Goal: Task Accomplishment & Management: Manage account settings

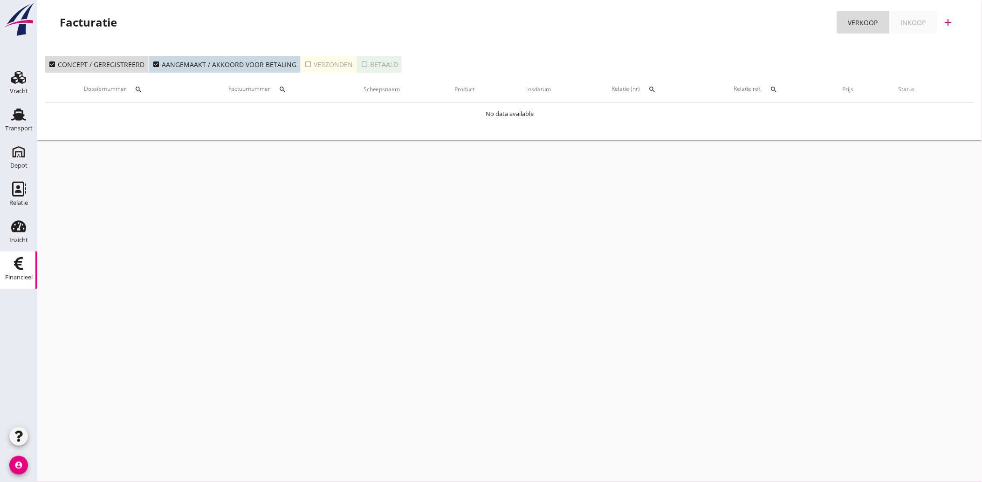
click at [28, 275] on div "Financieel" at bounding box center [18, 277] width 27 height 6
click at [12, 124] on div "Transport" at bounding box center [18, 128] width 27 height 13
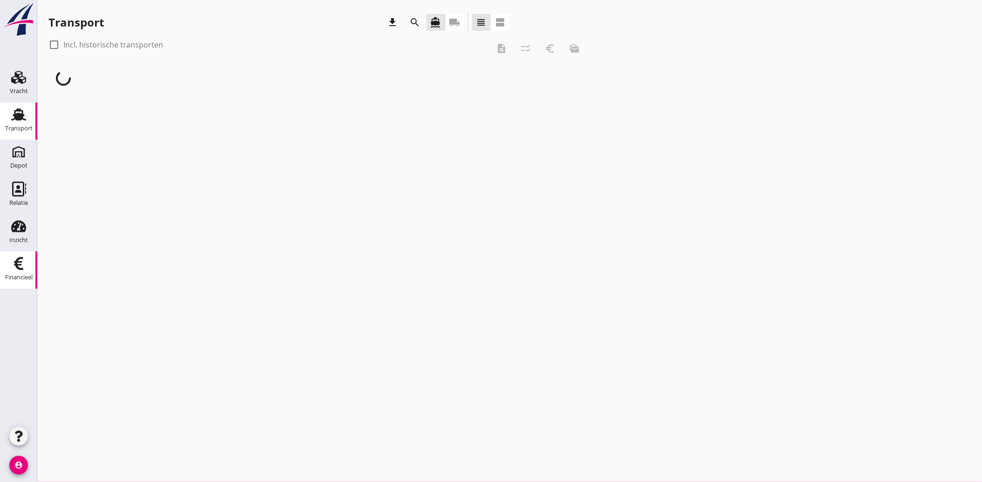
click at [19, 274] on div "Financieel" at bounding box center [18, 277] width 27 height 13
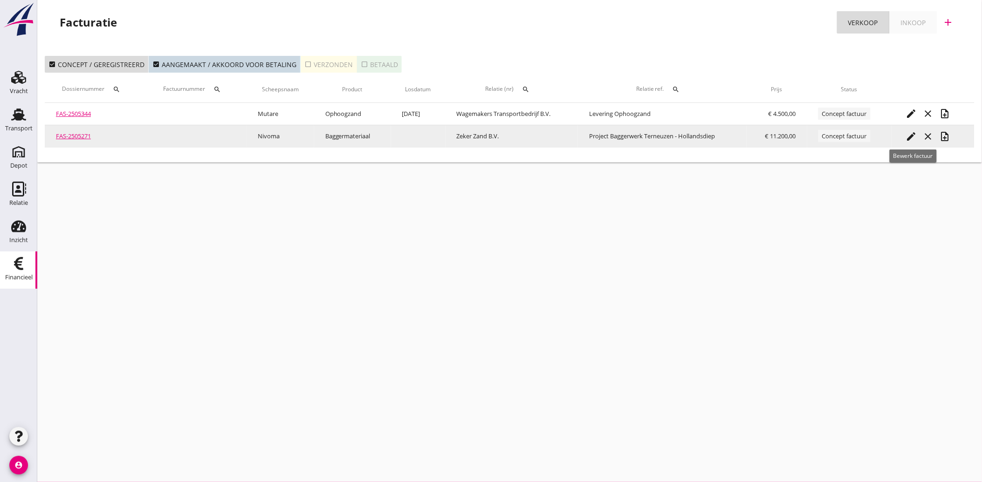
click at [911, 138] on icon "edit" at bounding box center [910, 136] width 11 height 11
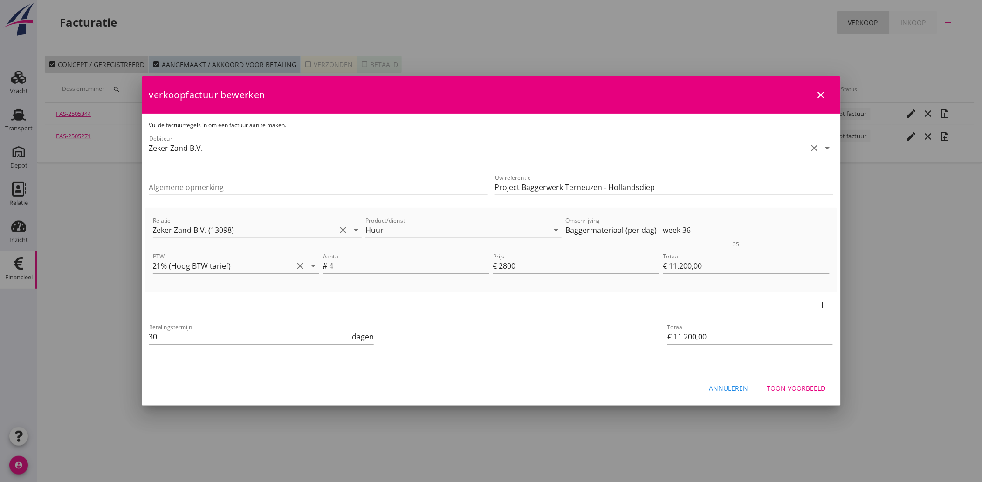
click at [800, 392] on div "Toon voorbeeld" at bounding box center [796, 388] width 59 height 10
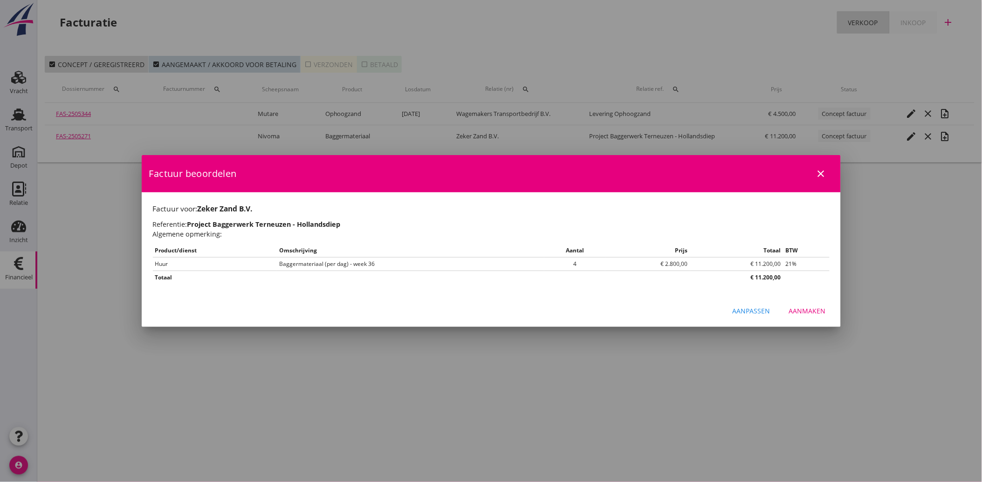
click at [821, 170] on icon "close" at bounding box center [820, 173] width 11 height 11
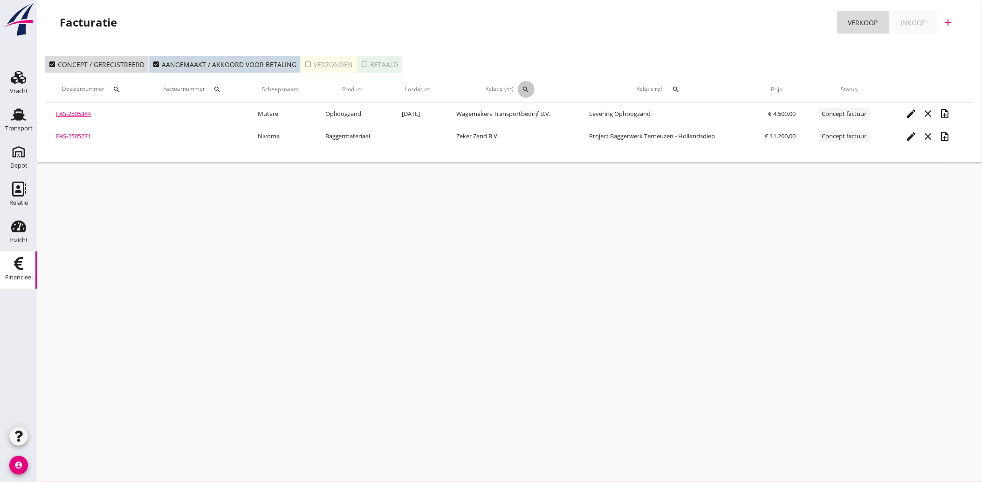
click at [525, 88] on icon "search" at bounding box center [525, 89] width 7 height 7
click at [541, 116] on input "text" at bounding box center [568, 116] width 97 height 15
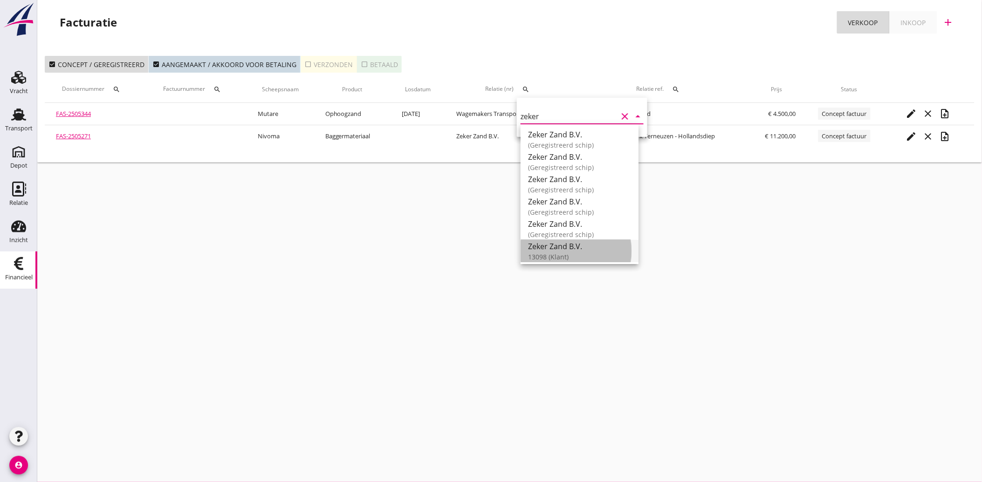
click at [553, 247] on div "Zeker Zand B.V." at bounding box center [579, 246] width 103 height 11
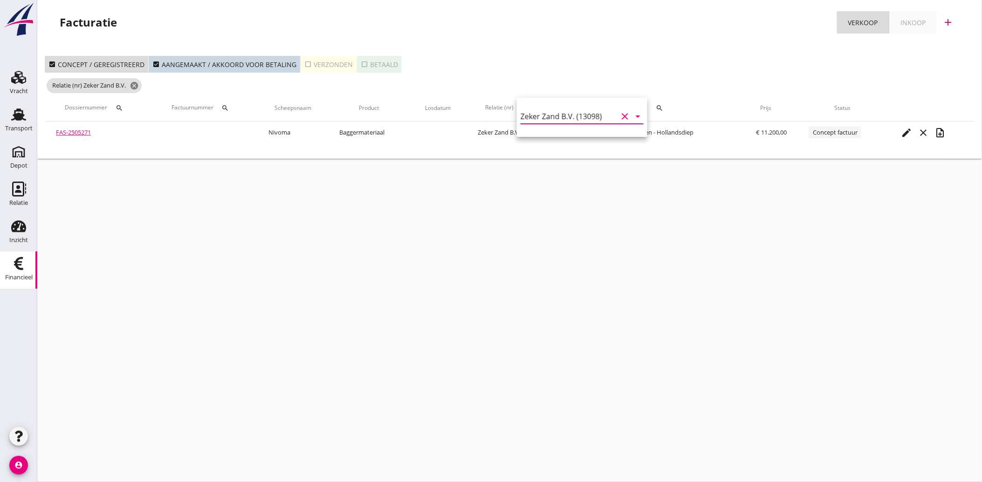
type input "Zeker Zand B.V. (13098)"
click at [304, 63] on icon "check_box_outline_blank" at bounding box center [307, 64] width 7 height 7
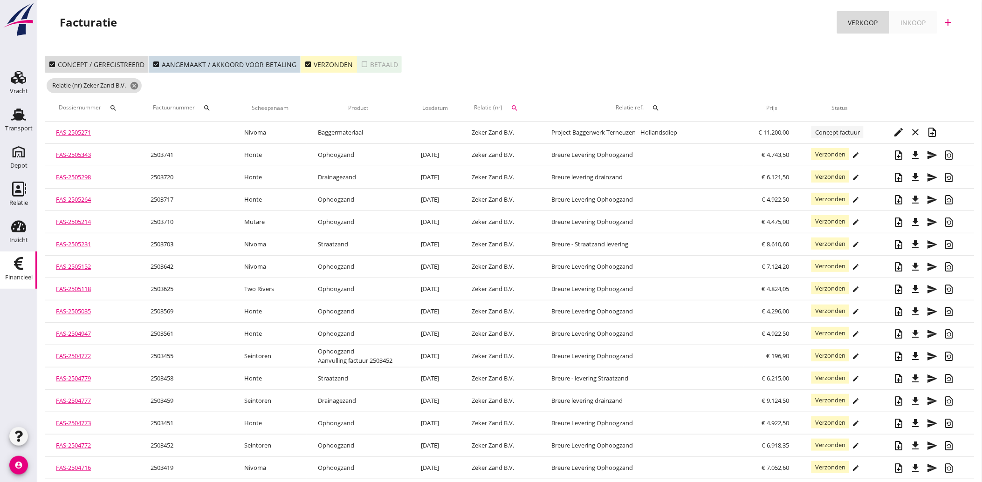
click at [304, 66] on icon "check_box" at bounding box center [307, 64] width 7 height 7
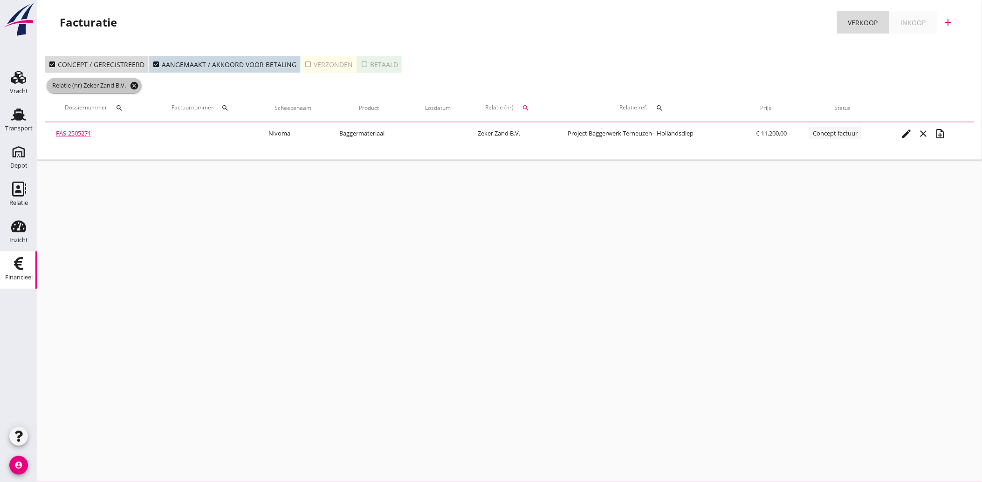
click at [137, 87] on icon "cancel" at bounding box center [134, 85] width 9 height 9
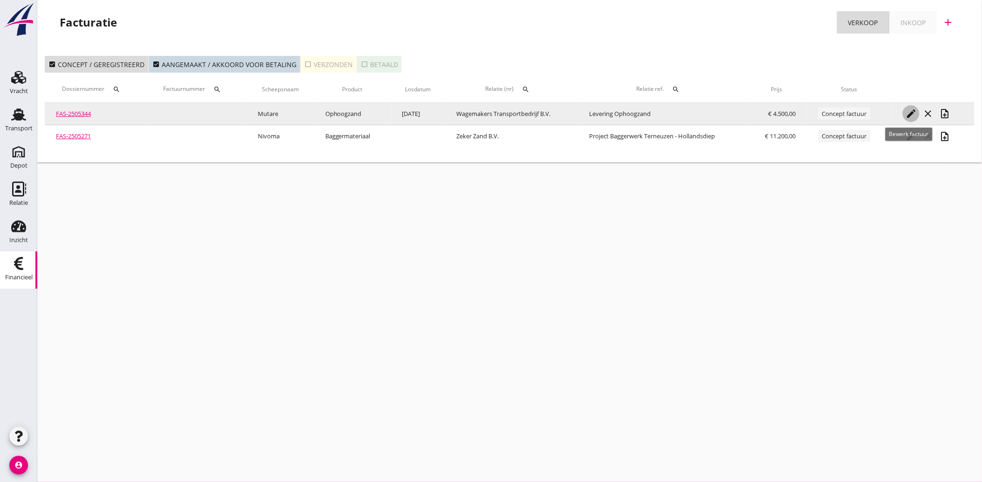
click at [905, 113] on div "edit" at bounding box center [911, 113] width 17 height 11
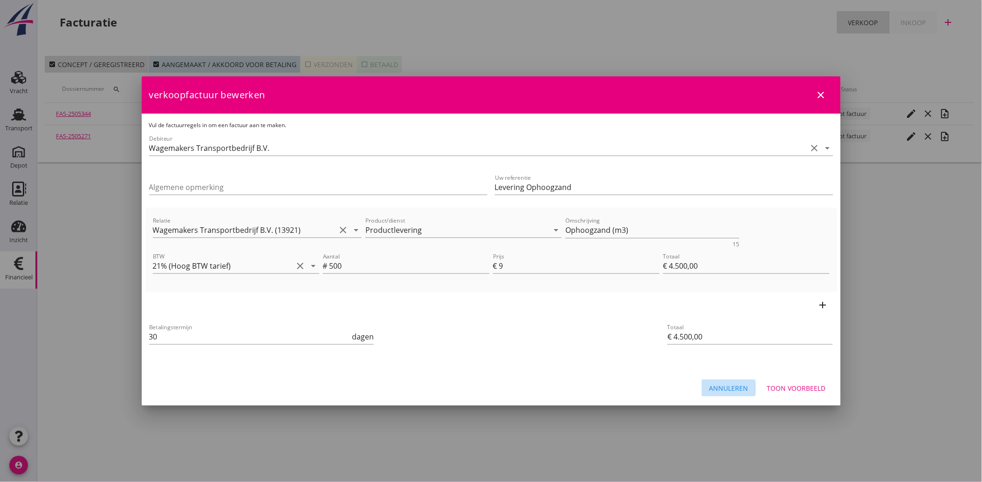
click at [740, 389] on div "Annuleren" at bounding box center [728, 388] width 39 height 10
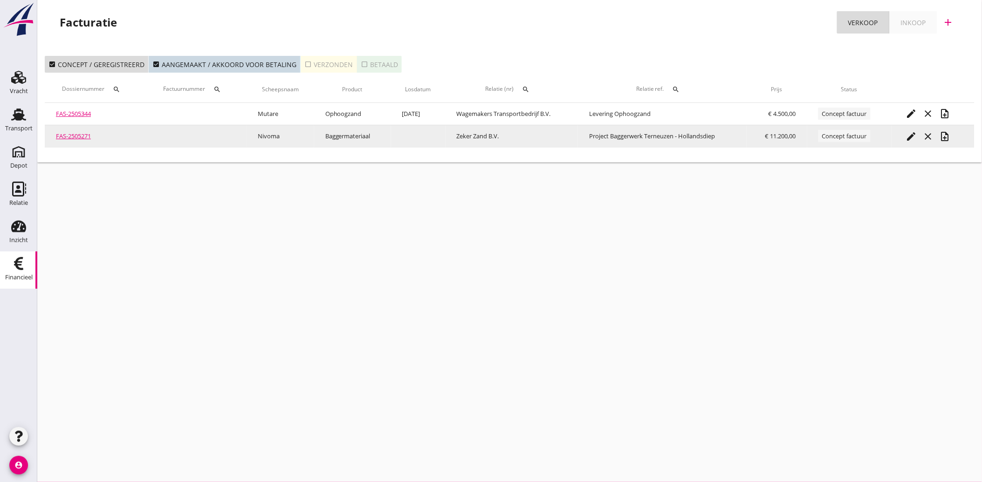
click at [912, 137] on icon "edit" at bounding box center [910, 136] width 11 height 11
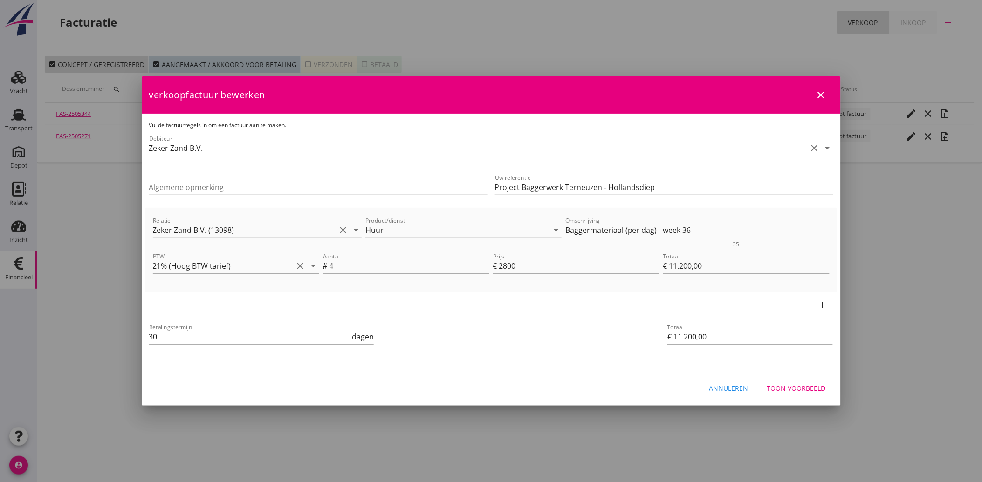
drag, startPoint x: 495, startPoint y: 90, endPoint x: 513, endPoint y: 137, distance: 50.3
click at [513, 137] on form "verkoopfactuur bewerken close Vul de factuurregels in om een factuur aan te mak…" at bounding box center [491, 240] width 699 height 328
click at [534, 357] on div "priority_high De factuurregels hebben verschillende relaties. Weet je zeker dat…" at bounding box center [490, 360] width 691 height 7
click at [565, 230] on textarea "Baggermateriaal (per dag) - week 36" at bounding box center [652, 230] width 174 height 15
type textarea "Nivoma - Baggermateriaal (per dag) - week 36"
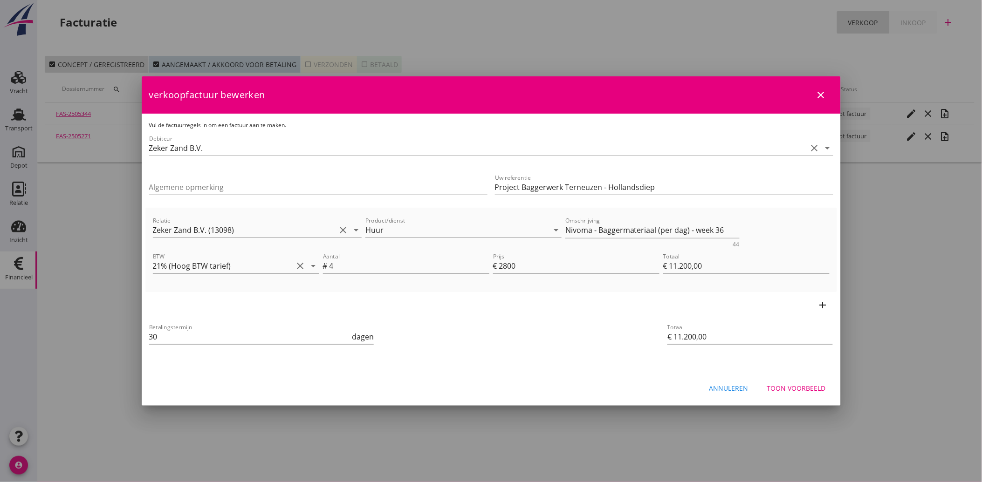
click at [592, 343] on div "Betalingstermijn 30 dagen" at bounding box center [375, 337] width 457 height 35
click at [791, 390] on div "Toon voorbeeld" at bounding box center [796, 388] width 59 height 10
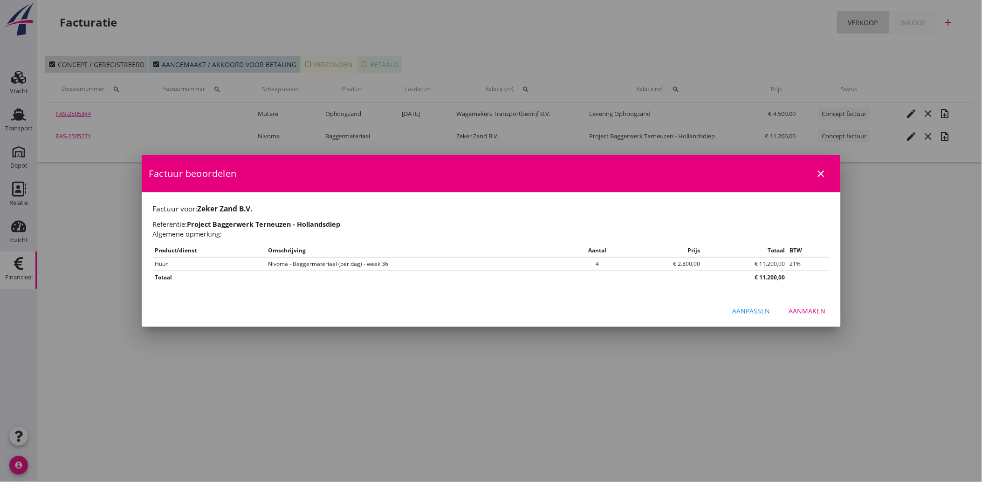
click at [813, 310] on div "Aanmaken" at bounding box center [807, 311] width 37 height 10
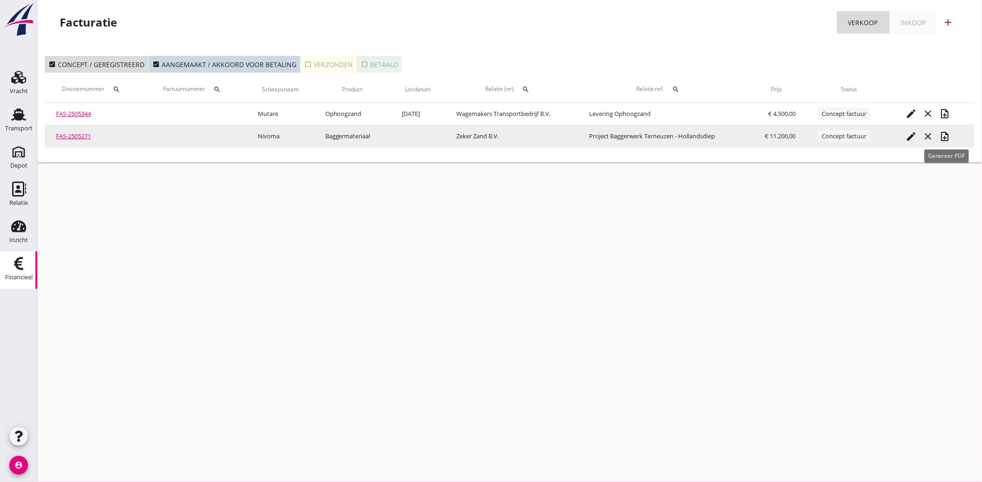
click at [949, 136] on icon "note_add" at bounding box center [944, 136] width 11 height 11
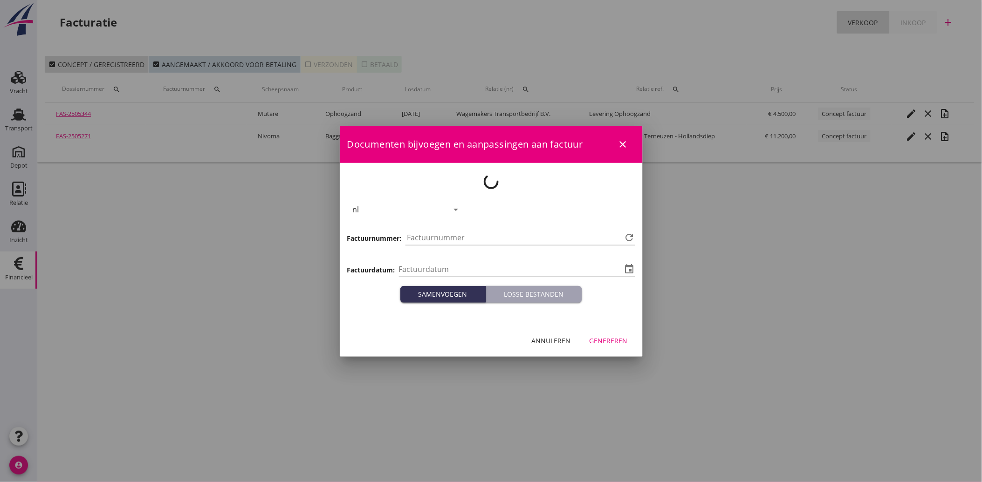
type input "[DATE]"
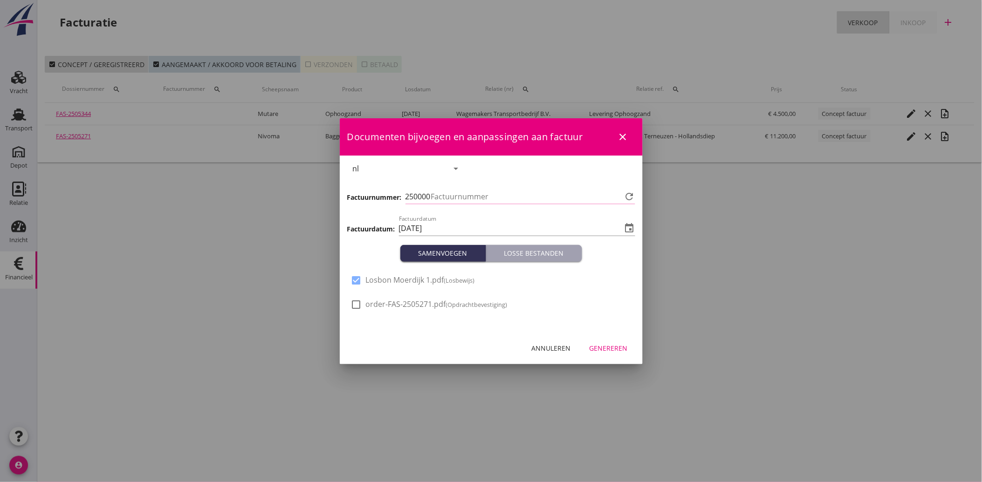
type input "3746"
click at [603, 351] on div "Genereren" at bounding box center [608, 348] width 38 height 10
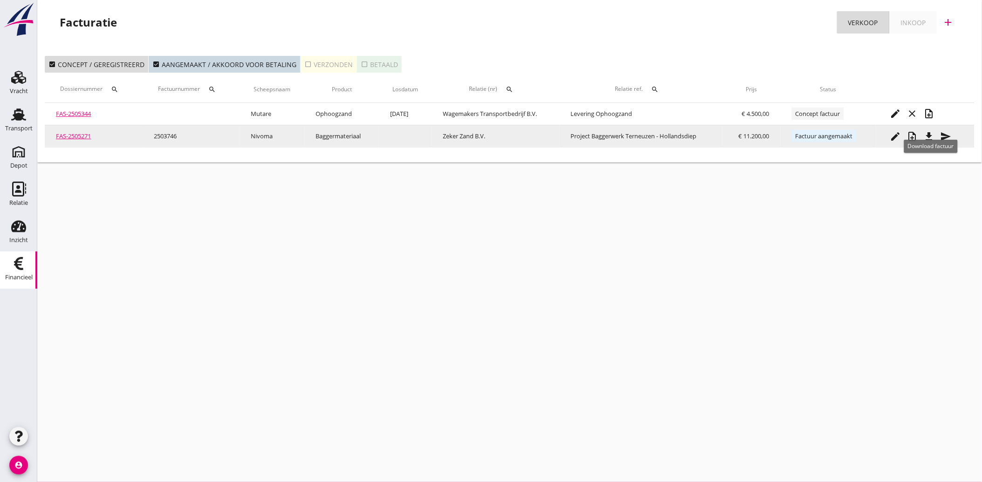
click at [934, 134] on icon "file_download" at bounding box center [929, 136] width 11 height 11
click at [952, 135] on icon "send" at bounding box center [945, 136] width 11 height 11
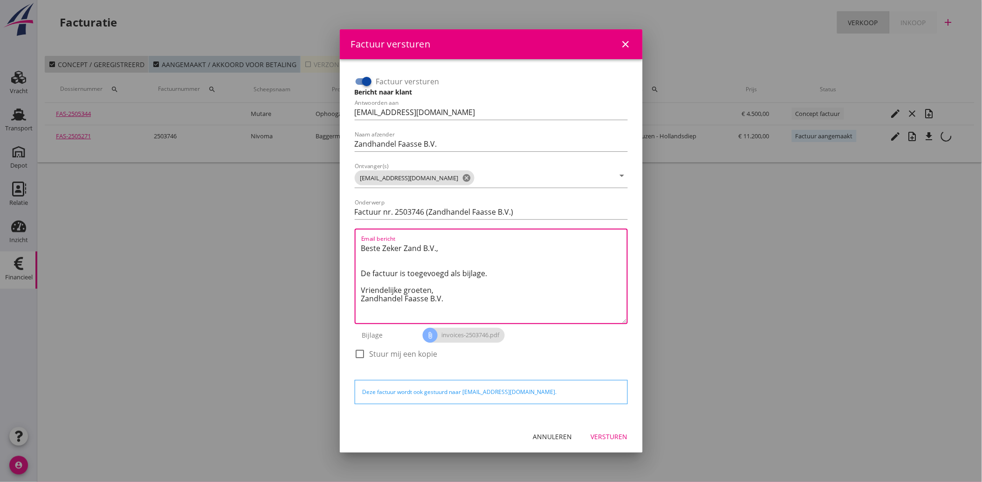
drag, startPoint x: 468, startPoint y: 299, endPoint x: 330, endPoint y: 243, distance: 148.8
click at [330, 243] on div "Factuur versturen close Factuur versturen Bericht naar klant Antwoorden aan [EM…" at bounding box center [491, 241] width 982 height 482
paste textarea "Email bericht"
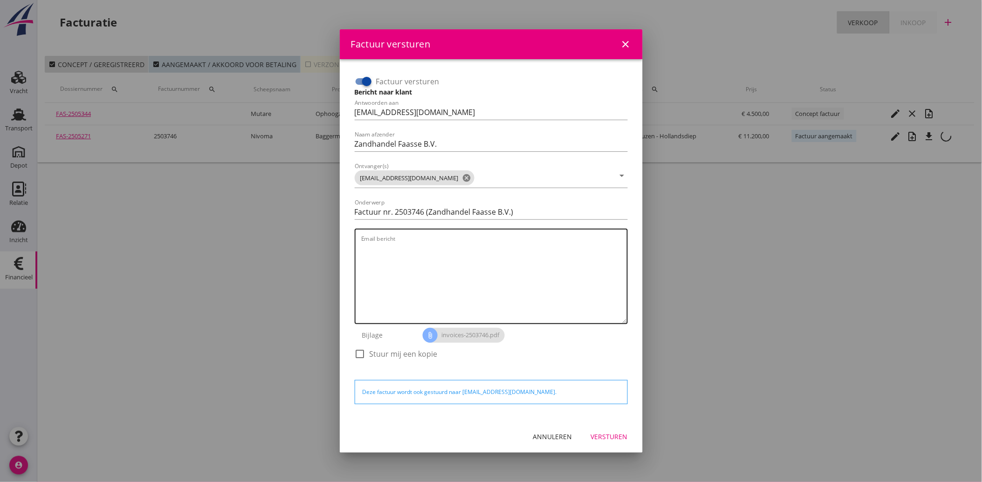
click at [377, 253] on textarea "Email bericht" at bounding box center [494, 282] width 266 height 82
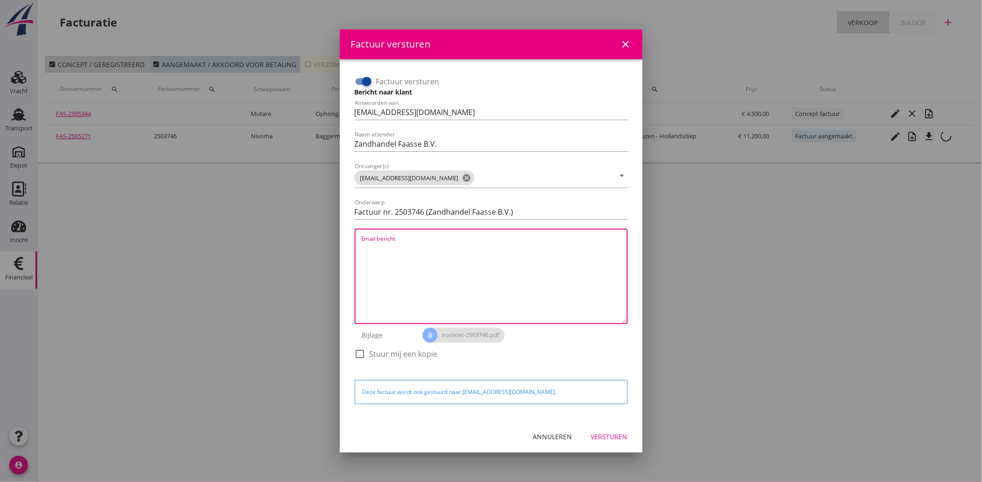
paste textarea "Geachte heer/mevrouw, Hierbij zenden wij u onze factuur i.v.m. de door ons aan …"
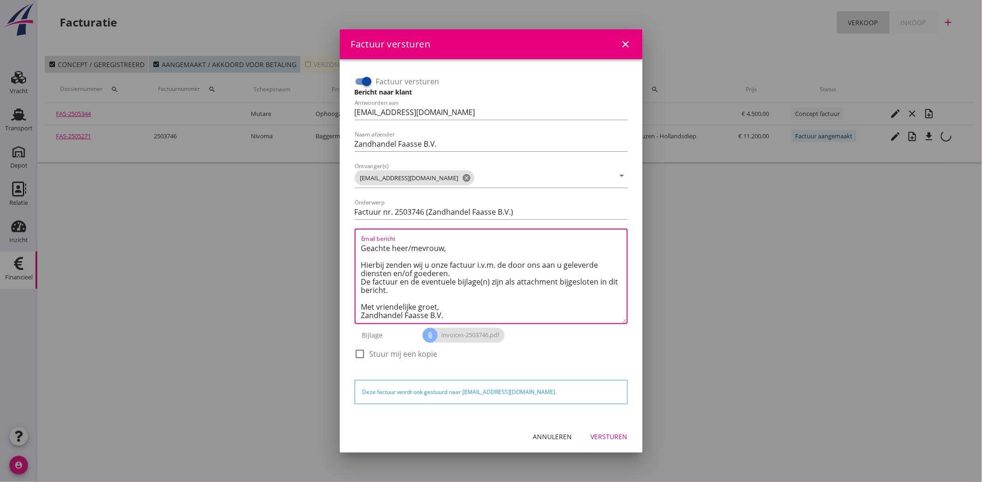
scroll to position [6, 0]
type textarea "Geachte heer/mevrouw, Hierbij zenden wij u onze factuur i.v.m. de door ons aan …"
click at [616, 438] on div "Versturen" at bounding box center [609, 437] width 37 height 10
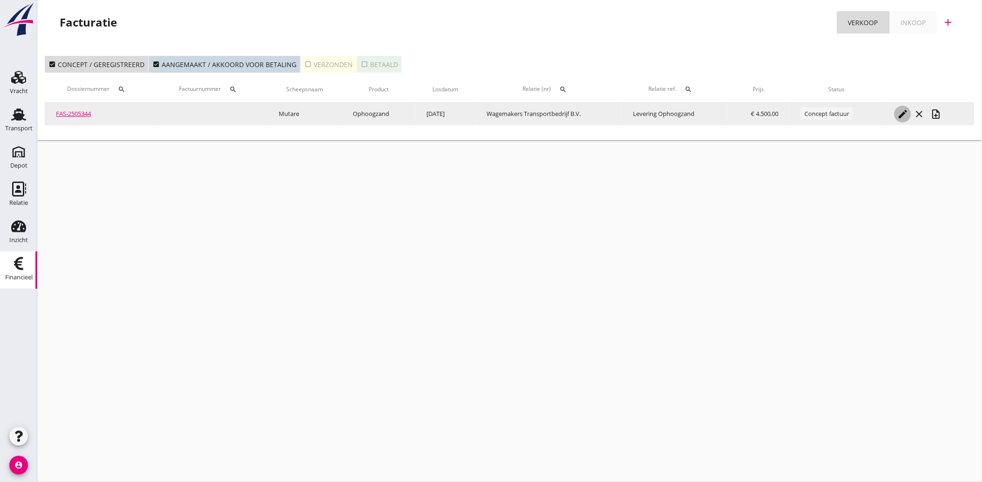
click at [908, 110] on icon "edit" at bounding box center [902, 114] width 11 height 11
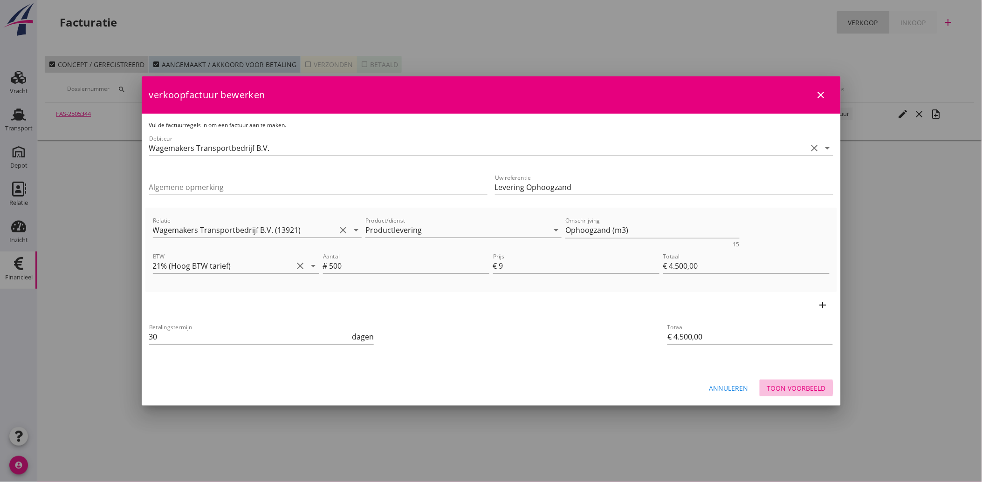
click at [811, 383] on div "Toon voorbeeld" at bounding box center [796, 388] width 59 height 10
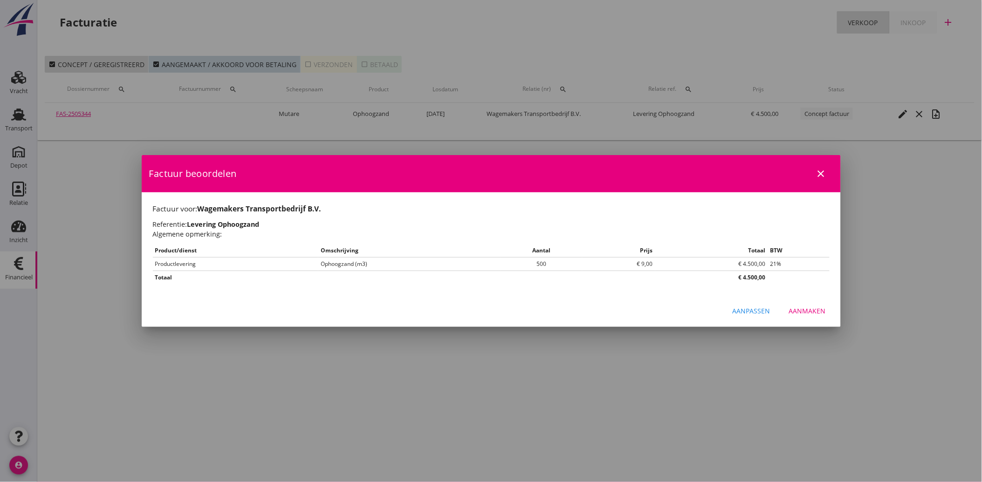
click at [806, 306] on div "Aanmaken" at bounding box center [807, 311] width 37 height 10
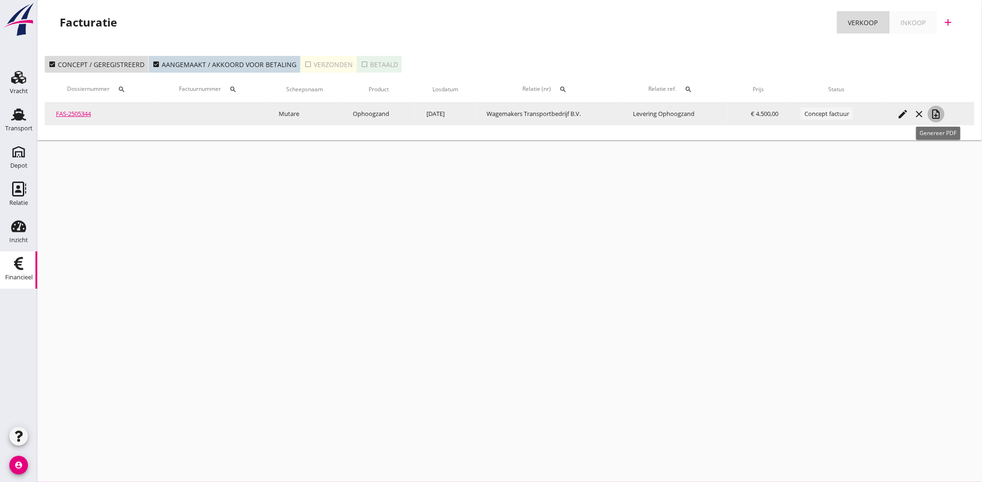
click at [938, 115] on icon "note_add" at bounding box center [936, 114] width 11 height 11
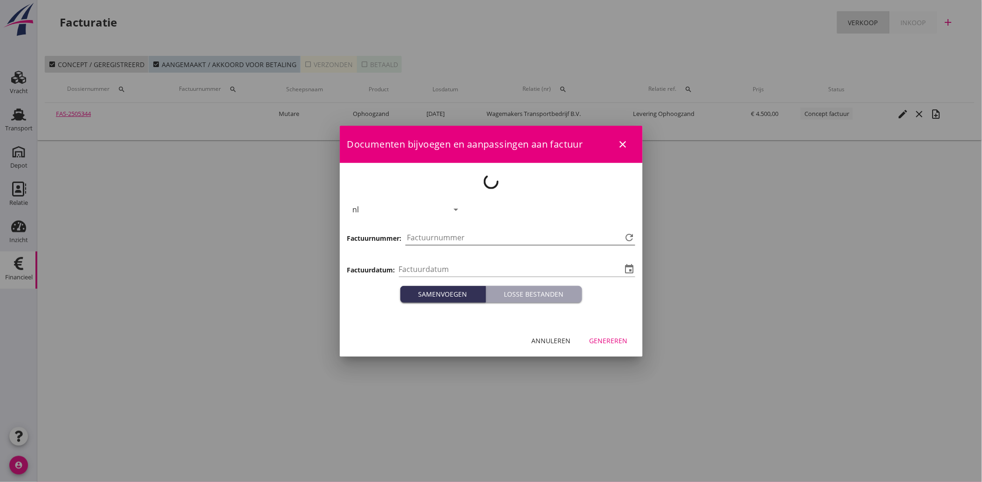
type input "[DATE]"
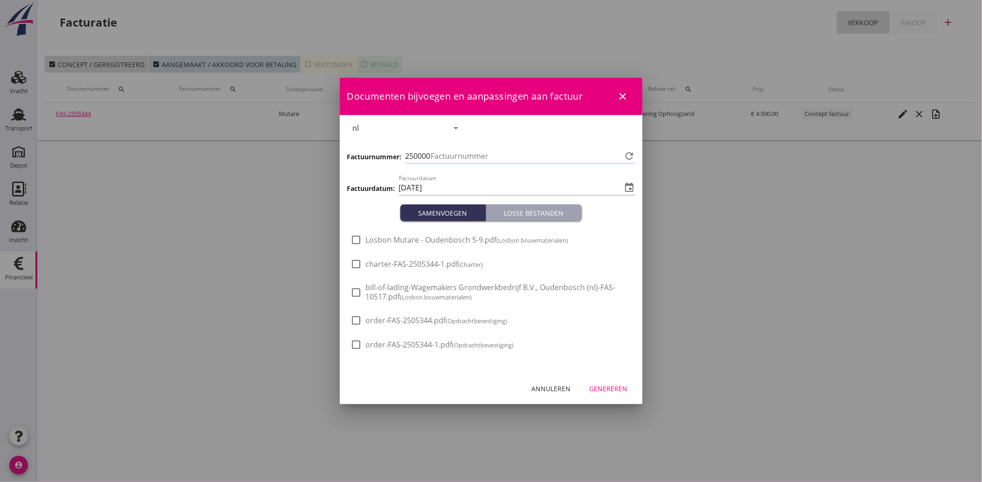
type input "3747"
click at [418, 241] on span "Losbon Mutare - Oudenbosch 5-9.pdf (Losbon bouwmaterialen)" at bounding box center [467, 240] width 203 height 10
checkbox input "true"
click at [611, 388] on div "Genereren" at bounding box center [608, 389] width 38 height 10
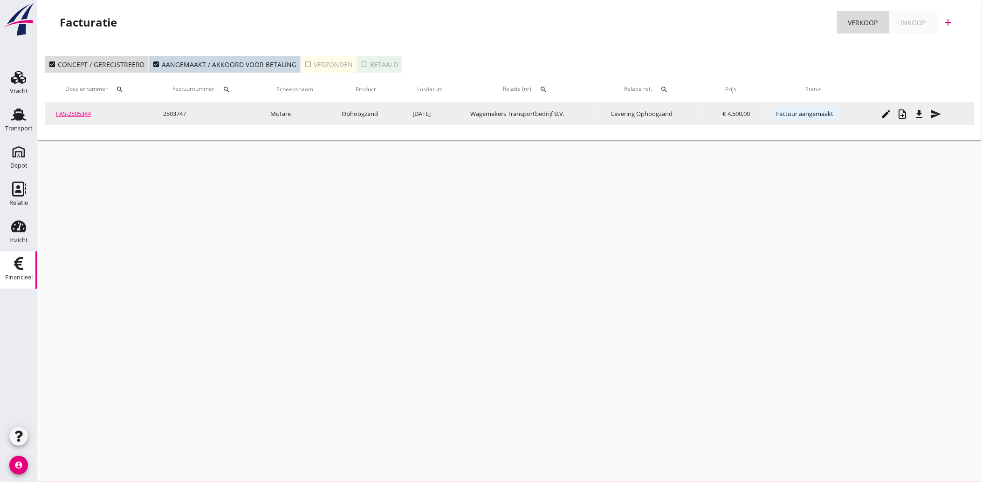
click at [924, 112] on icon "file_download" at bounding box center [919, 114] width 11 height 11
click at [939, 110] on icon "send" at bounding box center [936, 114] width 11 height 11
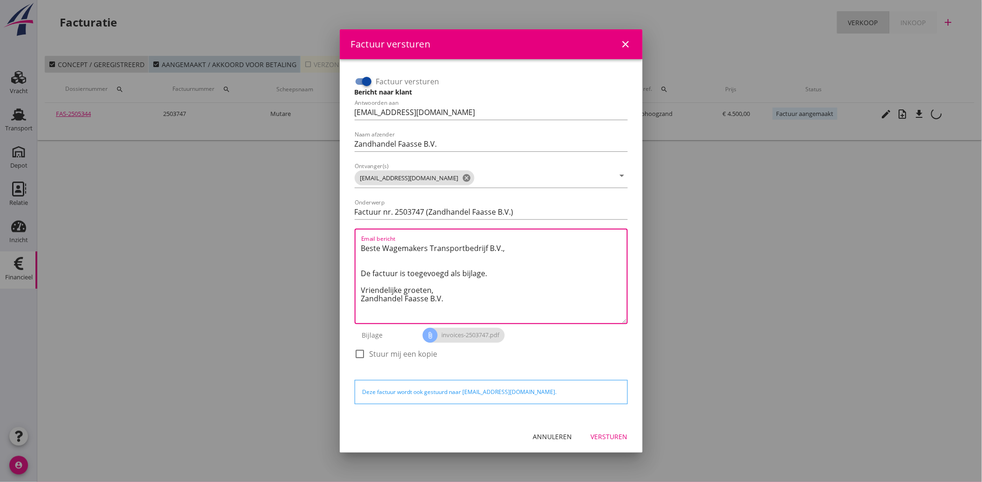
drag, startPoint x: 423, startPoint y: 294, endPoint x: 322, endPoint y: 247, distance: 110.7
click at [322, 247] on div "Factuur versturen close Factuur versturen Bericht naar klant Antwoorden aan [EM…" at bounding box center [491, 241] width 982 height 482
paste textarea "Geachte heer/mevrouw, Hierbij zenden wij u onze factuur i.v.m. de door ons aan …"
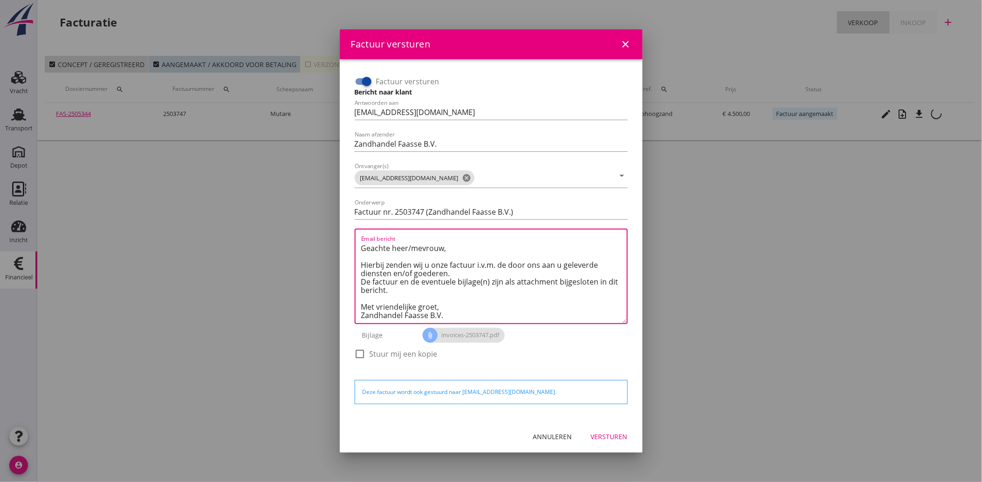
type textarea "Geachte heer/mevrouw, Hierbij zenden wij u onze factuur i.v.m. de door ons aan …"
click at [600, 432] on div "Versturen" at bounding box center [609, 437] width 37 height 10
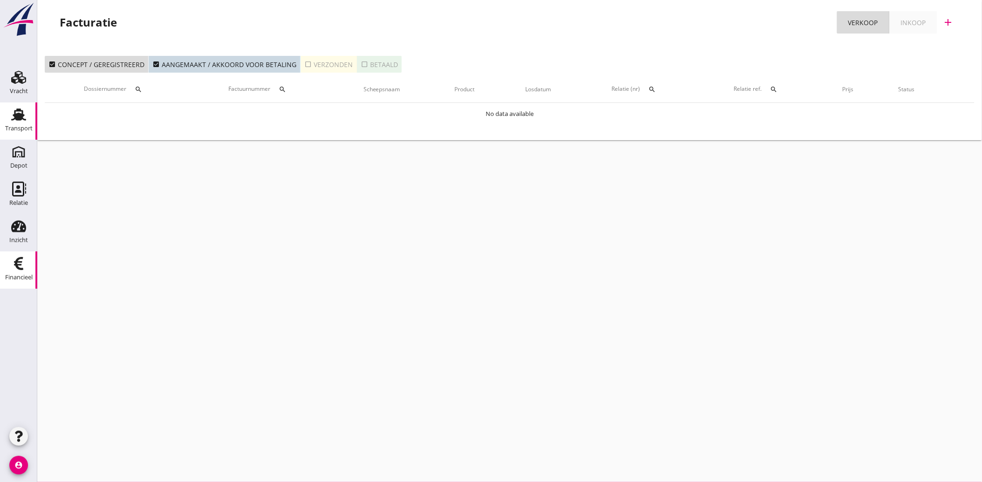
click at [19, 117] on use at bounding box center [18, 115] width 15 height 12
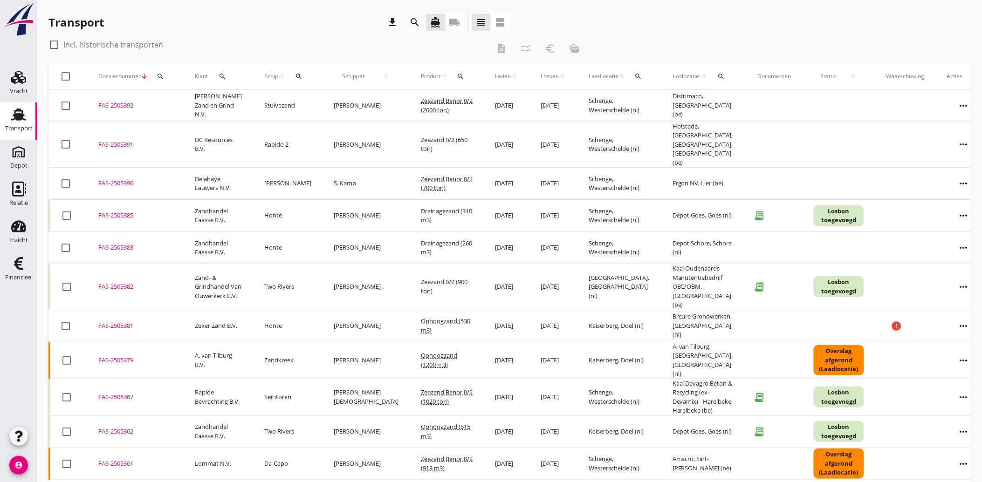
click at [455, 15] on link "local_shipping" at bounding box center [454, 22] width 19 height 17
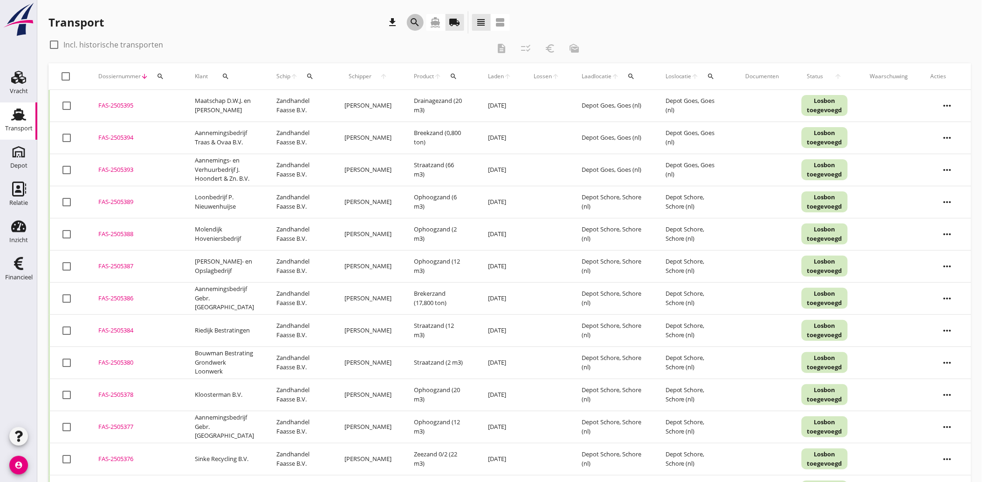
click at [414, 21] on icon "search" at bounding box center [415, 22] width 11 height 11
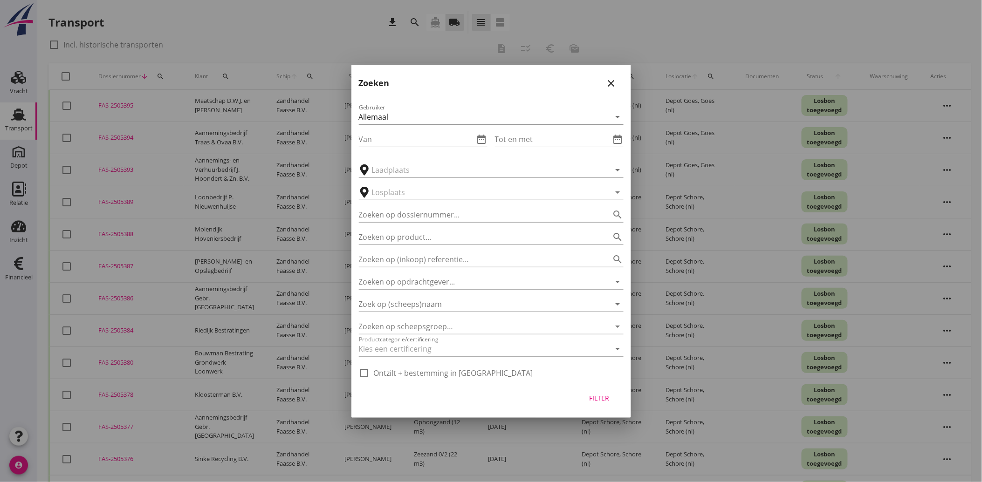
click at [399, 137] on input "Van" at bounding box center [417, 139] width 116 height 15
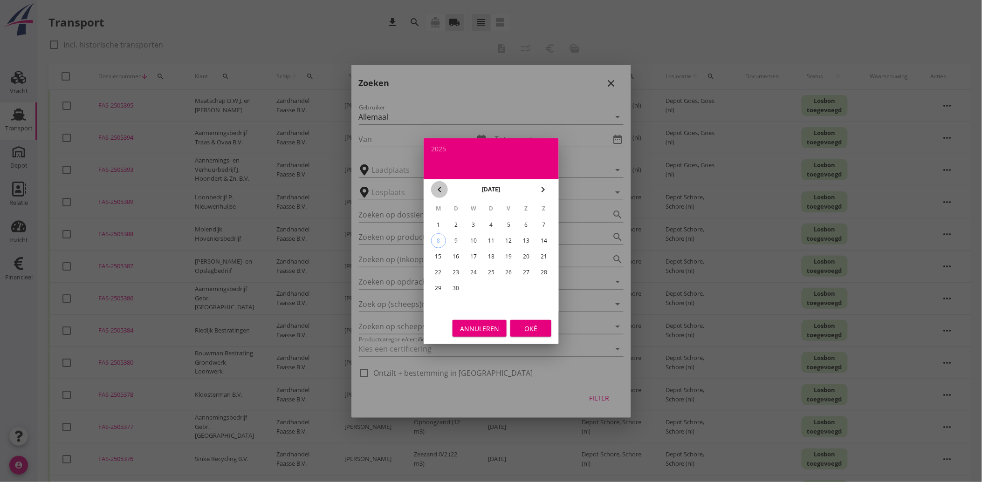
click at [441, 189] on icon "chevron_left" at bounding box center [439, 189] width 11 height 11
click at [513, 224] on div "1" at bounding box center [508, 225] width 15 height 15
type input "[DATE]"
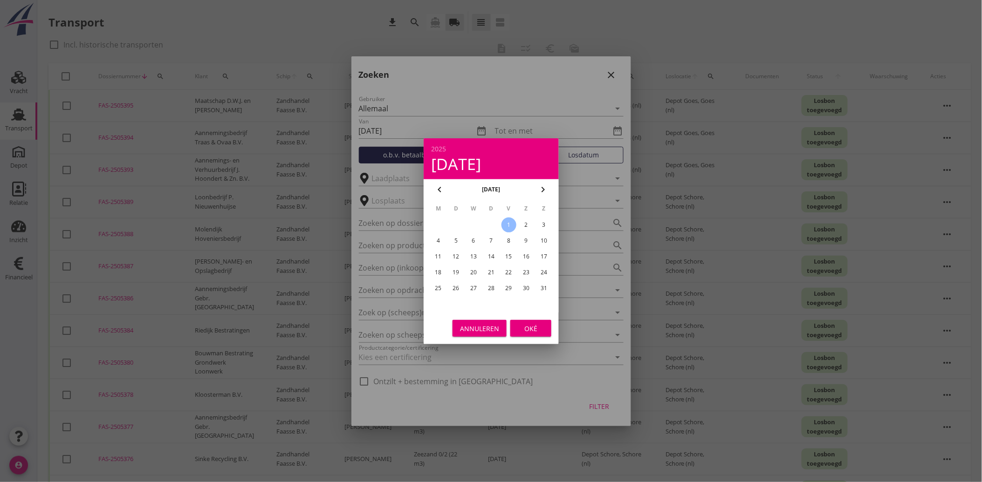
click at [528, 329] on div "Oké" at bounding box center [531, 328] width 26 height 10
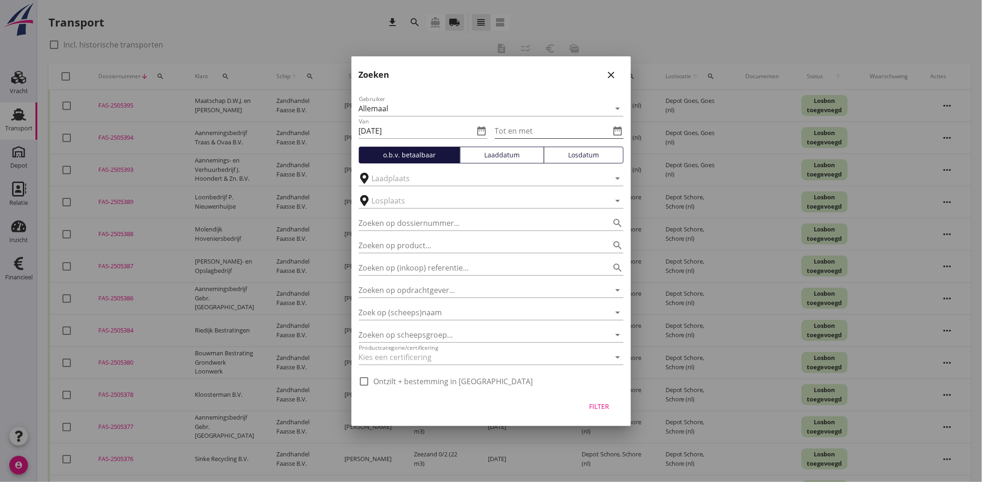
click at [615, 127] on icon "date_range" at bounding box center [617, 130] width 11 height 11
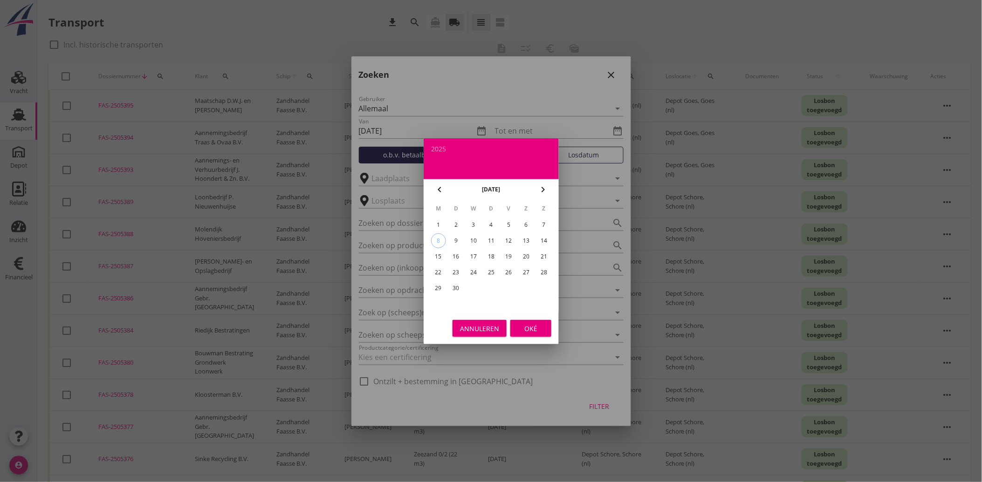
click at [511, 225] on div "5" at bounding box center [508, 225] width 15 height 15
type input "[DATE]"
click at [530, 323] on div "Oké" at bounding box center [531, 328] width 26 height 10
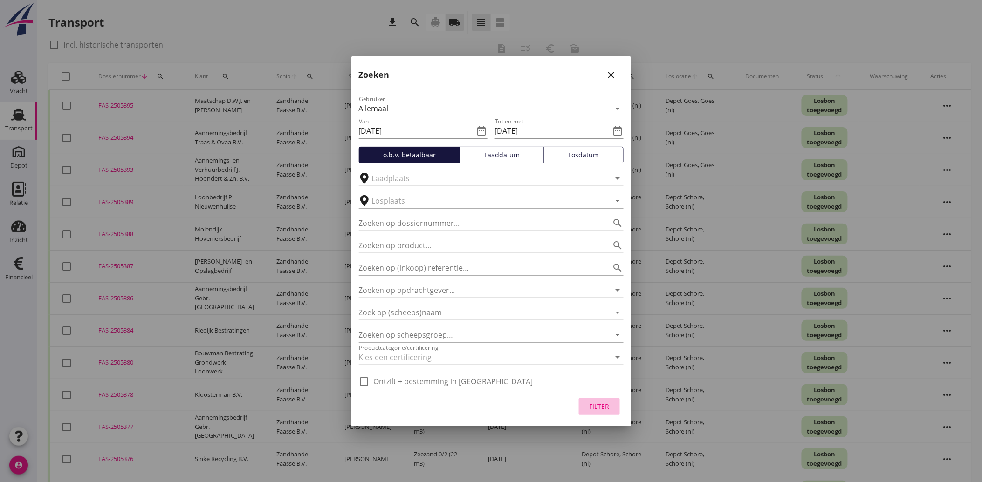
click at [596, 402] on div "Filter" at bounding box center [599, 407] width 26 height 10
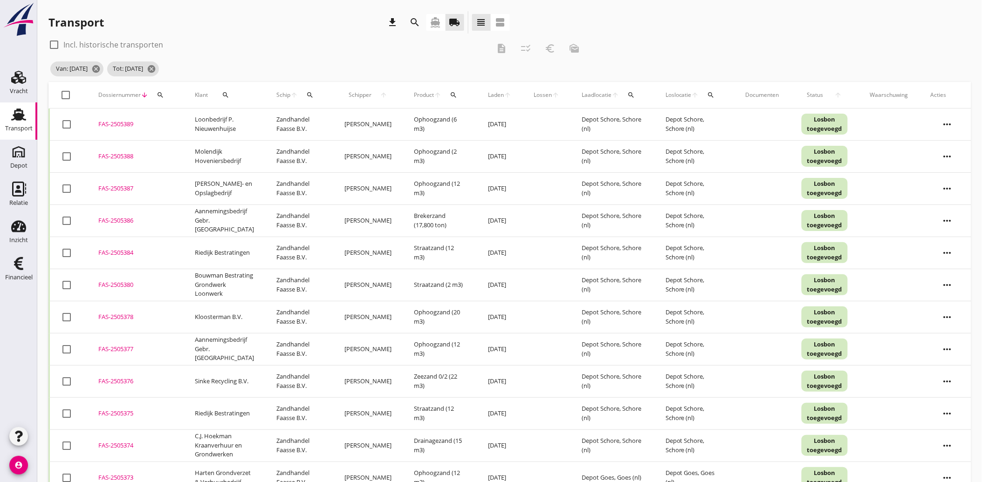
click at [223, 96] on icon "search" at bounding box center [225, 94] width 7 height 7
click at [244, 123] on input "Zoeken op opdrachtgever..." at bounding box center [263, 122] width 97 height 15
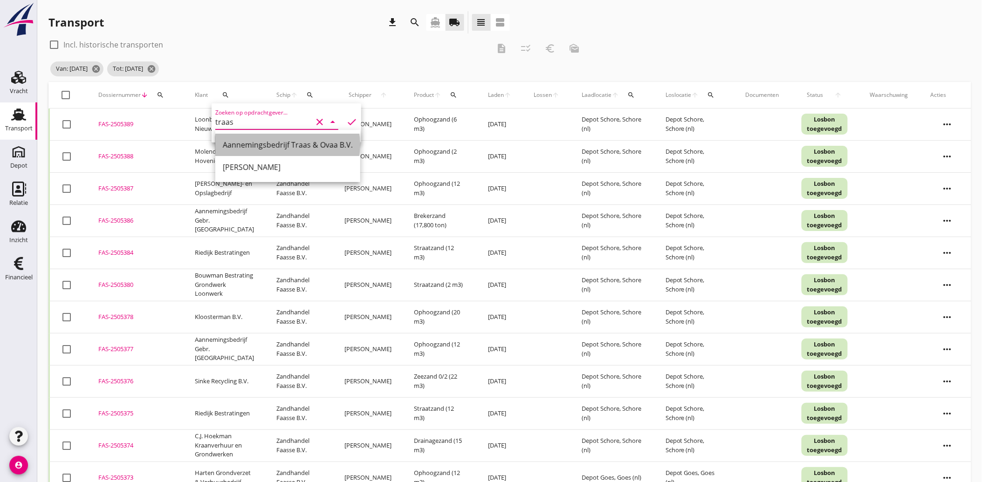
click at [247, 147] on div "Aannemingsbedrijf Traas & Ovaa B.V." at bounding box center [288, 144] width 130 height 11
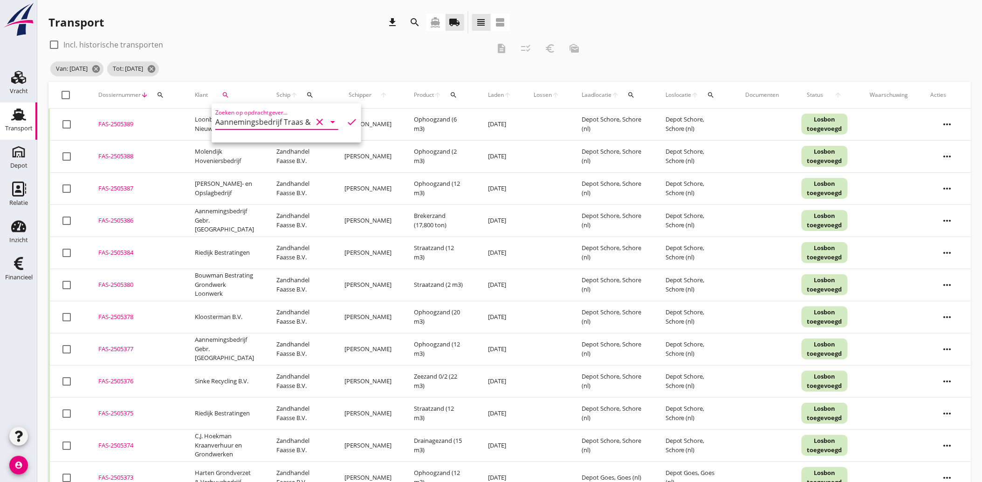
type input "Aannemingsbedrijf Traas & Ovaa B.V."
click at [347, 121] on icon "check" at bounding box center [351, 121] width 11 height 11
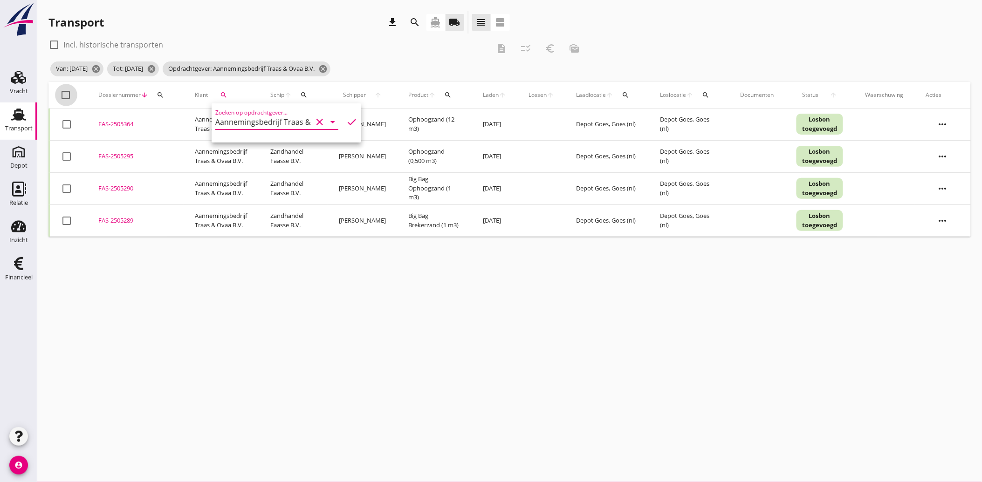
click at [64, 96] on div at bounding box center [66, 95] width 16 height 16
checkbox input "true"
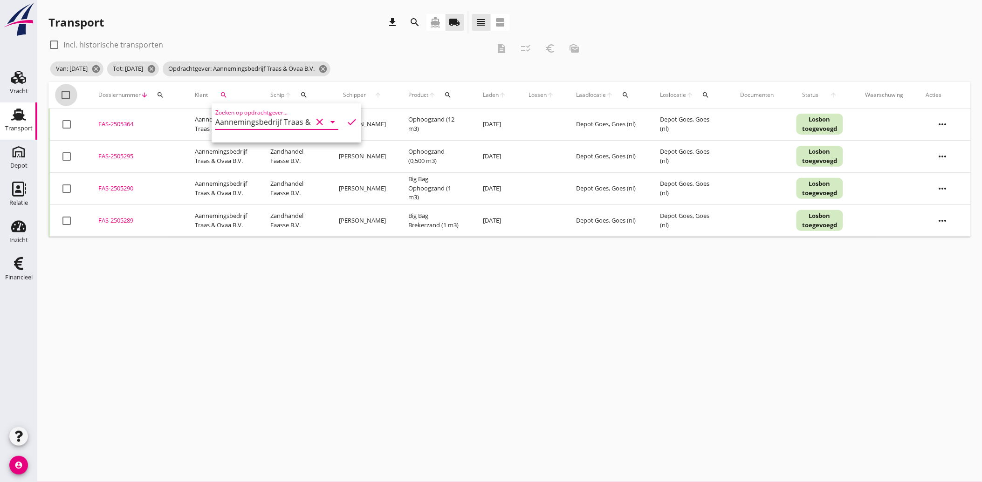
checkbox input "true"
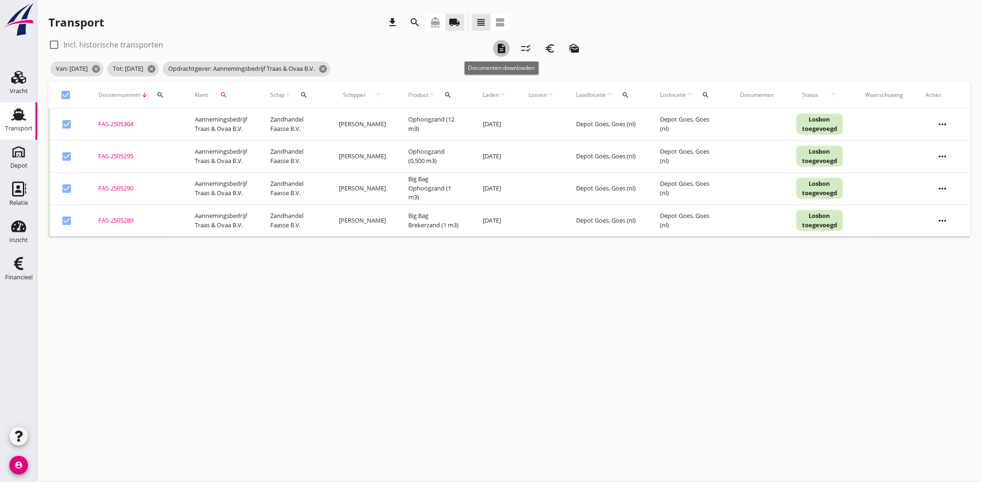
click at [500, 46] on icon "description" at bounding box center [501, 48] width 11 height 11
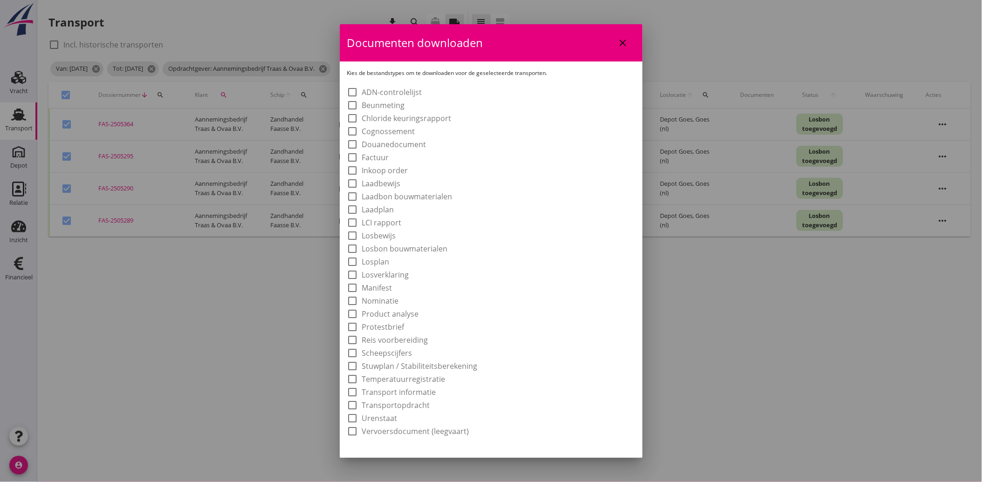
click at [399, 195] on label "Laadbon bouwmaterialen" at bounding box center [407, 196] width 90 height 9
checkbox input "true"
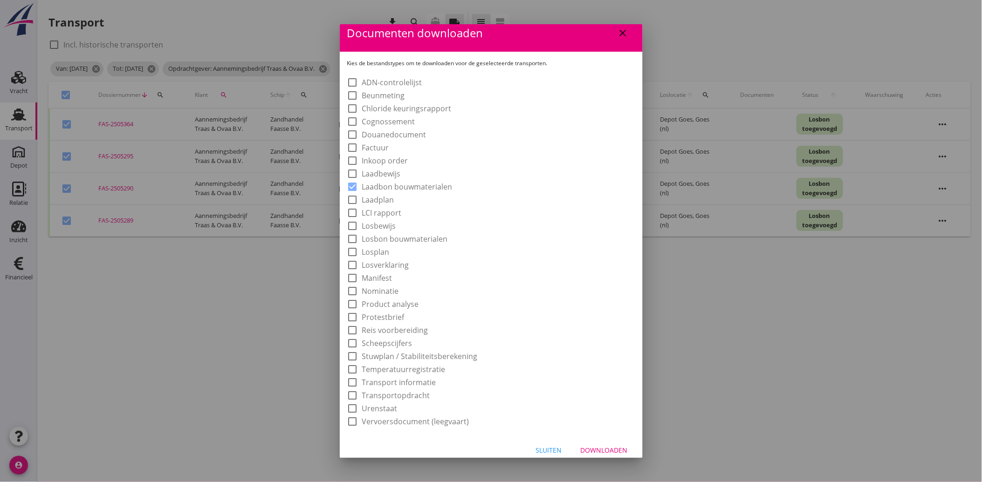
scroll to position [17, 0]
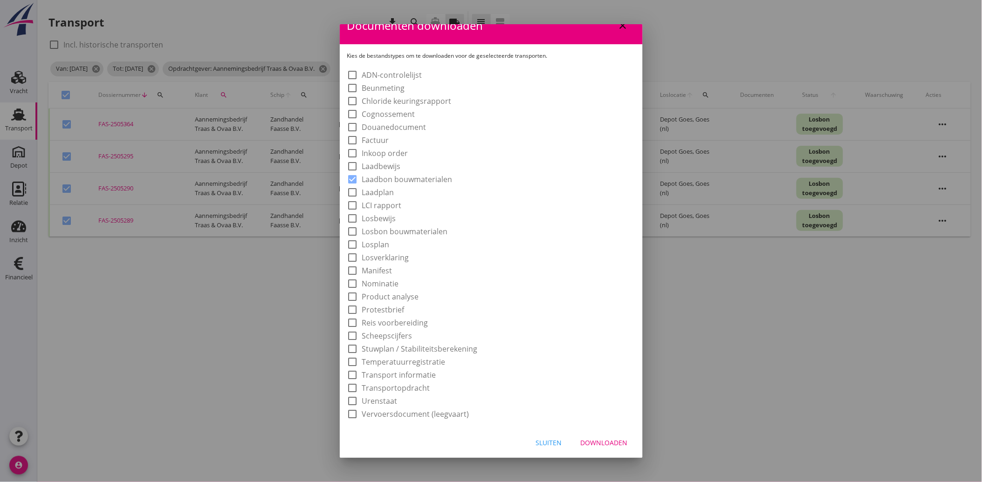
click at [593, 438] on div "Downloaden" at bounding box center [604, 443] width 47 height 10
checkbox input "false"
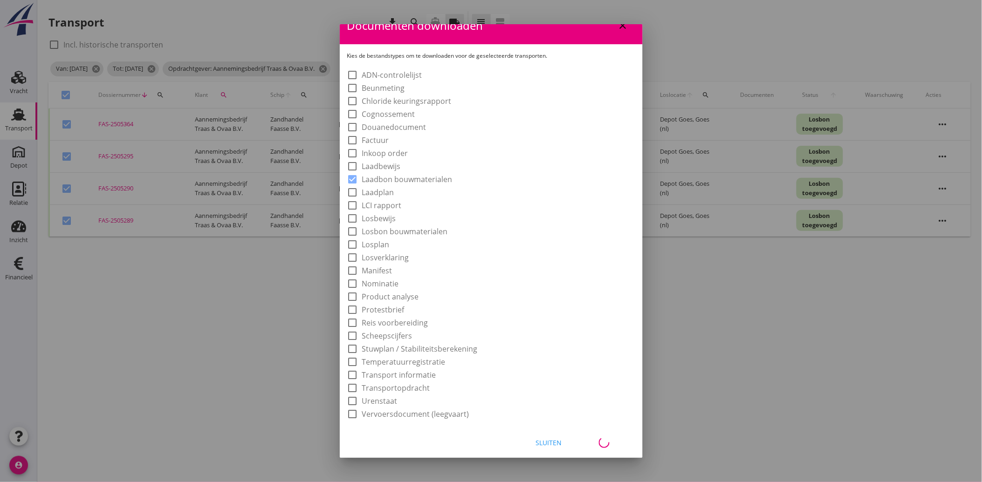
checkbox input "false"
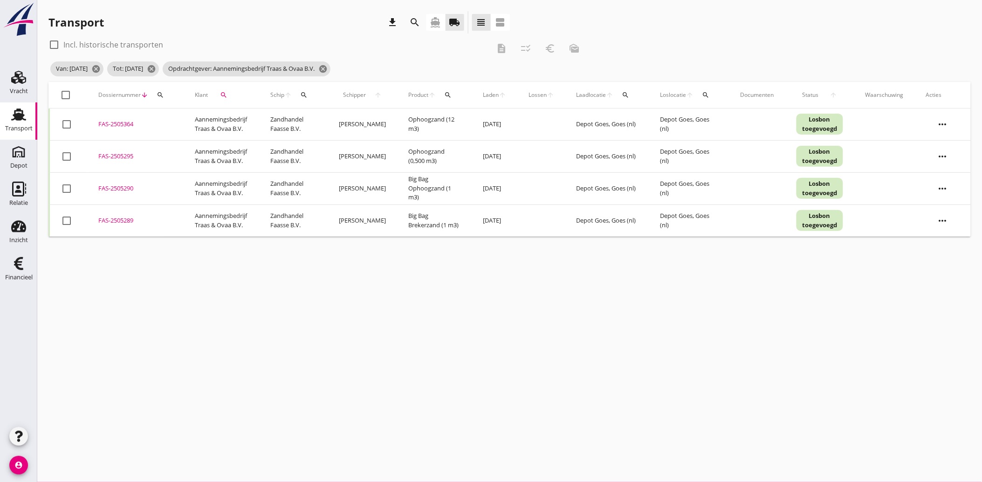
click at [68, 123] on div at bounding box center [67, 124] width 16 height 16
checkbox input "true"
click at [550, 52] on icon "euro_symbol" at bounding box center [549, 48] width 11 height 11
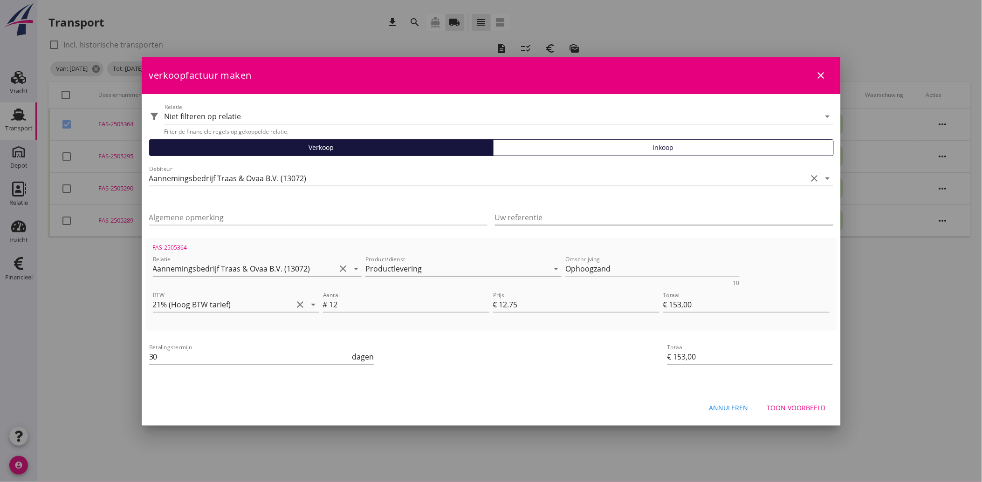
click at [582, 216] on input "Uw referentie" at bounding box center [664, 217] width 338 height 15
type input "25.T.050"
click at [735, 408] on div "Annuleren" at bounding box center [728, 408] width 39 height 10
checkbox input "false"
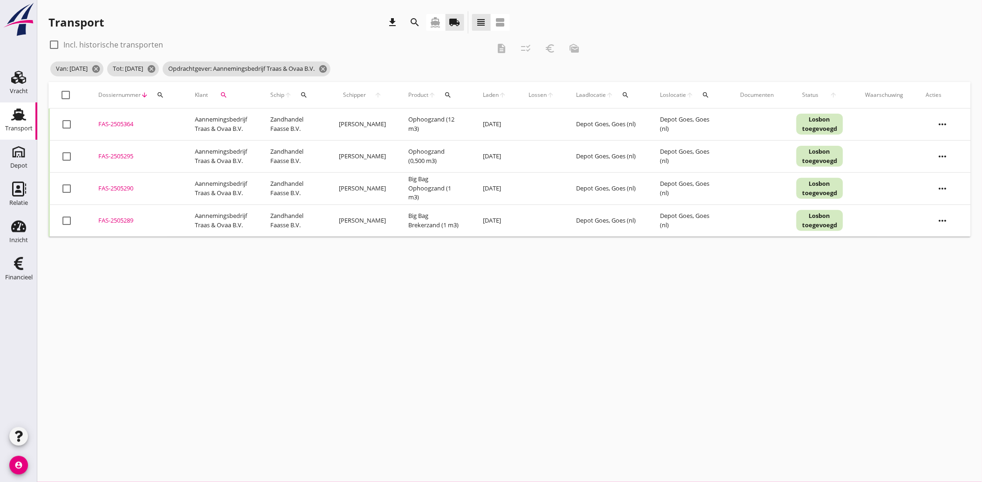
drag, startPoint x: 63, startPoint y: 152, endPoint x: 75, endPoint y: 156, distance: 12.5
click at [63, 152] on div at bounding box center [67, 157] width 16 height 16
checkbox input "true"
click at [548, 53] on icon "euro_symbol" at bounding box center [549, 48] width 11 height 11
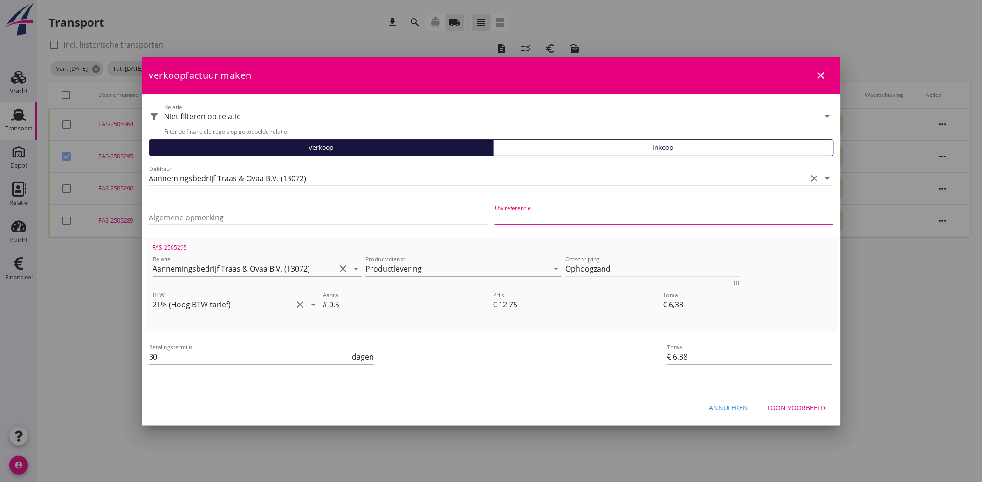
click at [583, 220] on input "Uw referentie" at bounding box center [664, 217] width 338 height 15
type input "25.T.010 | [PERSON_NAME]"
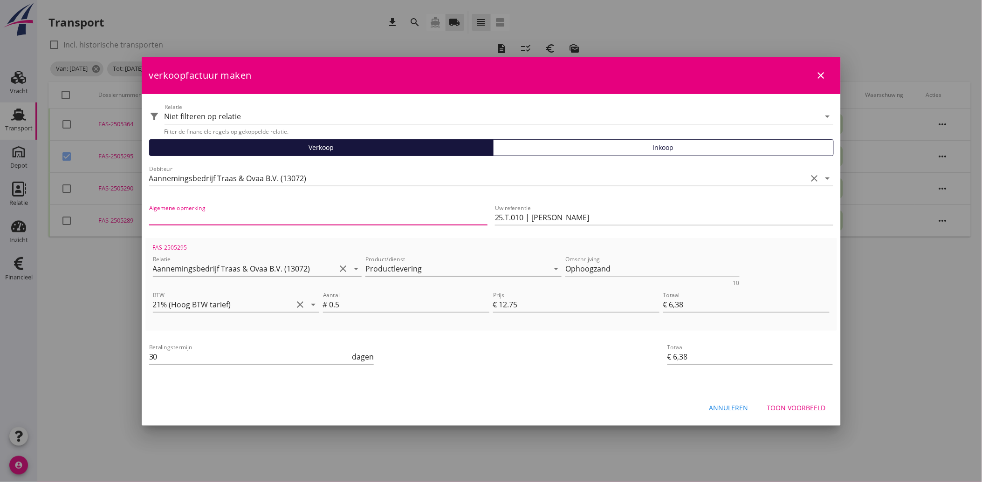
click at [272, 213] on input "Algemene opmerking" at bounding box center [318, 217] width 338 height 15
type input "25.T.010 | ROVK Goes Kabels en [GEOGRAPHIC_DATA] 2025"
click at [800, 407] on div "Toon voorbeeld" at bounding box center [796, 408] width 59 height 10
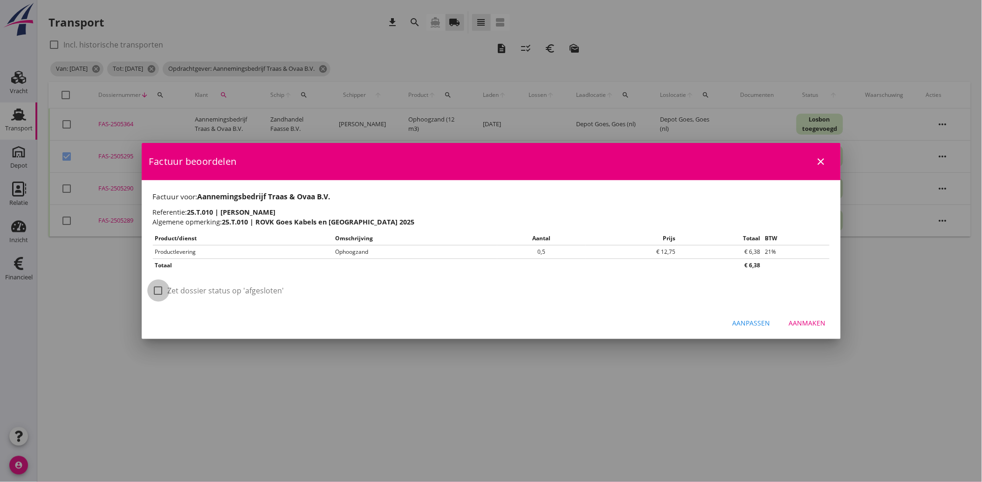
click at [152, 290] on div at bounding box center [159, 291] width 16 height 16
checkbox input "true"
click at [807, 323] on div "Aanmaken" at bounding box center [807, 323] width 37 height 10
checkbox input "false"
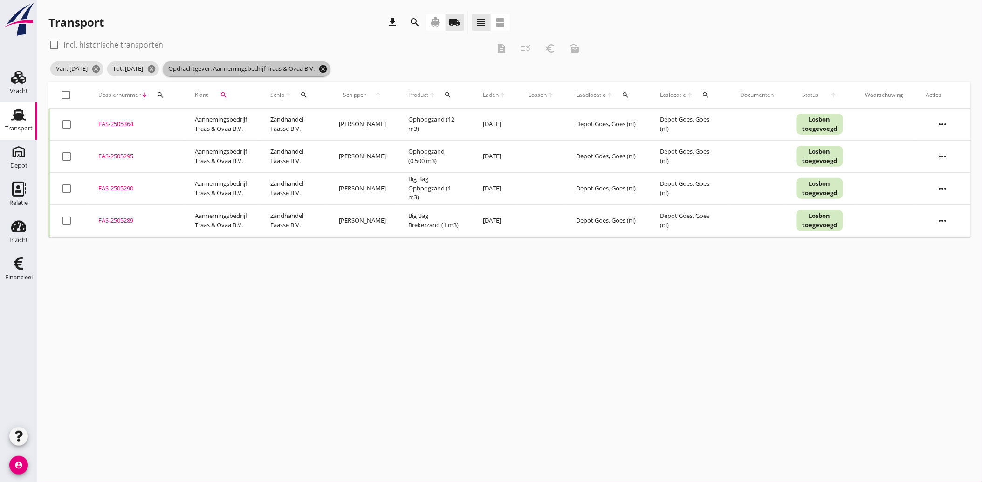
click at [328, 66] on icon "cancel" at bounding box center [322, 68] width 9 height 9
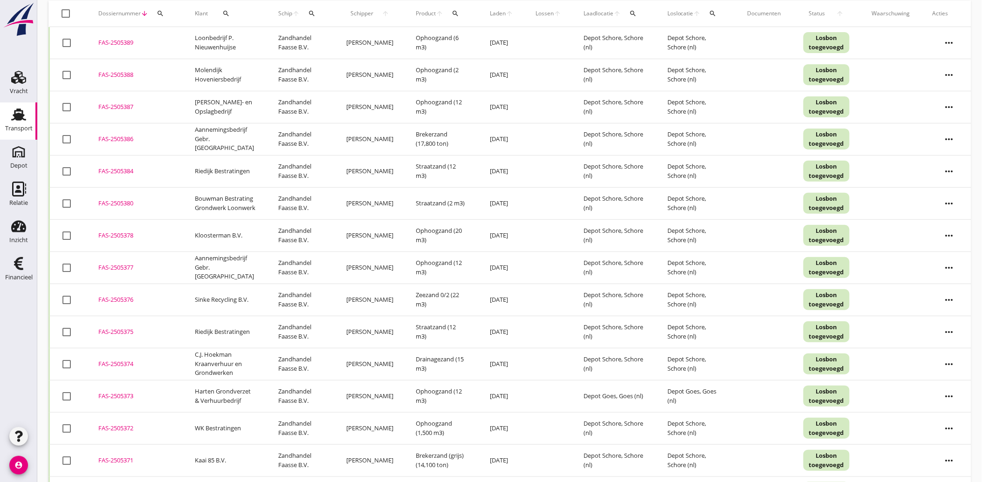
scroll to position [0, 0]
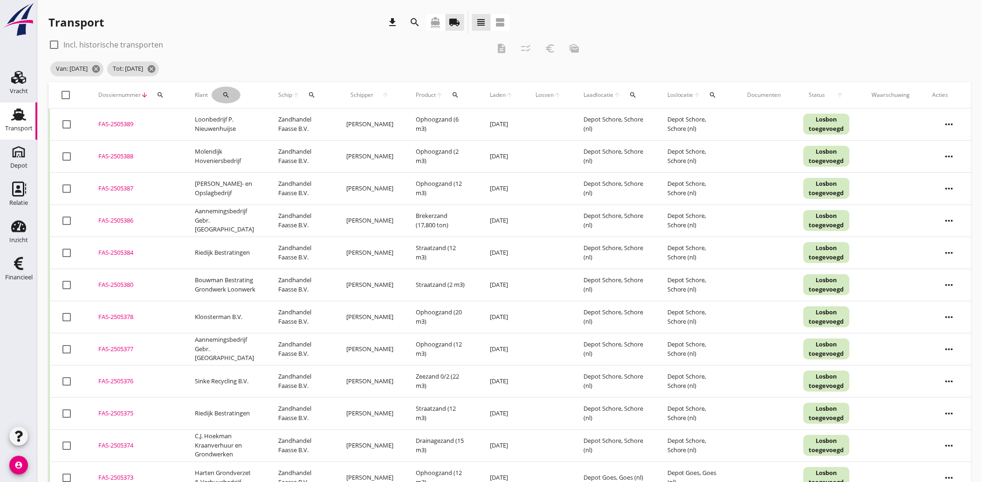
click at [231, 99] on button "search" at bounding box center [226, 95] width 29 height 17
click at [249, 120] on input "Zoeken op opdrachtgever..." at bounding box center [263, 122] width 97 height 15
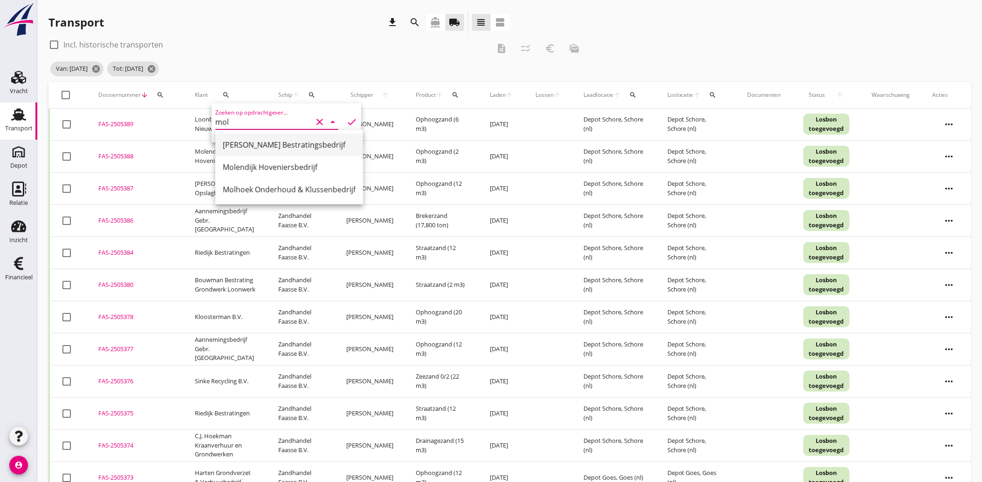
click at [254, 146] on div "[PERSON_NAME] Bestratingsbedrijf" at bounding box center [289, 144] width 133 height 11
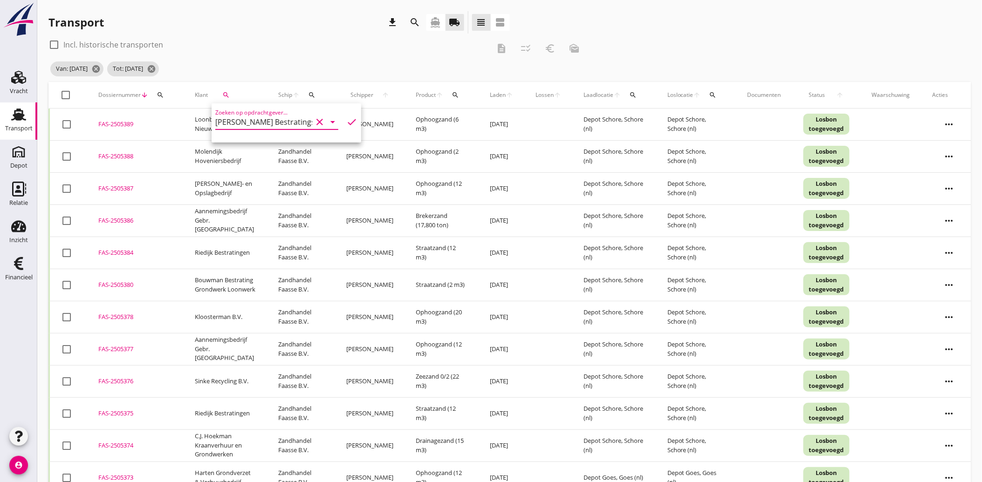
type input "[PERSON_NAME] Bestratingsbedrijf"
click at [348, 123] on icon "check" at bounding box center [351, 121] width 11 height 11
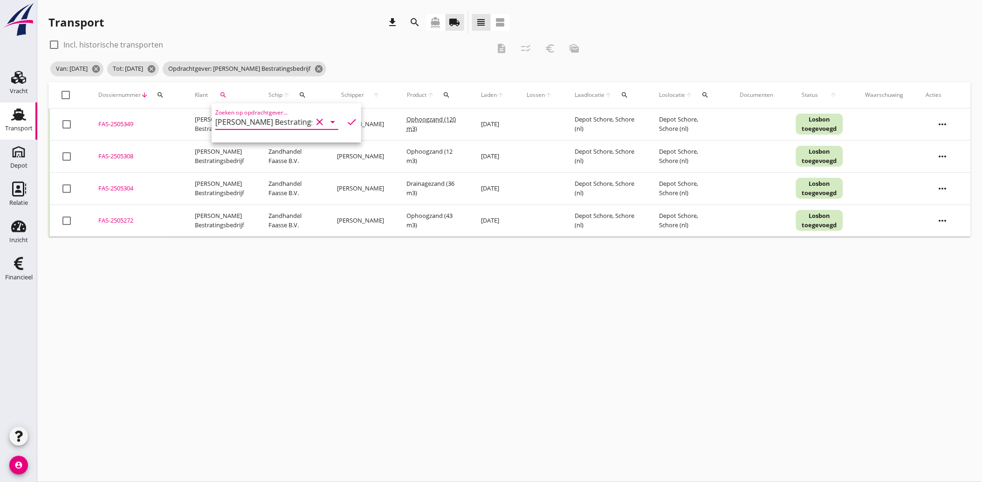
click at [68, 123] on div at bounding box center [67, 124] width 16 height 16
checkbox input "true"
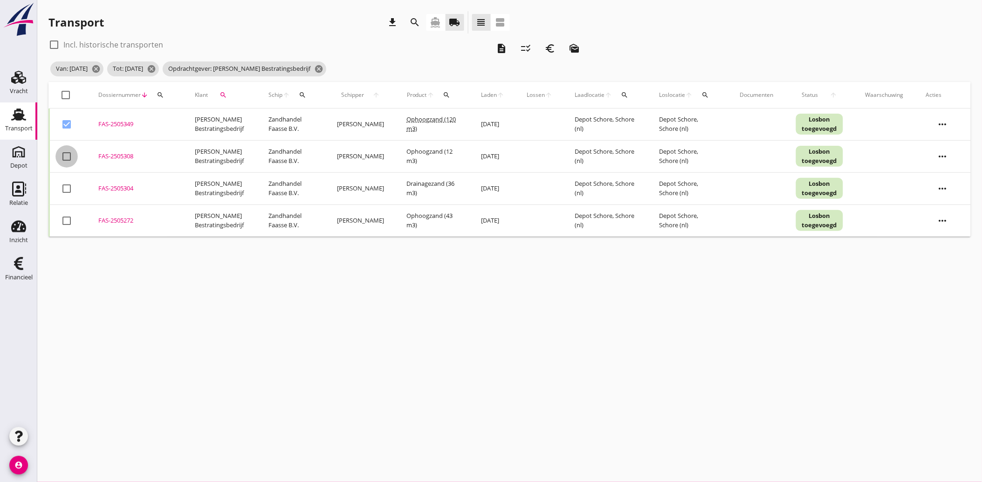
click at [65, 155] on div at bounding box center [67, 157] width 16 height 16
checkbox input "true"
click at [64, 185] on div at bounding box center [67, 189] width 16 height 16
checkbox input "true"
drag, startPoint x: 66, startPoint y: 218, endPoint x: 100, endPoint y: 213, distance: 33.8
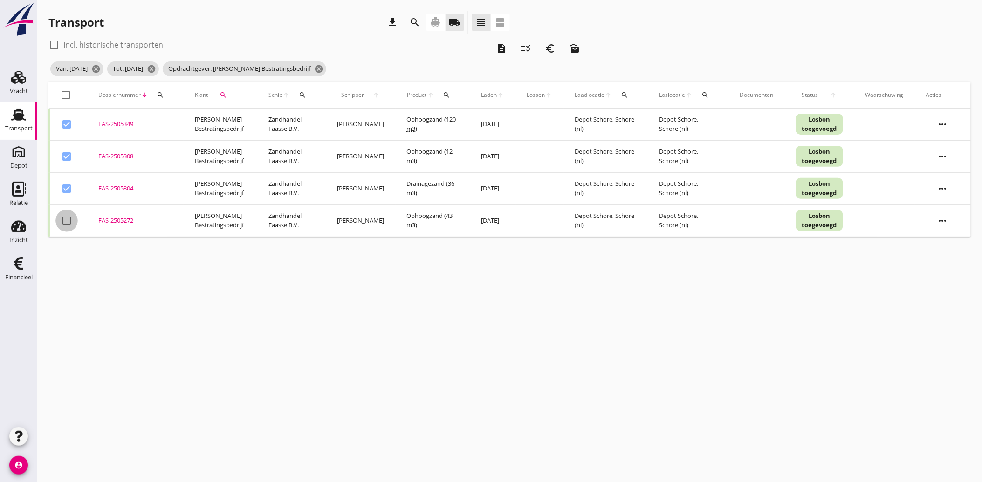
click at [66, 218] on div at bounding box center [67, 221] width 16 height 16
checkbox input "true"
click at [501, 49] on icon "description" at bounding box center [501, 48] width 11 height 11
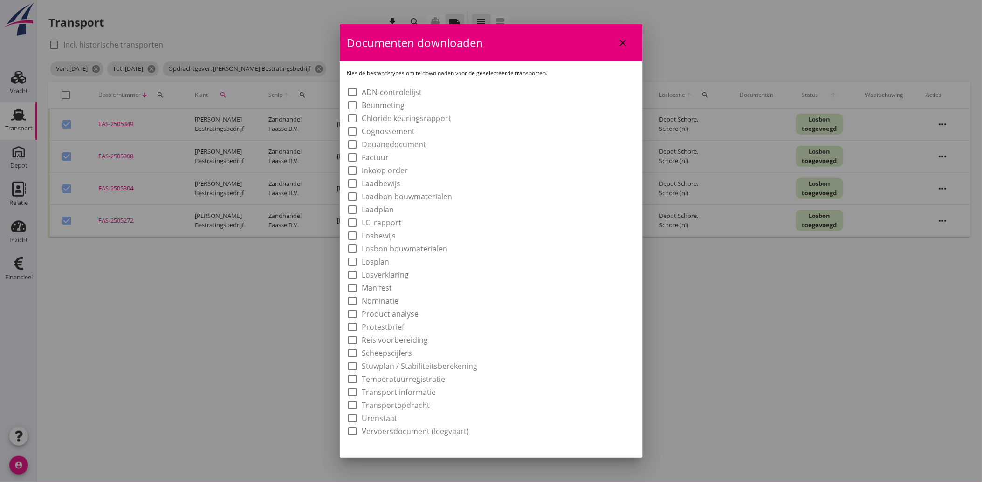
click at [406, 197] on label "Laadbon bouwmaterialen" at bounding box center [407, 196] width 90 height 9
checkbox input "true"
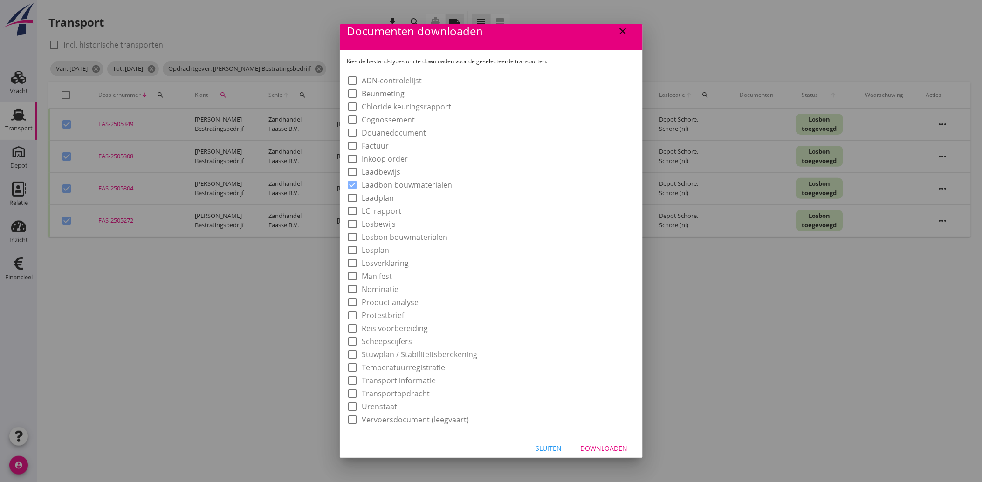
scroll to position [17, 0]
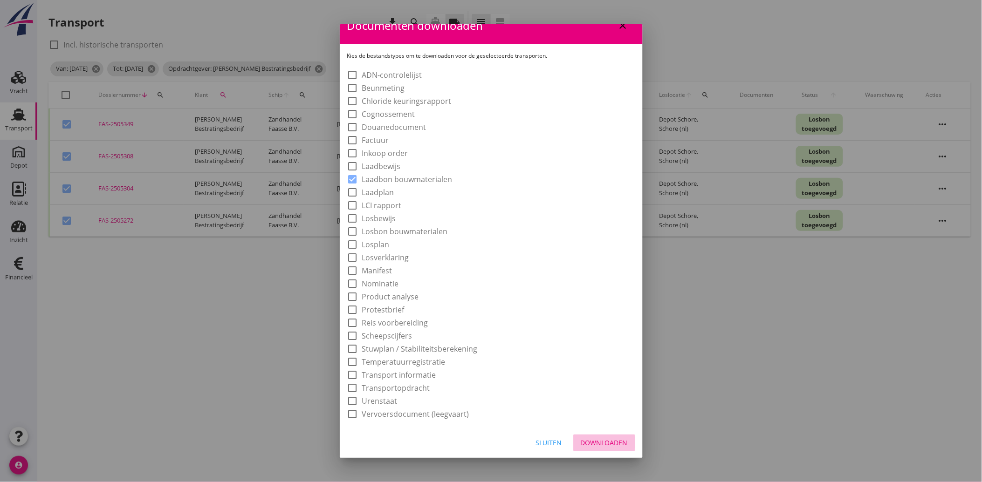
click at [596, 439] on div "Downloaden" at bounding box center [604, 443] width 47 height 10
checkbox input "false"
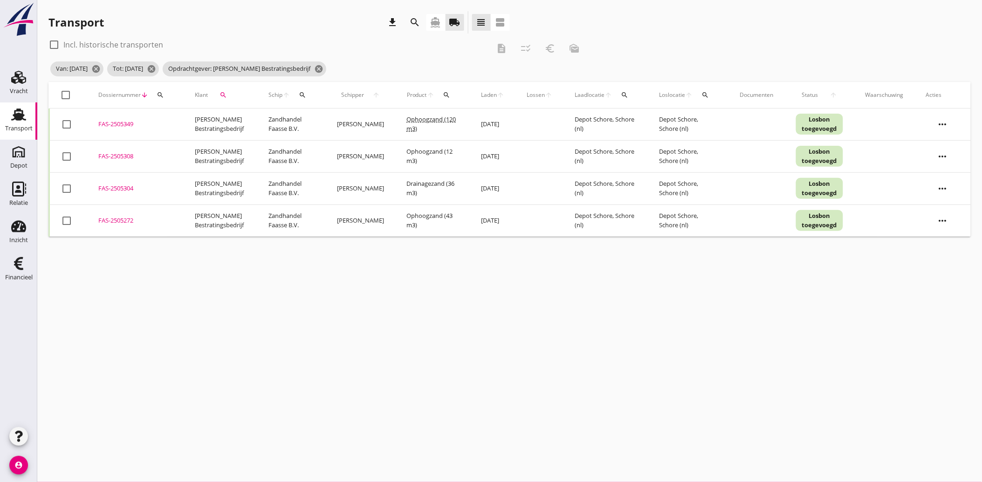
click at [68, 127] on div at bounding box center [67, 124] width 16 height 16
checkbox input "true"
click at [64, 156] on div at bounding box center [67, 157] width 16 height 16
checkbox input "true"
click at [68, 189] on div at bounding box center [67, 189] width 16 height 16
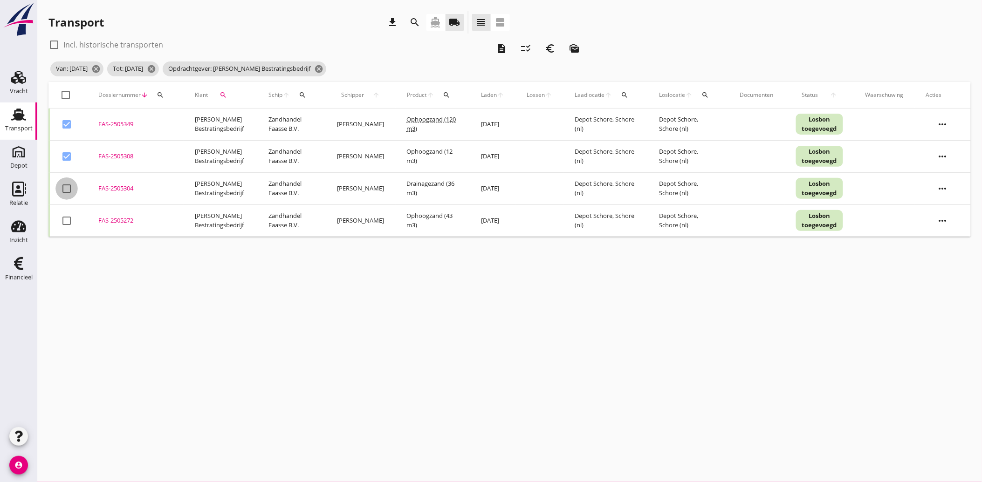
checkbox input "true"
click at [71, 226] on div at bounding box center [67, 221] width 16 height 16
checkbox input "true"
click at [551, 51] on icon "euro_symbol" at bounding box center [549, 48] width 11 height 11
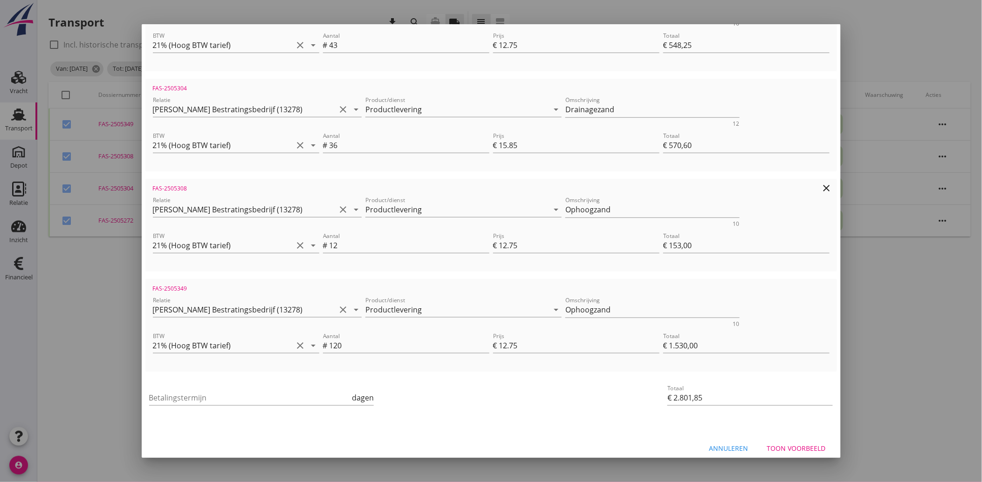
scroll to position [234, 0]
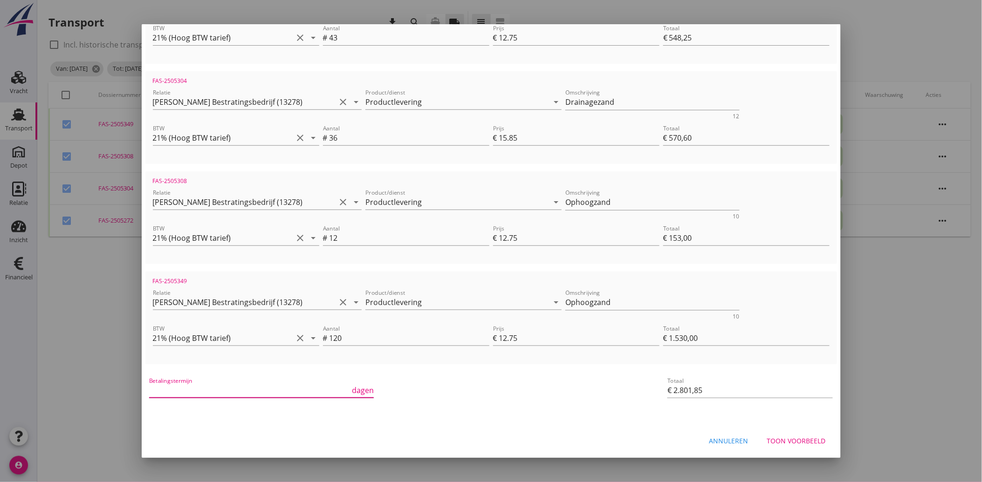
click at [231, 385] on input "Betalingstermijn" at bounding box center [249, 390] width 201 height 15
type input "30"
click at [479, 403] on div "Betalingstermijn 30 dagen" at bounding box center [375, 391] width 457 height 35
click at [782, 440] on div "Toon voorbeeld" at bounding box center [796, 442] width 59 height 10
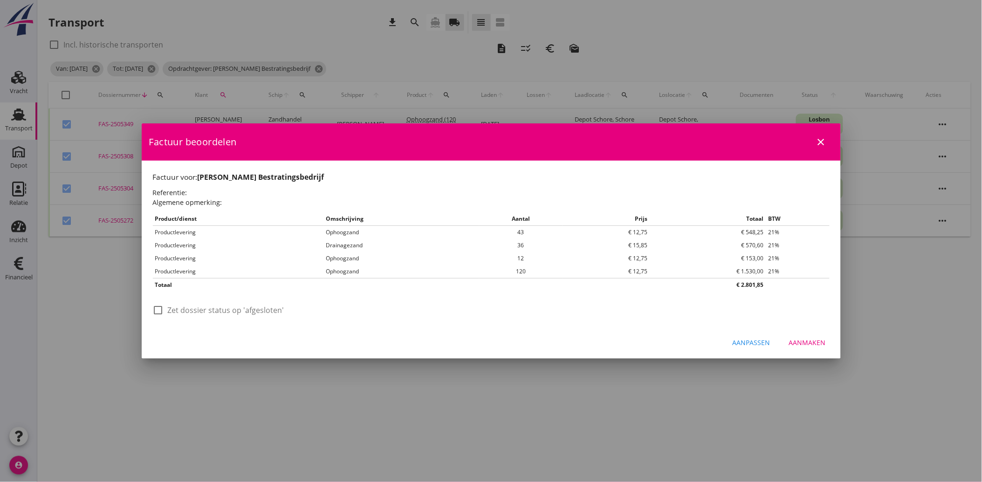
scroll to position [0, 0]
click at [160, 310] on div at bounding box center [159, 310] width 16 height 16
checkbox input "true"
click at [808, 339] on div "Aanmaken" at bounding box center [807, 343] width 37 height 10
checkbox input "false"
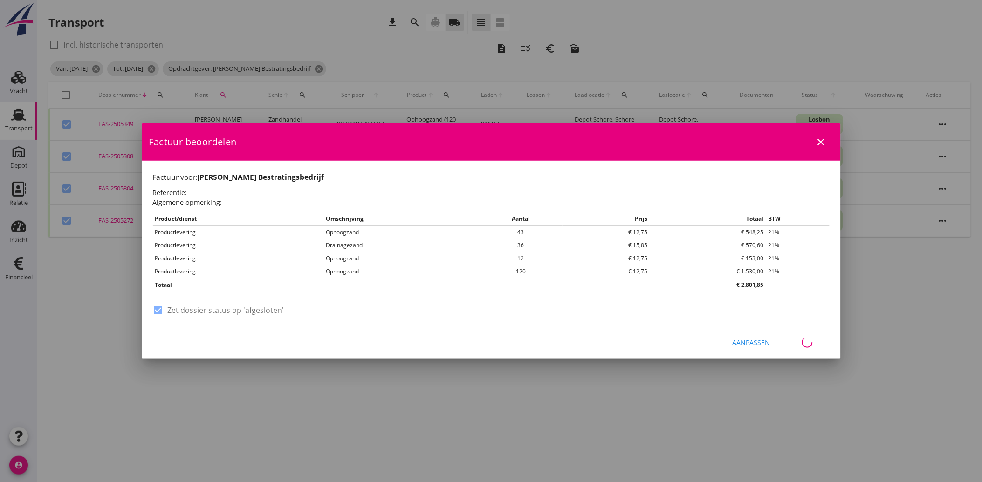
checkbox input "false"
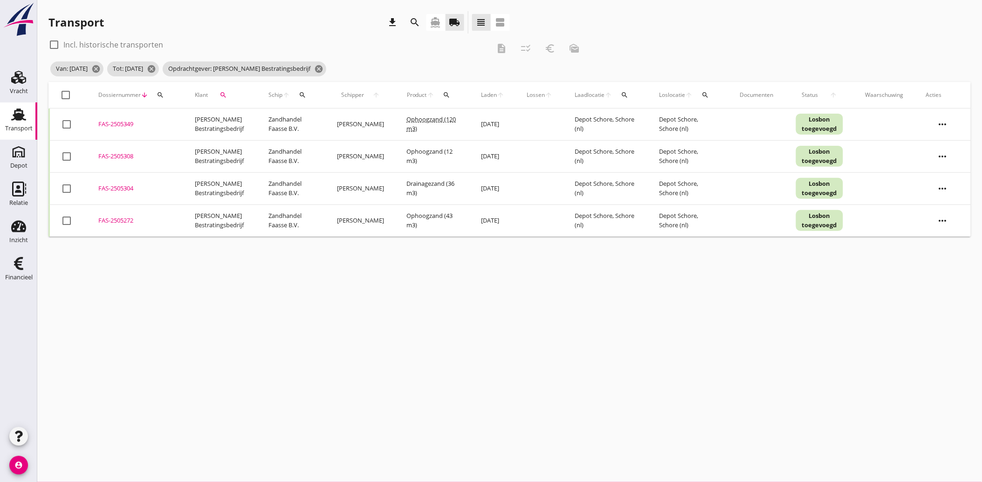
click at [226, 94] on icon "search" at bounding box center [222, 94] width 7 height 7
click at [315, 121] on icon "clear" at bounding box center [319, 121] width 11 height 11
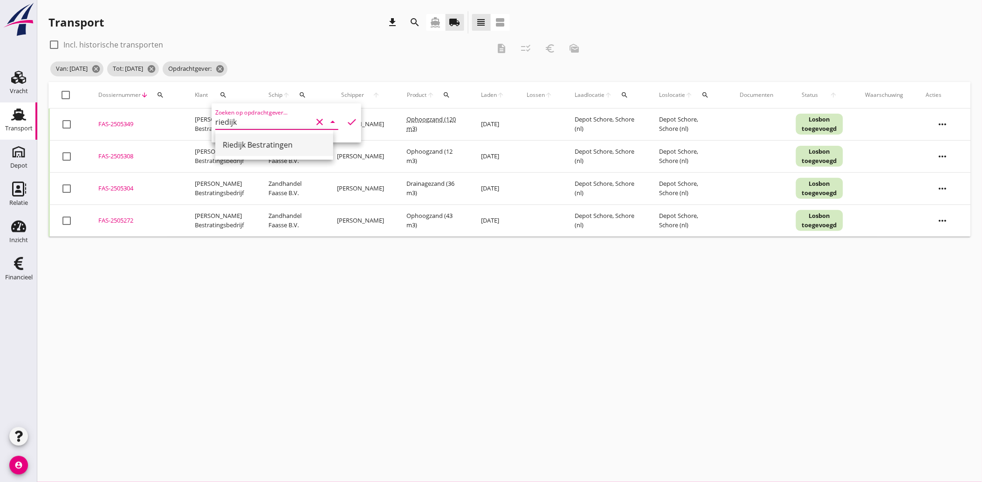
click at [244, 139] on div "Riedijk Bestratingen" at bounding box center [274, 144] width 103 height 11
type input "Riedijk Bestratingen"
click at [346, 118] on icon "check" at bounding box center [351, 121] width 11 height 11
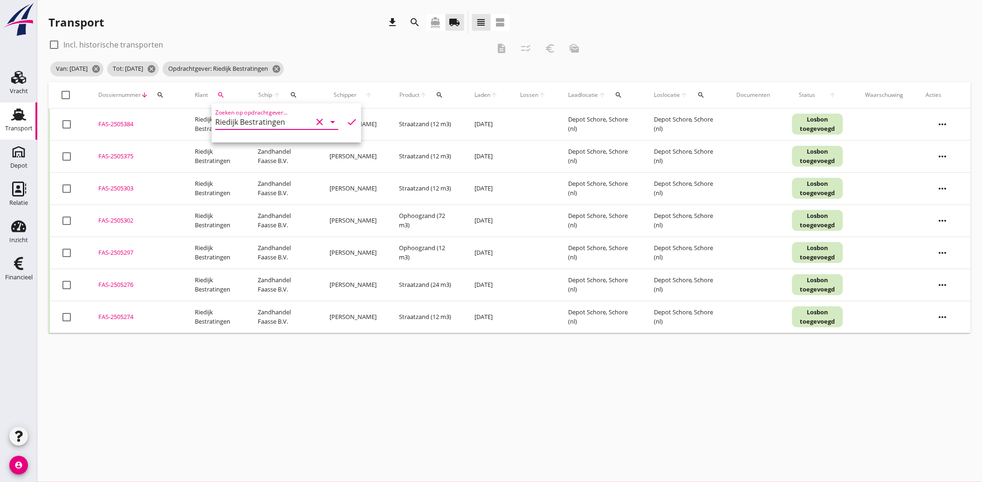
click at [70, 122] on div at bounding box center [67, 124] width 16 height 16
checkbox input "true"
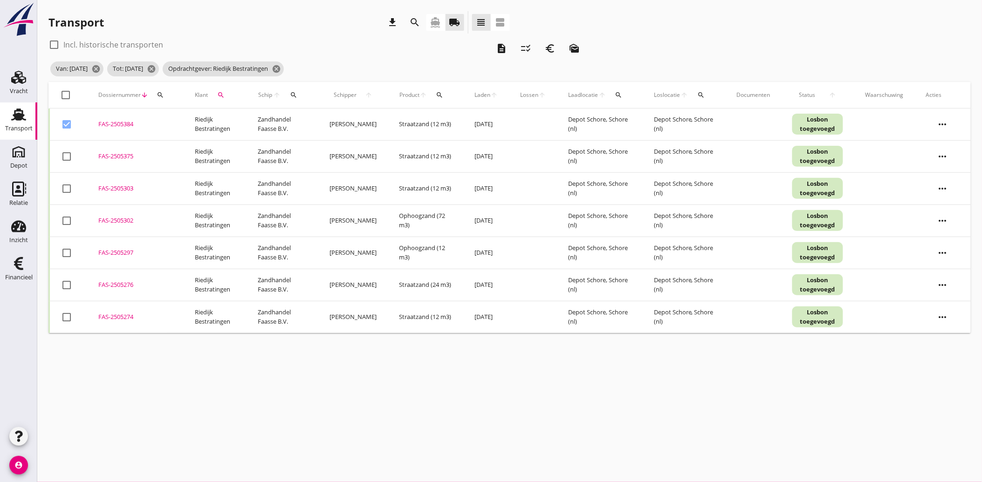
click at [75, 158] on td "check_box_outline_blank" at bounding box center [68, 156] width 38 height 32
click at [70, 157] on div at bounding box center [67, 157] width 16 height 16
checkbox input "true"
drag, startPoint x: 67, startPoint y: 185, endPoint x: 68, endPoint y: 201, distance: 15.9
click at [67, 185] on div at bounding box center [67, 189] width 16 height 16
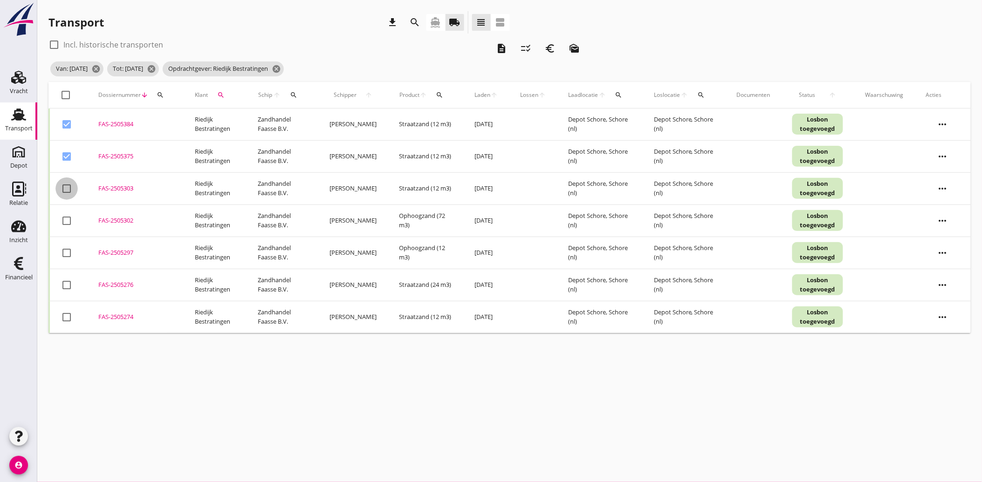
checkbox input "true"
click at [68, 215] on div at bounding box center [67, 221] width 16 height 16
checkbox input "true"
click at [62, 249] on div at bounding box center [67, 253] width 16 height 16
checkbox input "true"
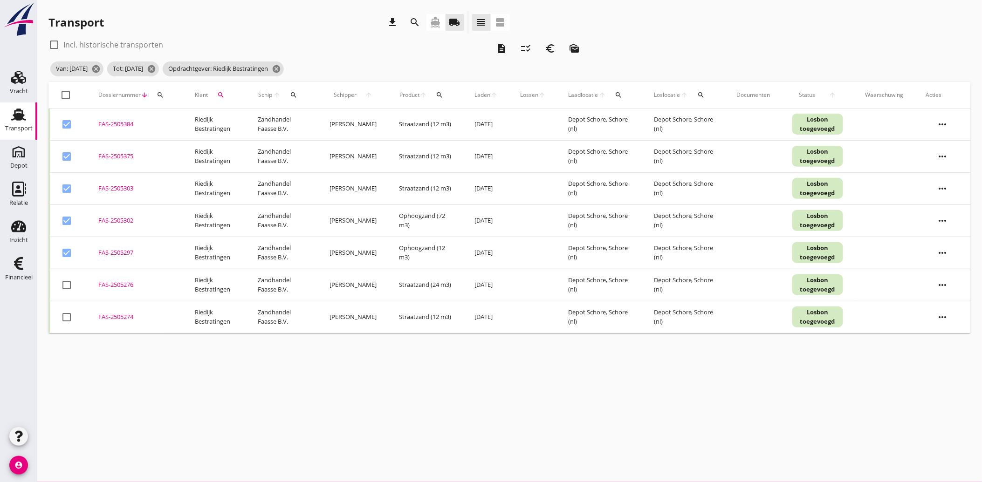
drag, startPoint x: 57, startPoint y: 277, endPoint x: 61, endPoint y: 287, distance: 10.3
click at [57, 281] on td "check_box_outline_blank" at bounding box center [68, 285] width 38 height 32
click at [62, 284] on div at bounding box center [67, 285] width 16 height 16
checkbox input "true"
click at [63, 314] on div at bounding box center [67, 317] width 16 height 16
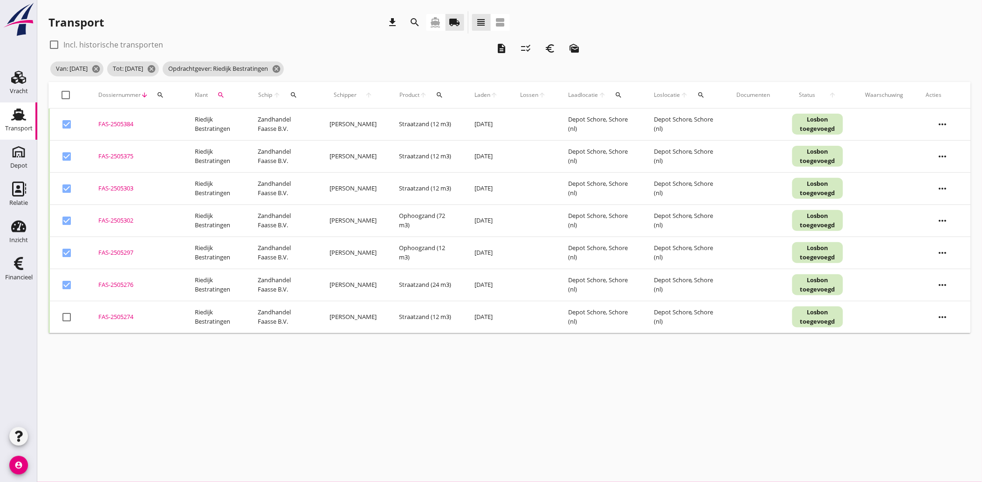
checkbox input "true"
click at [551, 47] on icon "euro_symbol" at bounding box center [549, 48] width 11 height 11
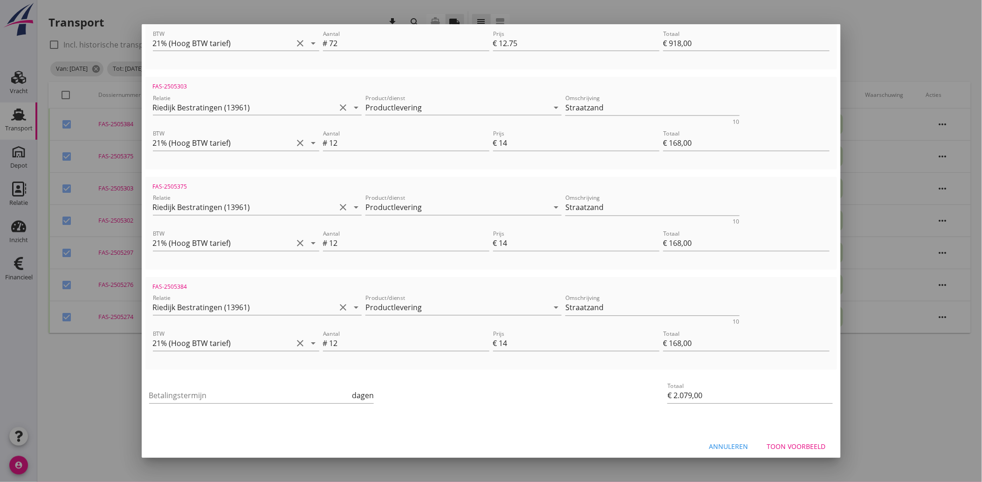
scroll to position [534, 0]
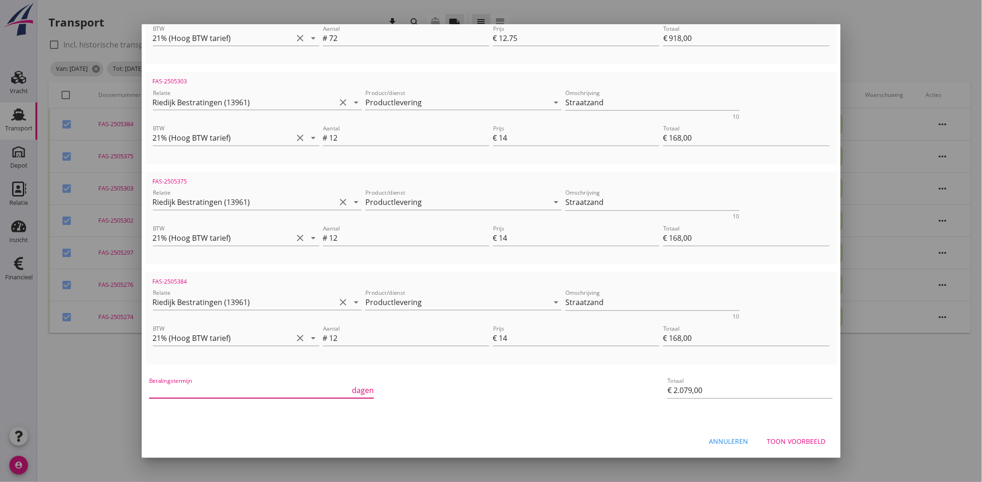
click at [231, 383] on input "Betalingstermijn" at bounding box center [249, 390] width 201 height 15
type input "30"
click at [544, 390] on div "Betalingstermijn 30 dagen" at bounding box center [375, 391] width 457 height 35
click at [788, 439] on div "Toon voorbeeld" at bounding box center [796, 442] width 59 height 10
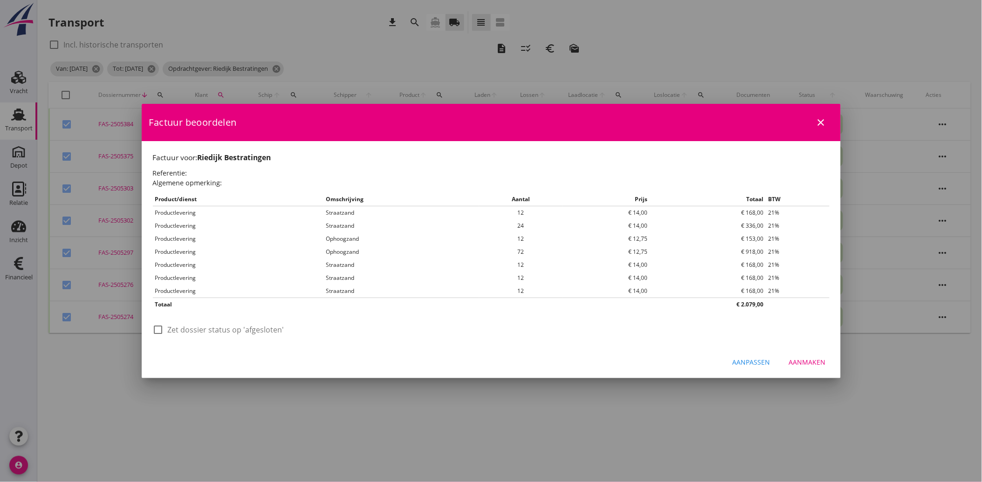
scroll to position [0, 0]
click at [164, 337] on div "check_box_outline_blank Zet dossier status op 'afgesloten'" at bounding box center [218, 335] width 131 height 22
click at [162, 331] on div at bounding box center [159, 330] width 16 height 16
checkbox input "true"
click at [806, 365] on div "Aanmaken" at bounding box center [807, 362] width 37 height 10
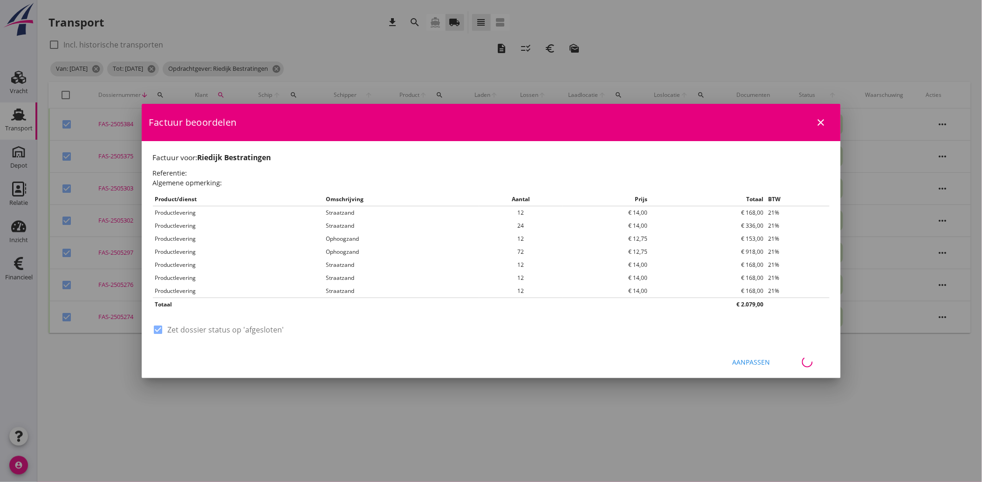
checkbox input "false"
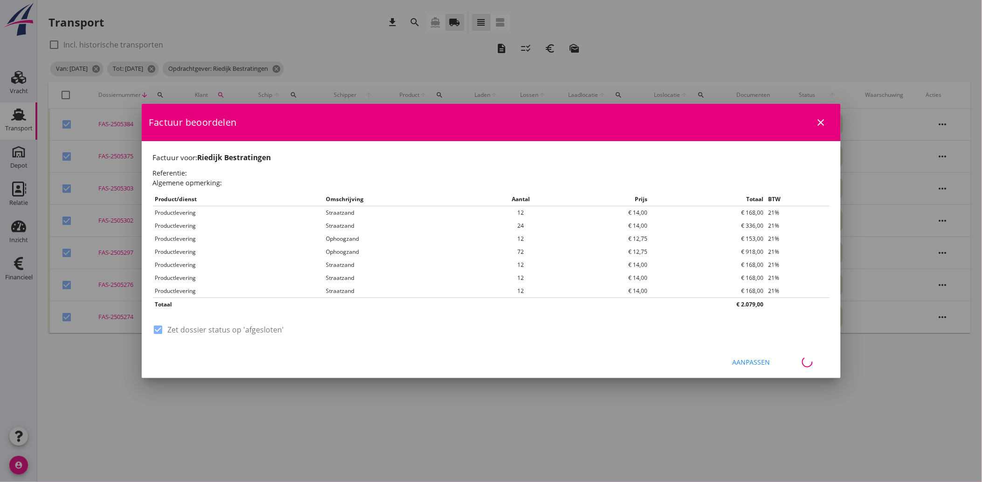
checkbox input "false"
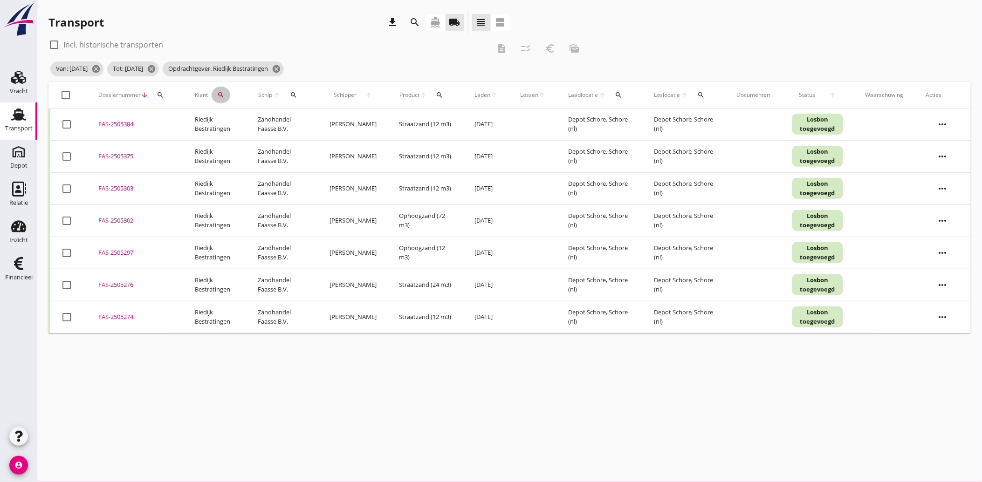
click at [220, 94] on icon "search" at bounding box center [220, 94] width 7 height 7
click at [314, 122] on icon "clear" at bounding box center [319, 121] width 11 height 11
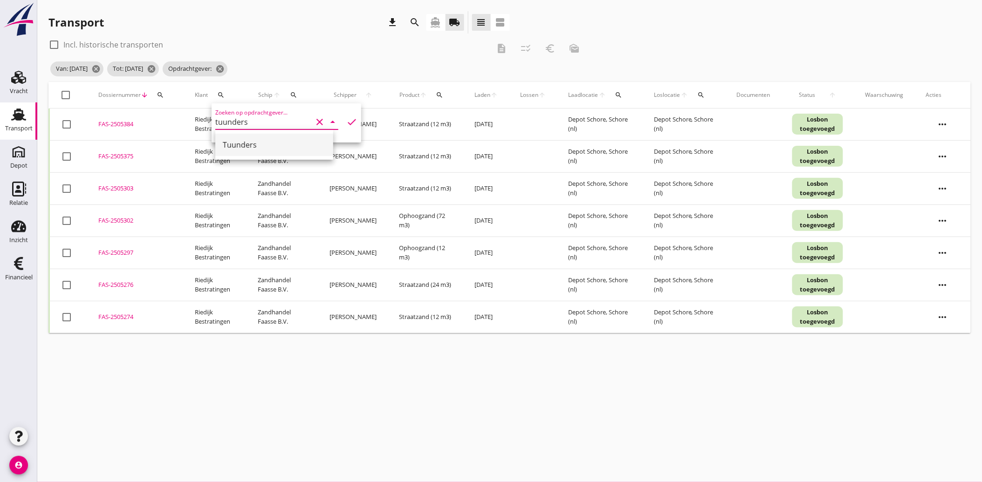
click at [229, 147] on div "Tuunders" at bounding box center [274, 144] width 103 height 11
type input "Tuunders"
click at [346, 121] on icon "check" at bounding box center [351, 121] width 11 height 11
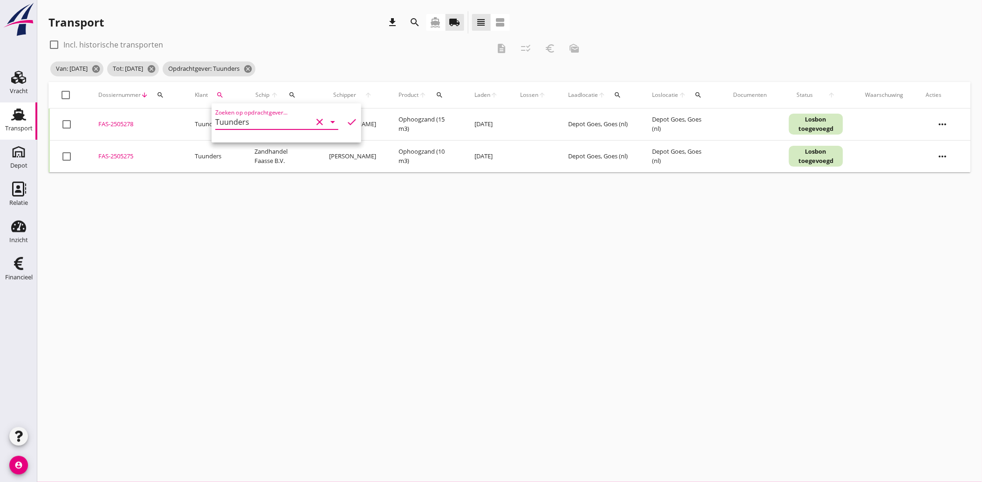
click at [333, 204] on div "cancel You are impersonating another user. Transport download search directions…" at bounding box center [509, 241] width 945 height 482
click at [73, 125] on div at bounding box center [67, 124] width 16 height 16
checkbox input "true"
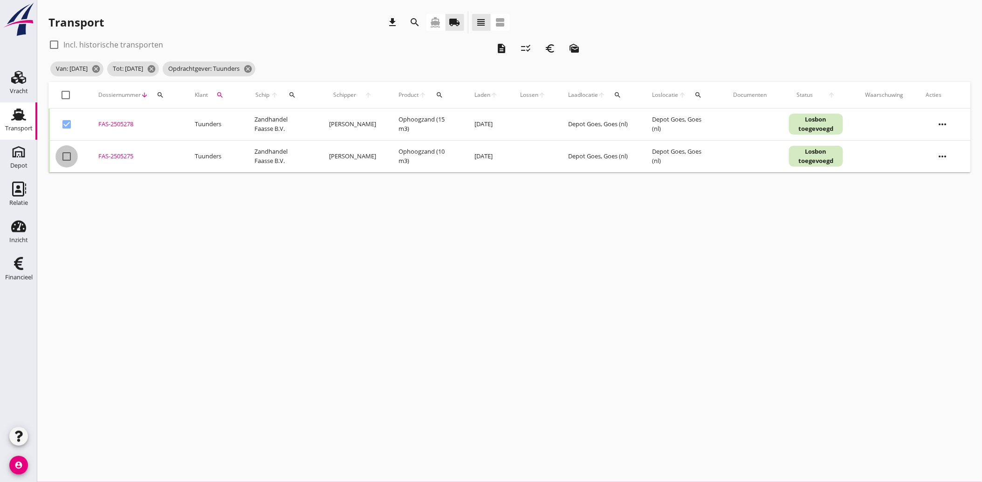
click at [68, 157] on div at bounding box center [67, 157] width 16 height 16
checkbox input "true"
click at [552, 47] on icon "euro_symbol" at bounding box center [549, 48] width 11 height 11
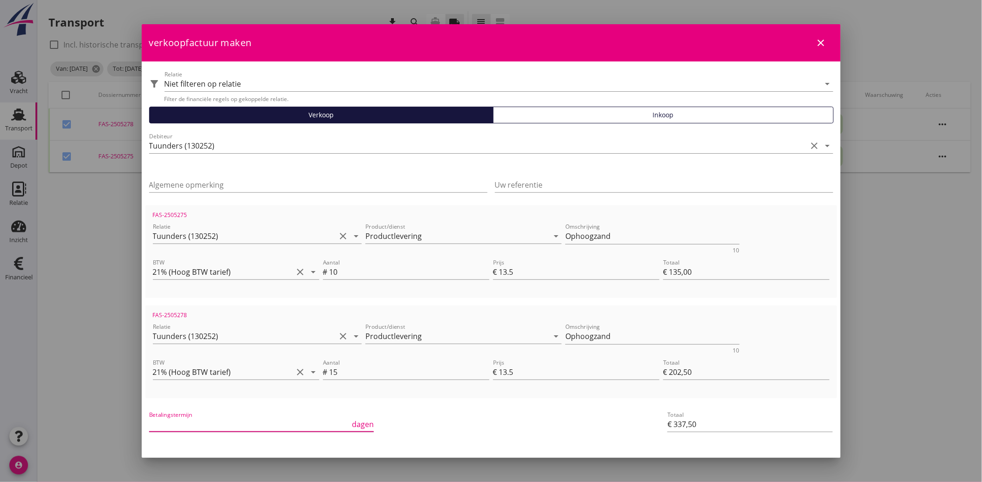
click at [175, 425] on input "Betalingstermijn" at bounding box center [249, 424] width 201 height 15
type input "30"
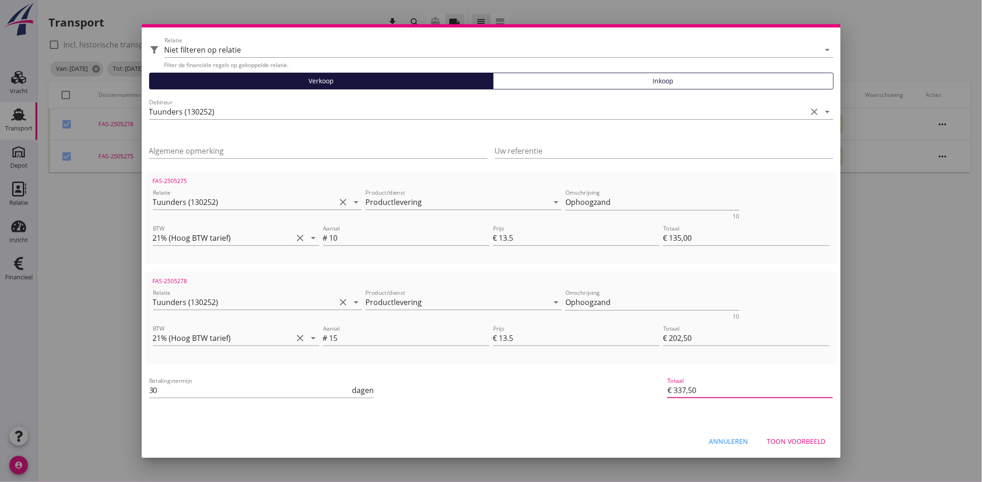
click at [794, 437] on div "Toon voorbeeld" at bounding box center [796, 442] width 59 height 10
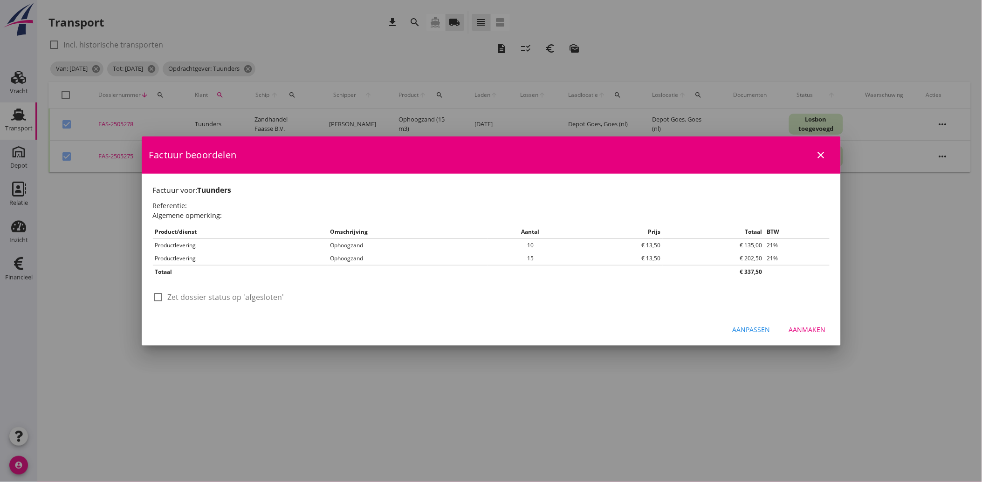
scroll to position [0, 0]
drag, startPoint x: 163, startPoint y: 295, endPoint x: 170, endPoint y: 302, distance: 9.6
click at [163, 297] on div at bounding box center [159, 297] width 16 height 16
checkbox input "true"
click at [819, 330] on div "Aanmaken" at bounding box center [807, 330] width 37 height 10
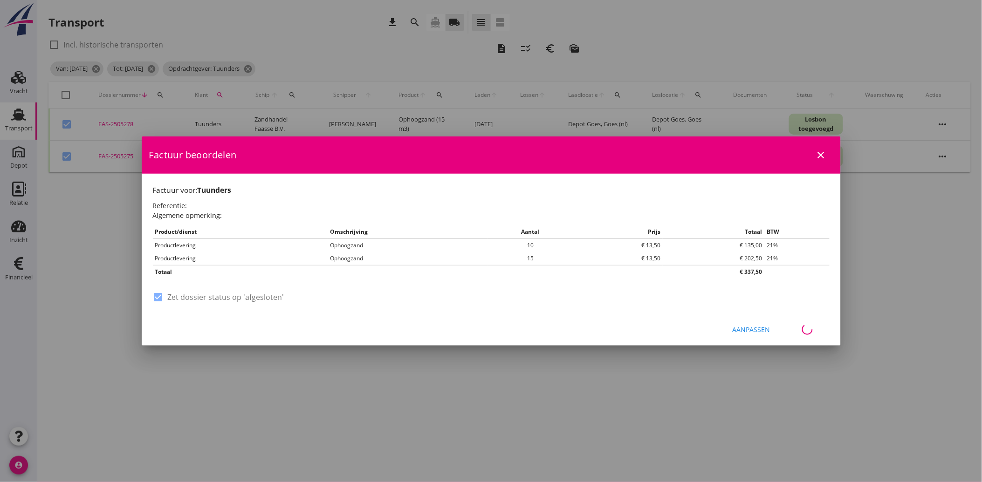
checkbox input "false"
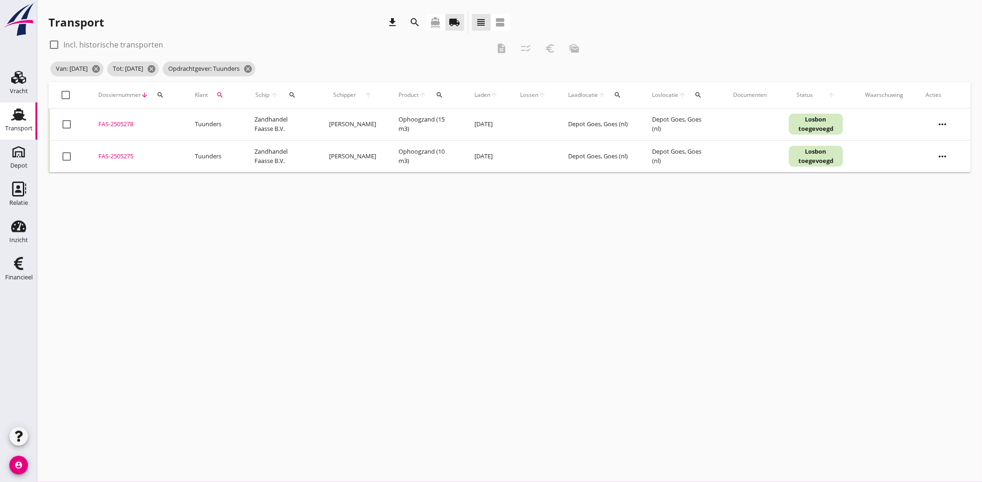
click at [221, 90] on button "search" at bounding box center [220, 95] width 17 height 17
click at [318, 123] on icon "clear" at bounding box center [319, 121] width 11 height 11
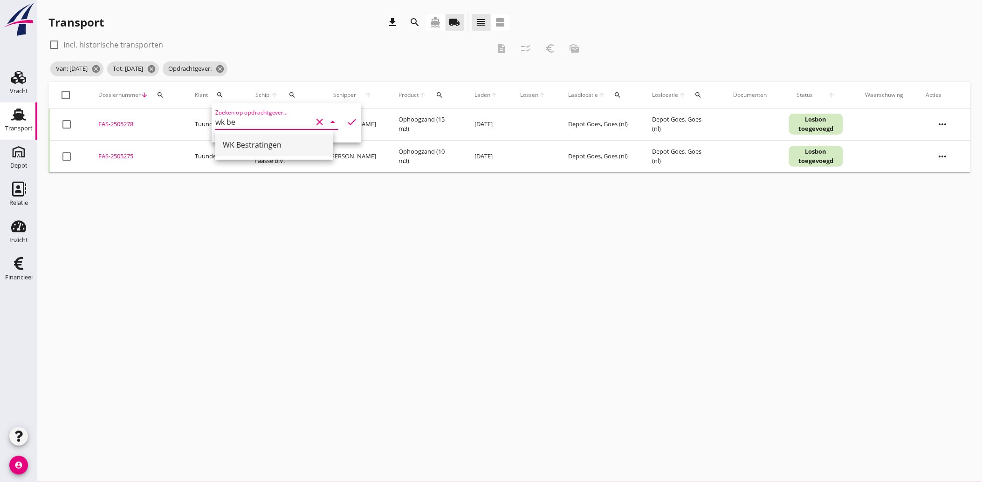
click at [263, 144] on div "WK Bestratingen" at bounding box center [274, 144] width 103 height 11
type input "WK Bestratingen"
click at [346, 117] on icon "check" at bounding box center [351, 121] width 11 height 11
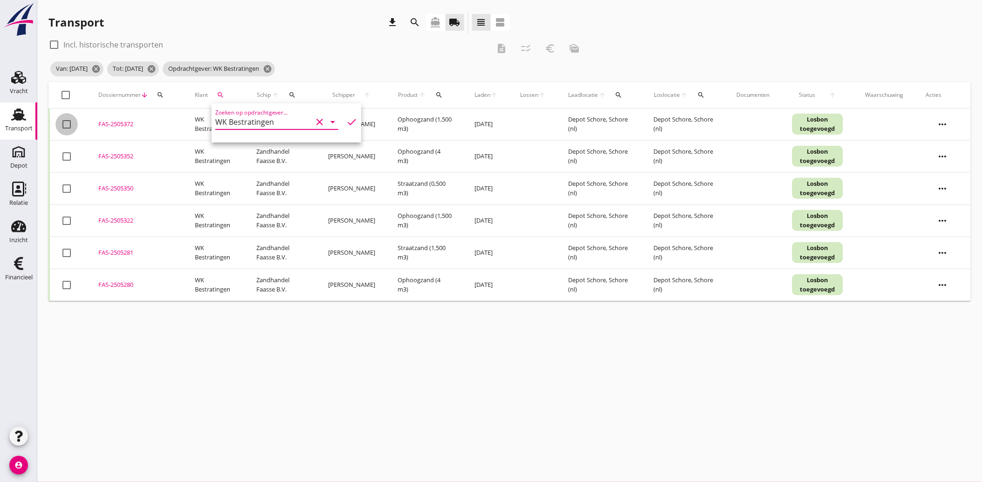
click at [68, 123] on div at bounding box center [67, 124] width 16 height 16
checkbox input "true"
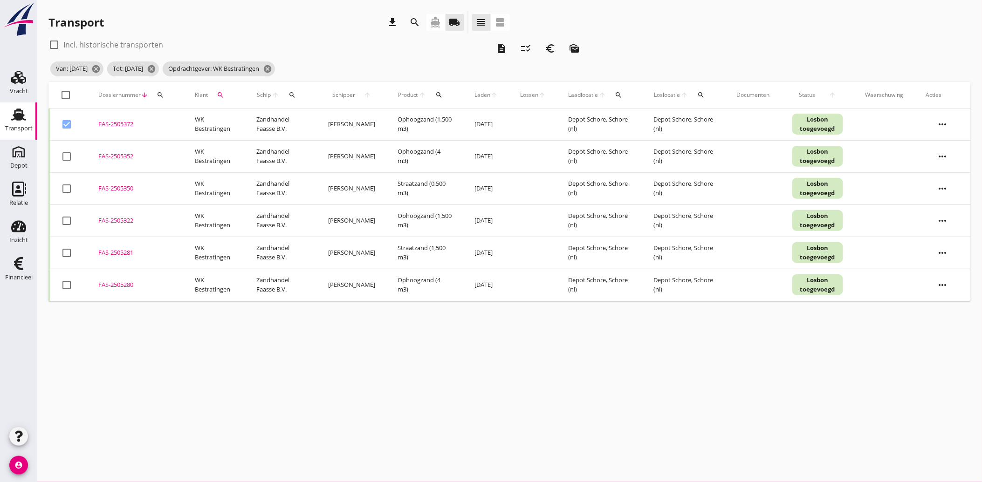
click at [70, 151] on div at bounding box center [67, 157] width 16 height 16
checkbox input "true"
click at [66, 184] on div at bounding box center [67, 189] width 16 height 16
checkbox input "true"
drag, startPoint x: 66, startPoint y: 219, endPoint x: 72, endPoint y: 242, distance: 24.0
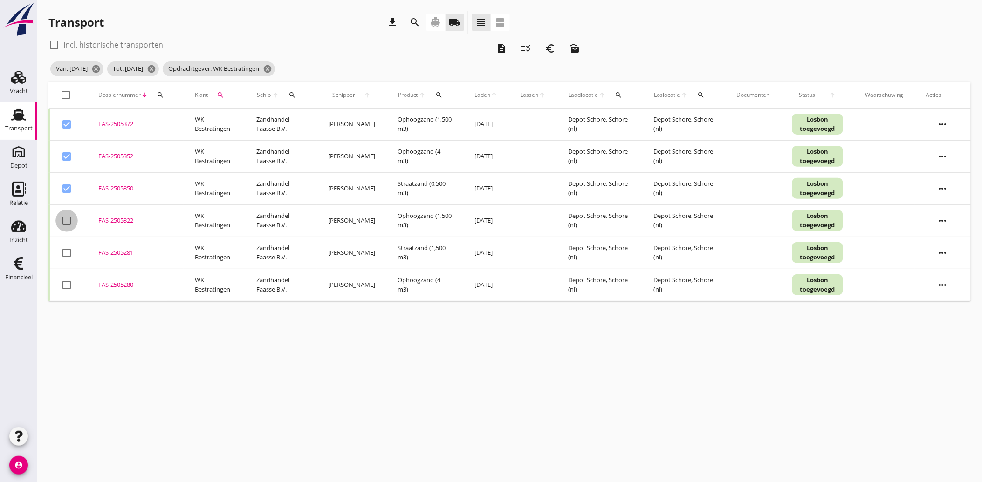
click at [66, 219] on div at bounding box center [67, 221] width 16 height 16
checkbox input "true"
drag, startPoint x: 72, startPoint y: 247, endPoint x: 68, endPoint y: 256, distance: 9.8
click at [71, 249] on div at bounding box center [67, 253] width 16 height 16
checkbox input "true"
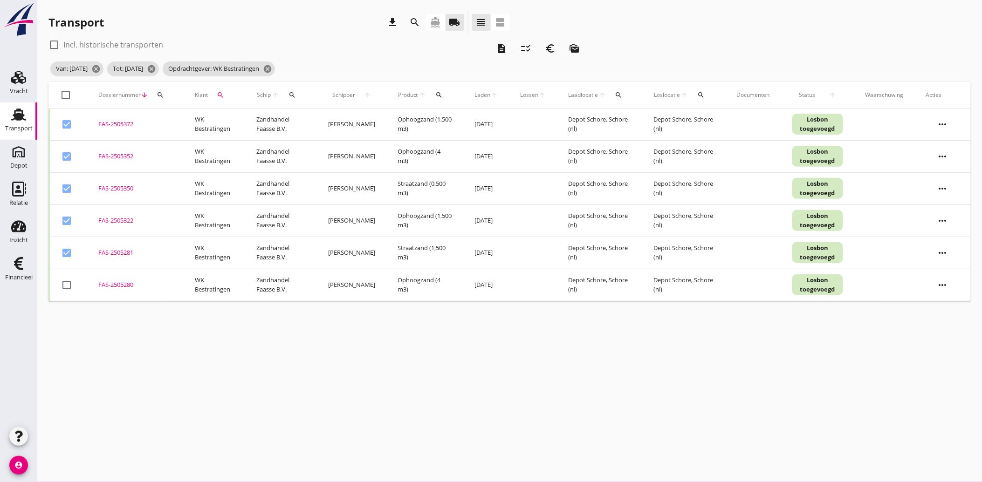
drag, startPoint x: 68, startPoint y: 280, endPoint x: 128, endPoint y: 263, distance: 62.0
click at [68, 281] on div at bounding box center [67, 285] width 16 height 16
checkbox input "true"
click at [552, 53] on icon "euro_symbol" at bounding box center [549, 48] width 11 height 11
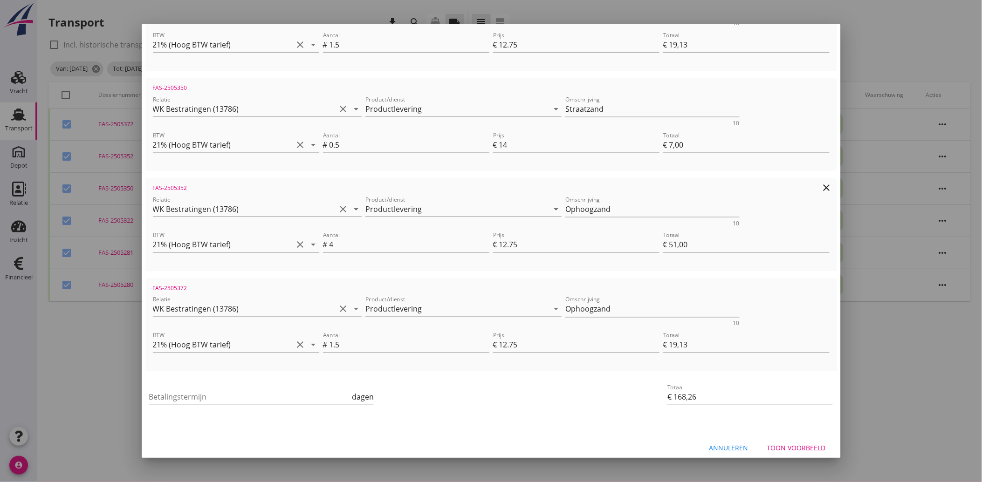
scroll to position [435, 0]
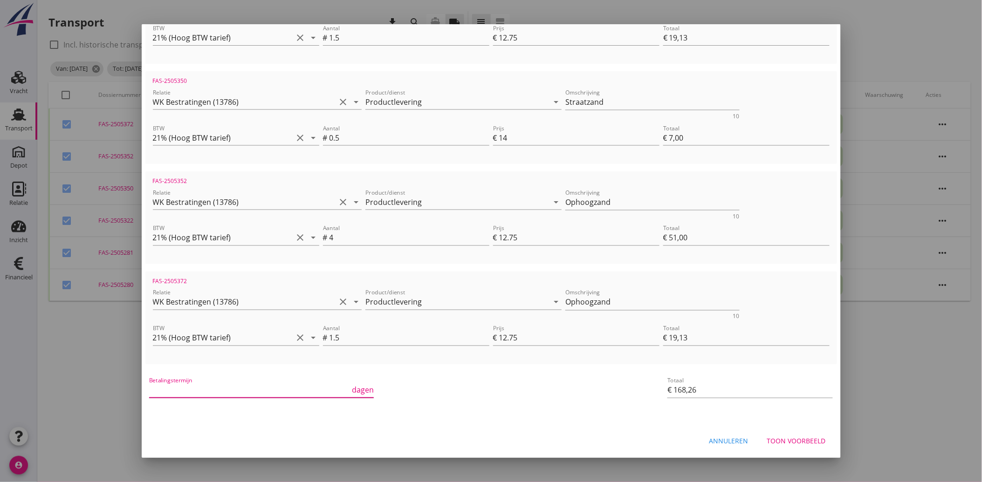
click at [244, 384] on input "Betalingstermijn" at bounding box center [249, 390] width 201 height 15
type input "30"
click at [470, 394] on div "Betalingstermijn 30 dagen" at bounding box center [375, 391] width 457 height 35
click at [799, 440] on div "Toon voorbeeld" at bounding box center [796, 442] width 59 height 10
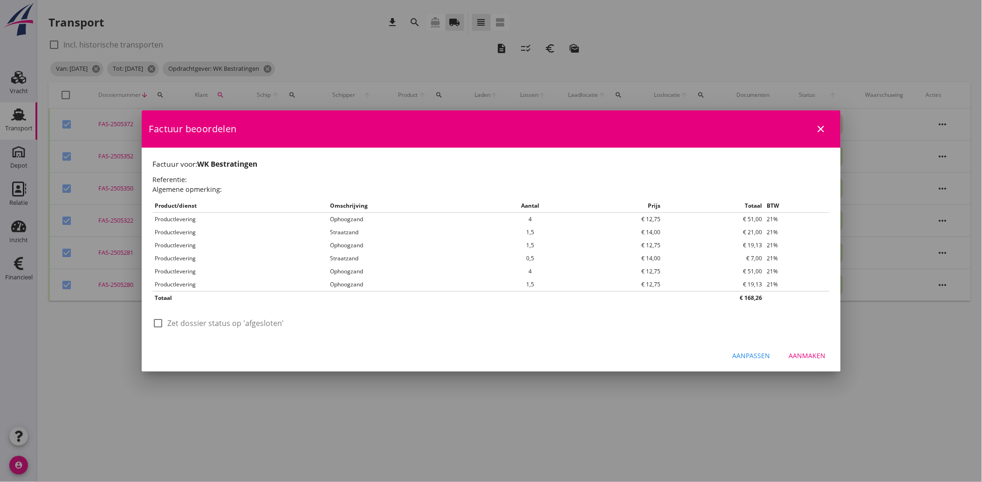
scroll to position [0, 0]
click at [161, 325] on div at bounding box center [159, 323] width 16 height 16
checkbox input "true"
click at [814, 351] on div "Aanmaken" at bounding box center [807, 356] width 37 height 10
checkbox input "false"
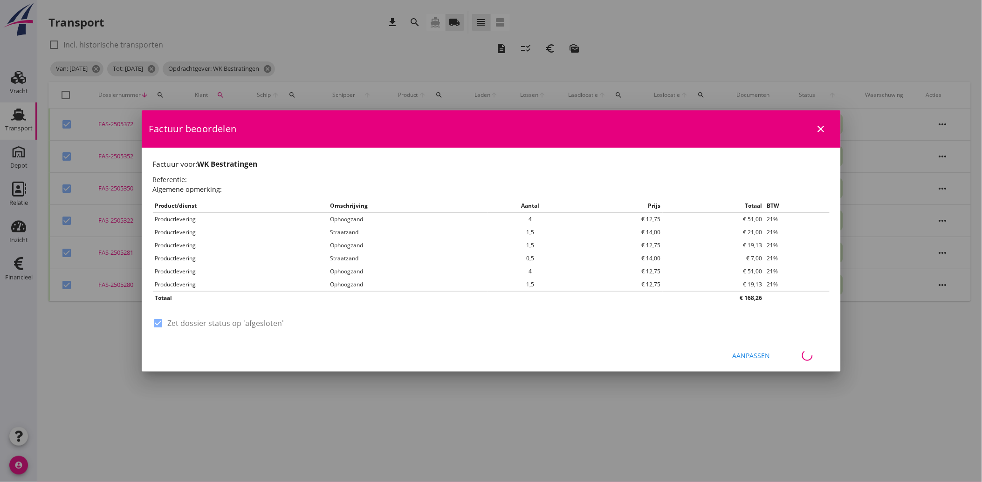
checkbox input "false"
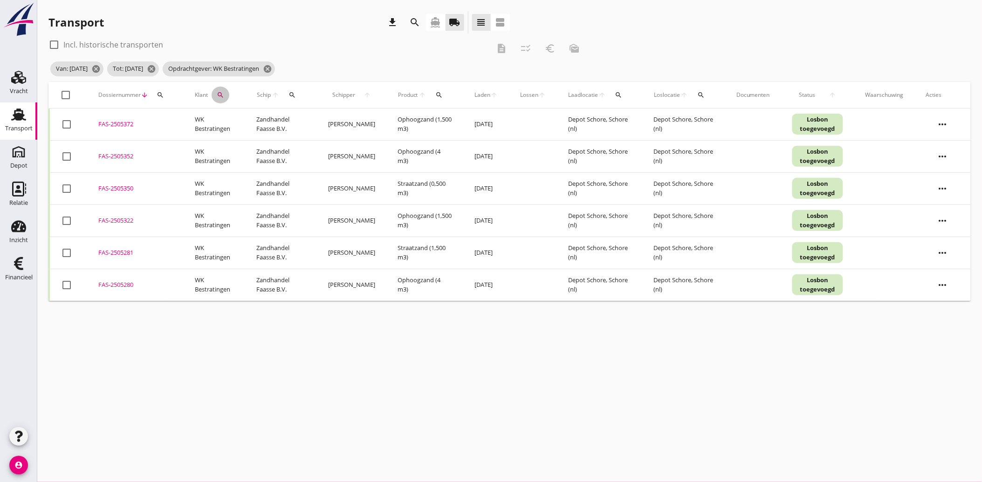
click at [226, 94] on div "search" at bounding box center [221, 94] width 18 height 7
click at [315, 118] on icon "clear" at bounding box center [319, 121] width 11 height 11
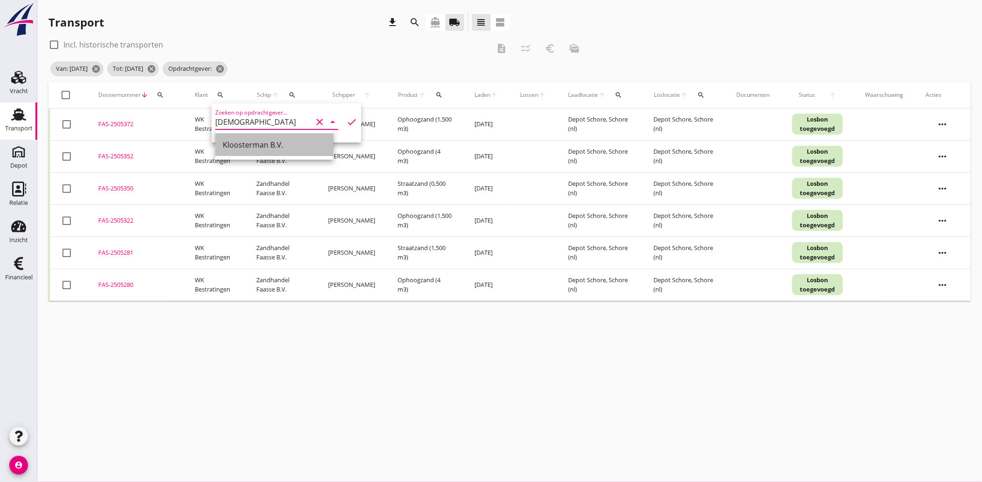
click at [229, 142] on div "Kloosterman B.V." at bounding box center [274, 144] width 103 height 11
type input "Kloosterman B.V."
click at [346, 120] on icon "check" at bounding box center [351, 121] width 11 height 11
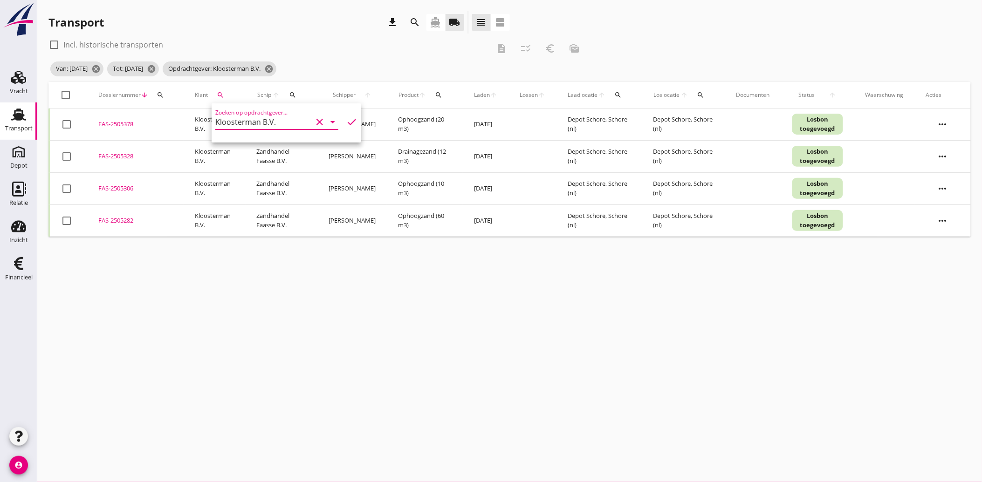
click at [68, 123] on div at bounding box center [67, 124] width 16 height 16
checkbox input "true"
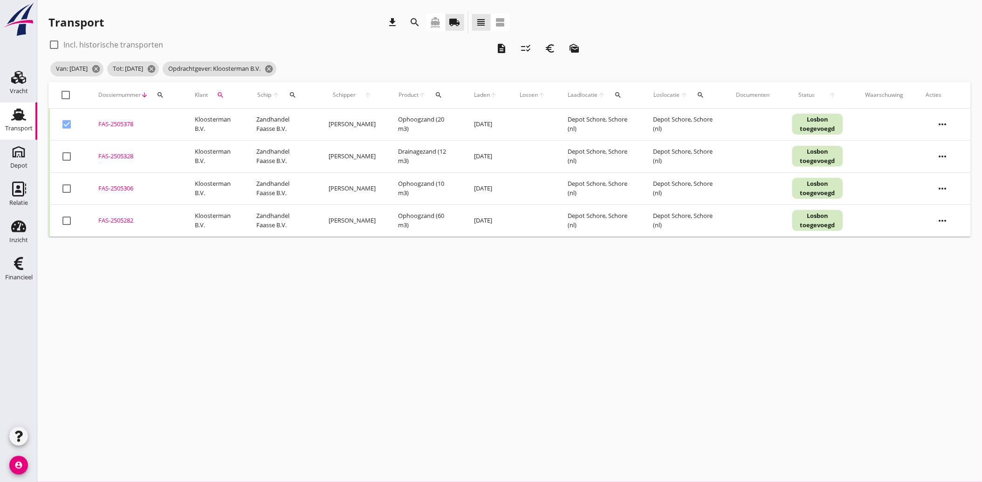
click at [64, 155] on div at bounding box center [67, 157] width 16 height 16
checkbox input "true"
click at [72, 192] on div at bounding box center [67, 189] width 16 height 16
checkbox input "true"
click at [64, 226] on div at bounding box center [67, 221] width 16 height 16
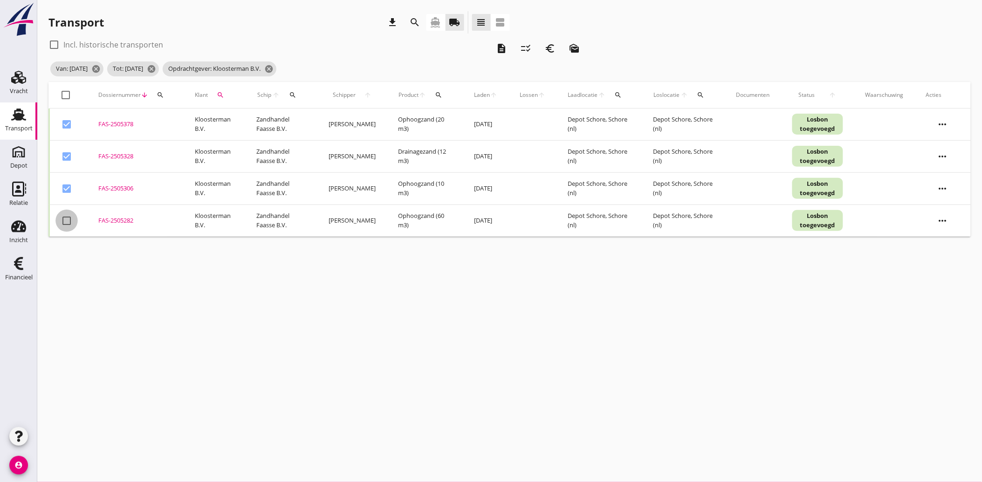
checkbox input "true"
click at [502, 49] on icon "description" at bounding box center [501, 48] width 11 height 11
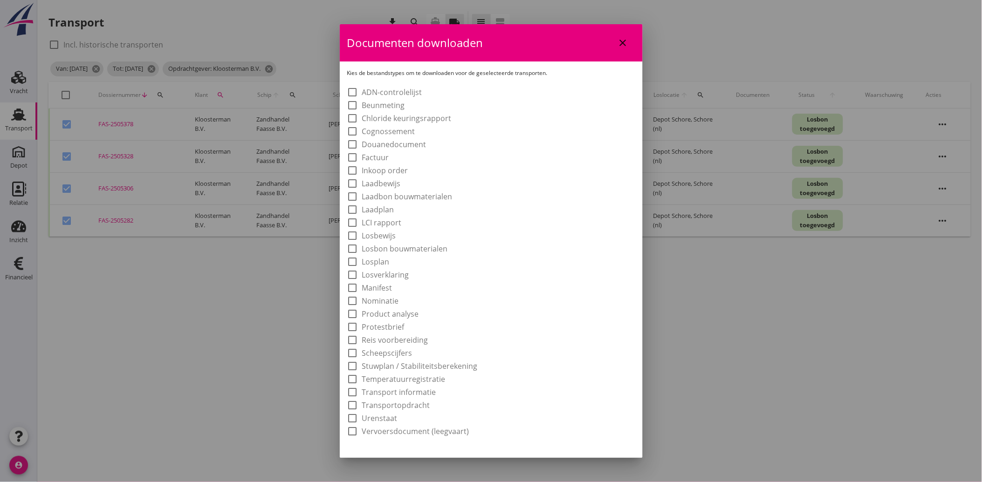
click at [389, 197] on label "Laadbon bouwmaterialen" at bounding box center [407, 196] width 90 height 9
checkbox input "true"
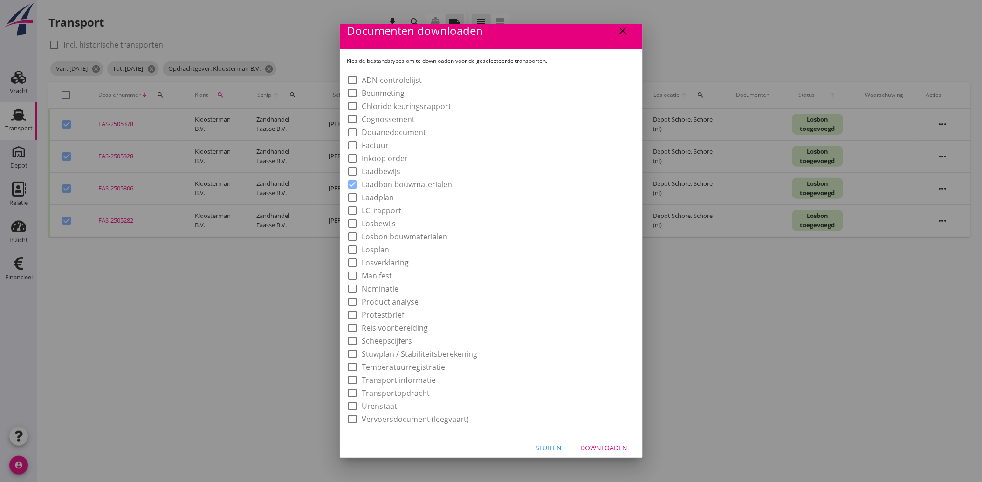
scroll to position [17, 0]
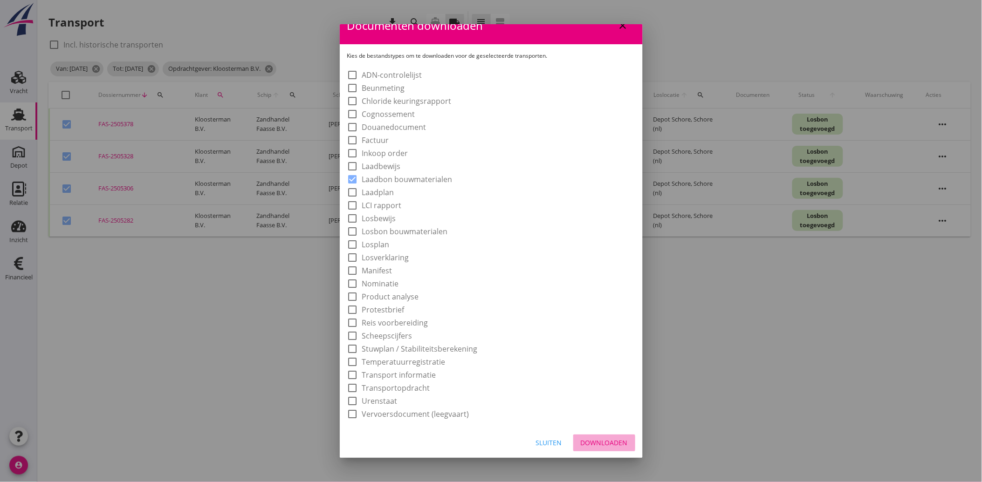
click at [595, 441] on div "Downloaden" at bounding box center [604, 443] width 47 height 10
checkbox input "false"
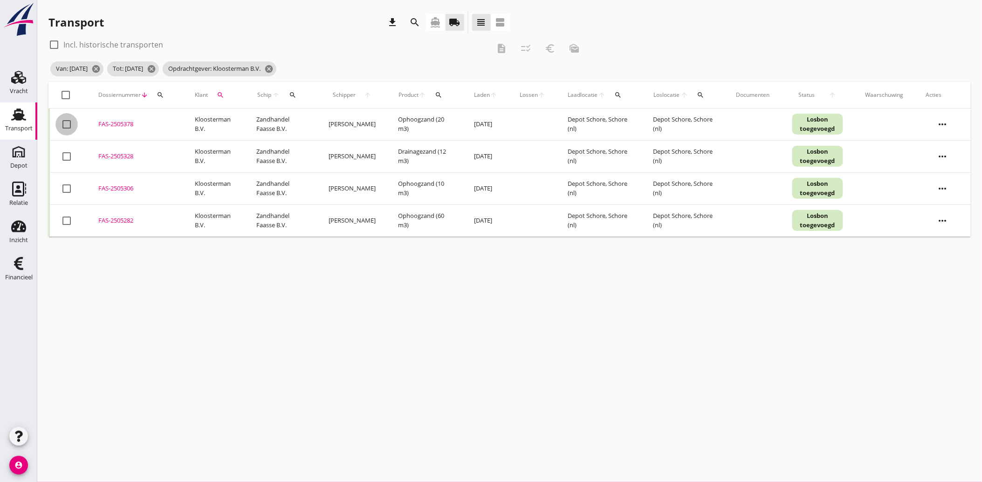
drag, startPoint x: 64, startPoint y: 123, endPoint x: 57, endPoint y: 147, distance: 25.4
click at [64, 123] on div at bounding box center [67, 124] width 16 height 16
checkbox input "true"
drag, startPoint x: 61, startPoint y: 157, endPoint x: 66, endPoint y: 173, distance: 17.1
click at [62, 157] on div at bounding box center [67, 157] width 16 height 16
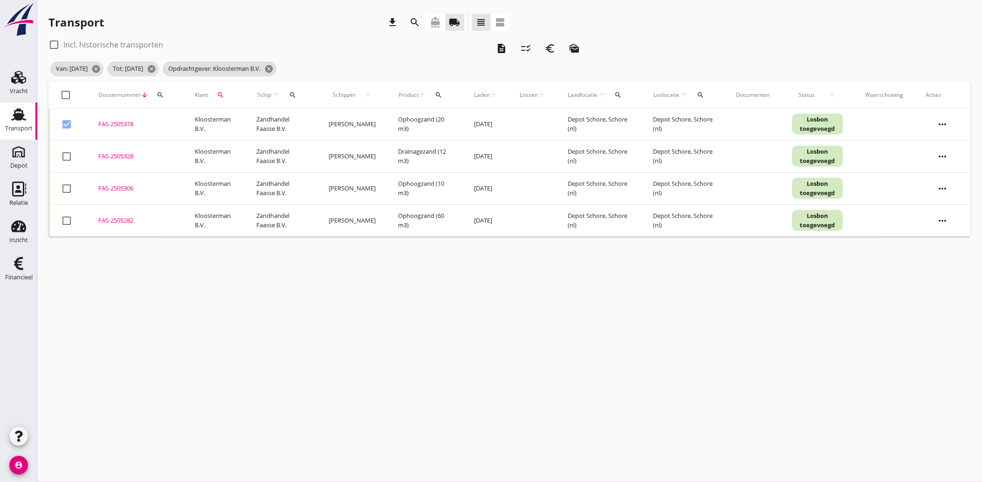
checkbox input "true"
drag, startPoint x: 68, startPoint y: 183, endPoint x: 72, endPoint y: 215, distance: 32.4
click at [68, 184] on div at bounding box center [67, 189] width 16 height 16
checkbox input "true"
click at [72, 223] on div at bounding box center [67, 221] width 16 height 16
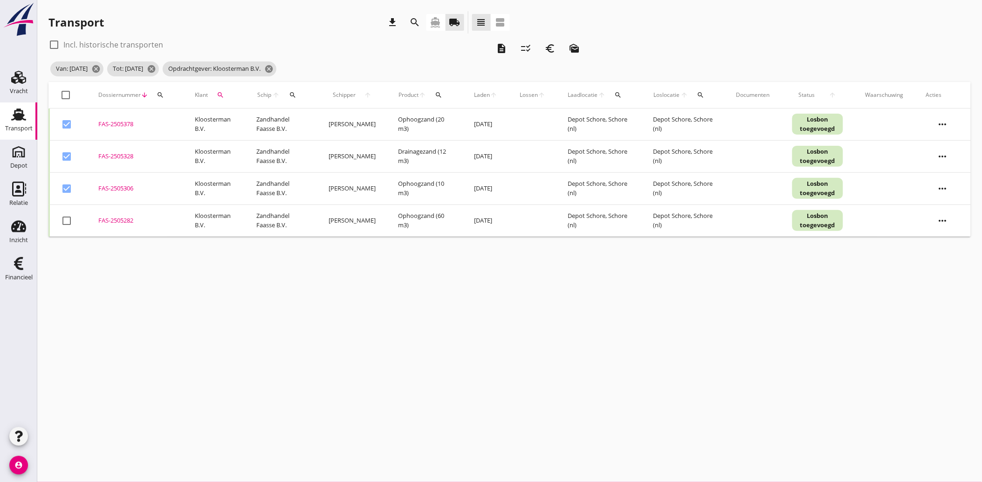
checkbox input "true"
click at [555, 45] on icon "euro_symbol" at bounding box center [549, 48] width 11 height 11
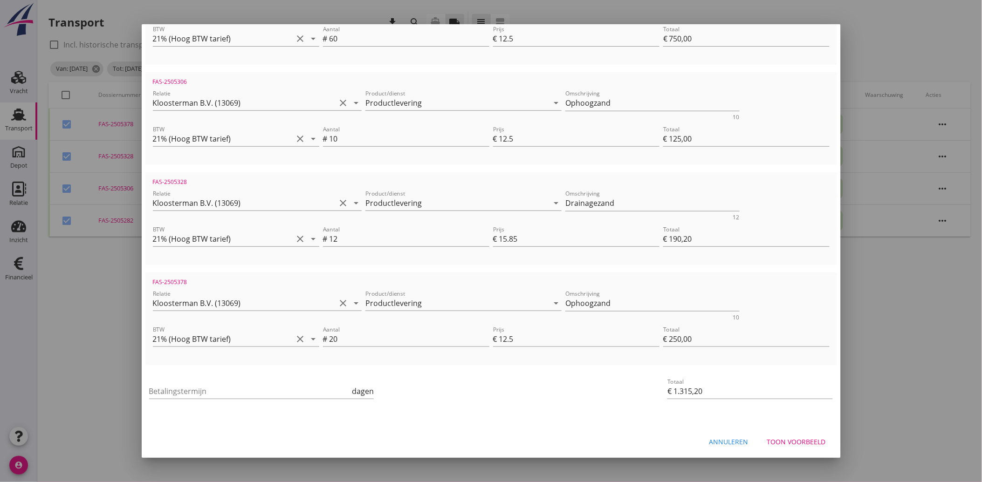
scroll to position [234, 0]
click at [239, 390] on input "Betalingstermijn" at bounding box center [249, 390] width 201 height 15
type input "30"
click at [540, 417] on div "priority_high De factuurregels hebben verschillende relaties. Weet je zeker dat…" at bounding box center [490, 414] width 691 height 7
click at [777, 437] on div "Toon voorbeeld" at bounding box center [796, 442] width 59 height 10
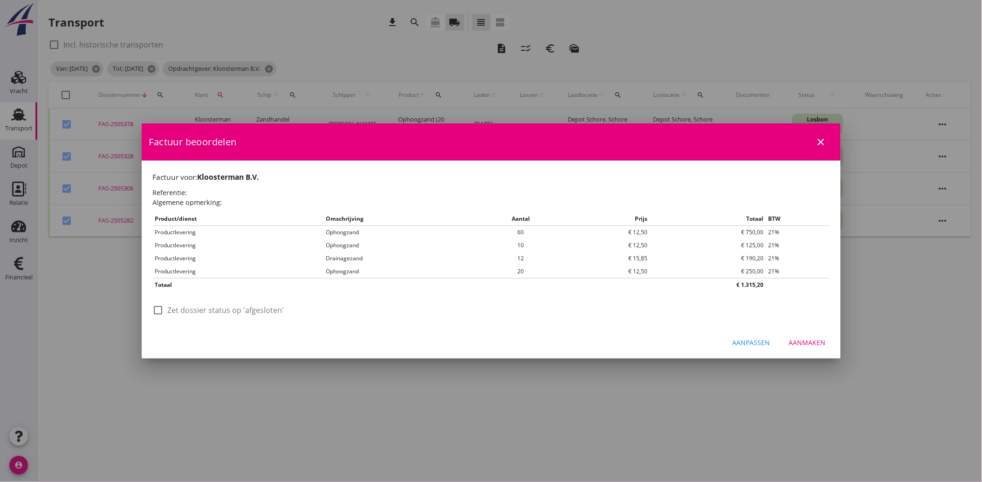
scroll to position [0, 0]
click at [161, 306] on div at bounding box center [159, 310] width 16 height 16
checkbox input "true"
click at [815, 342] on div "Aanmaken" at bounding box center [807, 343] width 37 height 10
checkbox input "false"
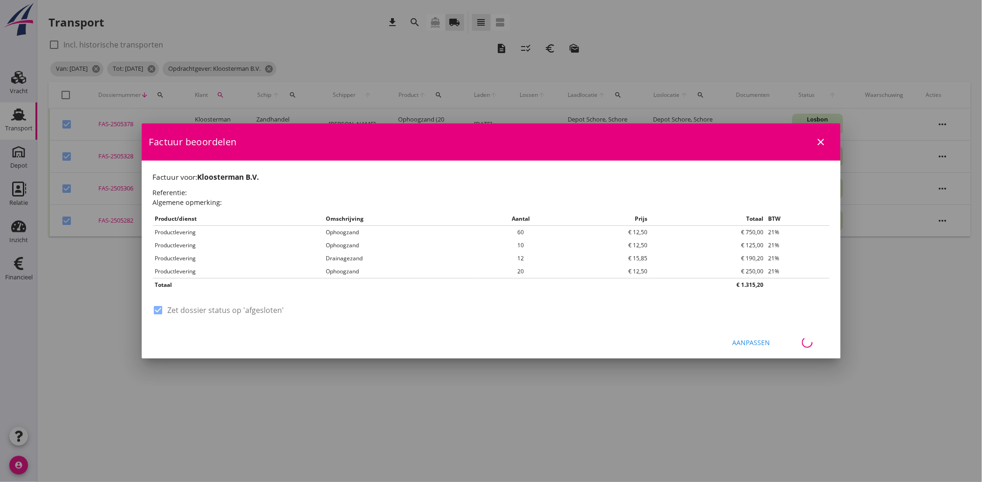
checkbox input "false"
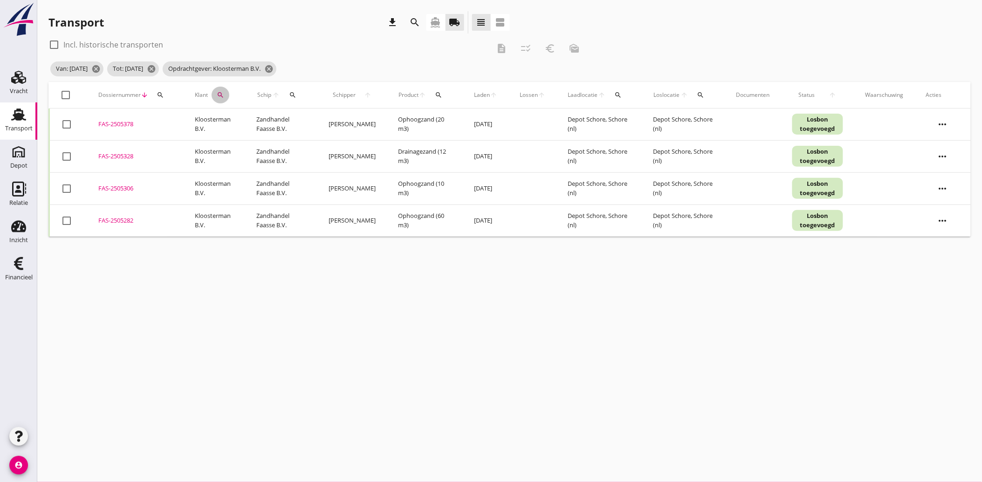
click at [219, 98] on icon "search" at bounding box center [220, 94] width 7 height 7
click at [327, 119] on icon "arrow_drop_down" at bounding box center [332, 121] width 11 height 11
click at [314, 118] on icon "clear" at bounding box center [319, 121] width 11 height 11
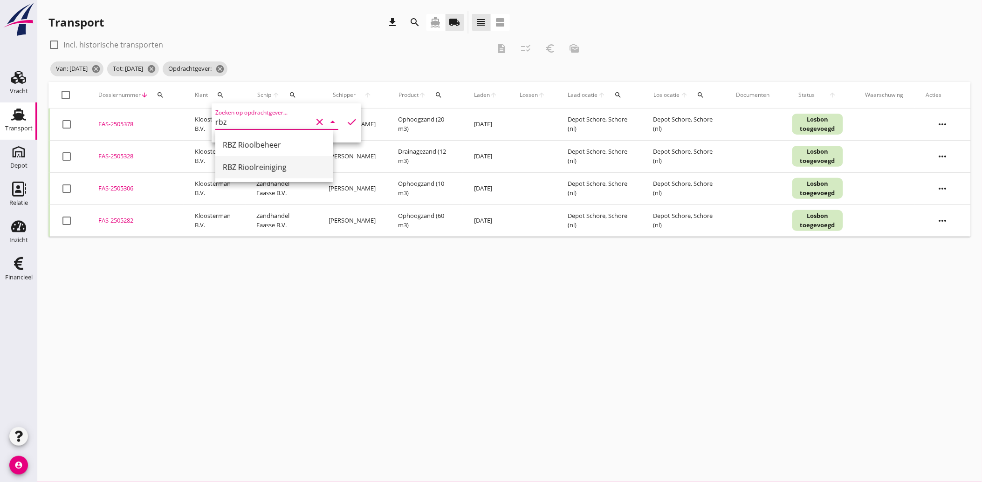
click at [271, 168] on div "RBZ Rioolreiniging" at bounding box center [274, 167] width 103 height 11
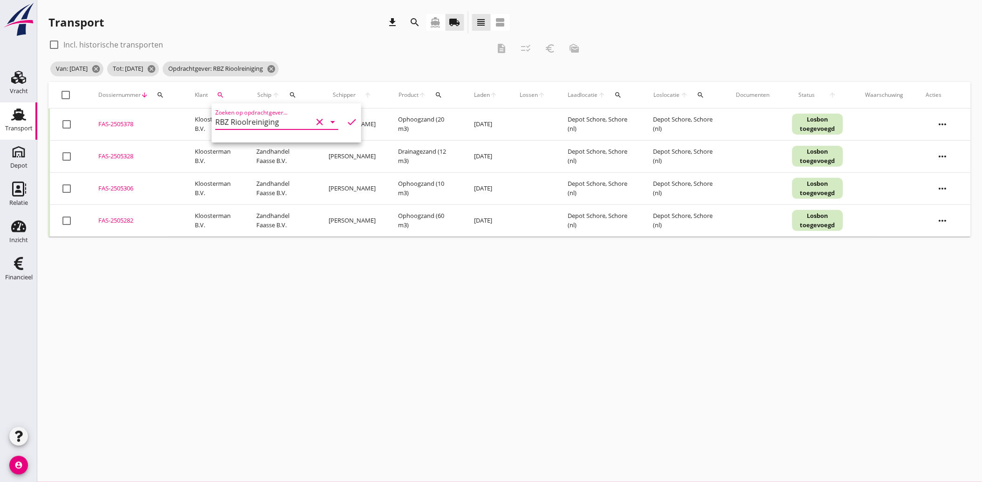
type input "RBZ Rioolreiniging"
click at [348, 117] on icon "check" at bounding box center [351, 121] width 11 height 11
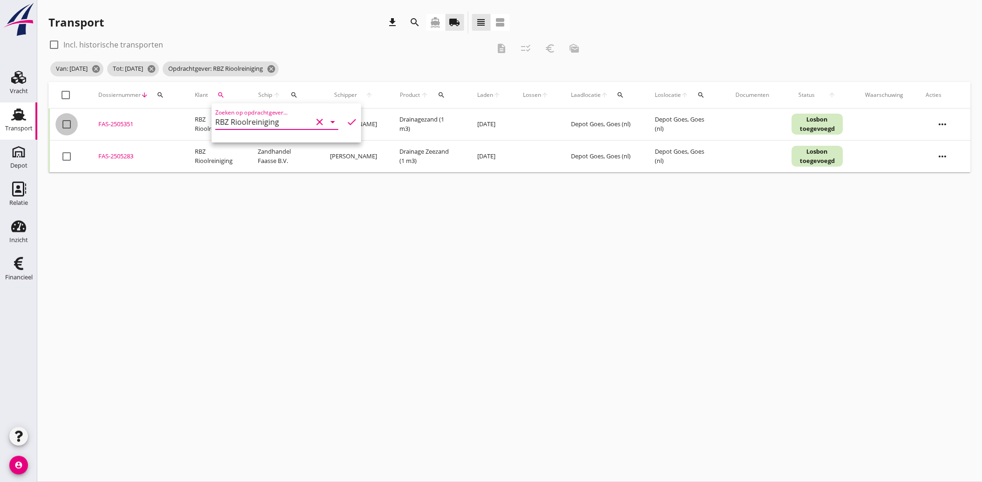
click at [72, 127] on div at bounding box center [67, 124] width 16 height 16
checkbox input "true"
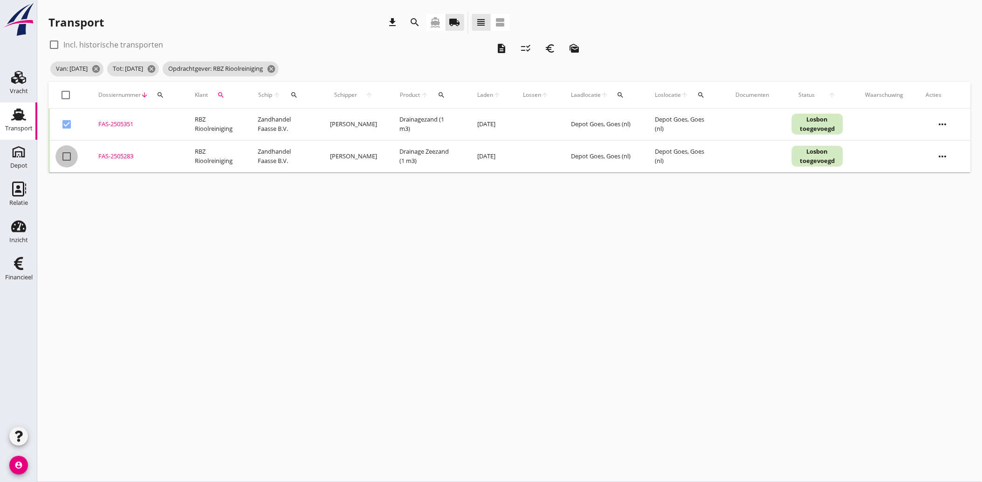
click at [66, 156] on div at bounding box center [67, 157] width 16 height 16
checkbox input "true"
click at [944, 154] on icon "more_horiz" at bounding box center [943, 157] width 26 height 26
click at [943, 225] on div "Vracht aanpassen" at bounding box center [937, 229] width 67 height 11
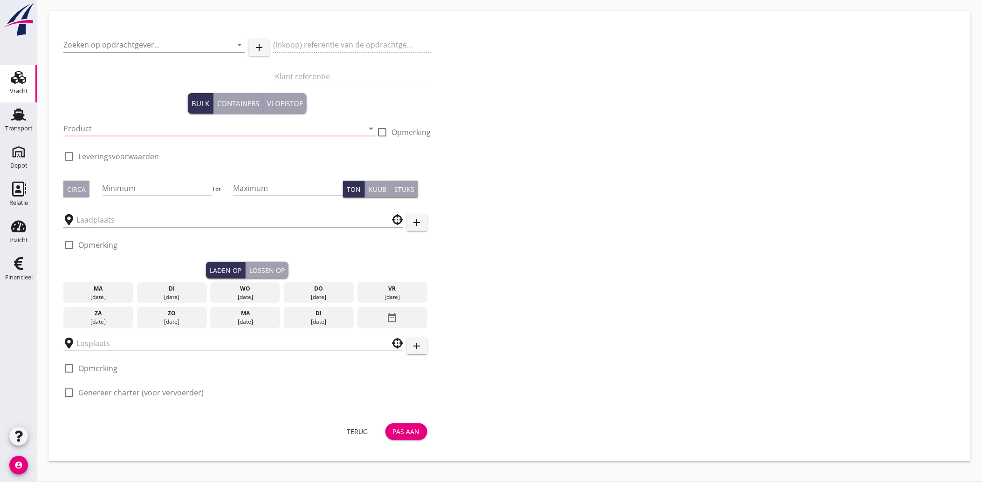
type input "RBZ Rioolreiniging"
type input "Drainage Zeezand (6120)"
type input "1"
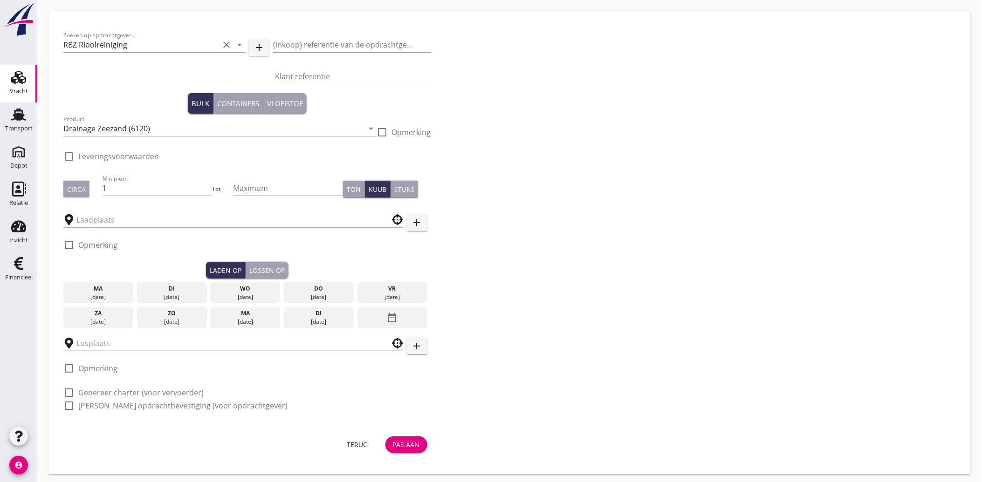
type input "Depot Goes"
checkbox input "true"
type input "Depot Goes"
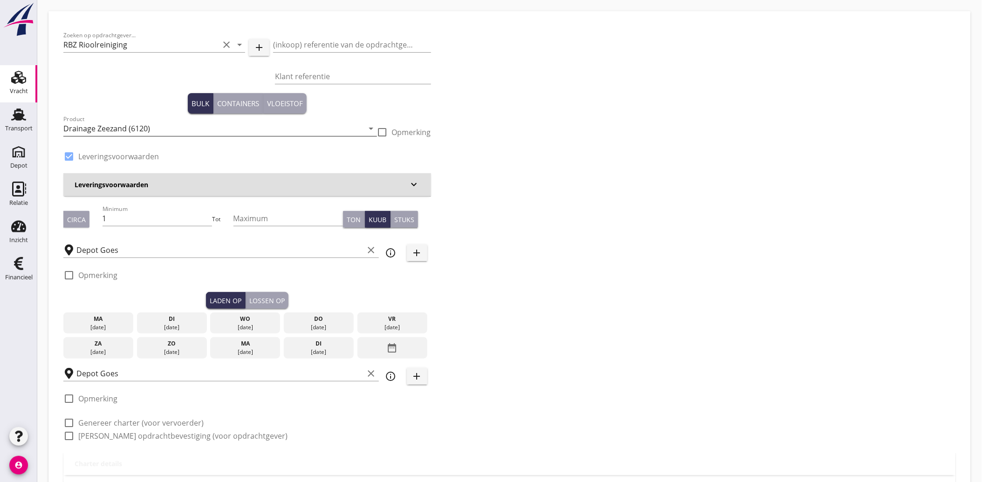
click at [367, 126] on icon "arrow_drop_down" at bounding box center [371, 128] width 11 height 11
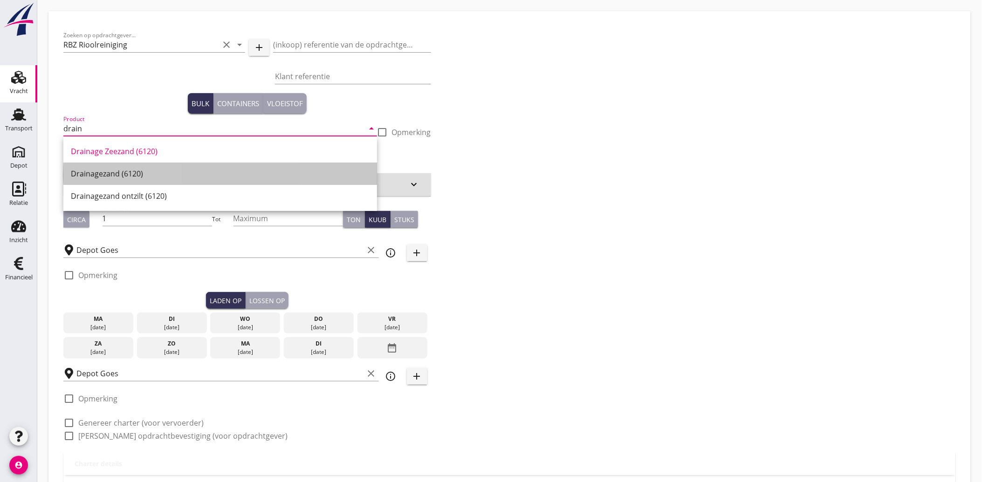
click at [106, 171] on div "Drainagezand (6120)" at bounding box center [220, 173] width 299 height 11
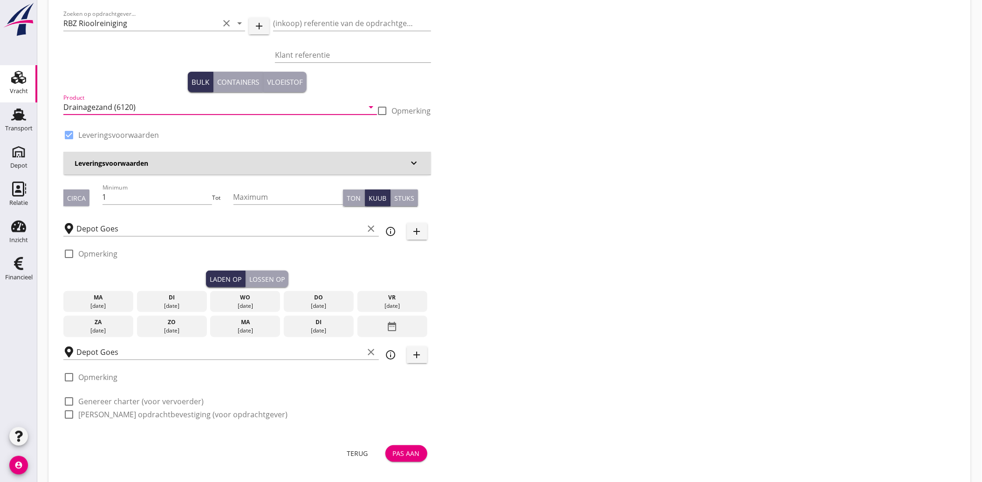
scroll to position [34, 0]
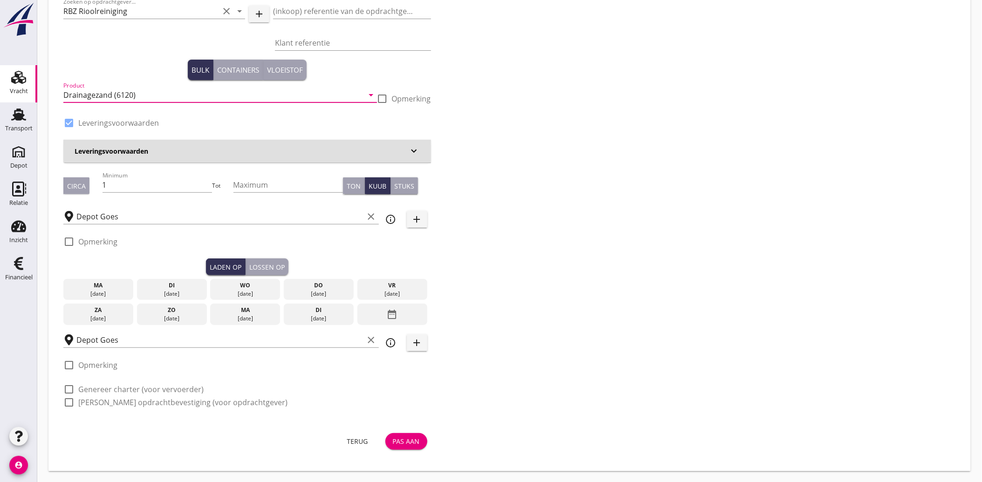
type input "Drainagezand (6120)"
click at [414, 440] on div "Pas aan" at bounding box center [406, 442] width 27 height 10
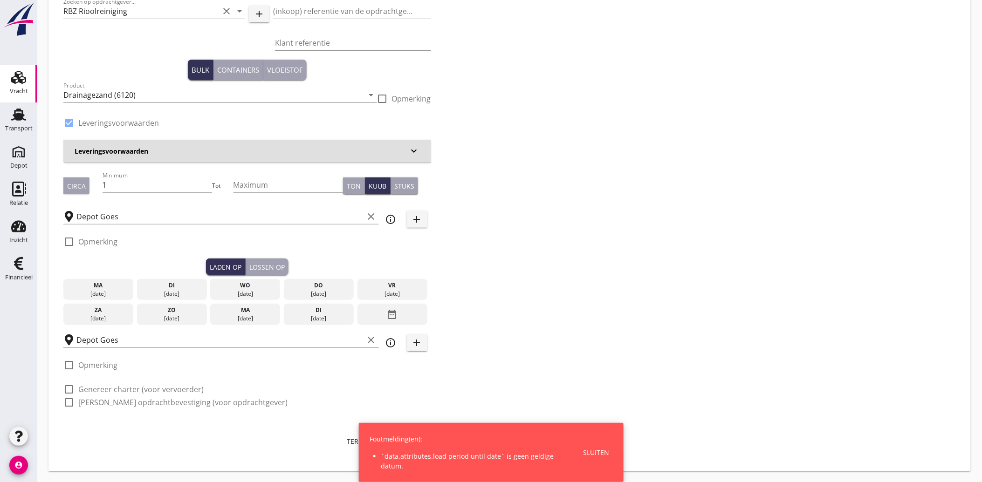
scroll to position [0, 0]
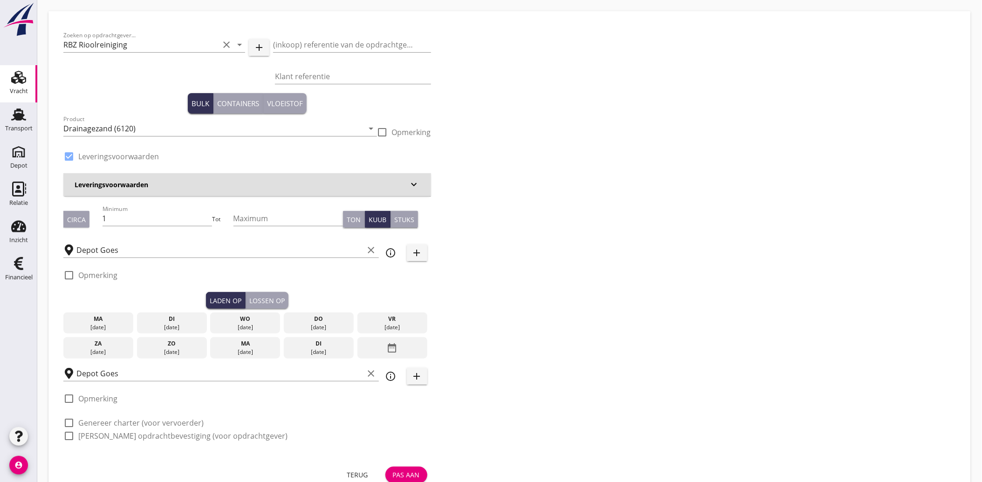
click at [394, 343] on icon "date_range" at bounding box center [392, 348] width 11 height 17
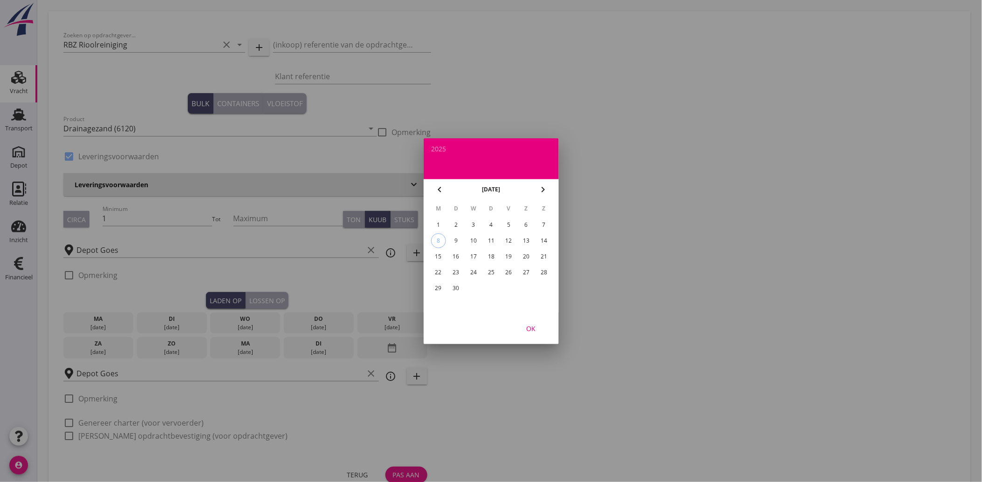
click at [437, 219] on div "1" at bounding box center [438, 225] width 15 height 15
click at [540, 331] on div "OK" at bounding box center [531, 328] width 26 height 10
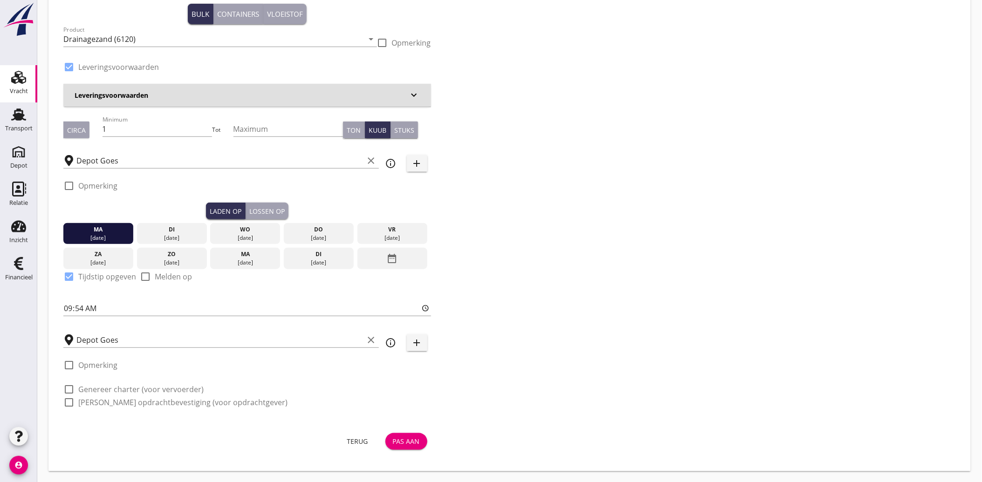
click at [397, 443] on div "Pas aan" at bounding box center [406, 442] width 27 height 10
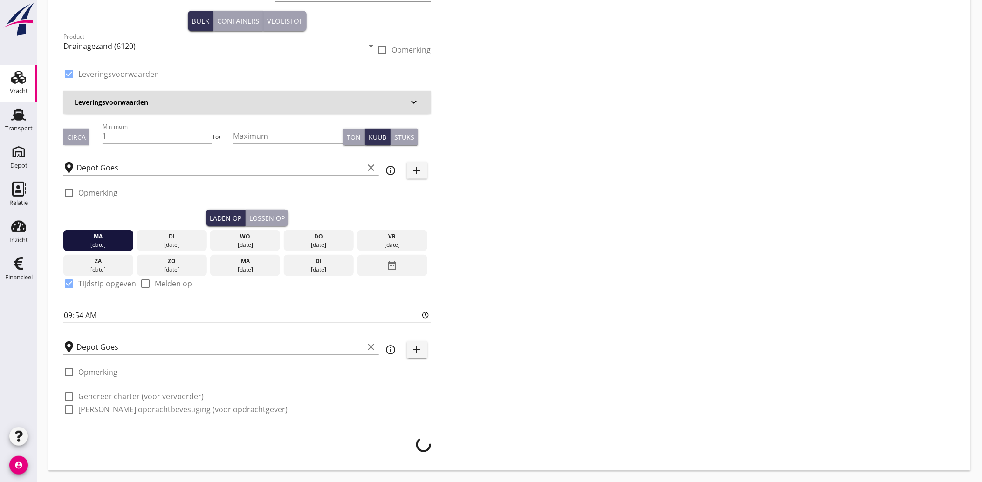
scroll to position [82, 0]
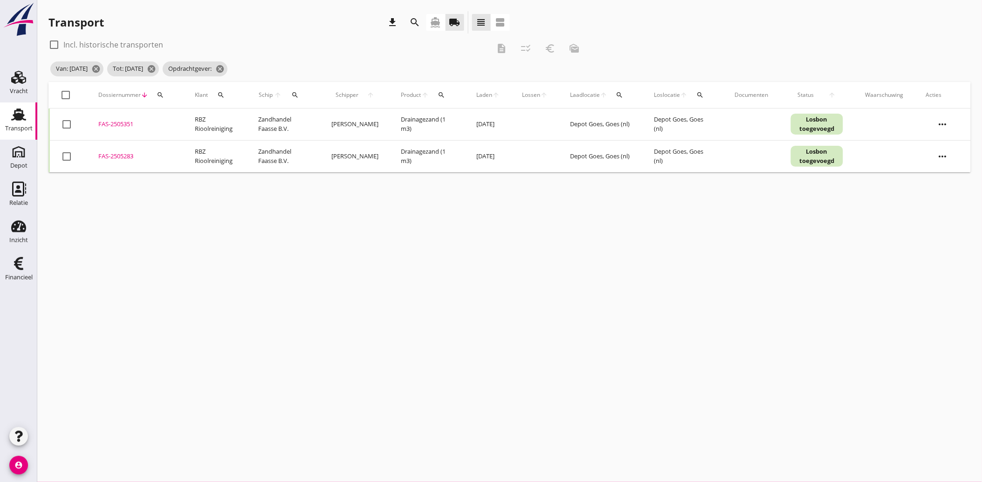
click at [68, 126] on div at bounding box center [67, 124] width 16 height 16
checkbox input "true"
click at [64, 160] on div at bounding box center [67, 157] width 16 height 16
click at [553, 49] on icon "euro_symbol" at bounding box center [549, 48] width 11 height 11
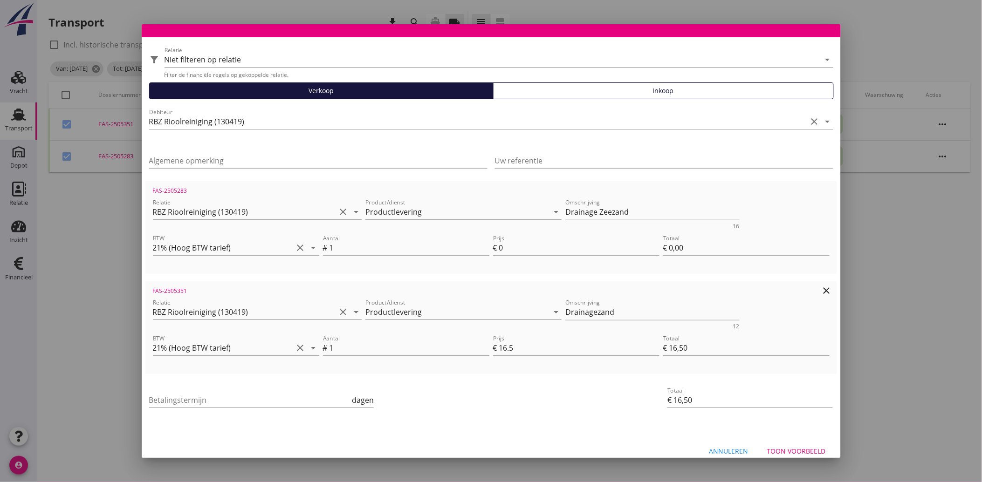
scroll to position [34, 0]
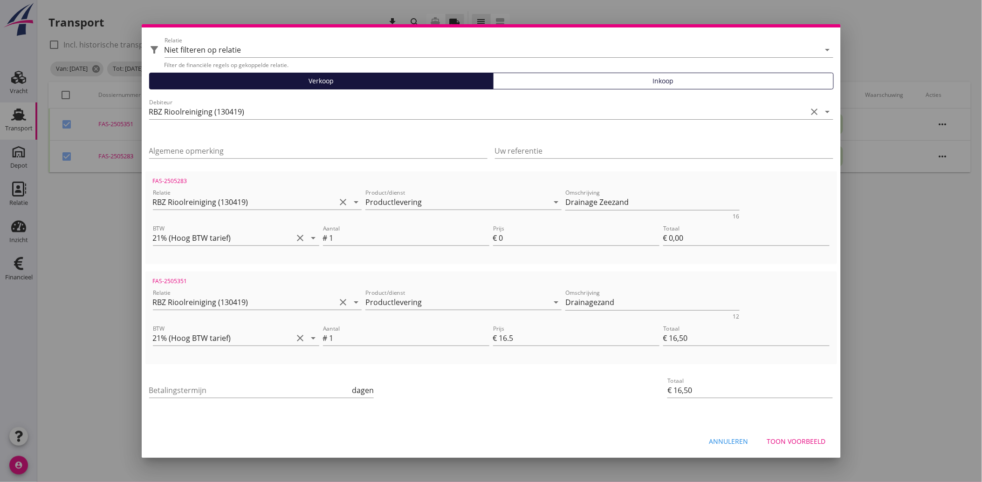
click at [712, 444] on div "Annuleren" at bounding box center [728, 442] width 39 height 10
checkbox input "false"
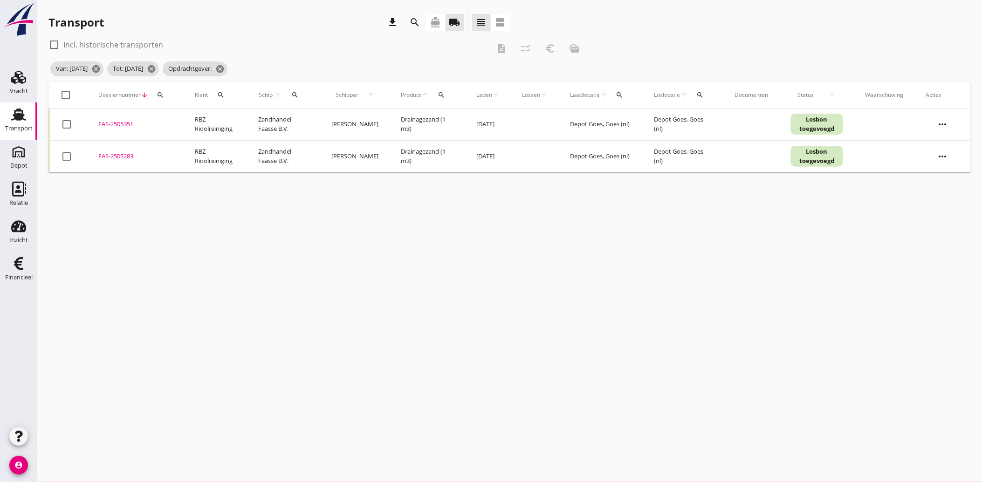
drag, startPoint x: 117, startPoint y: 155, endPoint x: 81, endPoint y: 257, distance: 108.9
click at [81, 257] on div "cancel You are impersonating another user. Transport download search directions…" at bounding box center [509, 241] width 945 height 482
click at [123, 154] on div "FAS-2505283" at bounding box center [135, 156] width 74 height 9
drag, startPoint x: 944, startPoint y: 156, endPoint x: 747, endPoint y: 239, distance: 213.4
click at [747, 239] on div "cancel You are impersonating another user. Transport download search directions…" at bounding box center [509, 241] width 945 height 482
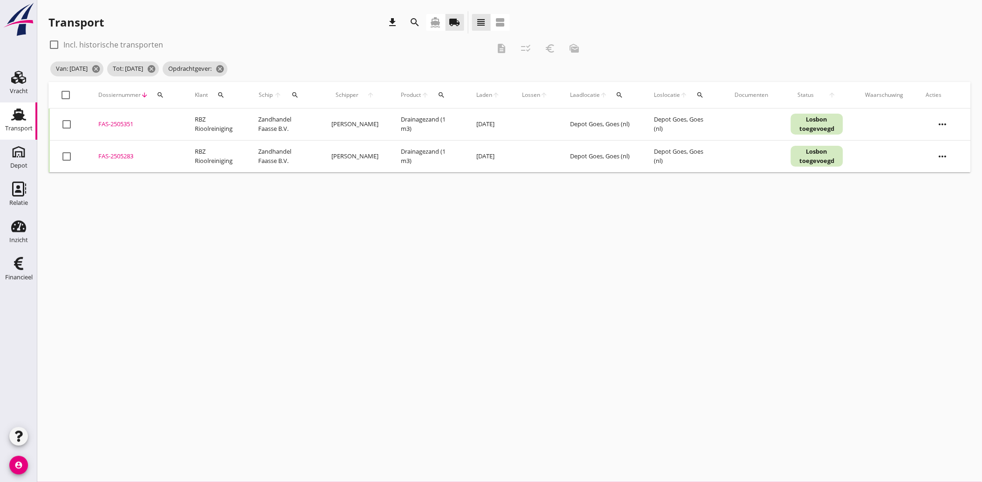
click at [946, 156] on icon "more_horiz" at bounding box center [943, 157] width 26 height 26
click at [492, 228] on div "cancel You are impersonating another user. Transport download search directions…" at bounding box center [509, 241] width 945 height 482
click at [68, 126] on div at bounding box center [67, 124] width 16 height 16
checkbox input "true"
click at [62, 162] on div at bounding box center [67, 157] width 16 height 16
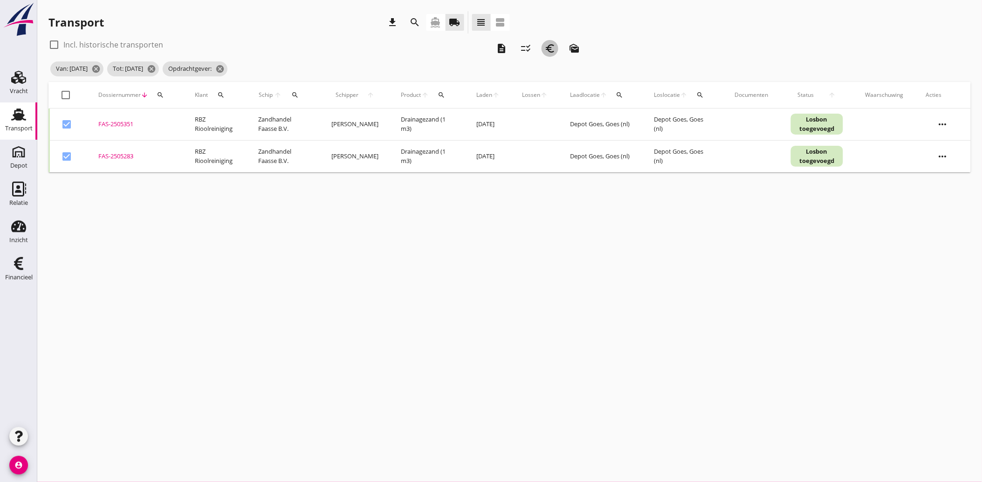
click at [549, 51] on icon "euro_symbol" at bounding box center [549, 48] width 11 height 11
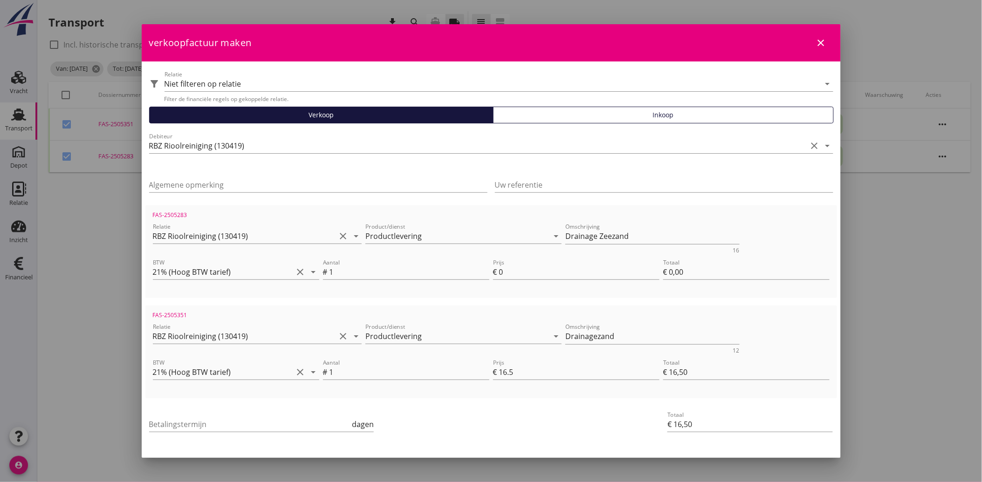
click at [815, 40] on icon "close" at bounding box center [820, 42] width 11 height 11
checkbox input "false"
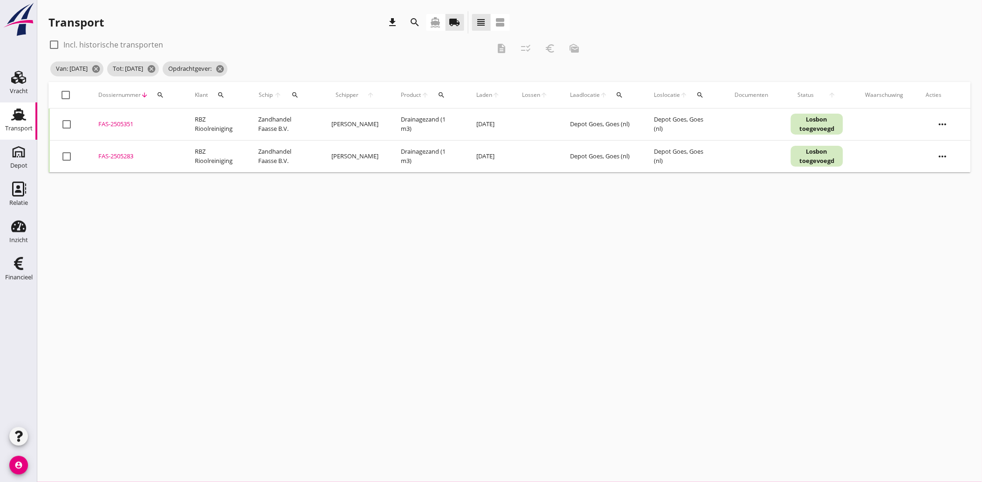
click at [119, 154] on div "FAS-2505283" at bounding box center [135, 156] width 74 height 9
click at [219, 90] on button "search" at bounding box center [221, 95] width 19 height 17
click at [250, 122] on input "Zoeken op opdrachtgever..." at bounding box center [263, 122] width 97 height 15
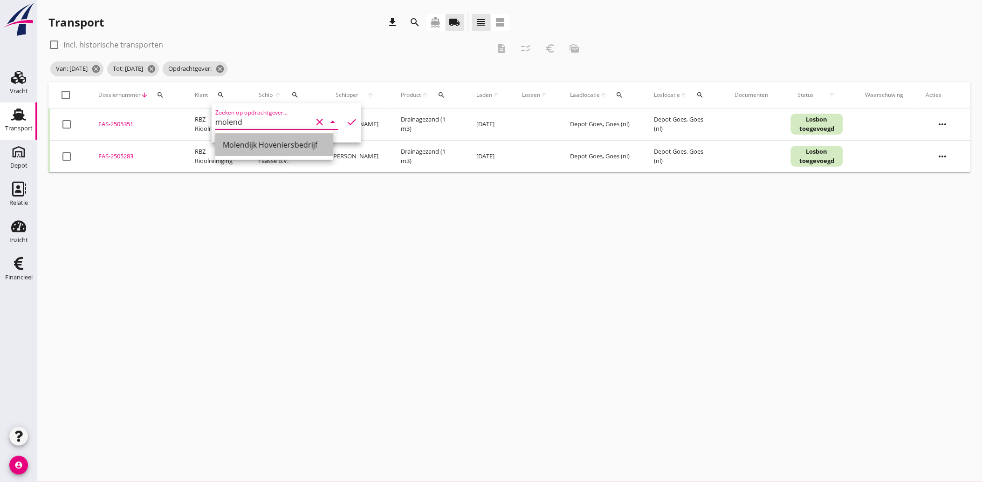
click at [260, 140] on div "Molendijk Hoveniersbedrijf" at bounding box center [274, 144] width 103 height 11
type input "Molendijk Hoveniersbedrijf"
click at [346, 119] on icon "check" at bounding box center [351, 121] width 11 height 11
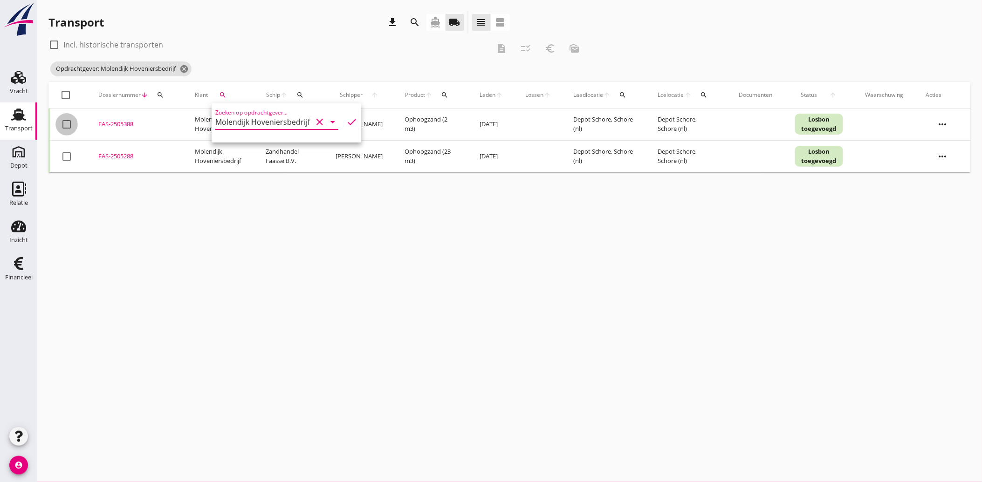
click at [68, 121] on div at bounding box center [67, 124] width 16 height 16
checkbox input "true"
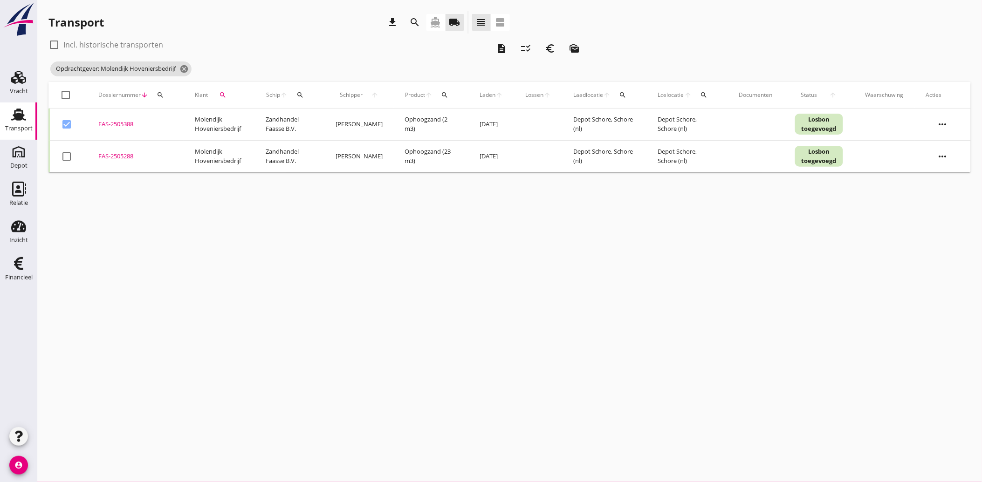
click at [62, 157] on div at bounding box center [67, 157] width 16 height 16
checkbox input "true"
click at [499, 47] on icon "description" at bounding box center [501, 48] width 11 height 11
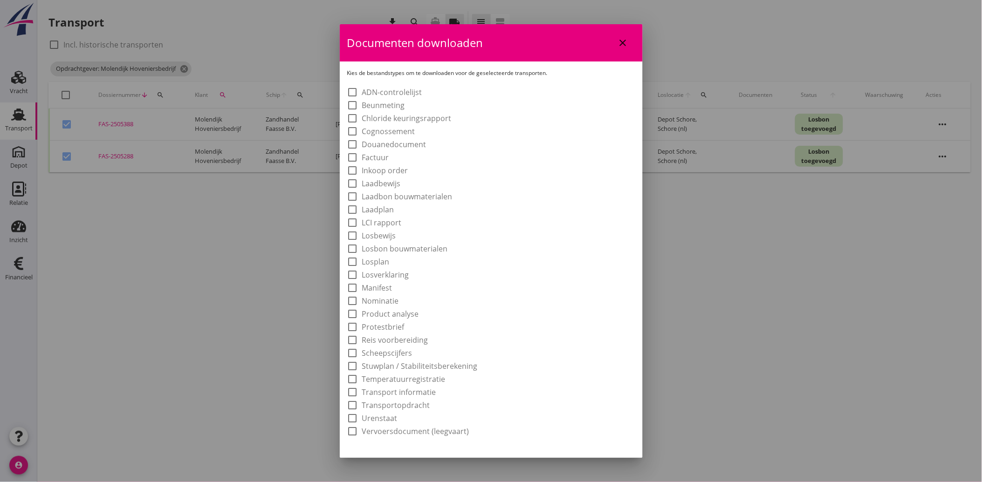
click at [402, 196] on label "Laadbon bouwmaterialen" at bounding box center [407, 196] width 90 height 9
checkbox input "true"
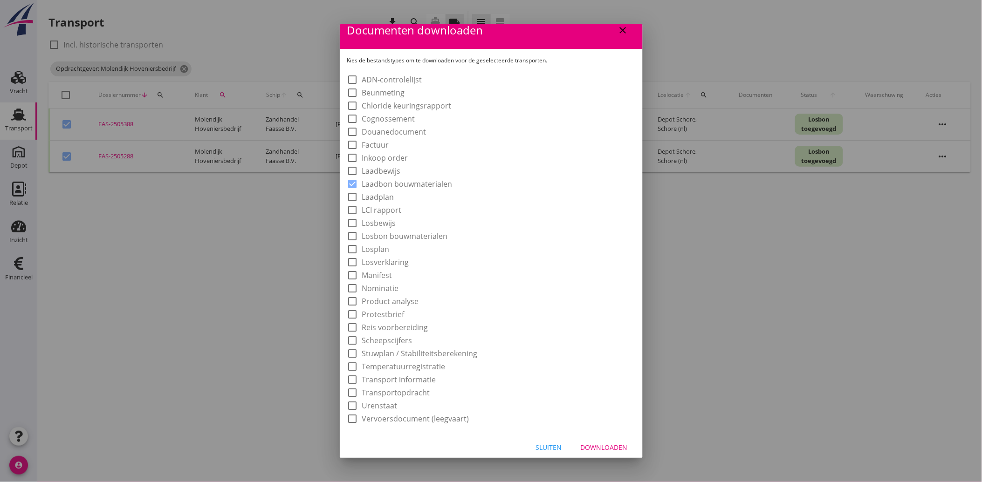
scroll to position [17, 0]
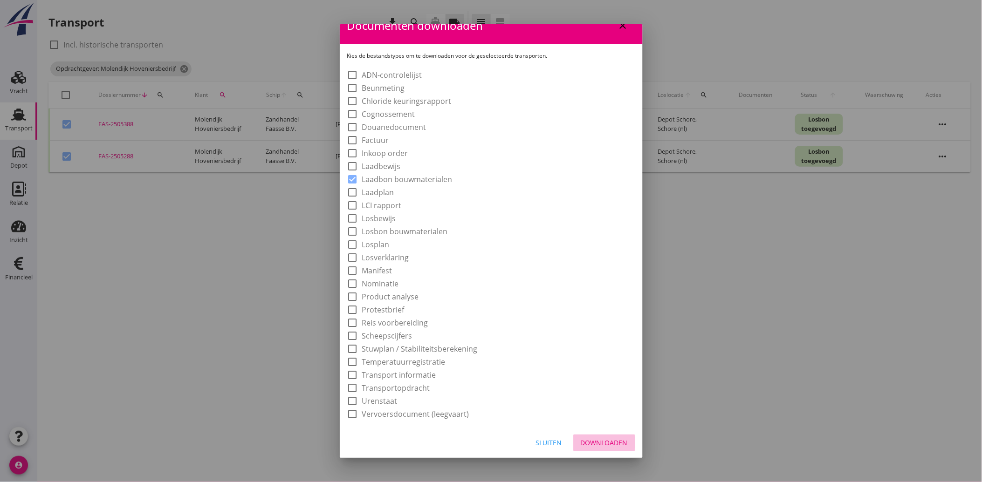
click at [597, 445] on div "Downloaden" at bounding box center [604, 443] width 47 height 10
checkbox input "false"
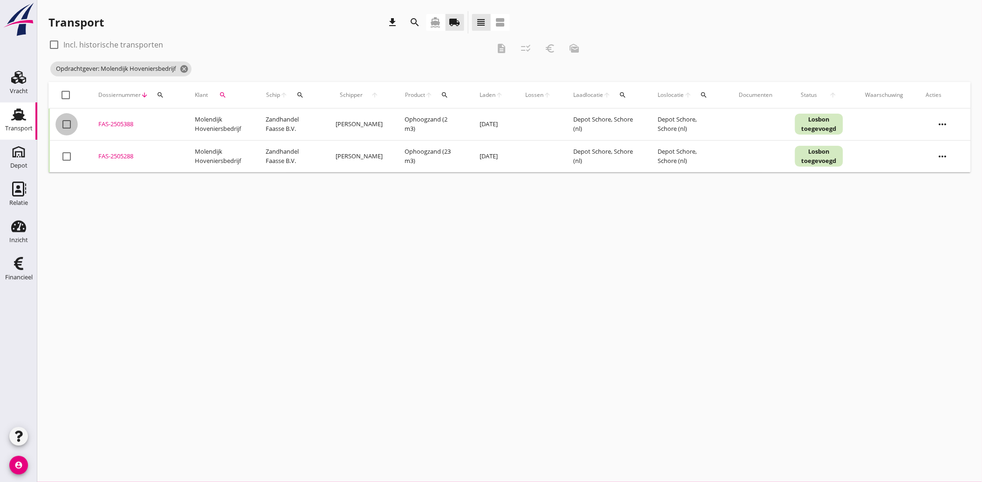
click at [73, 125] on div at bounding box center [67, 124] width 16 height 16
checkbox input "true"
click at [63, 161] on div at bounding box center [67, 157] width 16 height 16
checkbox input "true"
click at [550, 48] on icon "euro_symbol" at bounding box center [549, 48] width 11 height 11
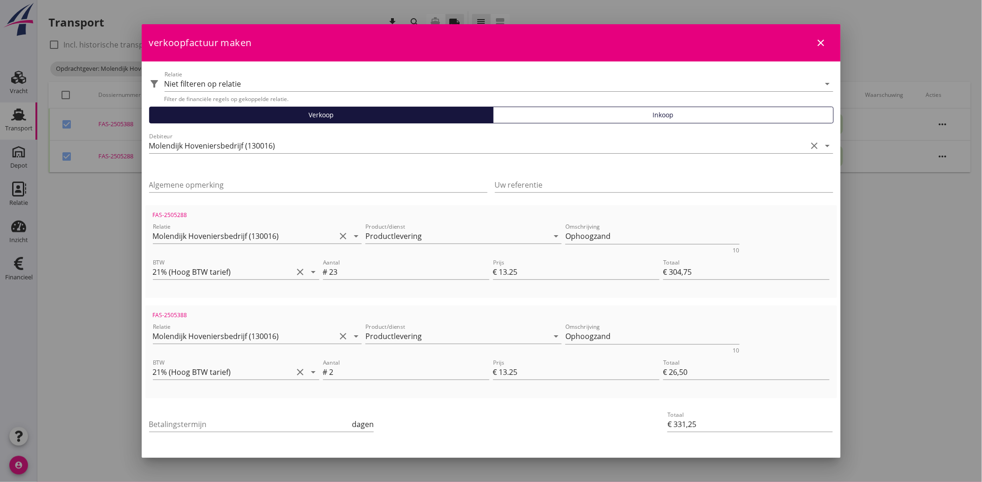
click at [229, 413] on div "Betalingstermijn dagen" at bounding box center [261, 426] width 225 height 30
click at [220, 420] on input "Betalingstermijn" at bounding box center [249, 424] width 201 height 15
type input "30"
click at [471, 427] on div "Betalingstermijn 30 dagen" at bounding box center [375, 425] width 457 height 35
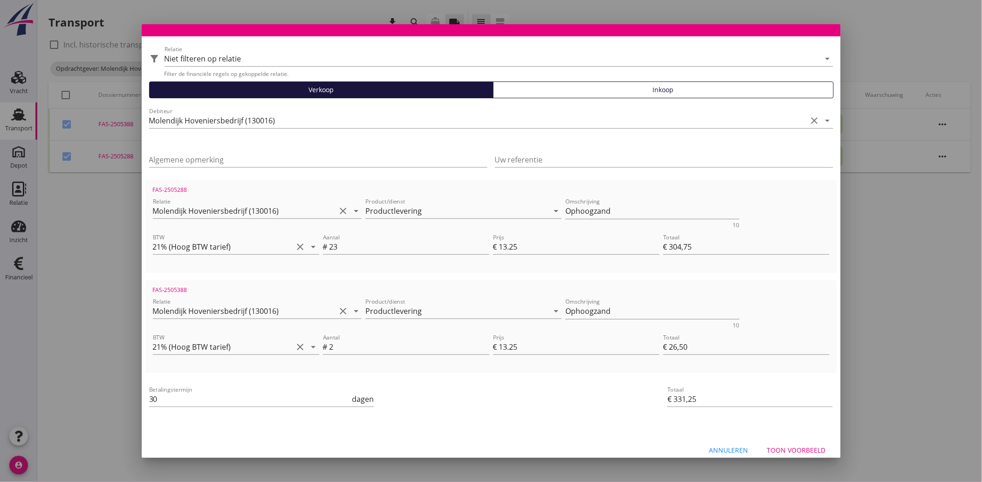
scroll to position [34, 0]
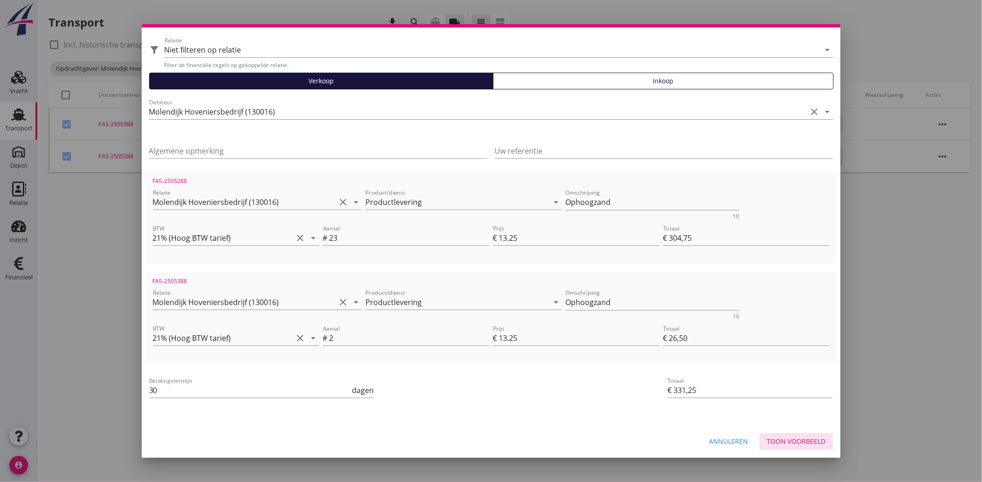
click at [760, 433] on button "Toon voorbeeld" at bounding box center [797, 441] width 74 height 17
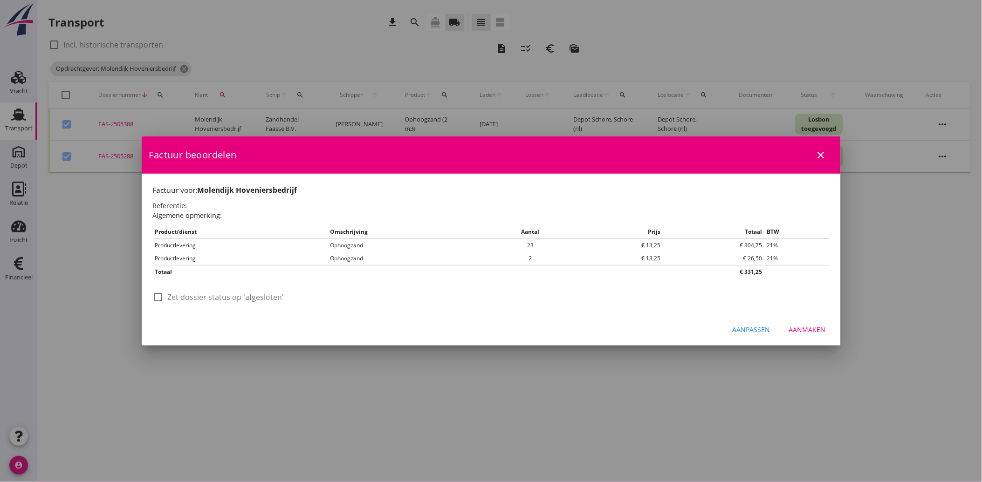
scroll to position [0, 0]
click at [199, 298] on label "Zet dossier status op 'afgesloten'" at bounding box center [226, 297] width 116 height 9
checkbox input "true"
click at [798, 325] on div "Aanmaken" at bounding box center [807, 330] width 37 height 10
checkbox input "false"
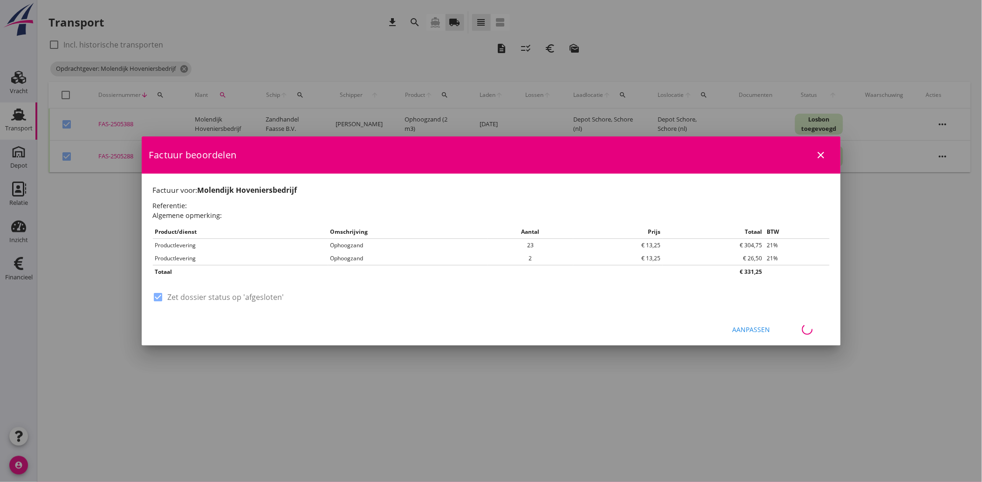
checkbox input "false"
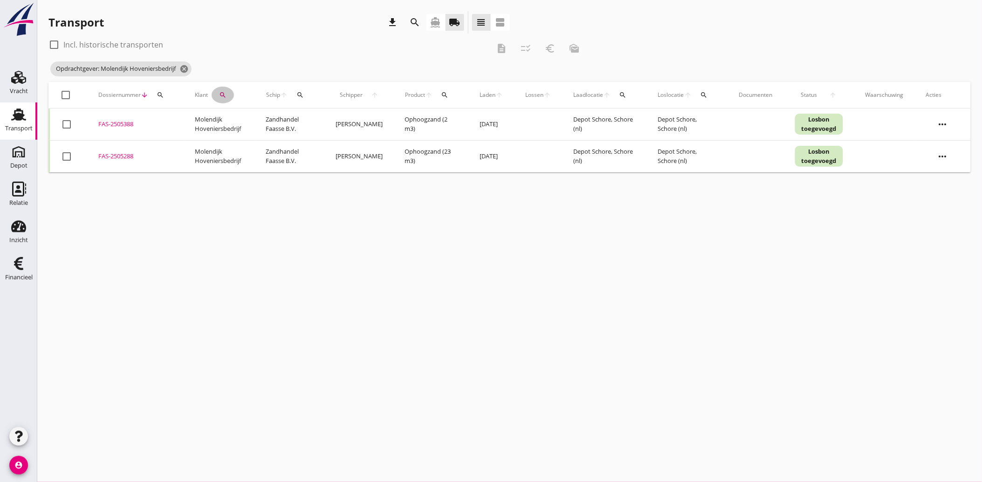
click at [226, 92] on icon "search" at bounding box center [222, 94] width 7 height 7
click at [314, 121] on icon "clear" at bounding box center [319, 121] width 11 height 11
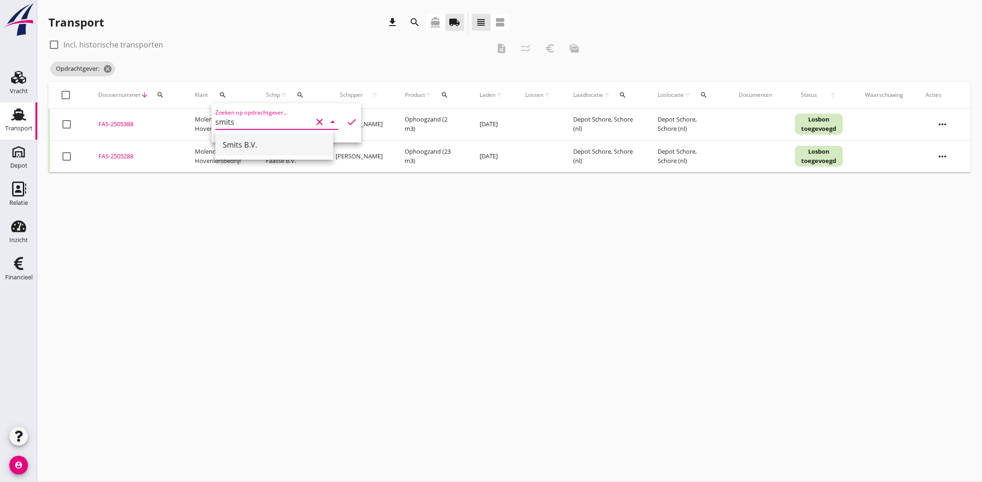
click at [244, 142] on div "Smits B.V." at bounding box center [274, 144] width 103 height 11
type input "Smits B.V."
click at [351, 122] on icon "check" at bounding box center [351, 121] width 11 height 11
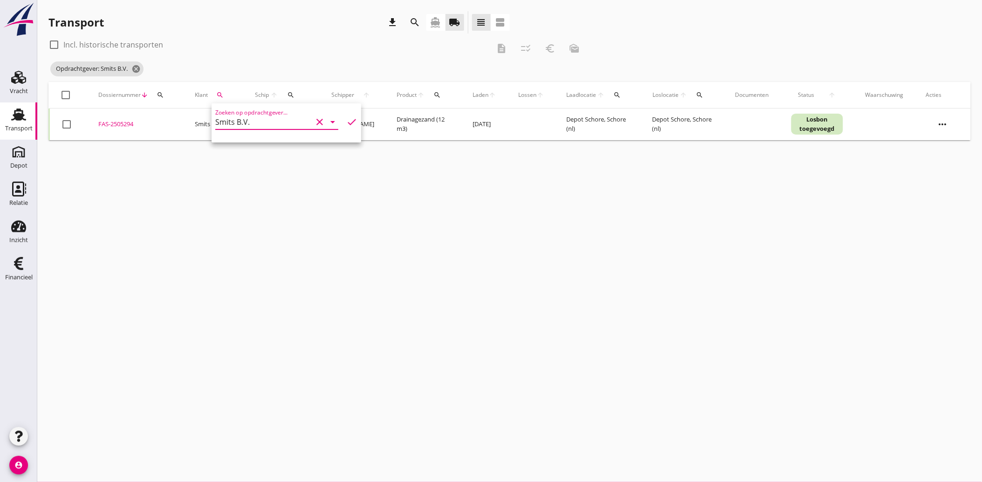
click at [67, 124] on div at bounding box center [67, 124] width 16 height 16
checkbox input "true"
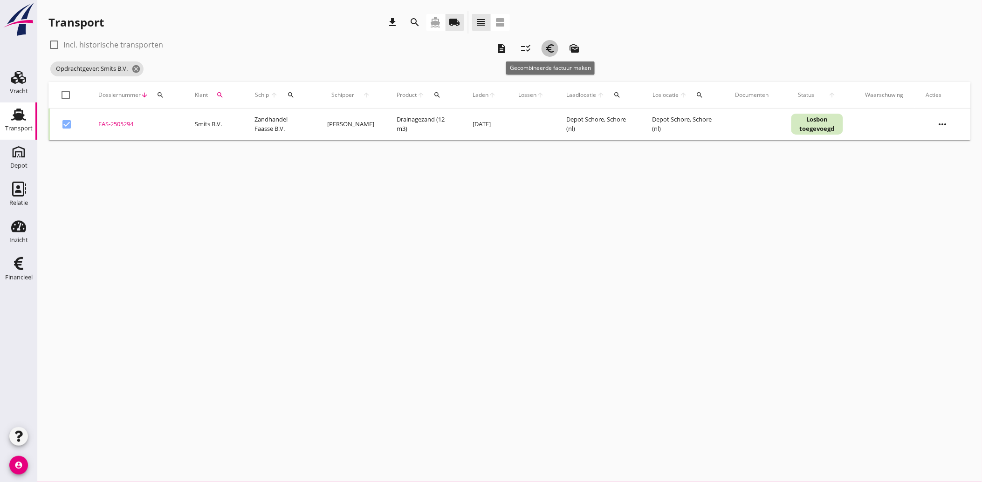
click at [550, 50] on icon "euro_symbol" at bounding box center [549, 48] width 11 height 11
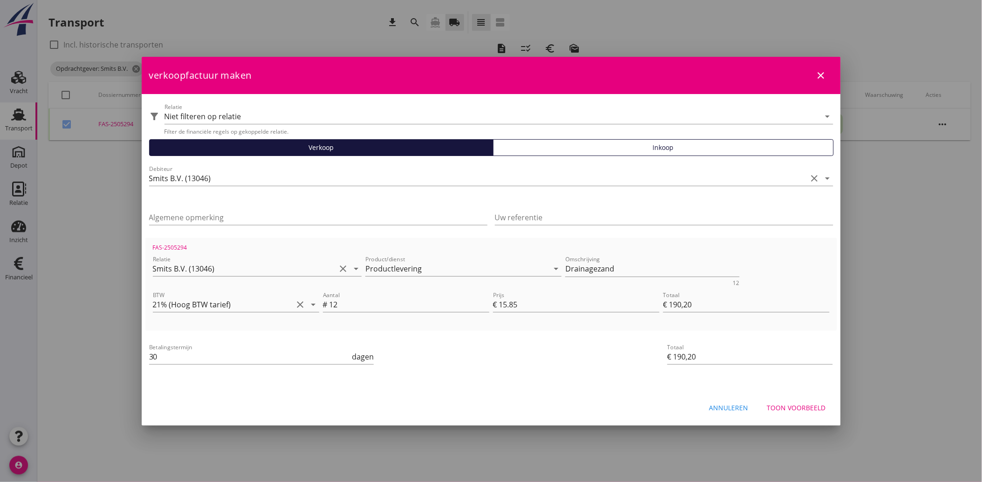
click at [801, 404] on div "Toon voorbeeld" at bounding box center [796, 408] width 59 height 10
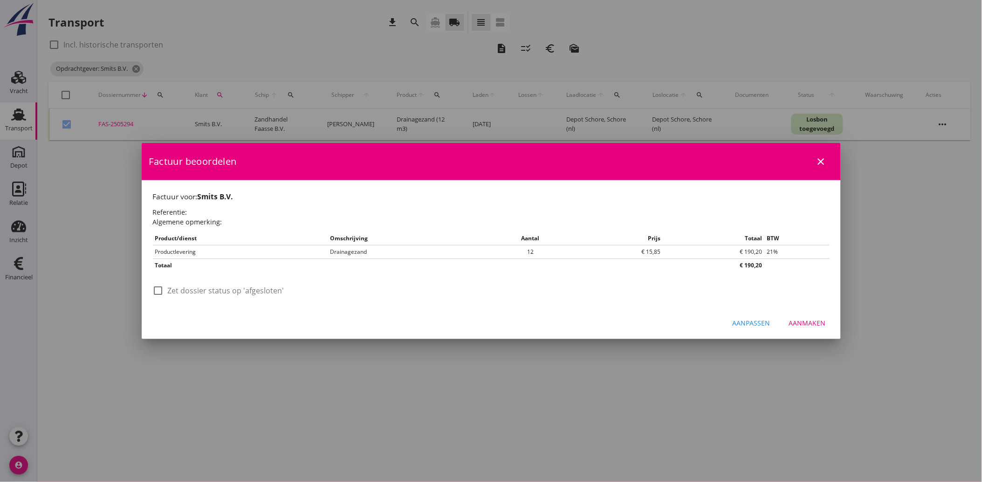
click at [174, 295] on div "check_box_outline_blank Zet dossier status op 'afgesloten'" at bounding box center [218, 290] width 131 height 11
click at [175, 283] on div "Factuur beoordelen close Factuur voor: Smits B.V. Referentie: Algemene opmerkin…" at bounding box center [491, 241] width 699 height 196
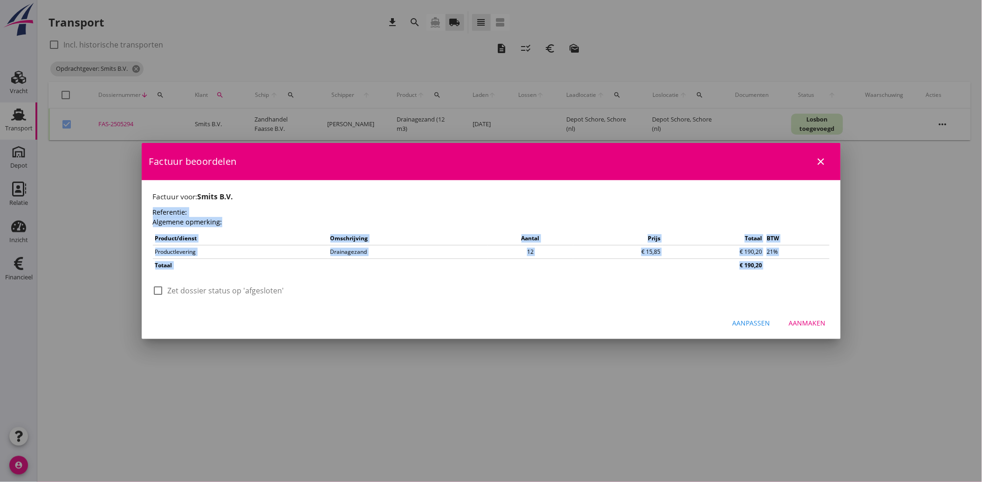
click at [170, 291] on label "Zet dossier status op 'afgesloten'" at bounding box center [226, 290] width 116 height 9
checkbox input "true"
click at [812, 319] on div "Aanmaken" at bounding box center [807, 323] width 37 height 10
checkbox input "false"
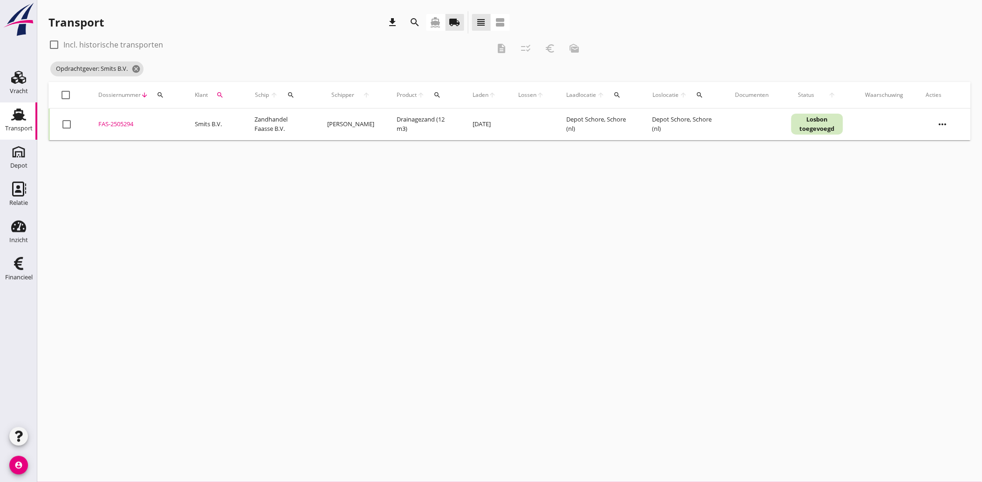
click at [220, 95] on icon "search" at bounding box center [219, 94] width 7 height 7
click at [314, 123] on icon "clear" at bounding box center [319, 121] width 11 height 11
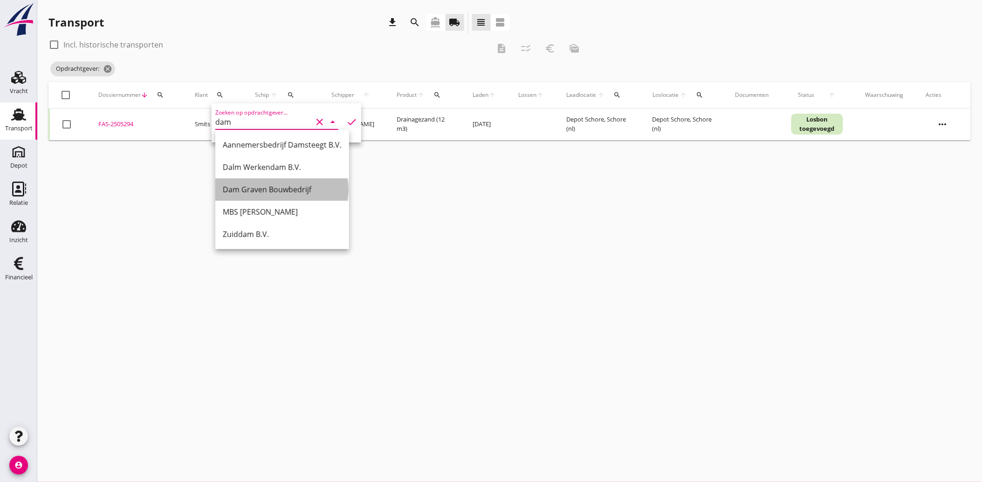
click at [261, 188] on div "Dam Graven Bouwbedrijf" at bounding box center [282, 189] width 119 height 11
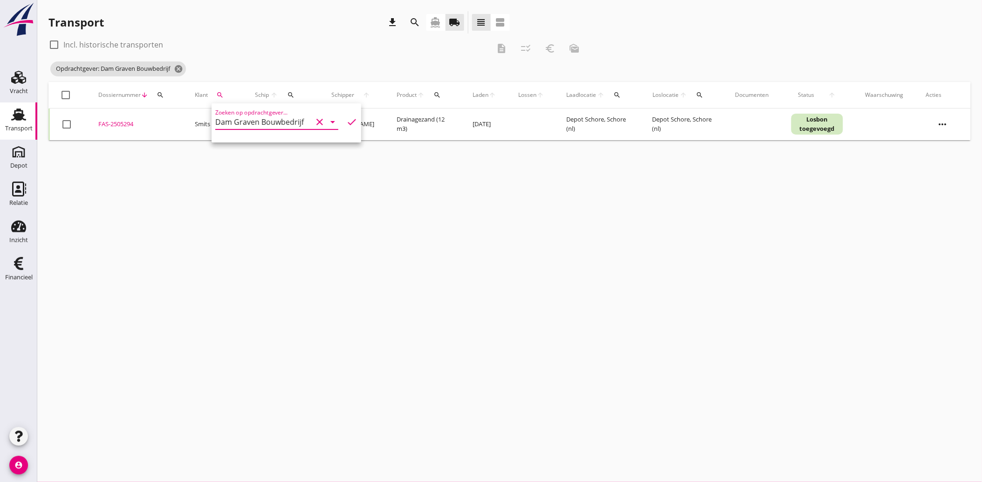
type input "Dam Graven Bouwbedrijf"
click at [346, 121] on icon "check" at bounding box center [351, 121] width 11 height 11
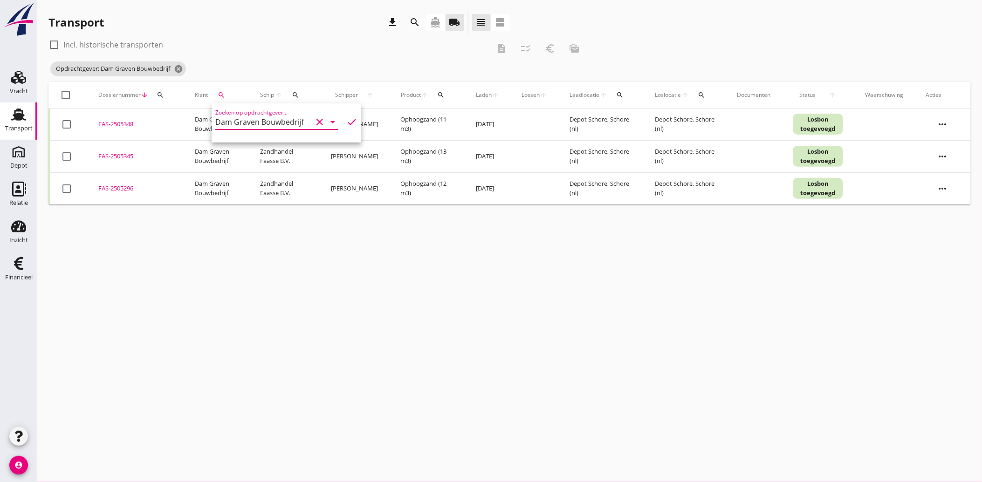
click at [68, 123] on div at bounding box center [67, 124] width 16 height 16
checkbox input "true"
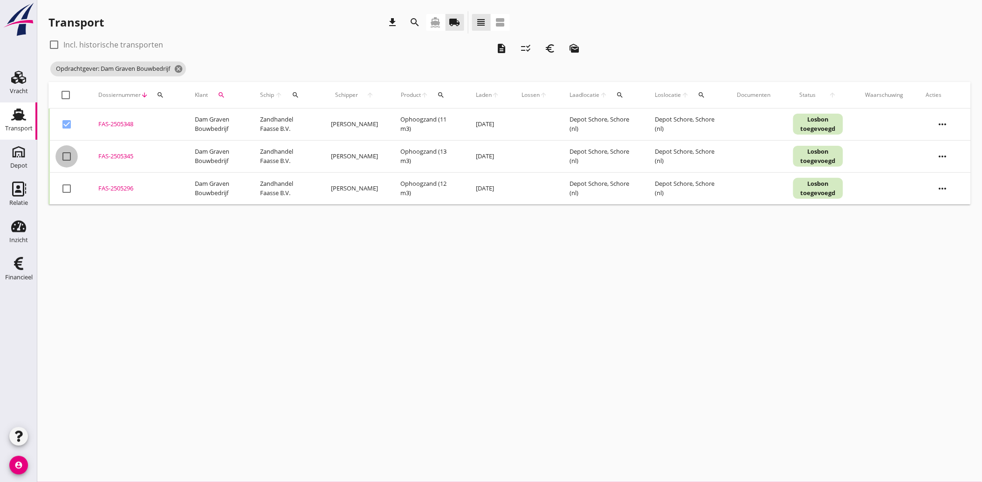
click at [69, 154] on div at bounding box center [67, 157] width 16 height 16
checkbox input "true"
drag, startPoint x: 66, startPoint y: 177, endPoint x: 71, endPoint y: 186, distance: 10.9
click at [66, 178] on td "check_box_outline_blank" at bounding box center [68, 188] width 38 height 32
drag, startPoint x: 73, startPoint y: 192, endPoint x: 68, endPoint y: 189, distance: 5.8
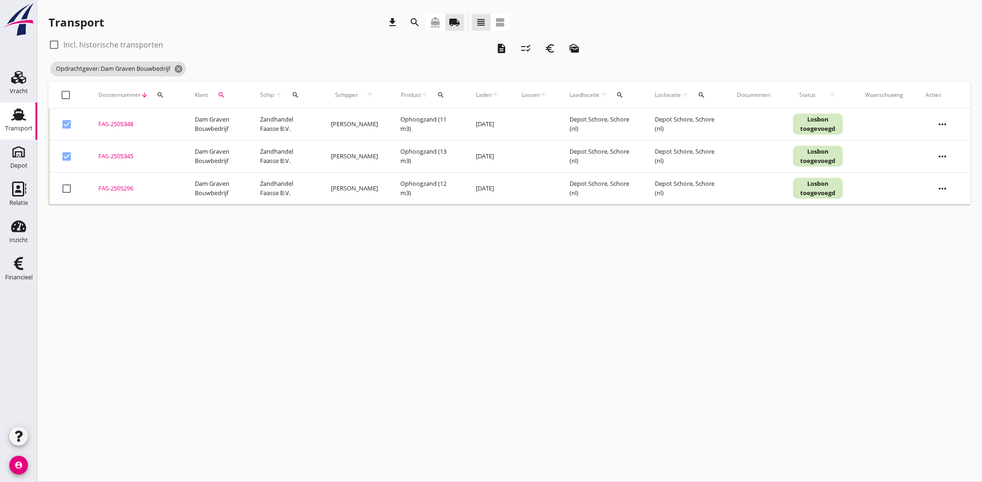
click at [73, 192] on div "check_box_outline_blank" at bounding box center [68, 188] width 15 height 11
click at [68, 188] on div at bounding box center [67, 189] width 16 height 16
checkbox input "true"
click at [548, 47] on icon "euro_symbol" at bounding box center [549, 48] width 11 height 11
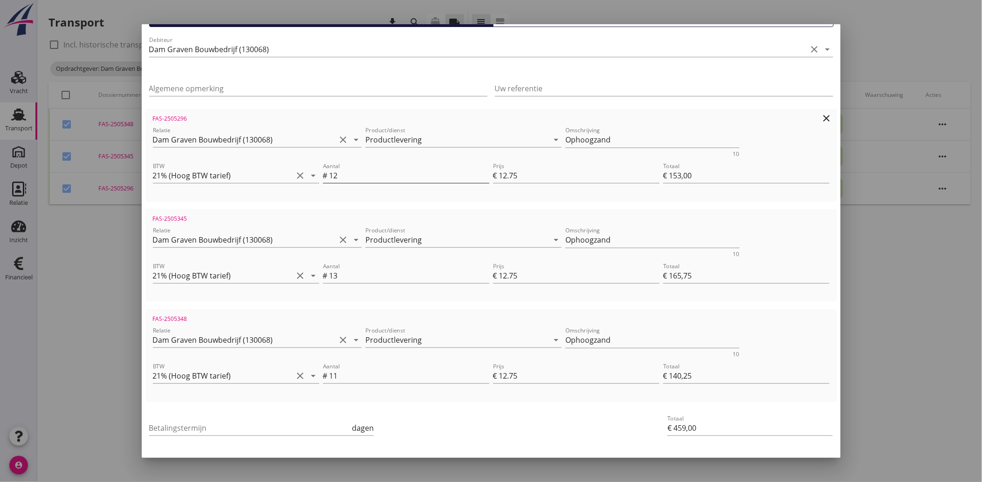
scroll to position [134, 0]
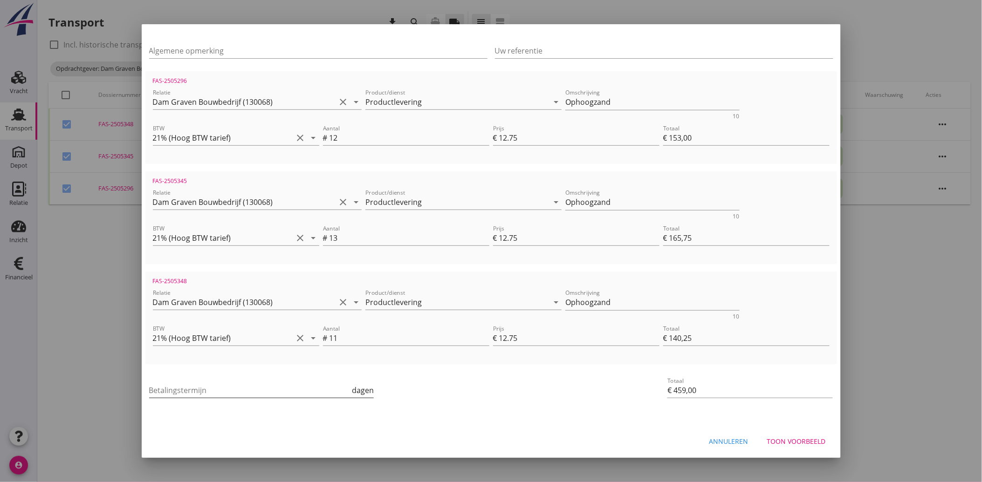
click at [191, 383] on input "Betalingstermijn" at bounding box center [249, 390] width 201 height 15
type input "30"
click at [496, 397] on div "Betalingstermijn 30 dagen" at bounding box center [375, 391] width 457 height 35
click at [781, 438] on div "Toon voorbeeld" at bounding box center [796, 442] width 59 height 10
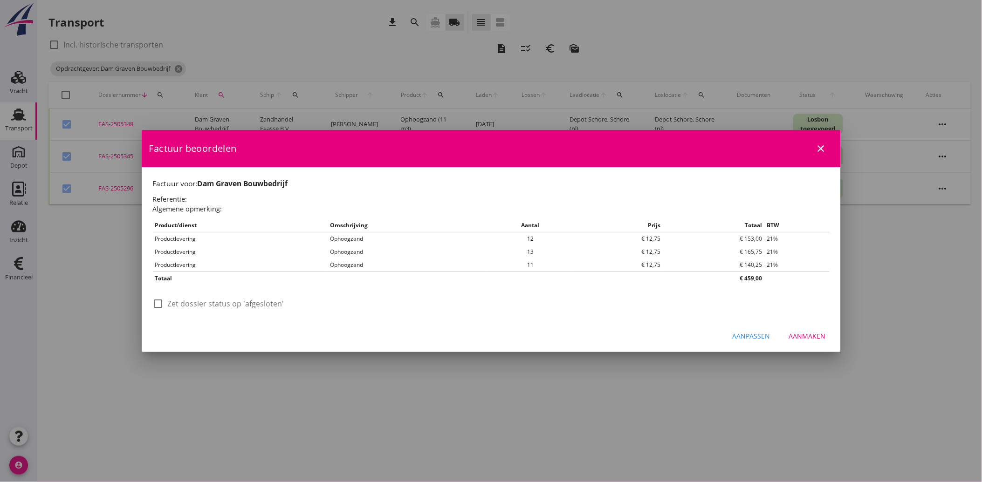
scroll to position [0, 0]
drag, startPoint x: 148, startPoint y: 301, endPoint x: 153, endPoint y: 306, distance: 6.6
click at [150, 303] on div "Factuur beoordelen close Factuur voor: Dam Graven Bouwbedrijf Referentie: Algem…" at bounding box center [491, 241] width 699 height 222
click at [159, 300] on div at bounding box center [159, 304] width 16 height 16
checkbox input "true"
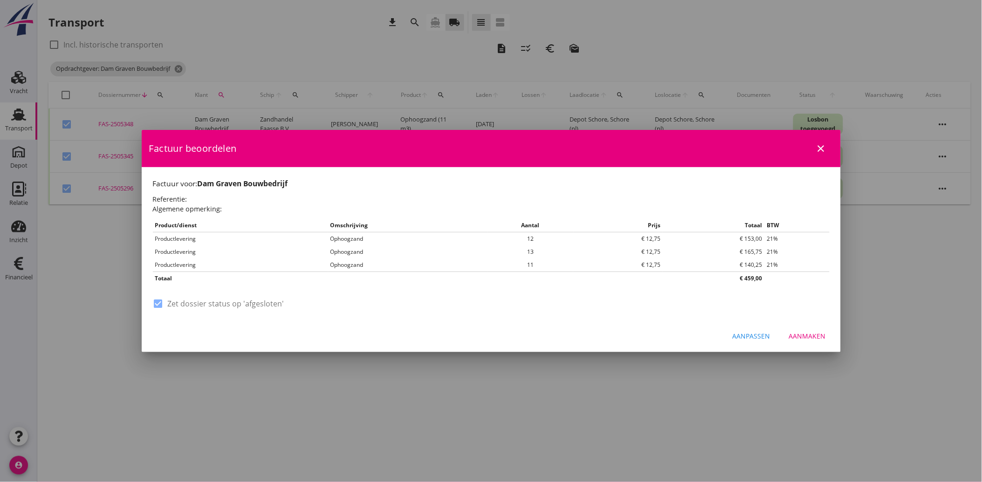
click at [802, 335] on div "Aanmaken" at bounding box center [807, 336] width 37 height 10
checkbox input "false"
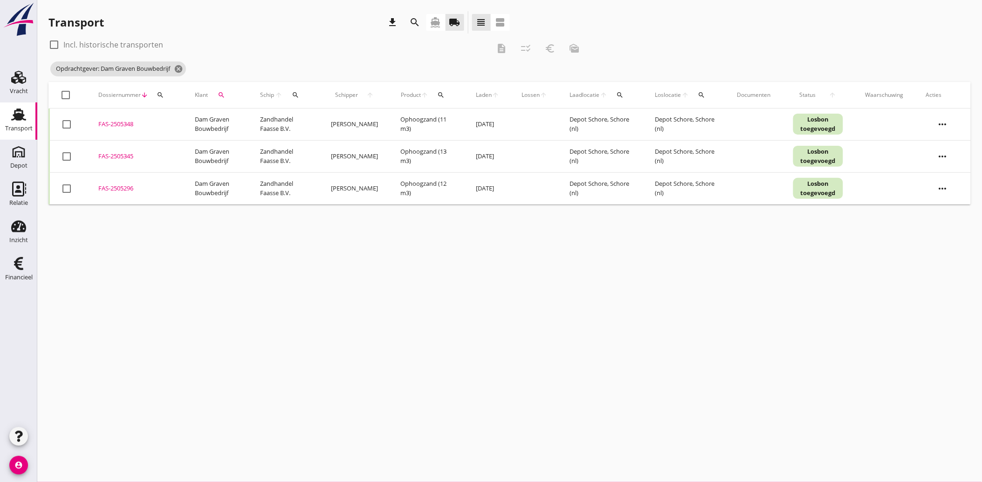
click at [222, 92] on icon "search" at bounding box center [221, 94] width 7 height 7
click at [314, 121] on icon "clear" at bounding box center [319, 121] width 11 height 11
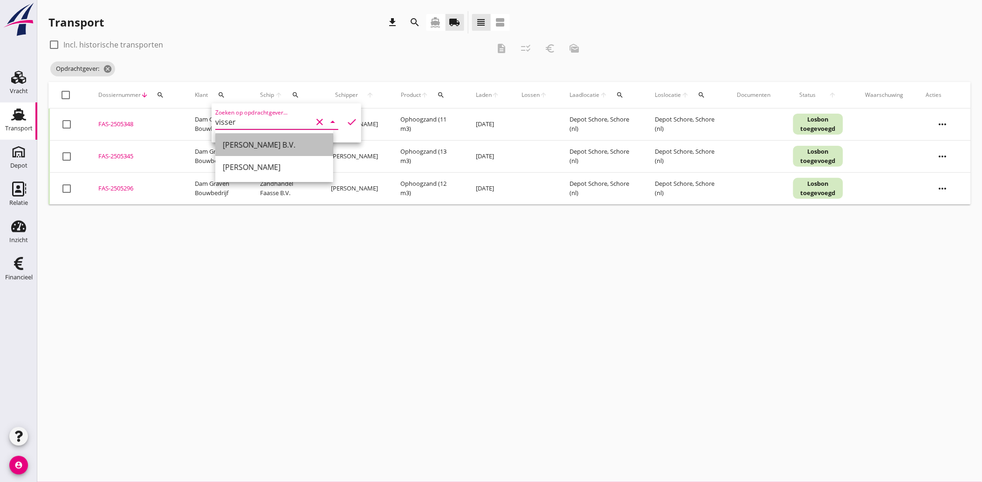
click at [291, 141] on div "[PERSON_NAME] B.V." at bounding box center [274, 144] width 103 height 11
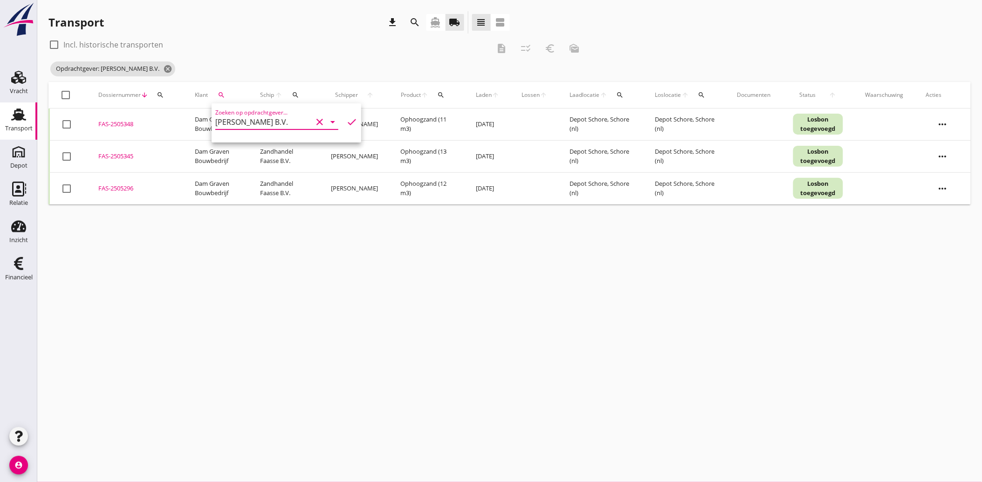
type input "[PERSON_NAME] B.V."
click at [346, 118] on icon "check" at bounding box center [351, 121] width 11 height 11
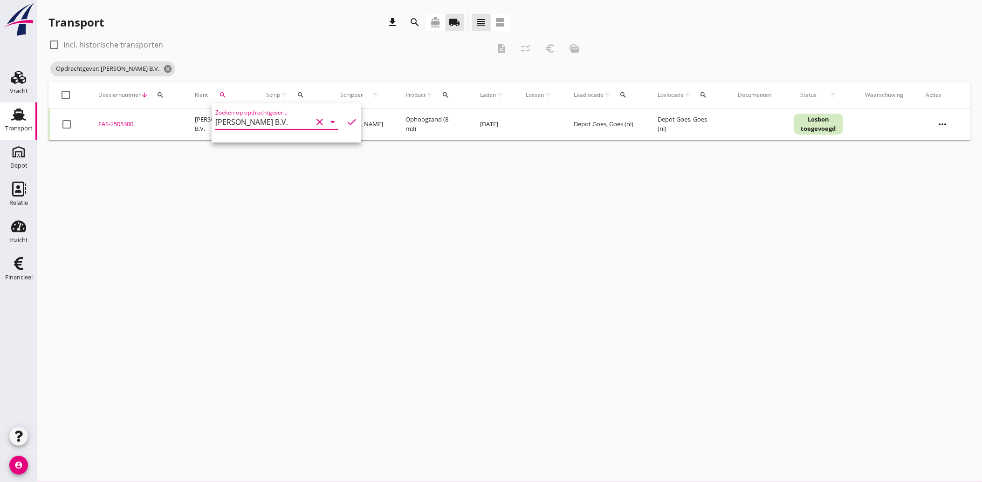
click at [67, 121] on div at bounding box center [67, 124] width 16 height 16
checkbox input "true"
click at [550, 48] on icon "euro_symbol" at bounding box center [549, 48] width 11 height 11
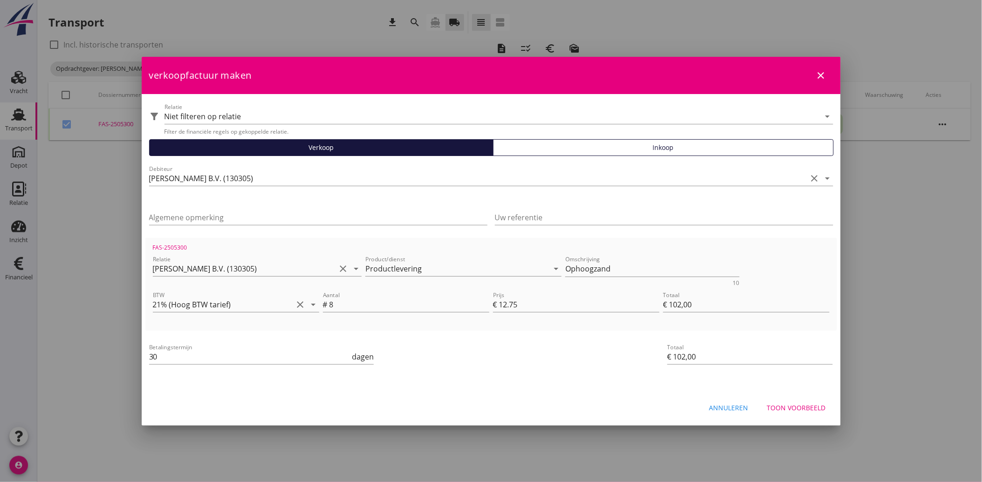
click at [798, 409] on div "Toon voorbeeld" at bounding box center [796, 408] width 59 height 10
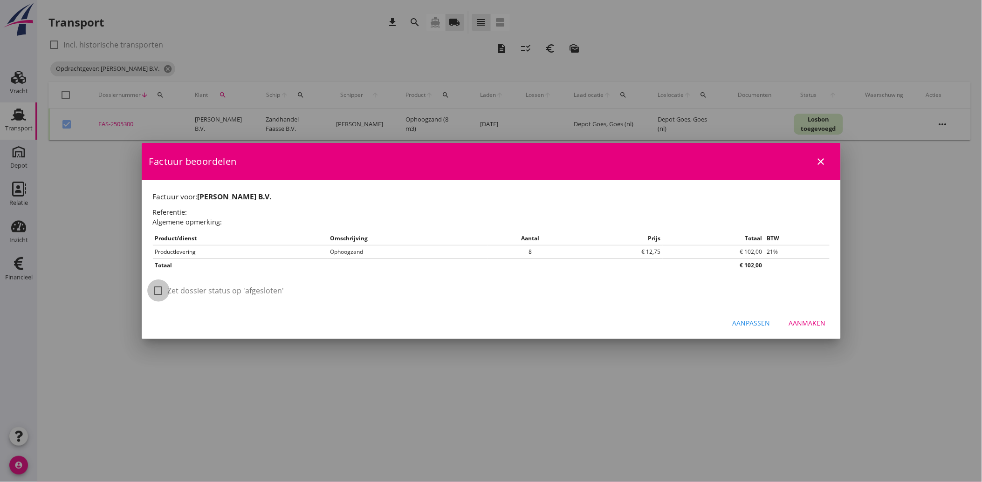
click at [166, 291] on div at bounding box center [159, 291] width 16 height 16
checkbox input "true"
click at [803, 325] on div "Aanmaken" at bounding box center [807, 323] width 37 height 10
checkbox input "false"
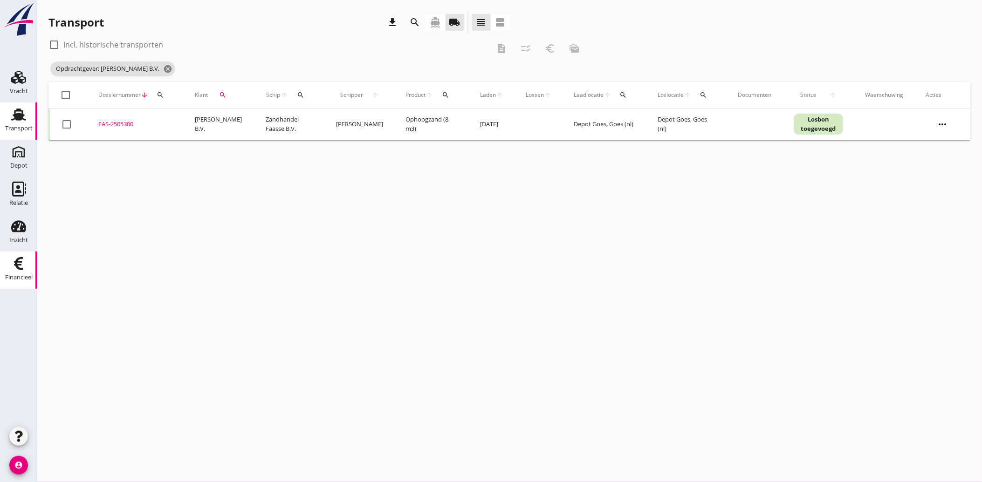
click at [11, 266] on icon "Financieel" at bounding box center [18, 263] width 15 height 15
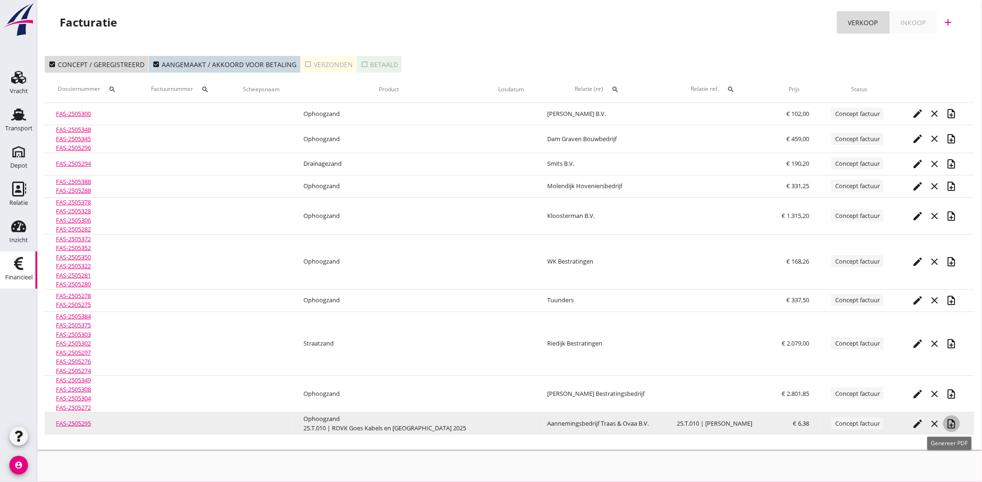
click at [948, 424] on icon "note_add" at bounding box center [951, 423] width 11 height 11
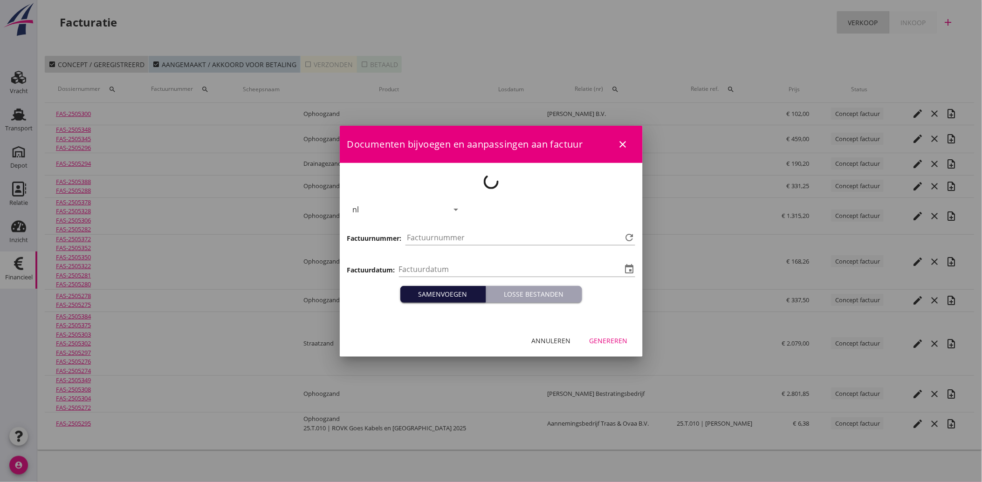
type input "[DATE]"
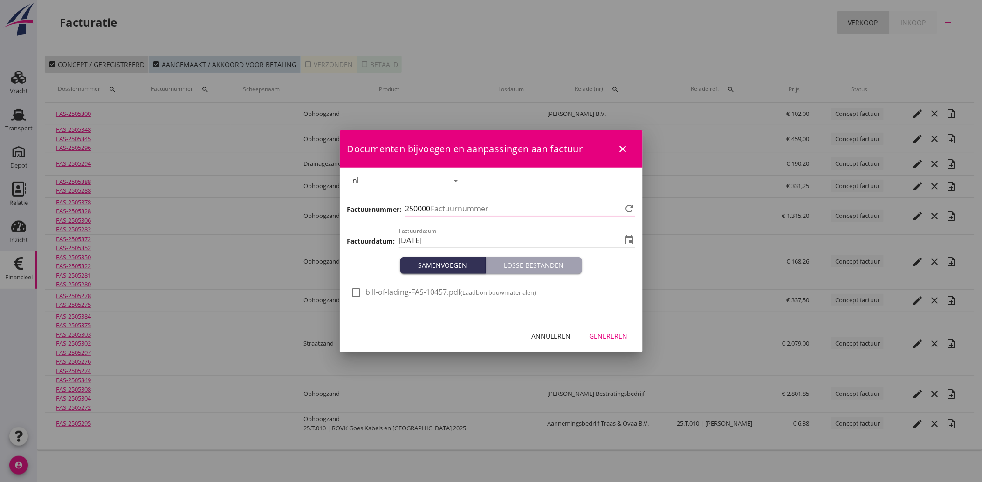
type input "3748"
drag, startPoint x: 356, startPoint y: 294, endPoint x: 397, endPoint y: 313, distance: 44.6
click at [356, 295] on div at bounding box center [357, 293] width 16 height 16
checkbox input "true"
click at [617, 337] on div "Genereren" at bounding box center [608, 336] width 38 height 10
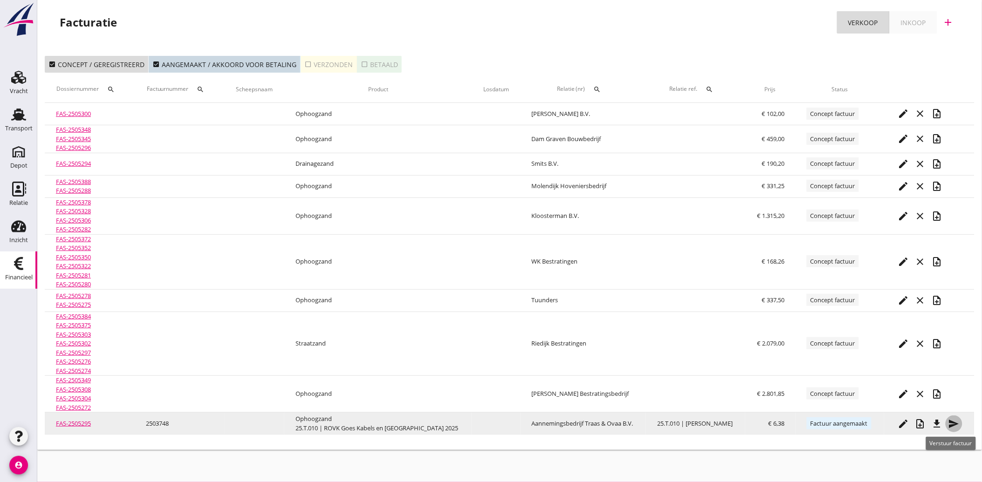
click at [952, 422] on icon "send" at bounding box center [953, 423] width 11 height 11
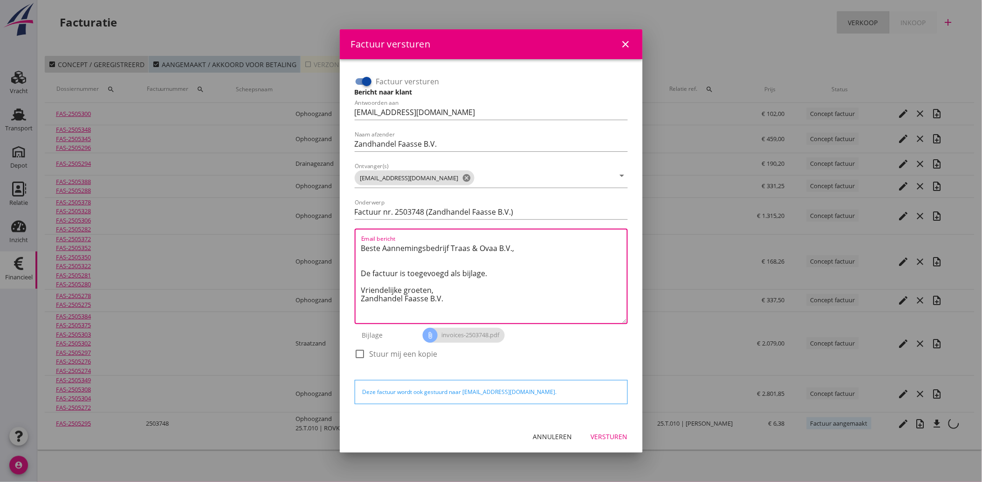
drag, startPoint x: 450, startPoint y: 302, endPoint x: 342, endPoint y: 236, distance: 126.9
click at [342, 236] on div "Factuur versturen Bericht naar klant Antwoorden aan [EMAIL_ADDRESS][DOMAIN_NAME…" at bounding box center [491, 240] width 303 height 362
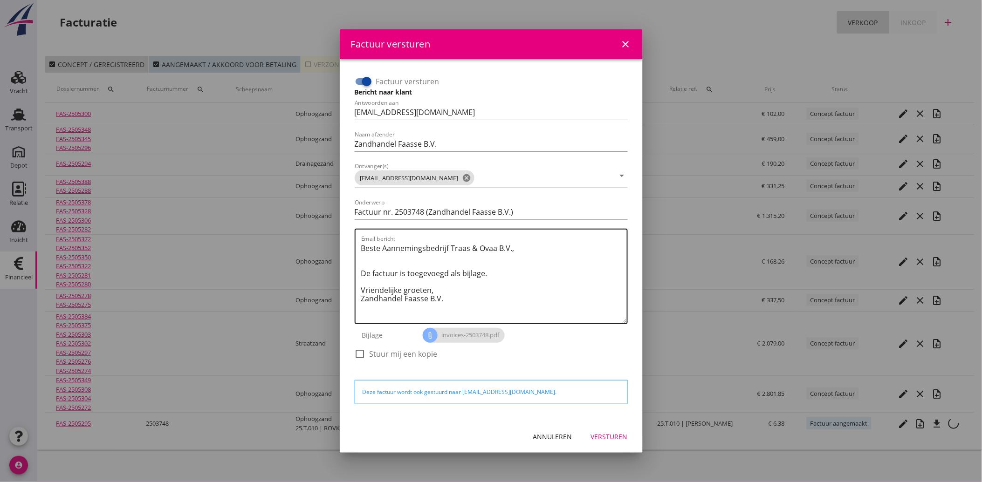
click at [441, 296] on textarea "Beste Aannemingsbedrijf Traas & Ovaa B.V., De factuur is toegevoegd als bijlage…" at bounding box center [494, 282] width 266 height 82
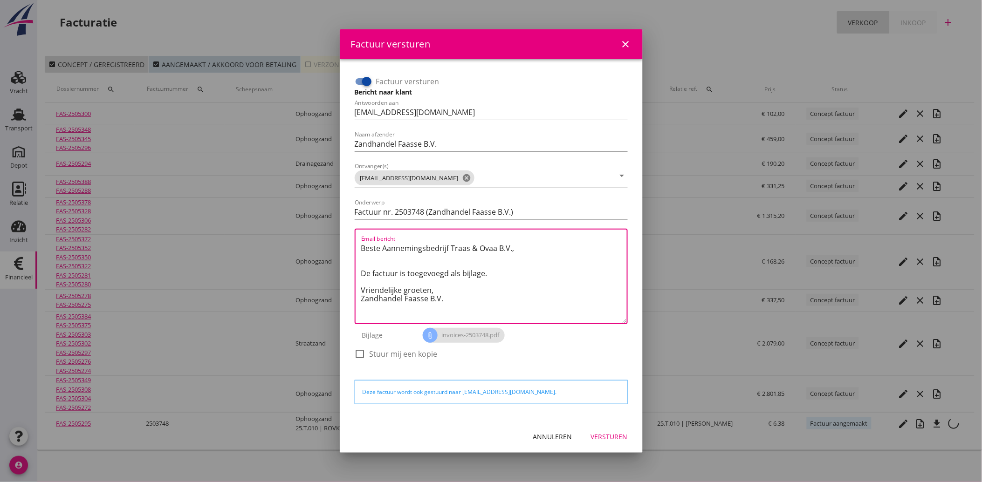
click at [459, 300] on textarea "Beste Aannemingsbedrijf Traas & Ovaa B.V., De factuur is toegevoegd als bijlage…" at bounding box center [494, 282] width 266 height 82
drag, startPoint x: 460, startPoint y: 300, endPoint x: 332, endPoint y: 244, distance: 139.8
click at [332, 244] on div "Factuur versturen close Factuur versturen Bericht naar klant Antwoorden aan [EM…" at bounding box center [491, 241] width 982 height 482
paste textarea "Geachte heer/mevrouw, Hierbij zenden wij u onze factuur i.v.m. de door ons aan …"
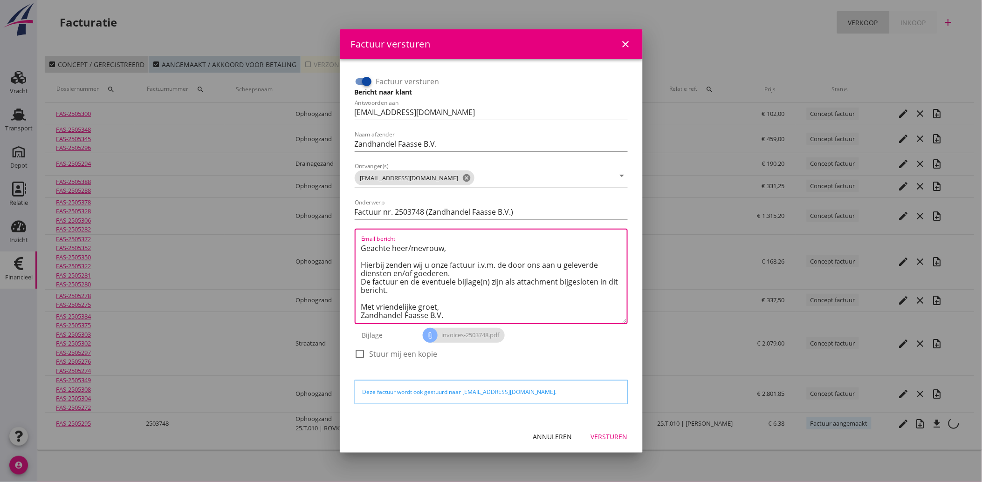
scroll to position [6, 0]
type textarea "Geachte heer/mevrouw, Hierbij zenden wij u onze factuur i.v.m. de door ons aan …"
click at [614, 436] on div "Versturen" at bounding box center [609, 437] width 37 height 10
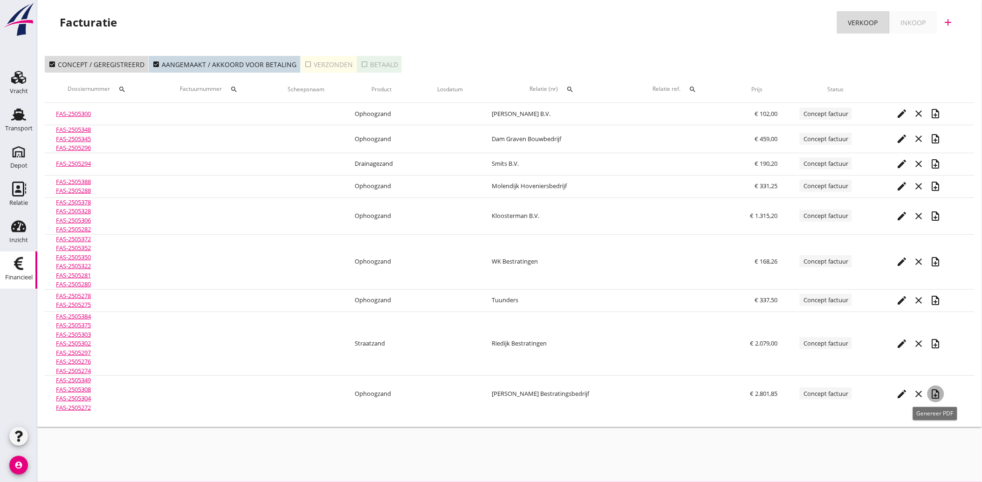
click at [935, 397] on icon "note_add" at bounding box center [935, 394] width 11 height 11
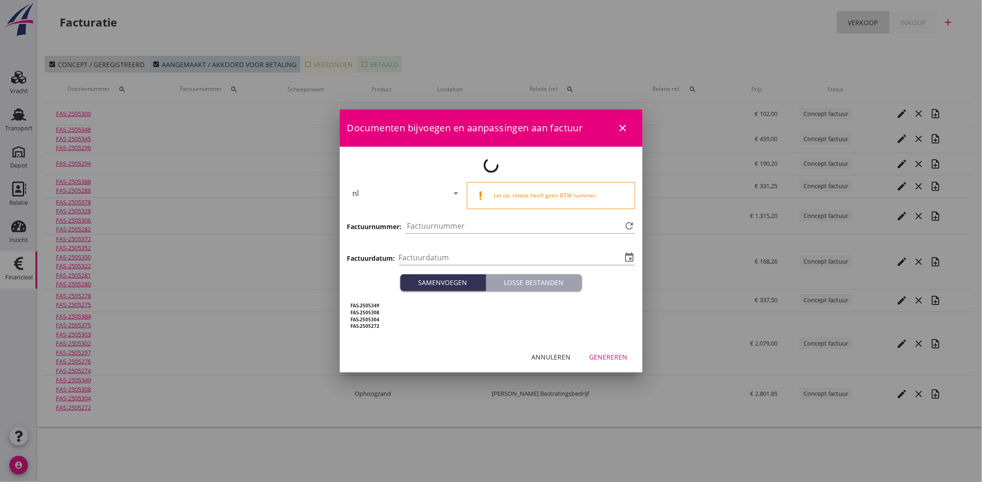
type input "[DATE]"
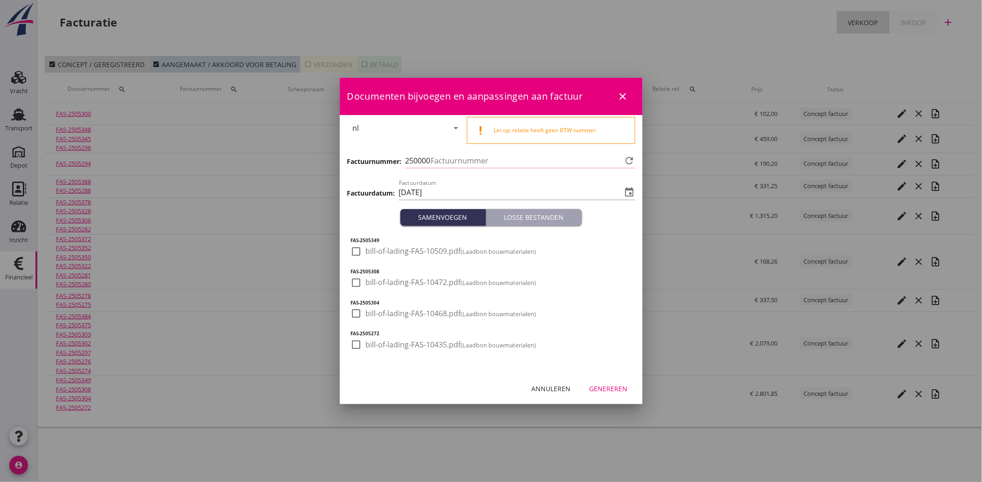
type input "3749"
click at [360, 256] on div at bounding box center [357, 252] width 16 height 16
checkbox input "true"
click at [359, 286] on div at bounding box center [357, 283] width 16 height 16
checkbox input "true"
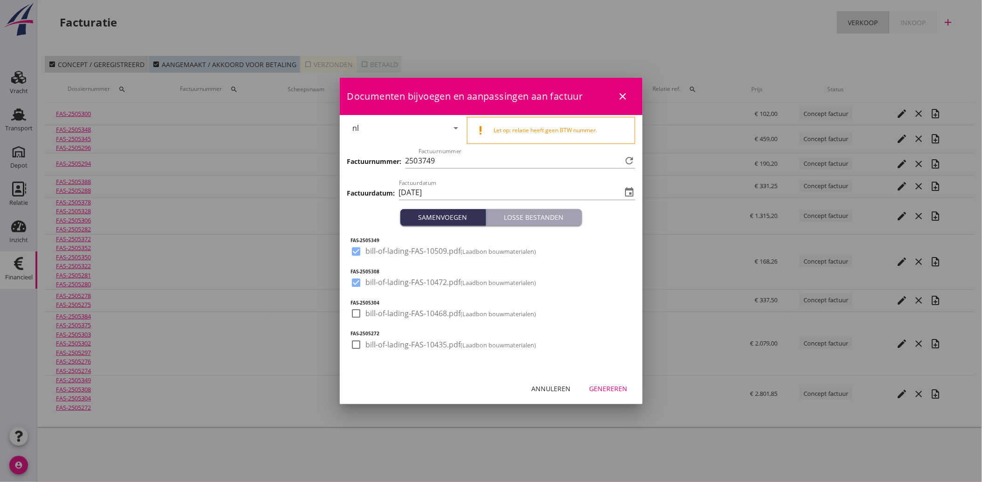
click at [363, 317] on div at bounding box center [357, 314] width 16 height 16
checkbox input "true"
drag, startPoint x: 351, startPoint y: 347, endPoint x: 362, endPoint y: 352, distance: 12.3
click at [351, 348] on div at bounding box center [357, 345] width 16 height 16
checkbox input "true"
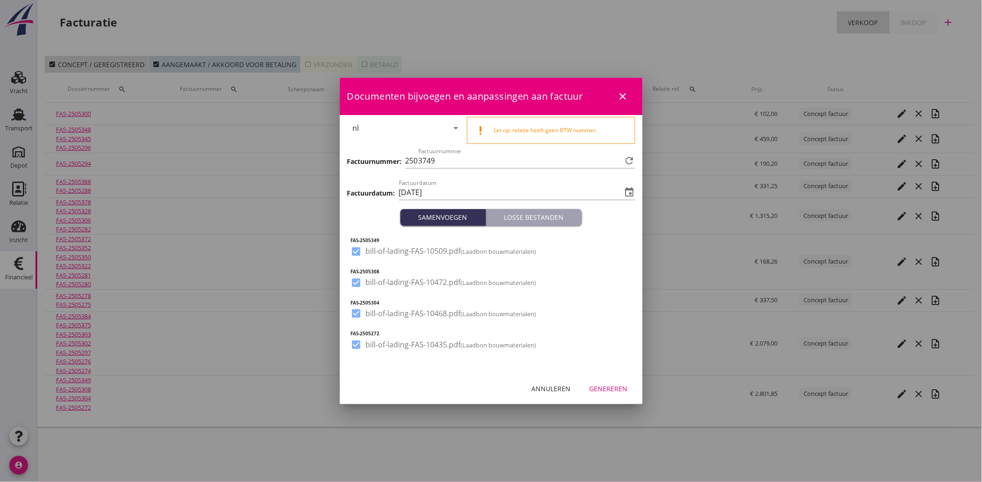
click at [621, 389] on div "Genereren" at bounding box center [608, 389] width 38 height 10
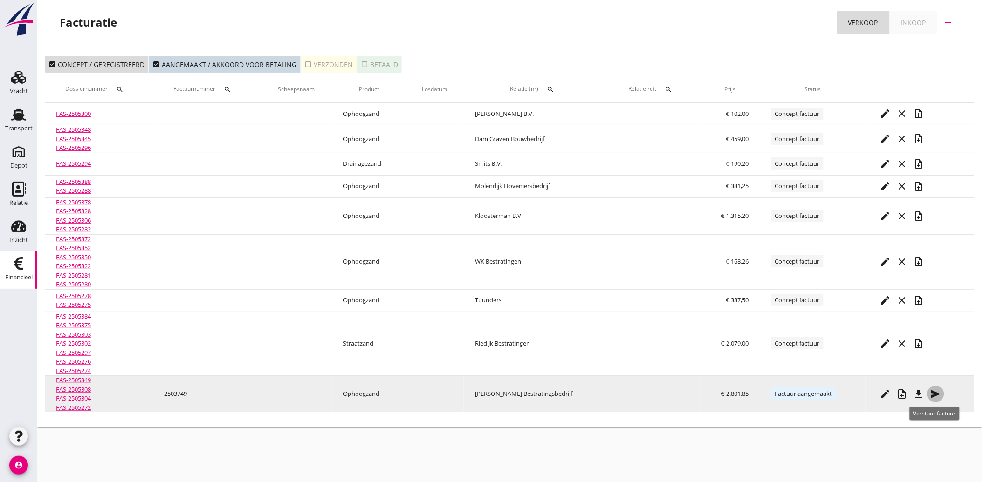
click at [934, 390] on icon "send" at bounding box center [935, 394] width 11 height 11
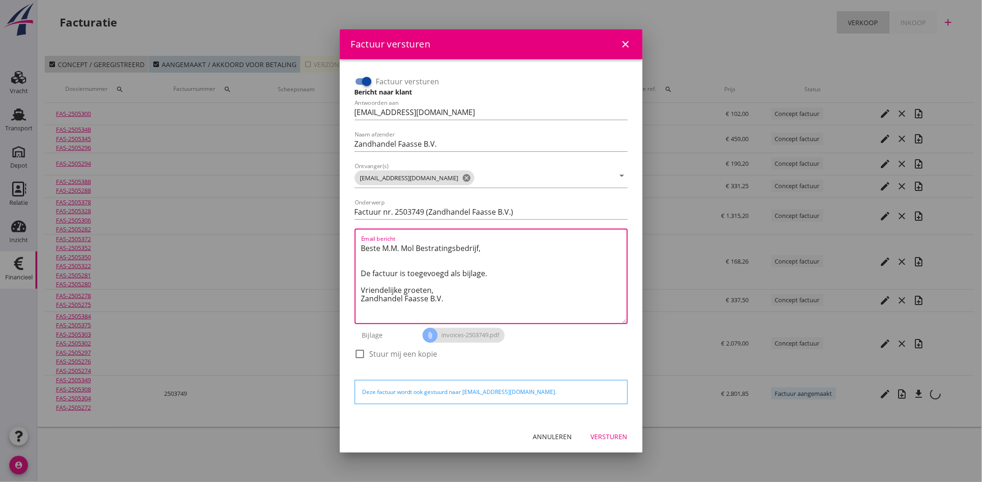
drag, startPoint x: 452, startPoint y: 301, endPoint x: 344, endPoint y: 240, distance: 124.6
click at [344, 240] on div "Factuur versturen Bericht naar klant Antwoorden aan [EMAIL_ADDRESS][DOMAIN_NAME…" at bounding box center [491, 240] width 303 height 362
paste textarea "Geachte heer/mevrouw, Hierbij zenden wij u onze factuur i.v.m. de door ons aan …"
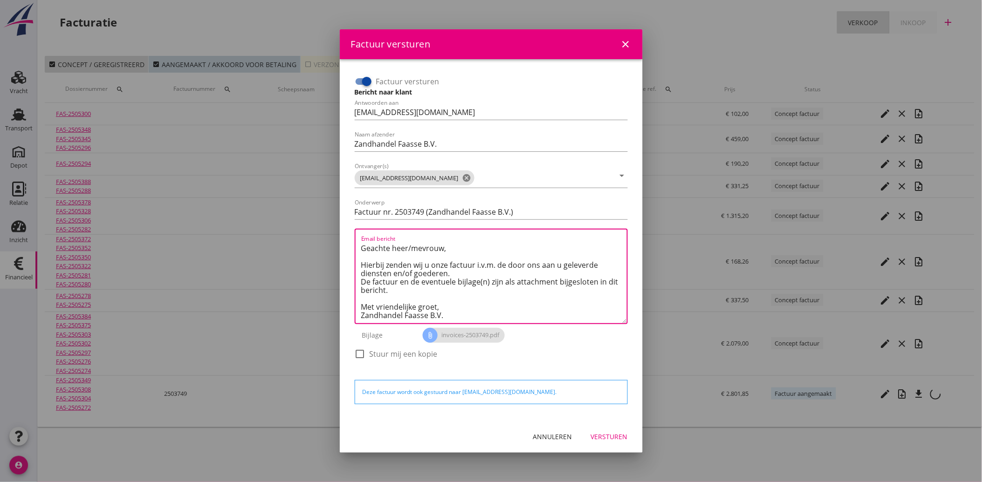
type textarea "Geachte heer/mevrouw, Hierbij zenden wij u onze factuur i.v.m. de door ons aan …"
click at [609, 429] on button "Versturen" at bounding box center [609, 437] width 52 height 17
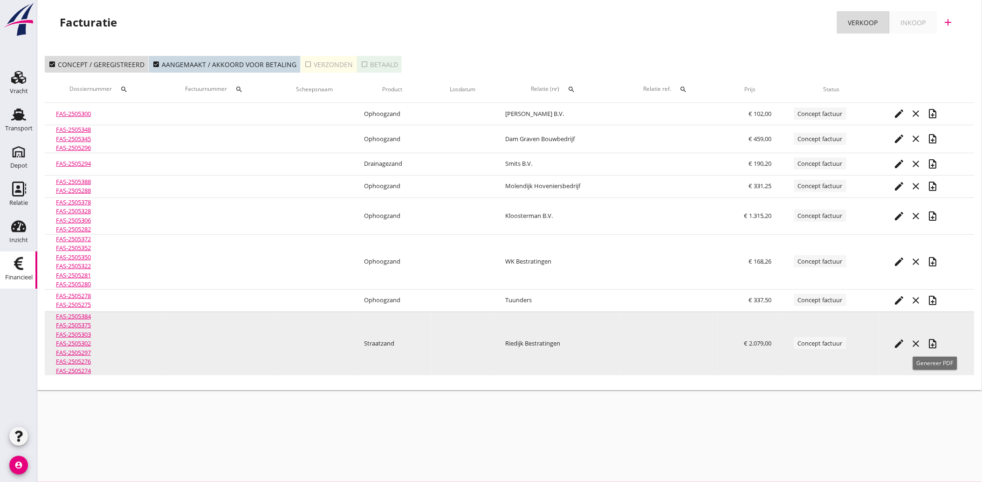
click at [937, 343] on icon "note_add" at bounding box center [932, 343] width 11 height 11
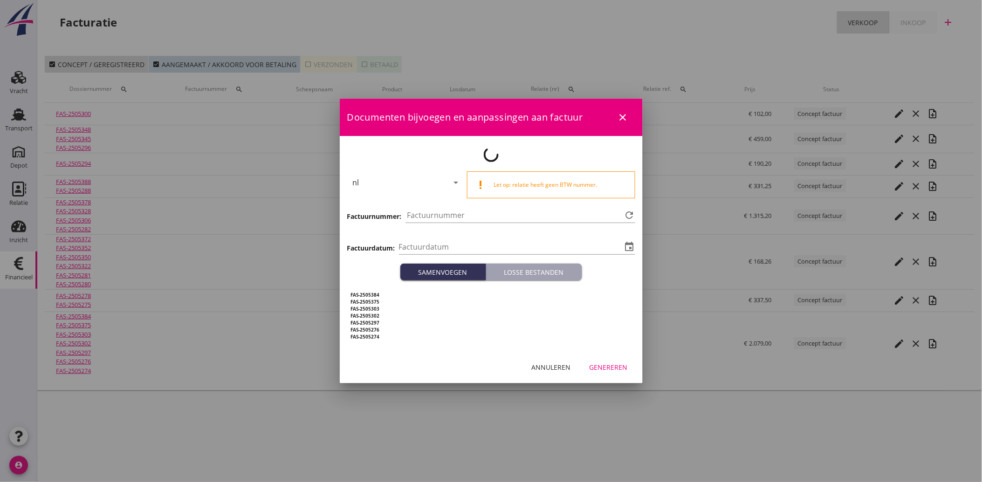
type input "[DATE]"
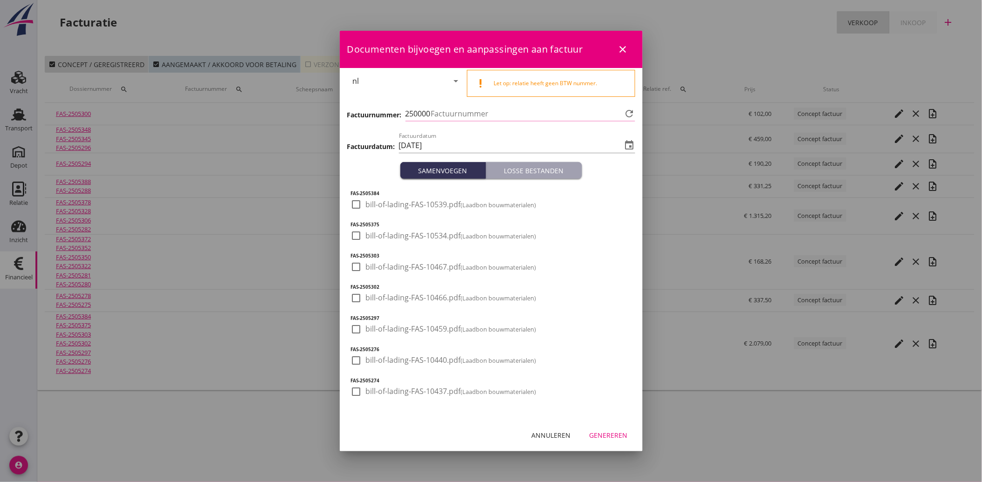
type input "3750"
click at [357, 207] on div at bounding box center [357, 205] width 16 height 16
checkbox input "true"
click at [356, 238] on div at bounding box center [357, 236] width 16 height 16
checkbox input "true"
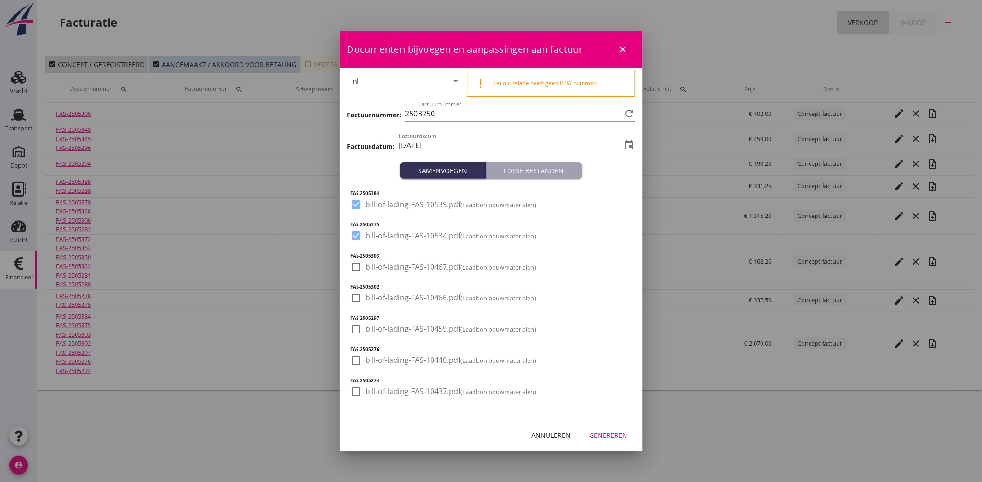
click at [356, 260] on div at bounding box center [357, 267] width 16 height 16
checkbox input "true"
click at [357, 290] on div at bounding box center [357, 298] width 16 height 16
checkbox input "true"
click at [363, 327] on div at bounding box center [357, 330] width 16 height 16
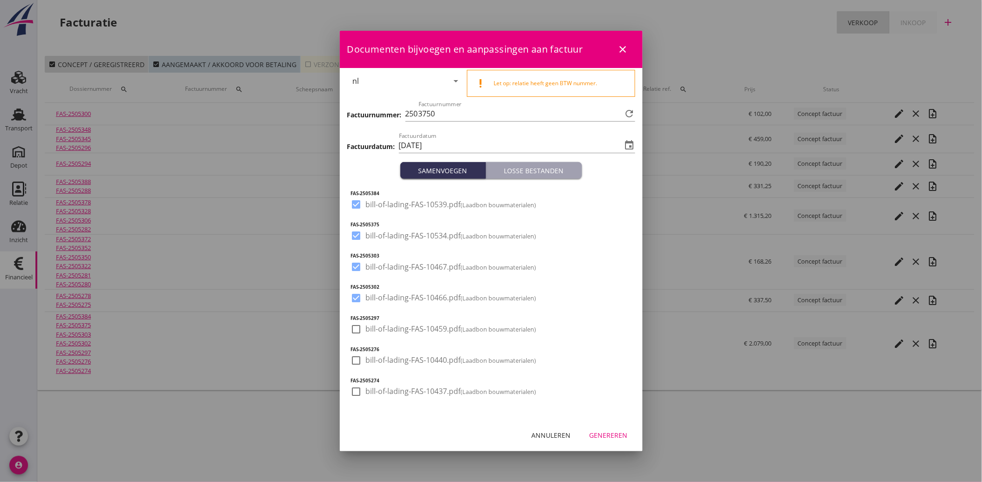
checkbox input "true"
drag, startPoint x: 358, startPoint y: 357, endPoint x: 355, endPoint y: 379, distance: 21.6
click at [357, 361] on div at bounding box center [357, 361] width 16 height 16
checkbox input "true"
drag, startPoint x: 357, startPoint y: 390, endPoint x: 478, endPoint y: 427, distance: 126.0
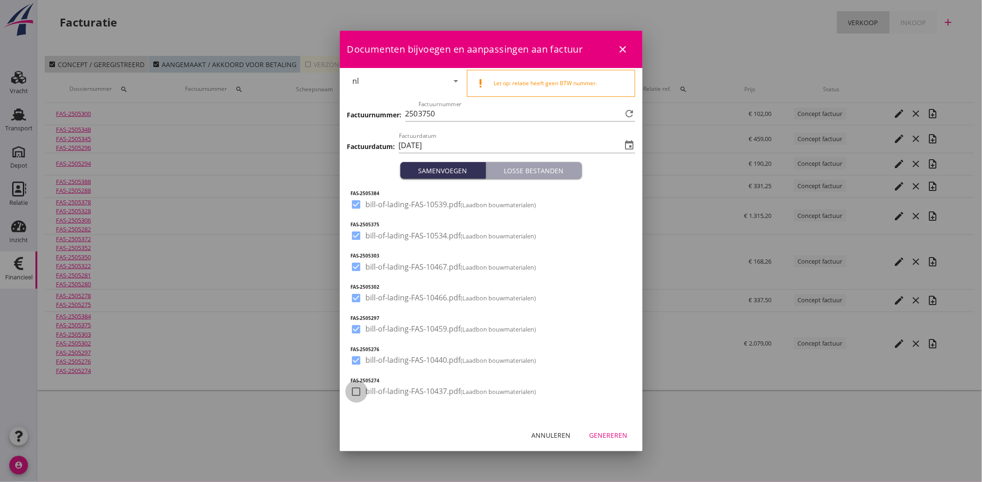
click at [357, 391] on div at bounding box center [357, 392] width 16 height 16
checkbox input "true"
click at [612, 434] on div "Genereren" at bounding box center [608, 436] width 38 height 10
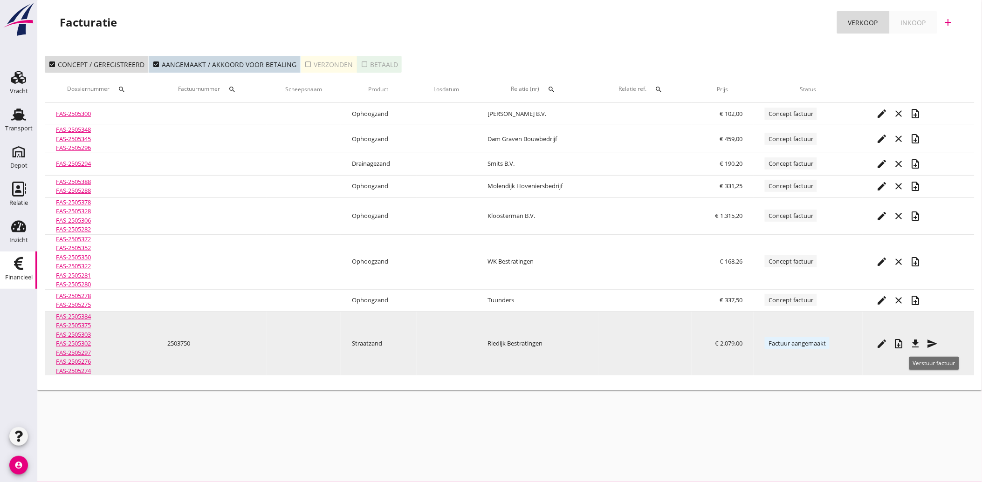
click at [934, 341] on icon "send" at bounding box center [932, 343] width 11 height 11
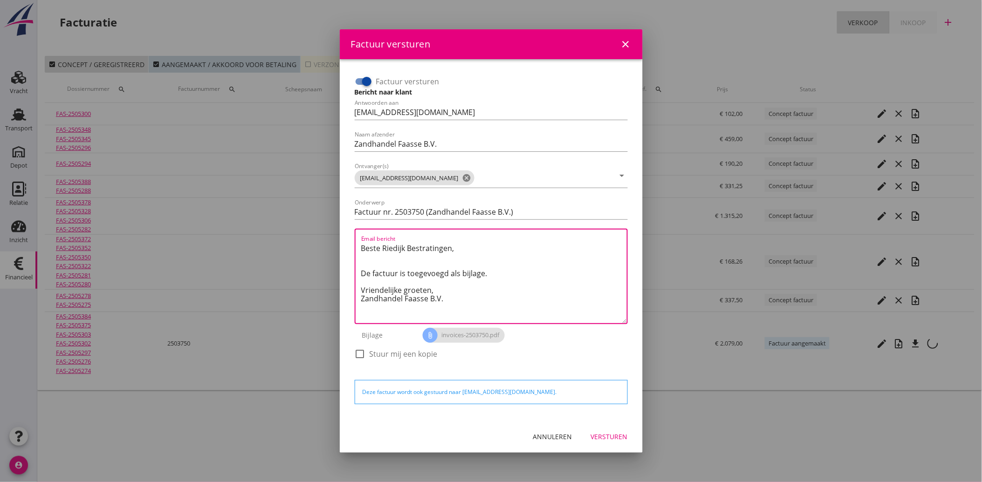
drag, startPoint x: 435, startPoint y: 293, endPoint x: 342, endPoint y: 236, distance: 108.5
click at [342, 236] on div "Factuur versturen Bericht naar klant Antwoorden aan [EMAIL_ADDRESS][DOMAIN_NAME…" at bounding box center [491, 240] width 303 height 362
paste textarea "Geachte heer/mevrouw, Hierbij zenden wij u onze factuur i.v.m. de door ons aan …"
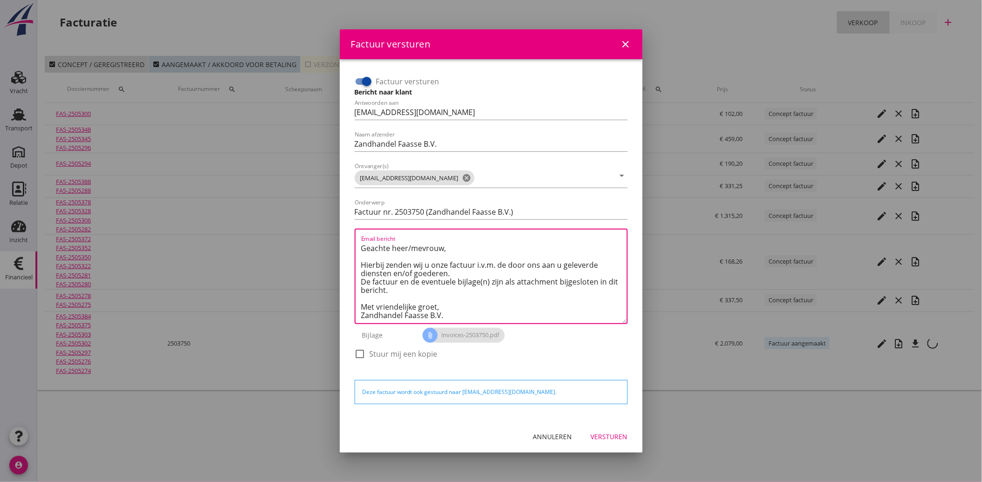
type textarea "Geachte heer/mevrouw, Hierbij zenden wij u onze factuur i.v.m. de door ons aan …"
click at [613, 438] on div "Versturen" at bounding box center [609, 437] width 37 height 10
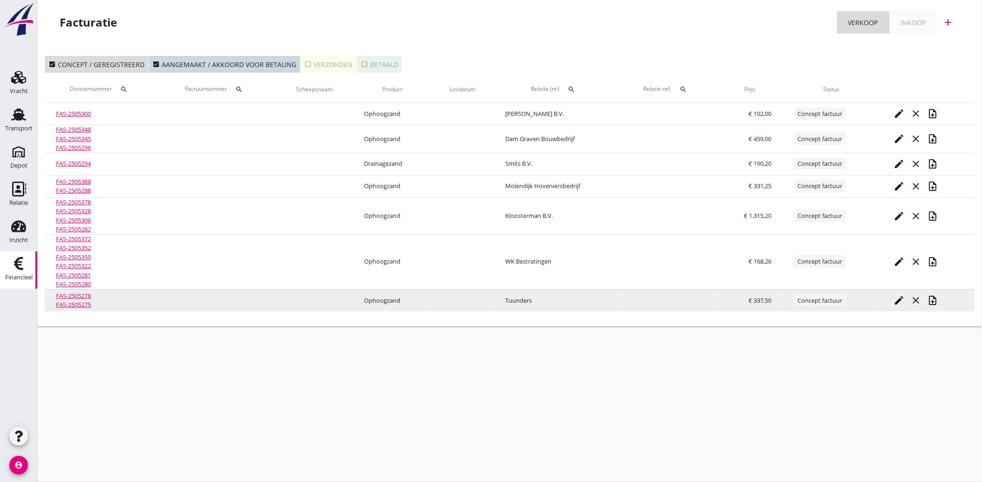
click at [933, 299] on icon "note_add" at bounding box center [932, 300] width 11 height 11
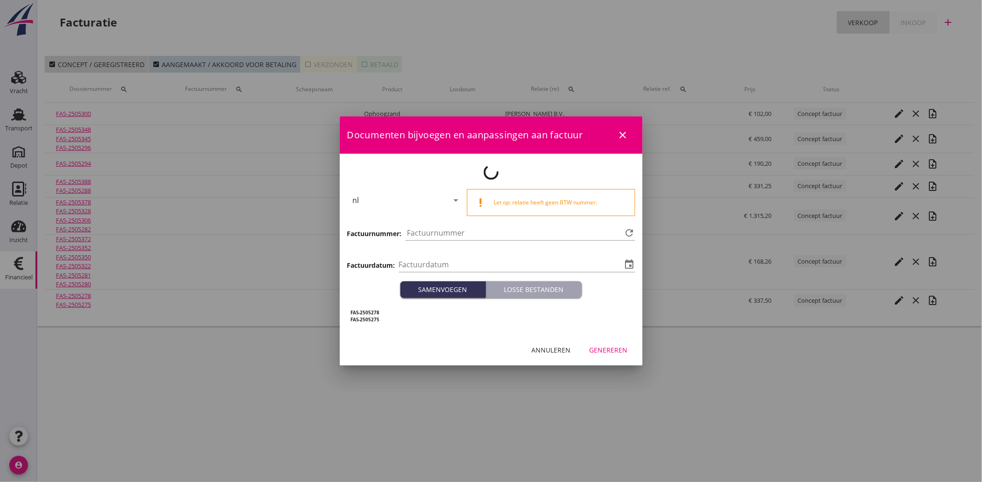
type input "[DATE]"
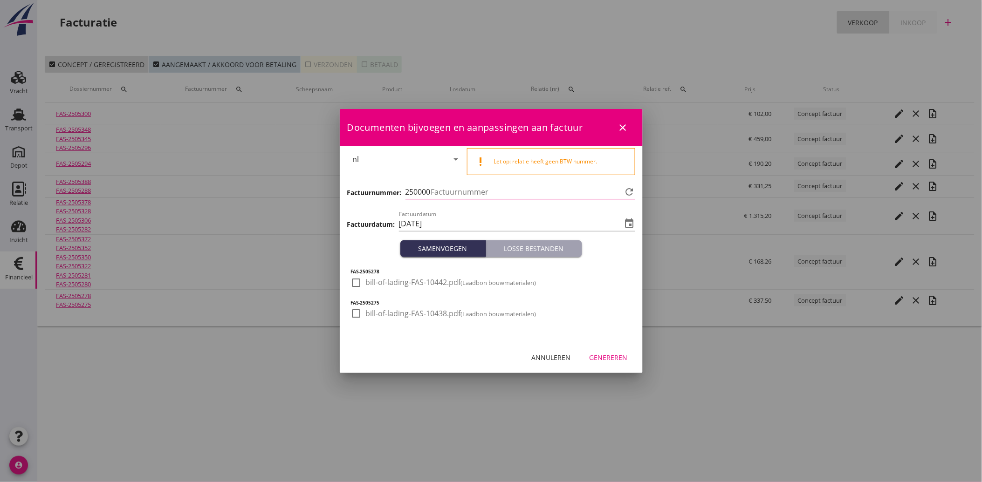
type input "3751"
click at [357, 284] on div at bounding box center [357, 283] width 16 height 16
checkbox input "true"
click at [355, 320] on div at bounding box center [357, 314] width 16 height 16
checkbox input "true"
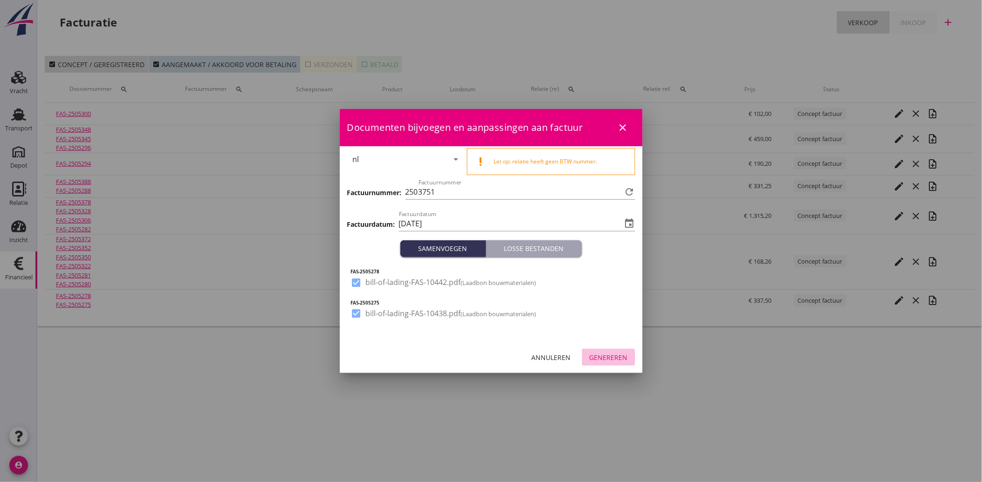
click at [617, 351] on button "Genereren" at bounding box center [608, 357] width 53 height 17
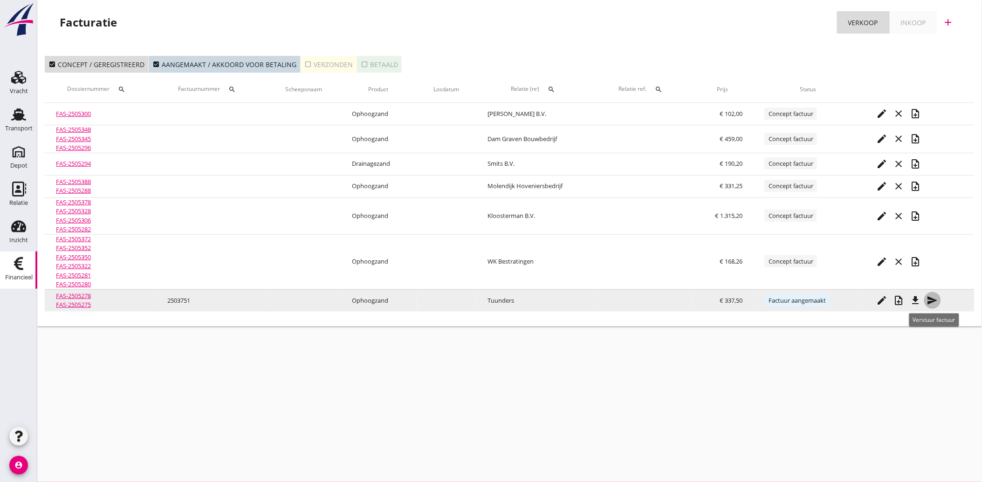
click at [934, 295] on icon "send" at bounding box center [932, 300] width 11 height 11
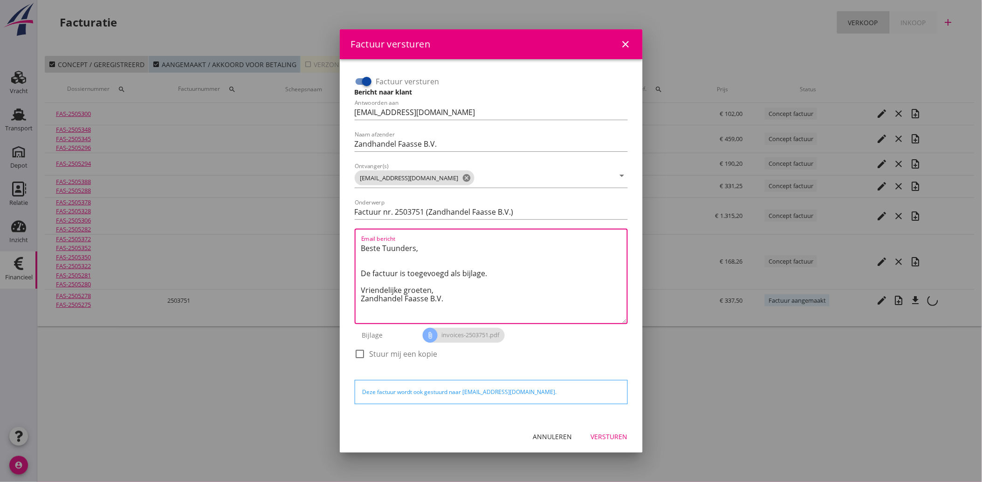
drag, startPoint x: 464, startPoint y: 300, endPoint x: 338, endPoint y: 233, distance: 141.7
click at [338, 233] on div "Factuur versturen close Factuur versturen Bericht naar klant Antwoorden aan [EM…" at bounding box center [491, 241] width 982 height 482
type textarea "v"
paste textarea "Geachte heer/mevrouw, Hierbij zenden wij u onze factuur i.v.m. de door ons aan …"
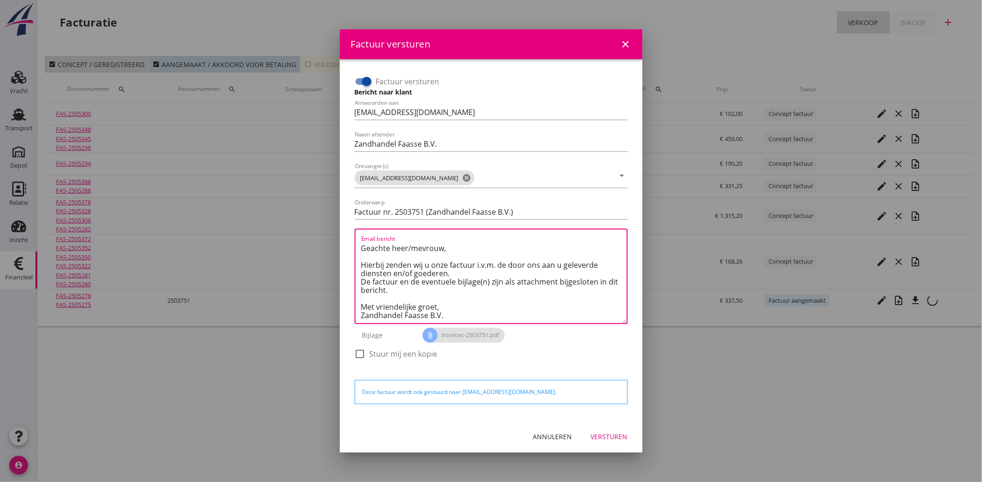
type textarea "Geachte heer/mevrouw, Hierbij zenden wij u onze factuur i.v.m. de door ons aan …"
click at [606, 432] on div "Versturen" at bounding box center [609, 437] width 37 height 10
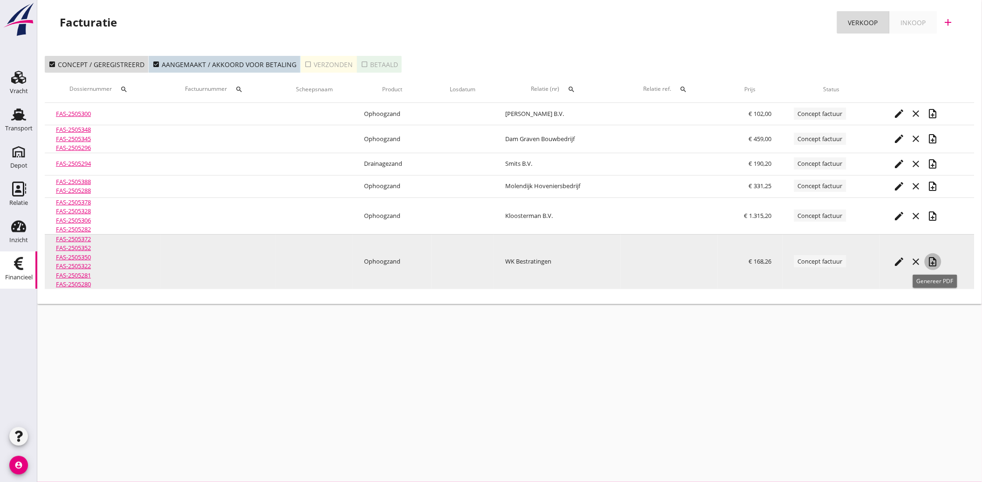
click at [932, 260] on icon "note_add" at bounding box center [932, 261] width 11 height 11
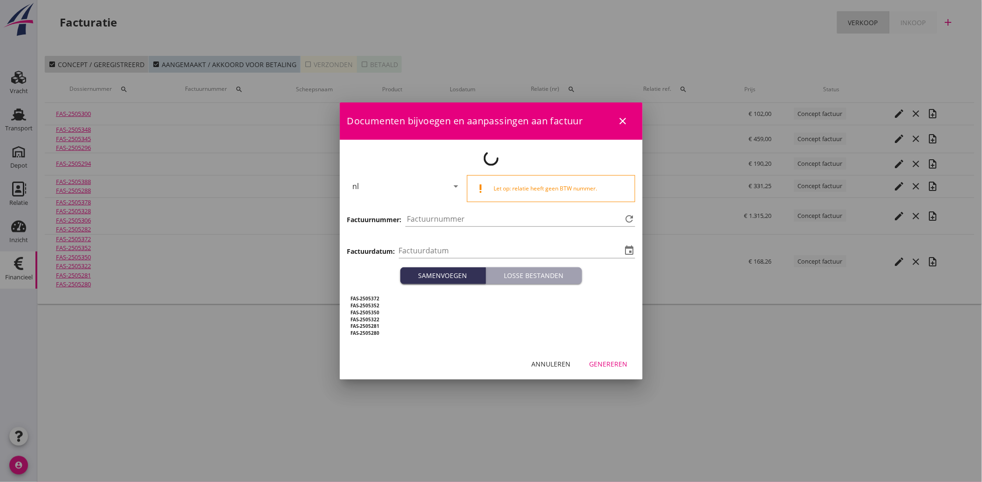
type input "[DATE]"
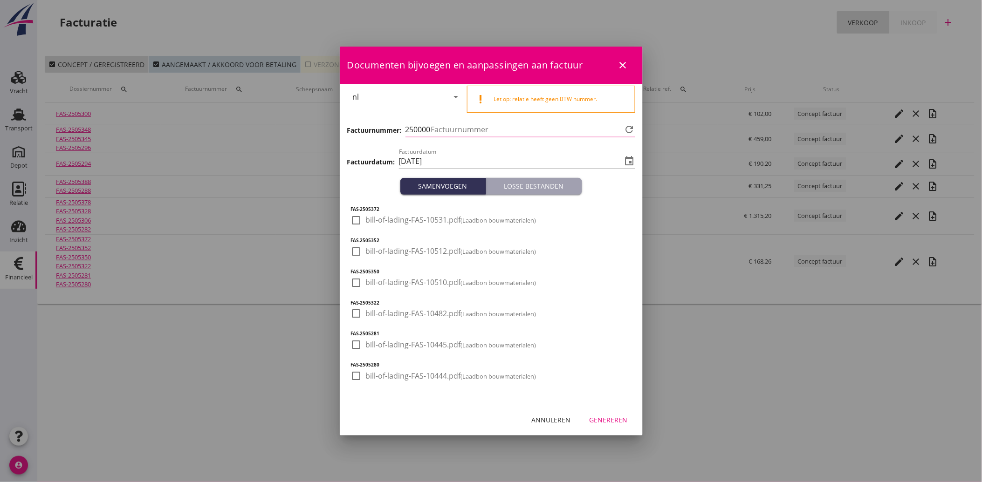
type input "3752"
click at [355, 219] on div at bounding box center [357, 220] width 16 height 16
checkbox input "true"
click at [362, 250] on div at bounding box center [357, 252] width 16 height 16
checkbox input "true"
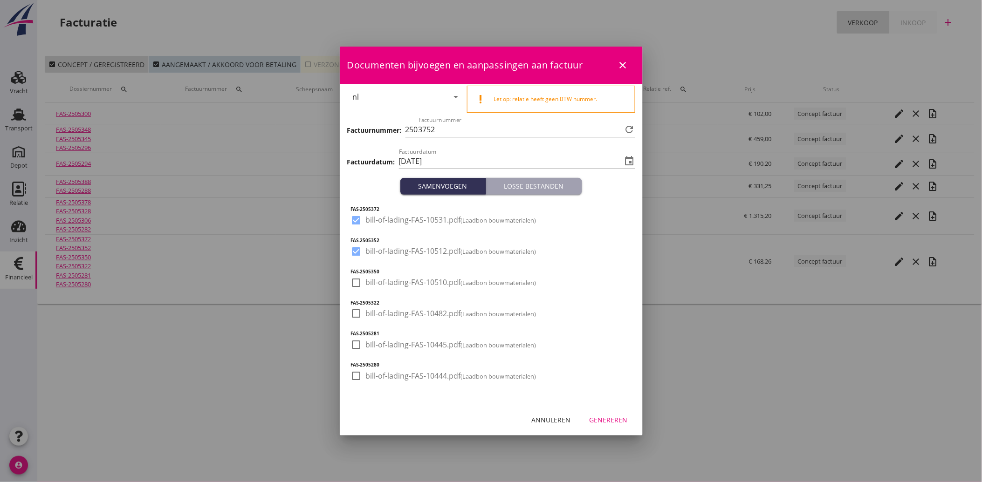
click at [355, 286] on div at bounding box center [357, 283] width 16 height 16
checkbox input "true"
click at [359, 322] on div "check_box_outline_blank bill-of-lading-FAS-10482.pdf (Laadbon bouwmaterialen)" at bounding box center [443, 319] width 185 height 22
drag, startPoint x: 361, startPoint y: 314, endPoint x: 354, endPoint y: 337, distance: 24.2
click at [360, 315] on div at bounding box center [357, 314] width 16 height 16
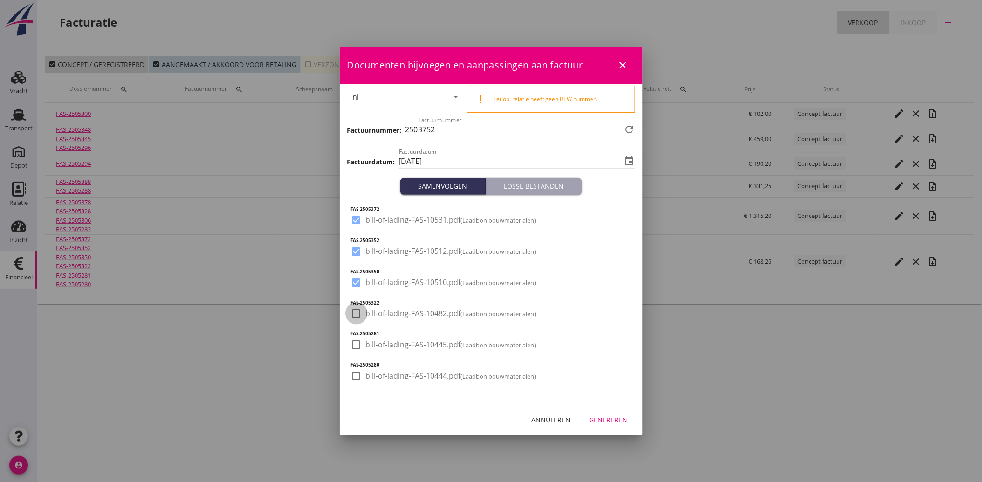
checkbox input "true"
click at [352, 348] on div at bounding box center [357, 345] width 16 height 16
checkbox input "true"
click at [353, 375] on div at bounding box center [357, 376] width 16 height 16
checkbox input "true"
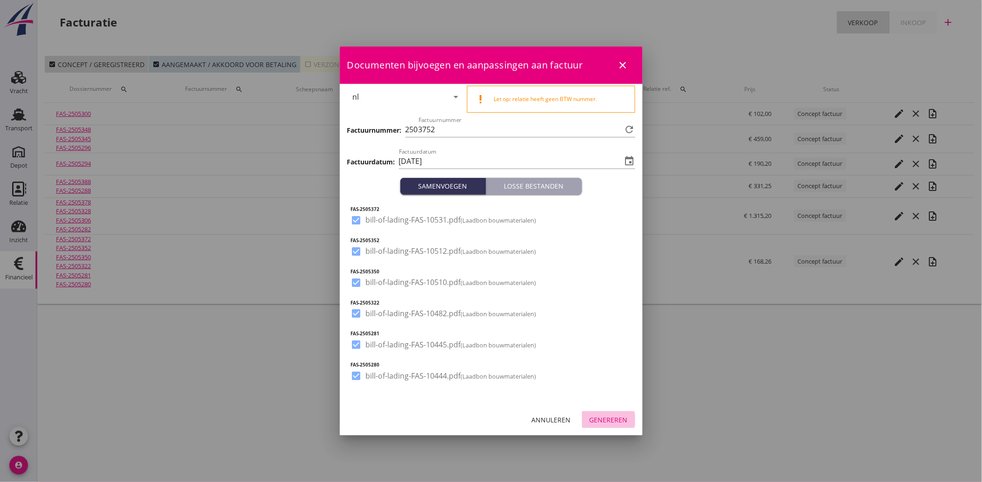
click at [617, 413] on button "Genereren" at bounding box center [608, 419] width 53 height 17
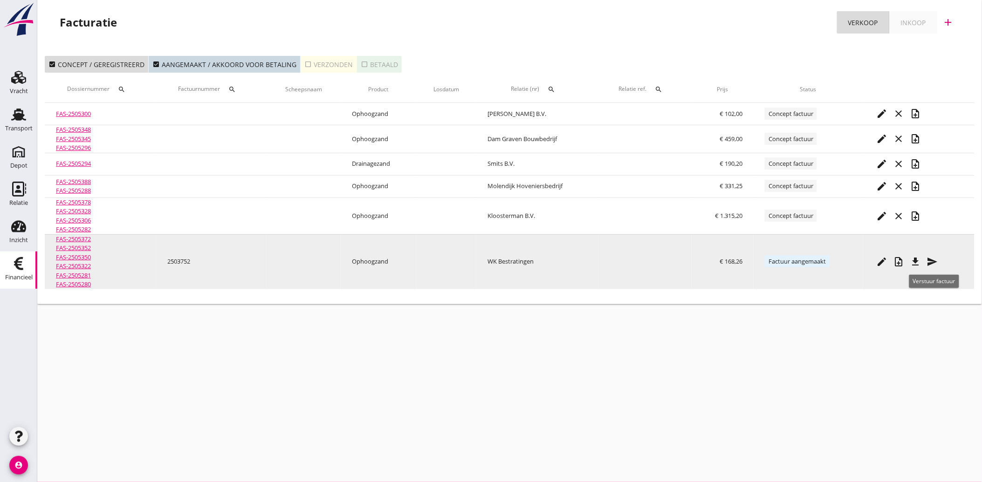
click at [935, 261] on icon "send" at bounding box center [932, 261] width 11 height 11
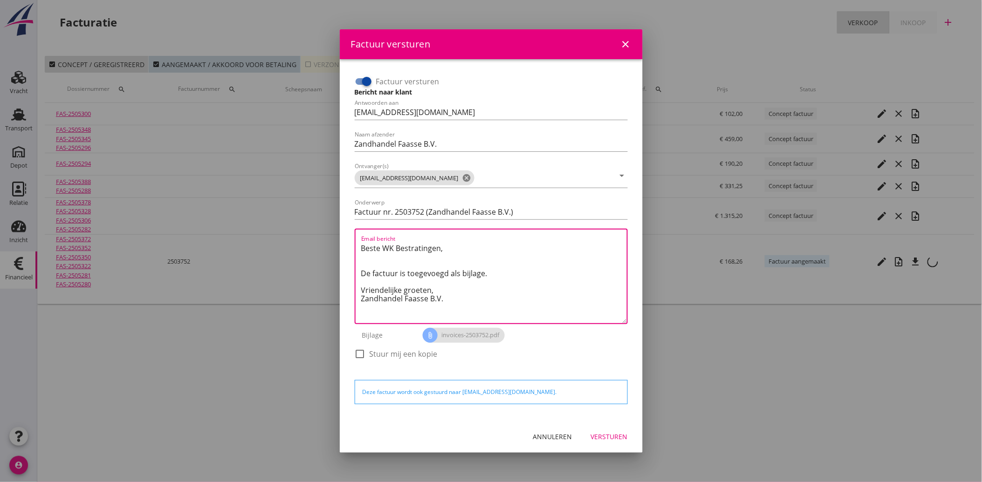
drag, startPoint x: 464, startPoint y: 302, endPoint x: 342, endPoint y: 231, distance: 141.1
click at [342, 231] on div "Factuur versturen Bericht naar klant Antwoorden aan [EMAIL_ADDRESS][DOMAIN_NAME…" at bounding box center [491, 240] width 303 height 362
paste textarea "Geachte heer/mevrouw, Hierbij zenden wij u onze factuur i.v.m. de door ons aan …"
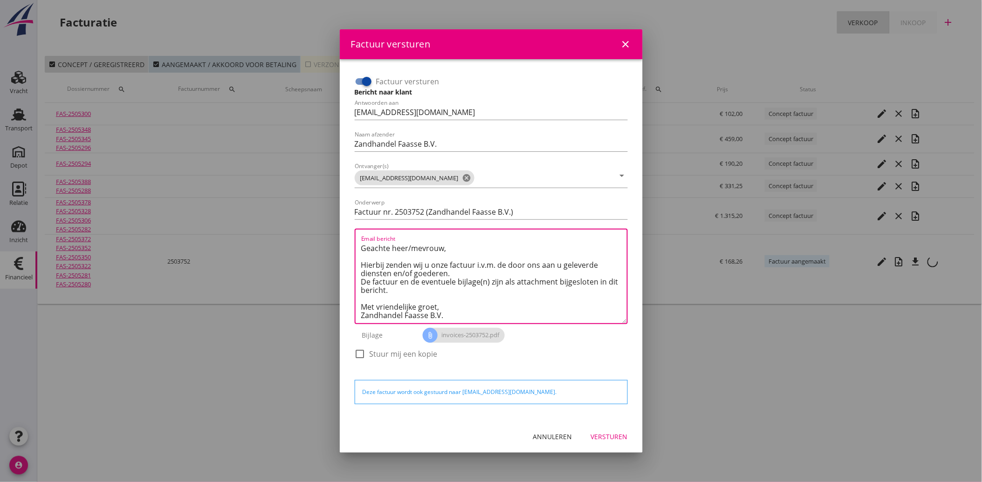
type textarea "Geachte heer/mevrouw, Hierbij zenden wij u onze factuur i.v.m. de door ons aan …"
click at [604, 439] on div "Versturen" at bounding box center [609, 437] width 37 height 10
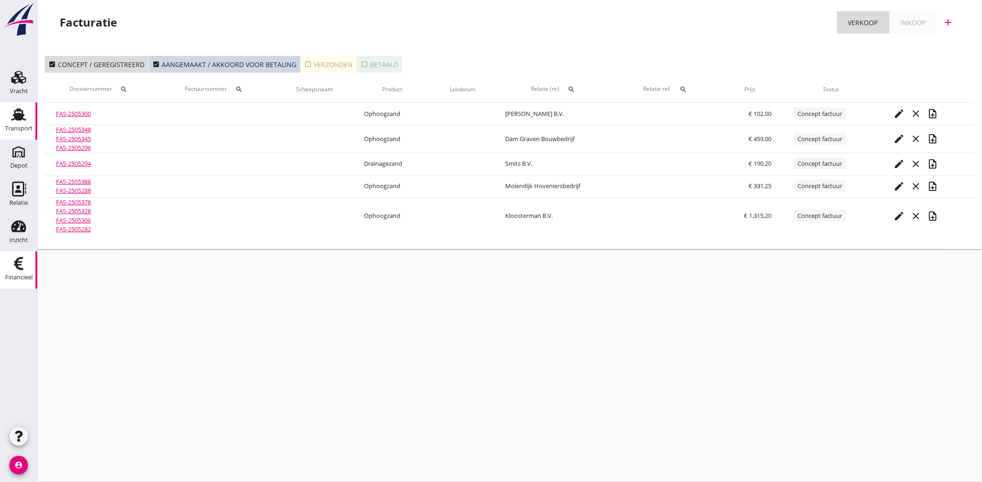
click at [13, 123] on div "Transport" at bounding box center [18, 128] width 27 height 13
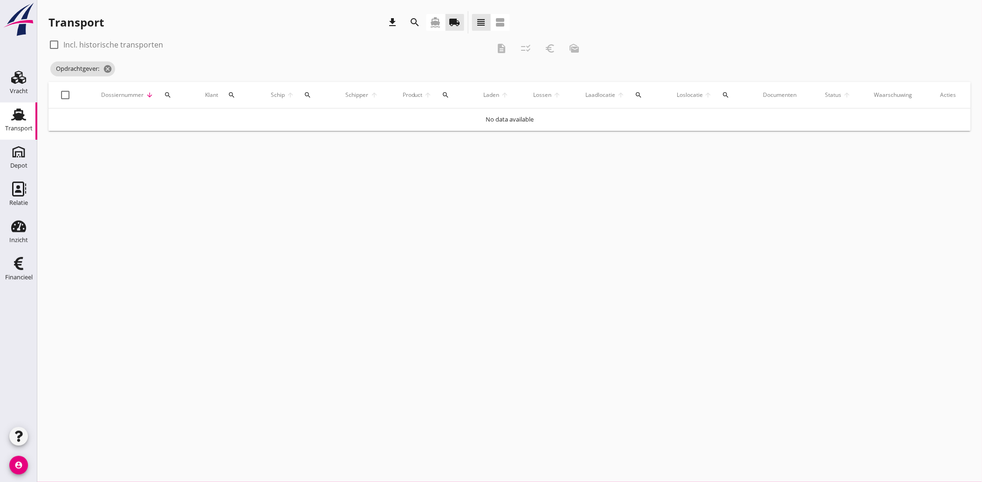
click at [235, 94] on icon "search" at bounding box center [231, 94] width 7 height 7
click at [295, 118] on input "Zoeken op opdrachtgever..." at bounding box center [274, 122] width 97 height 15
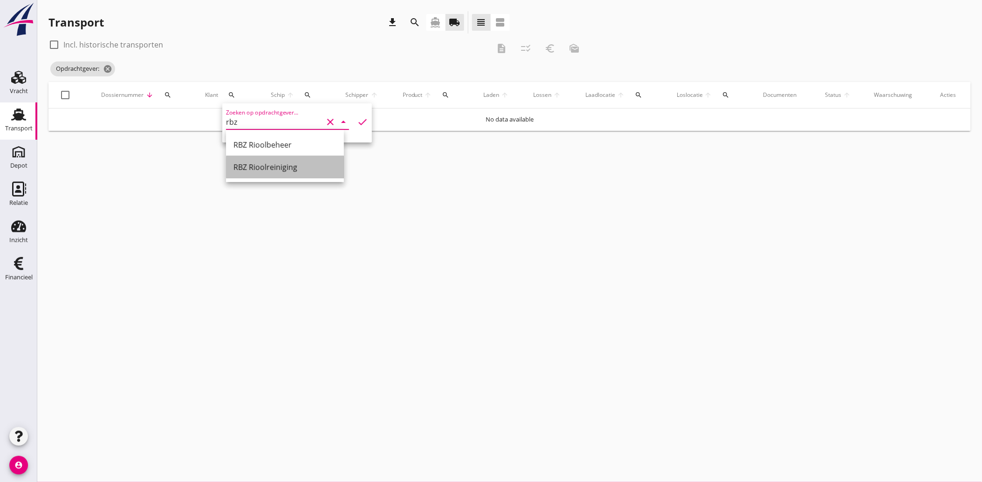
click at [294, 170] on div "RBZ Rioolreiniging" at bounding box center [284, 167] width 103 height 11
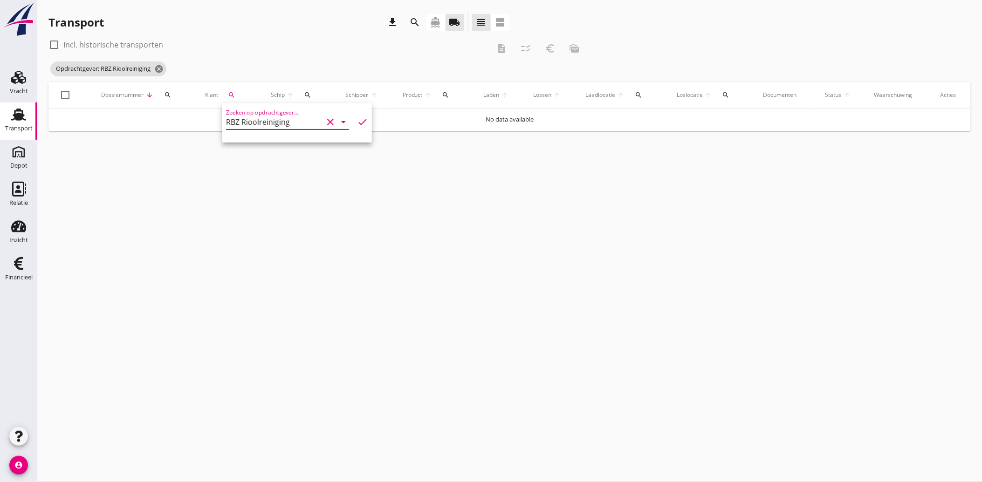
type input "RBZ Rioolreiniging"
click at [358, 123] on icon "check" at bounding box center [362, 121] width 11 height 11
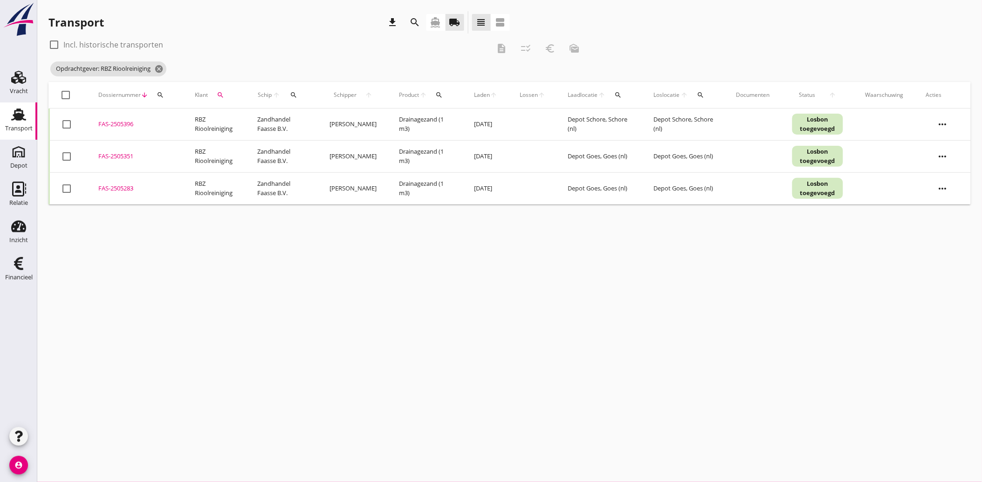
drag, startPoint x: 113, startPoint y: 188, endPoint x: 100, endPoint y: 275, distance: 88.1
click at [100, 275] on div "cancel You are impersonating another user. Transport download search directions…" at bounding box center [509, 241] width 945 height 482
click at [126, 190] on div "FAS-2505283" at bounding box center [135, 188] width 74 height 9
click at [949, 187] on icon "more_horiz" at bounding box center [943, 189] width 26 height 26
click at [939, 190] on icon "more_horiz" at bounding box center [943, 189] width 26 height 26
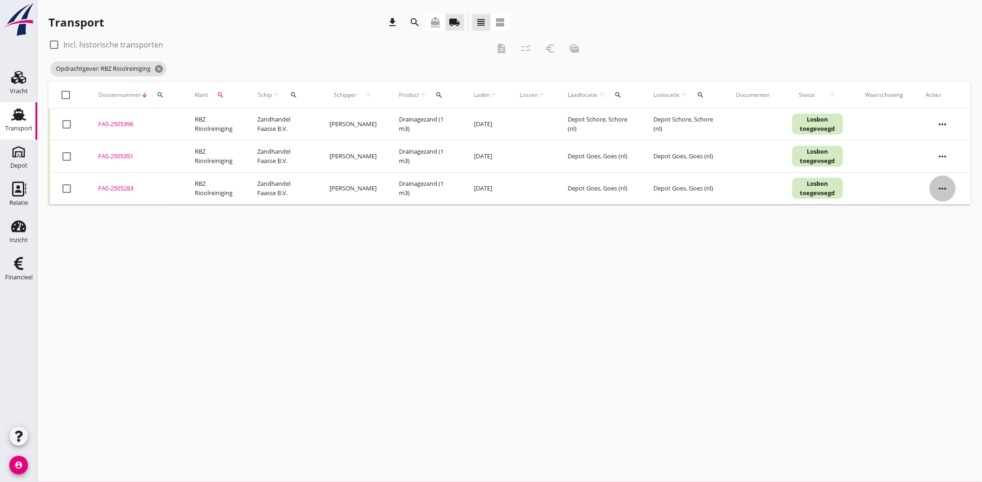
click at [943, 185] on icon "more_horiz" at bounding box center [943, 189] width 26 height 26
click at [922, 257] on div "Vracht aanpassen" at bounding box center [937, 261] width 67 height 11
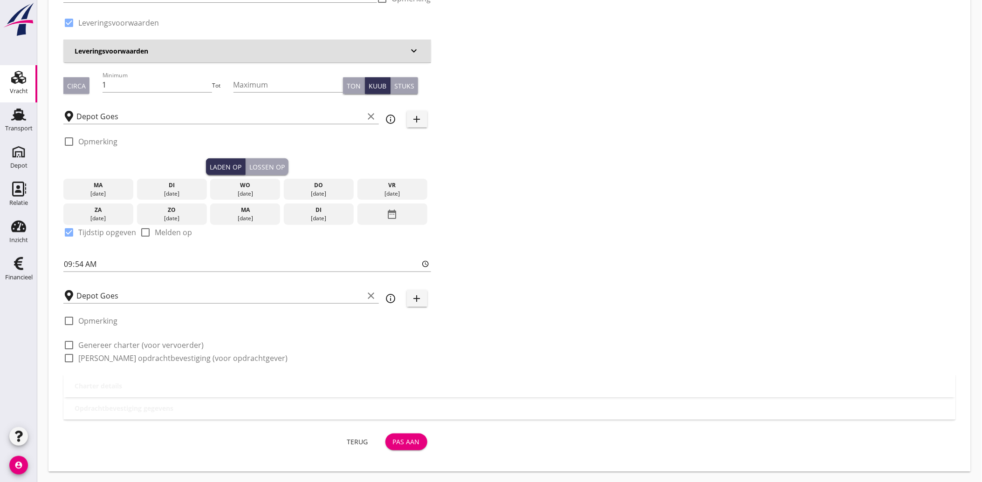
click at [409, 434] on button "Pas aan" at bounding box center [406, 442] width 42 height 17
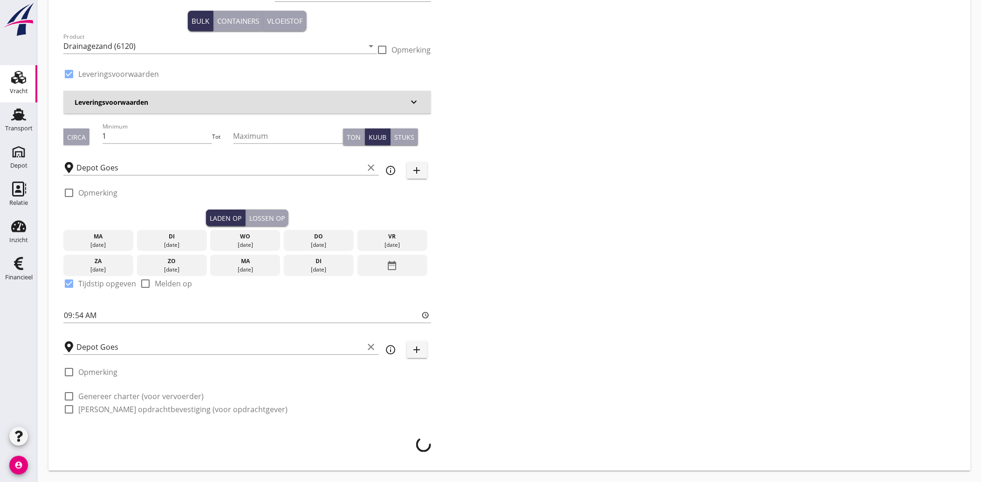
scroll to position [82, 0]
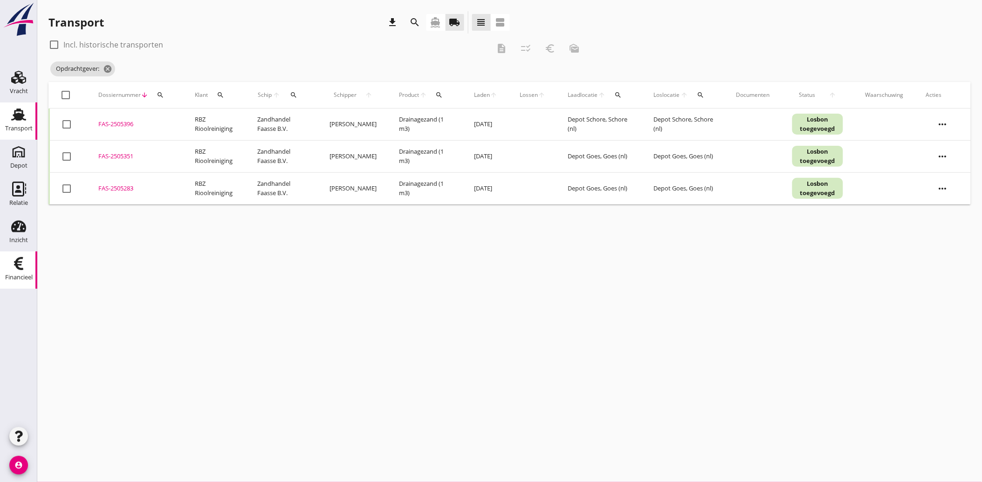
click at [23, 259] on icon "Financieel" at bounding box center [18, 263] width 15 height 15
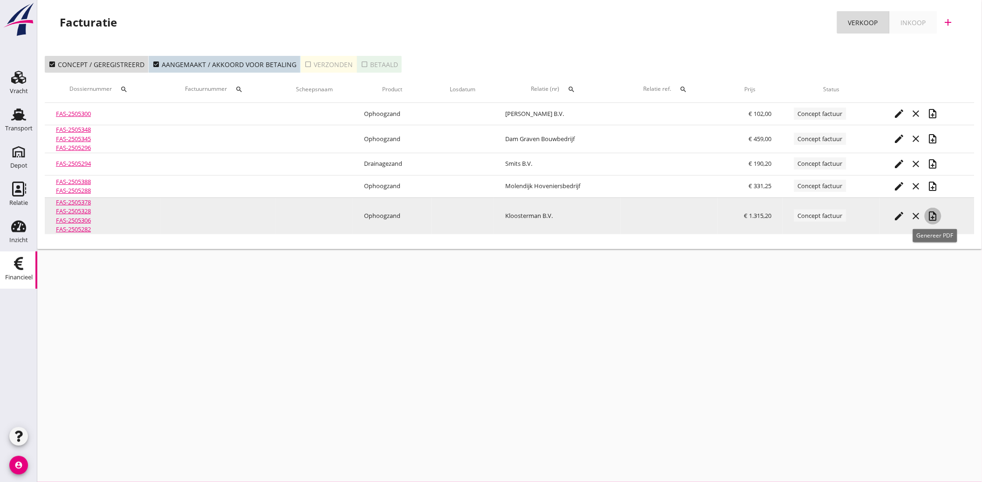
click at [937, 212] on icon "note_add" at bounding box center [932, 216] width 11 height 11
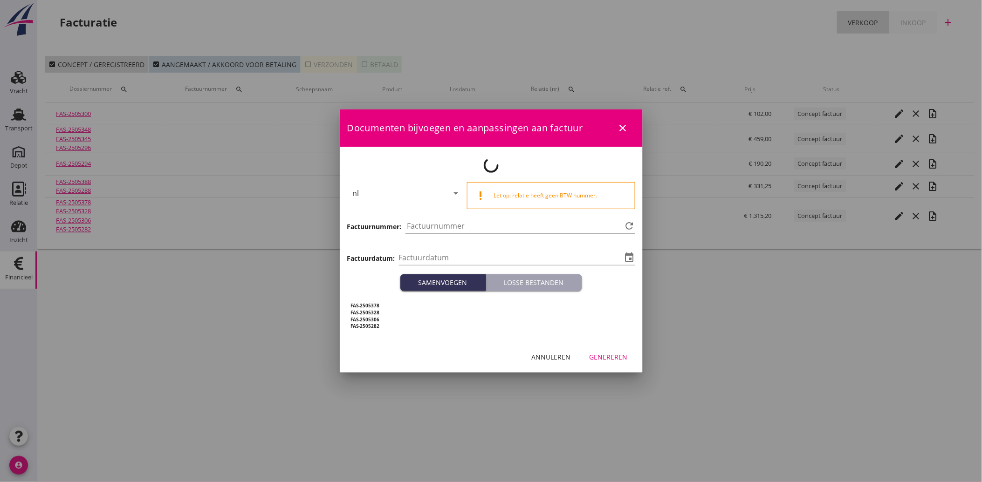
type input "[DATE]"
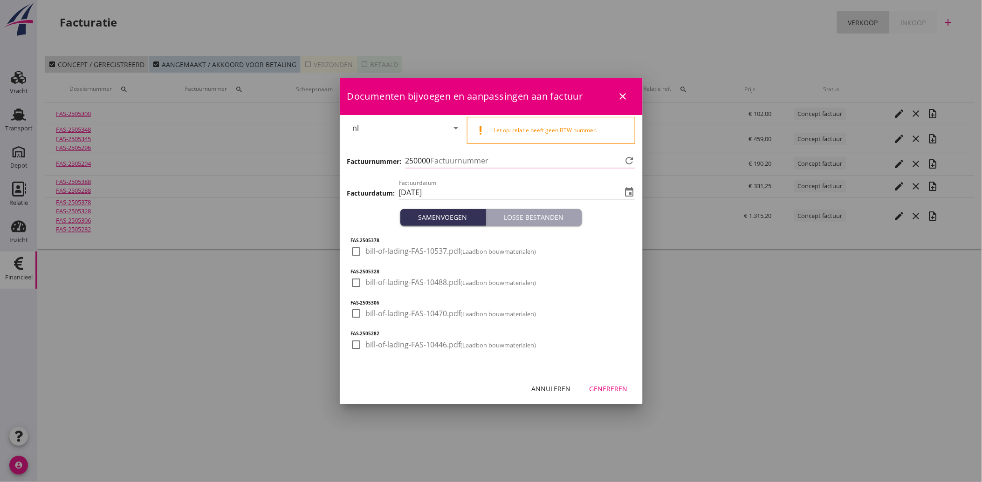
type input "3753"
click at [356, 251] on div at bounding box center [357, 252] width 16 height 16
checkbox input "true"
click at [354, 280] on div at bounding box center [357, 283] width 16 height 16
checkbox input "true"
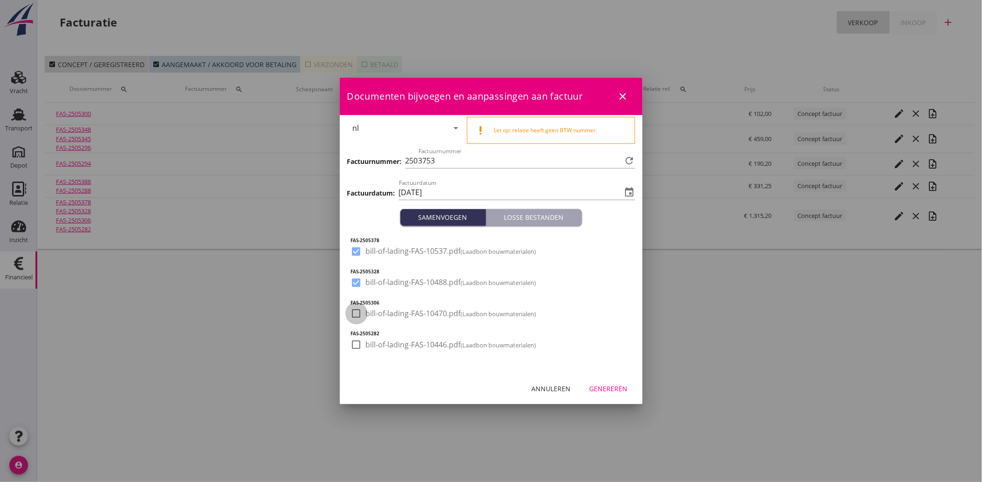
click at [351, 315] on div at bounding box center [357, 314] width 16 height 16
checkbox input "true"
click at [353, 341] on div at bounding box center [357, 345] width 16 height 16
checkbox input "true"
click at [608, 388] on div "Genereren" at bounding box center [608, 389] width 38 height 10
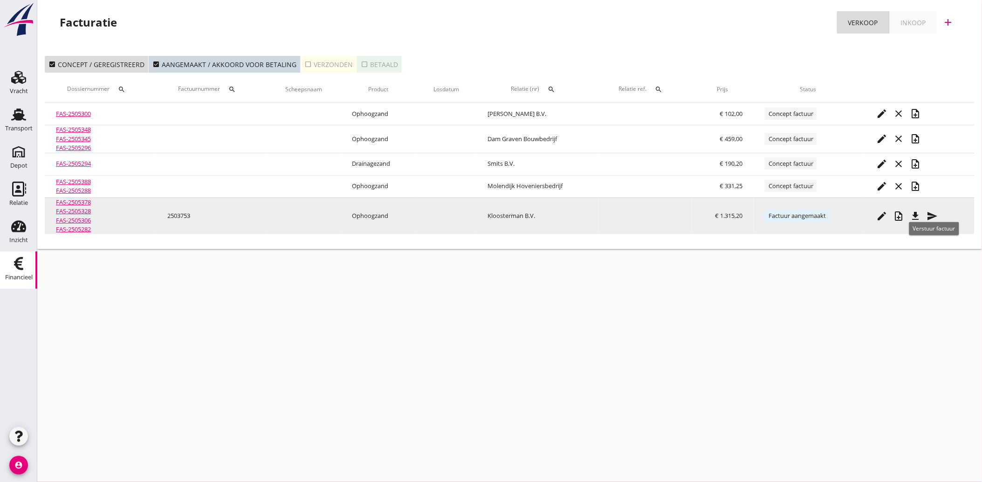
click at [937, 213] on icon "send" at bounding box center [932, 216] width 11 height 11
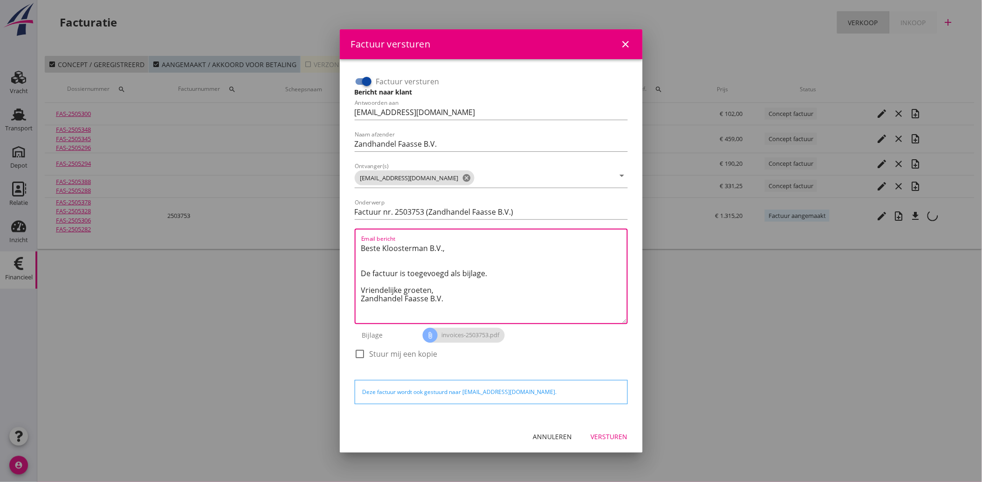
drag, startPoint x: 457, startPoint y: 296, endPoint x: 354, endPoint y: 240, distance: 117.4
click at [355, 240] on div "Email bericht Beste Kloosterman B.V., De factuur is toegevoegd als bijlage. Vri…" at bounding box center [491, 277] width 273 height 96
paste textarea "Geachte heer/mevrouw, Hierbij zenden wij u onze factuur i.v.m. de door ons aan …"
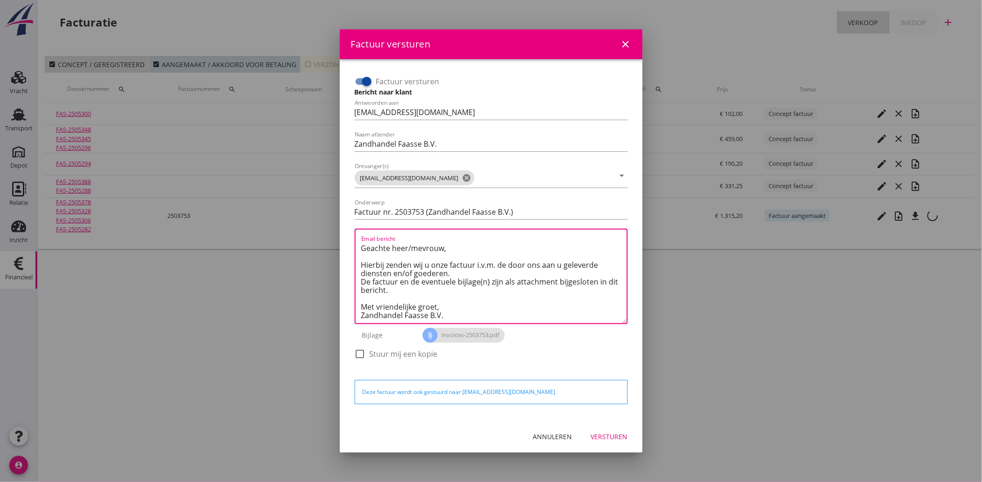
scroll to position [6, 0]
type textarea "Geachte heer/mevrouw, Hierbij zenden wij u onze factuur i.v.m. de door ons aan …"
click at [617, 440] on div "Versturen" at bounding box center [609, 437] width 37 height 10
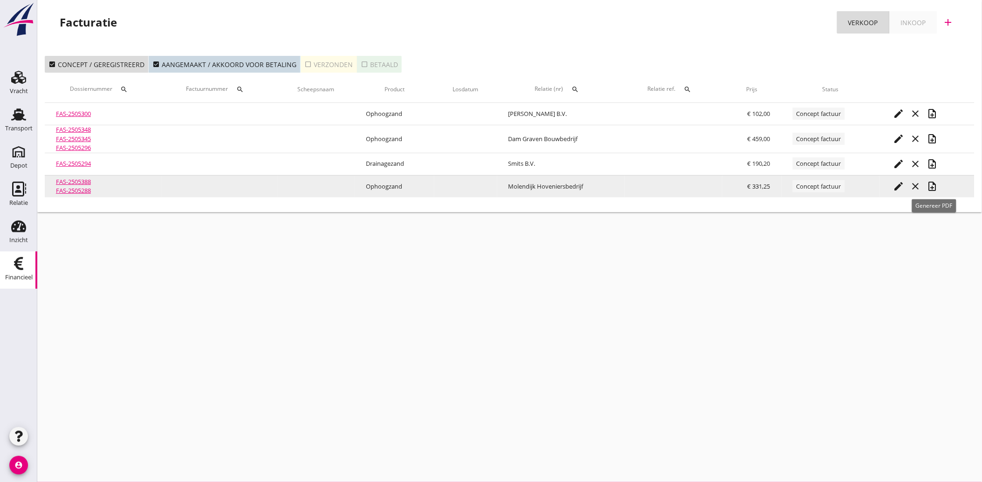
click at [933, 183] on icon "note_add" at bounding box center [932, 186] width 11 height 11
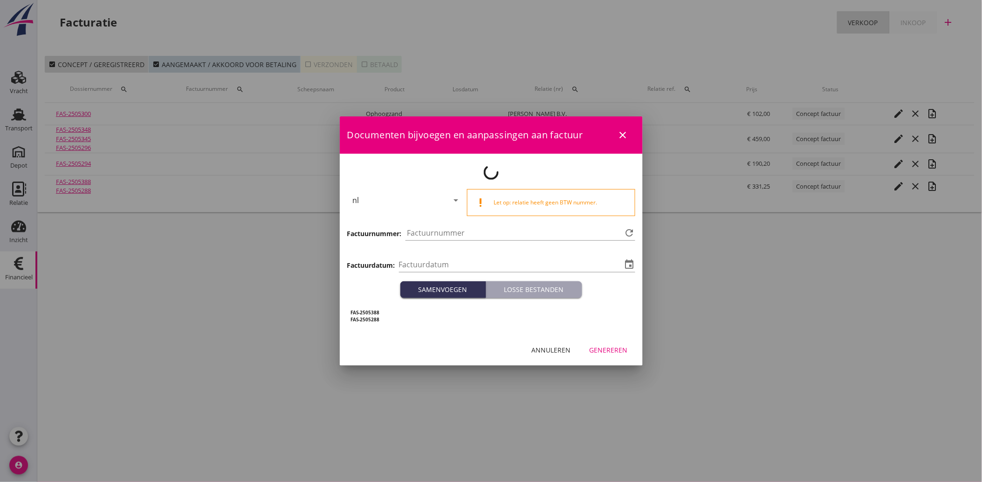
type input "[DATE]"
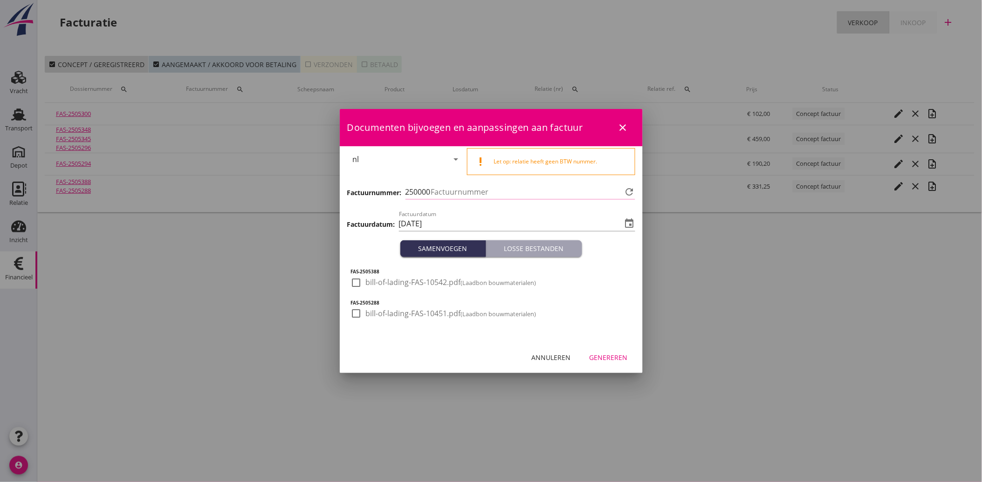
type input "3754"
click at [356, 282] on div at bounding box center [357, 283] width 16 height 16
checkbox input "true"
drag, startPoint x: 350, startPoint y: 308, endPoint x: 356, endPoint y: 317, distance: 10.5
click at [351, 311] on div at bounding box center [357, 314] width 16 height 16
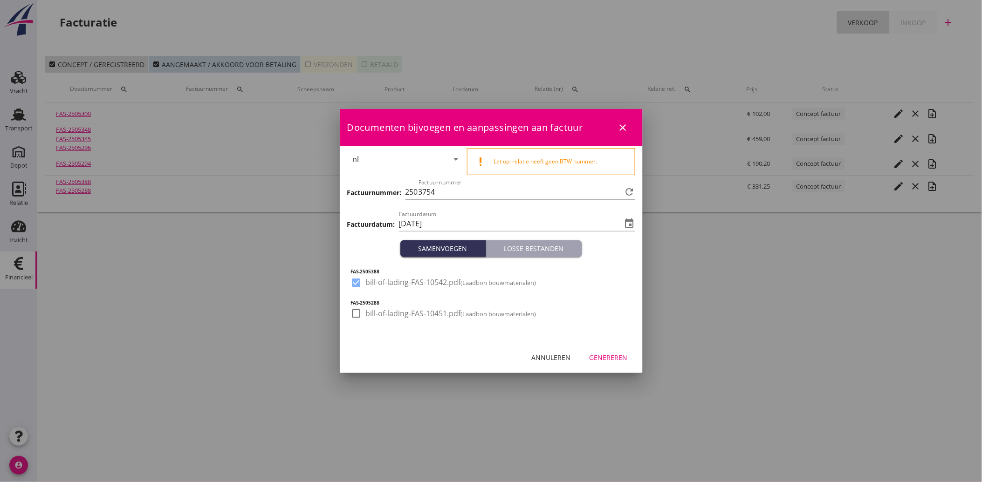
checkbox input "true"
click at [614, 361] on div "Genereren" at bounding box center [608, 358] width 38 height 10
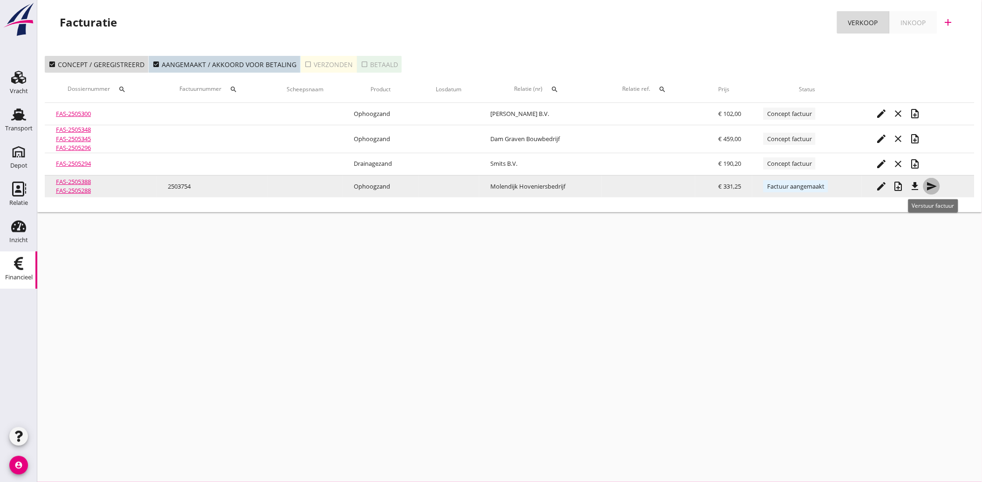
click at [931, 187] on icon "send" at bounding box center [931, 186] width 11 height 11
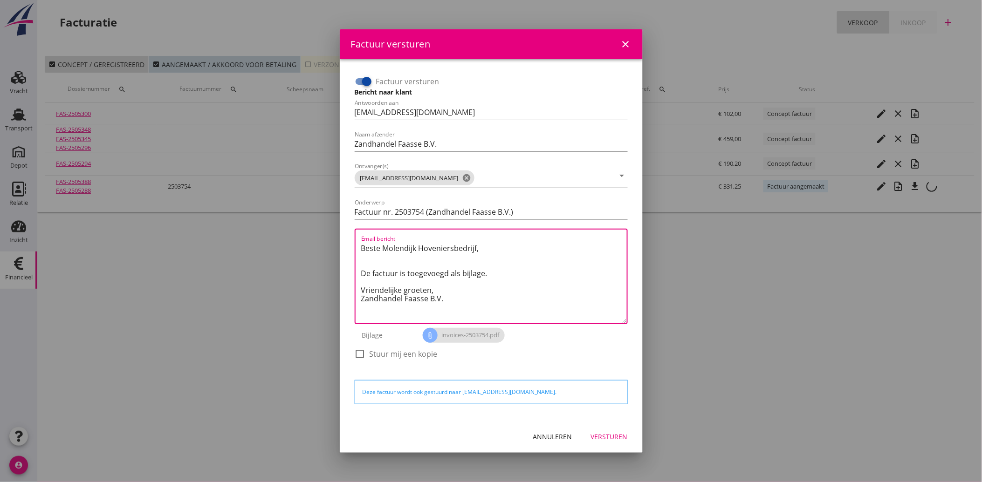
drag, startPoint x: 459, startPoint y: 306, endPoint x: 352, endPoint y: 241, distance: 124.8
click at [352, 241] on div "Factuur versturen Bericht naar klant Antwoorden aan [EMAIL_ADDRESS][DOMAIN_NAME…" at bounding box center [491, 222] width 281 height 304
paste textarea "Geachte heer/mevrouw, Hierbij zenden wij u onze factuur i.v.m. de door ons aan …"
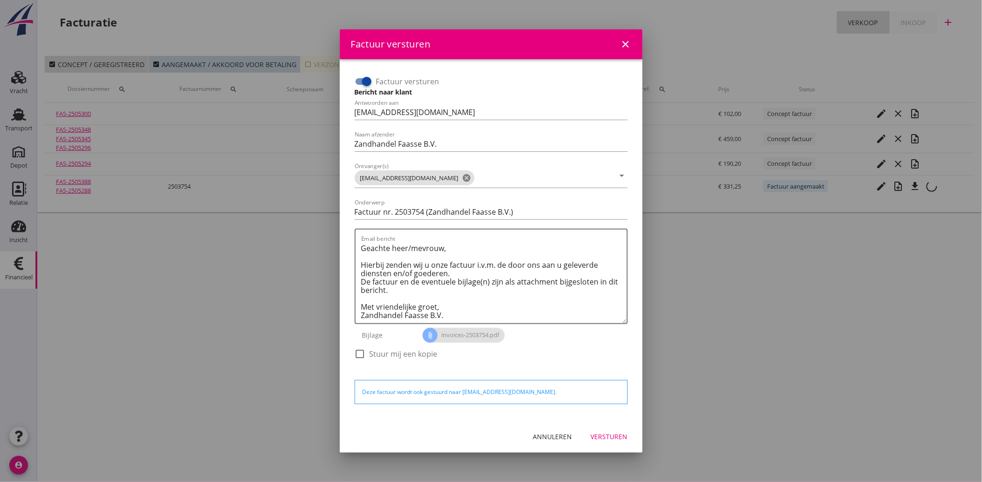
click at [609, 433] on div "Versturen" at bounding box center [609, 437] width 37 height 10
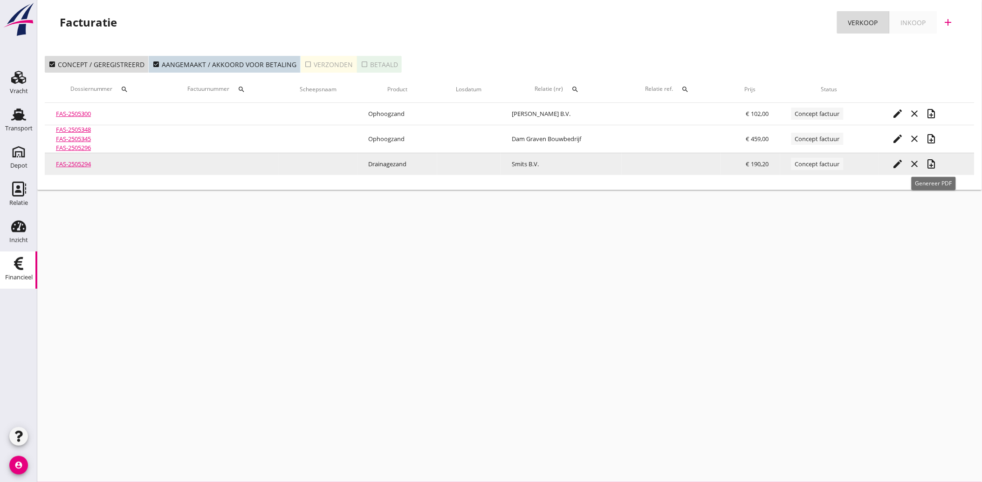
click at [934, 162] on icon "note_add" at bounding box center [931, 163] width 11 height 11
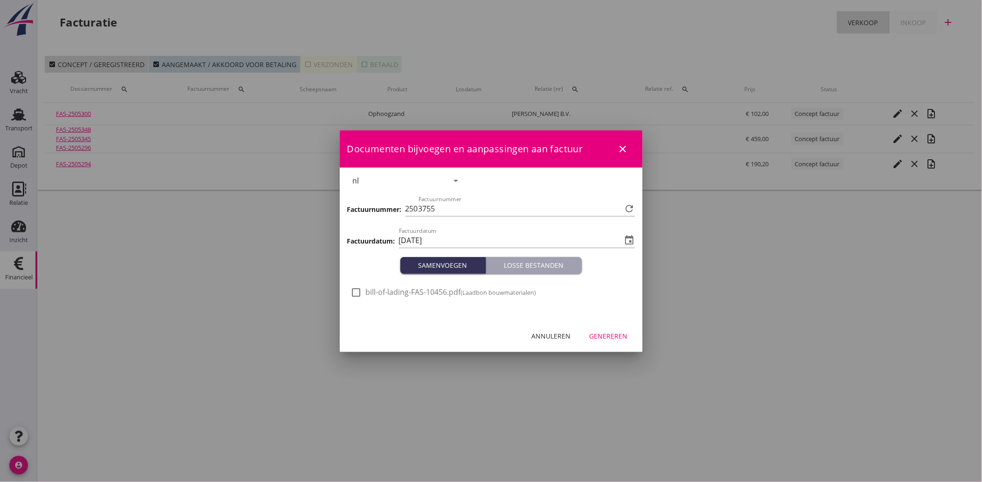
click at [355, 291] on div at bounding box center [357, 293] width 16 height 16
click at [612, 334] on div "Genereren" at bounding box center [608, 336] width 38 height 10
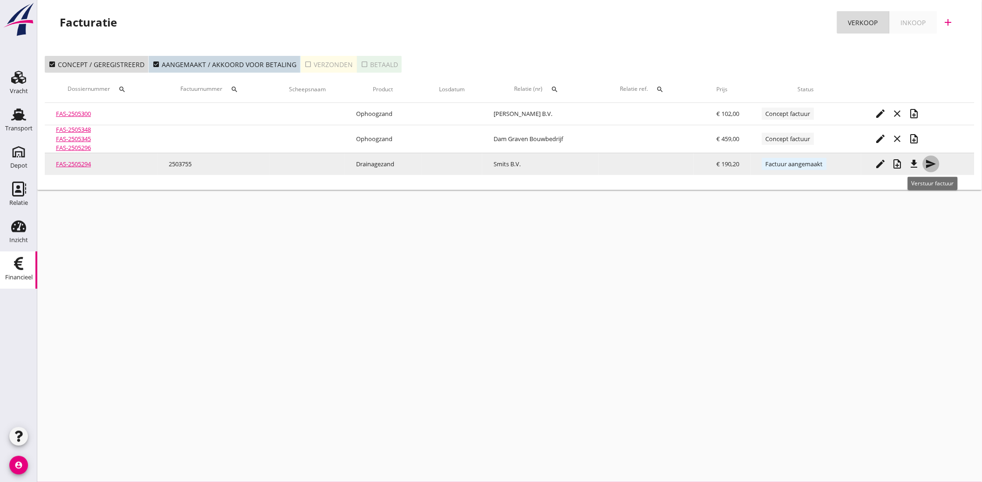
click at [930, 161] on icon "send" at bounding box center [930, 163] width 11 height 11
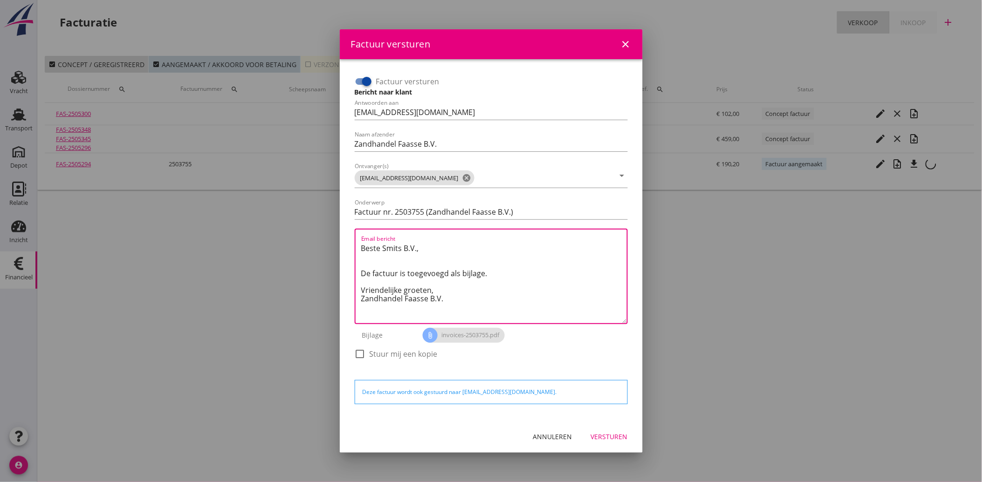
drag, startPoint x: 450, startPoint y: 302, endPoint x: 349, endPoint y: 221, distance: 129.3
click at [349, 221] on div "Factuur versturen Bericht naar klant Antwoorden aan [EMAIL_ADDRESS][DOMAIN_NAME…" at bounding box center [491, 240] width 288 height 347
paste textarea "Geachte heer/mevrouw, Hierbij zenden wij u onze factuur i.v.m. de door ons aan …"
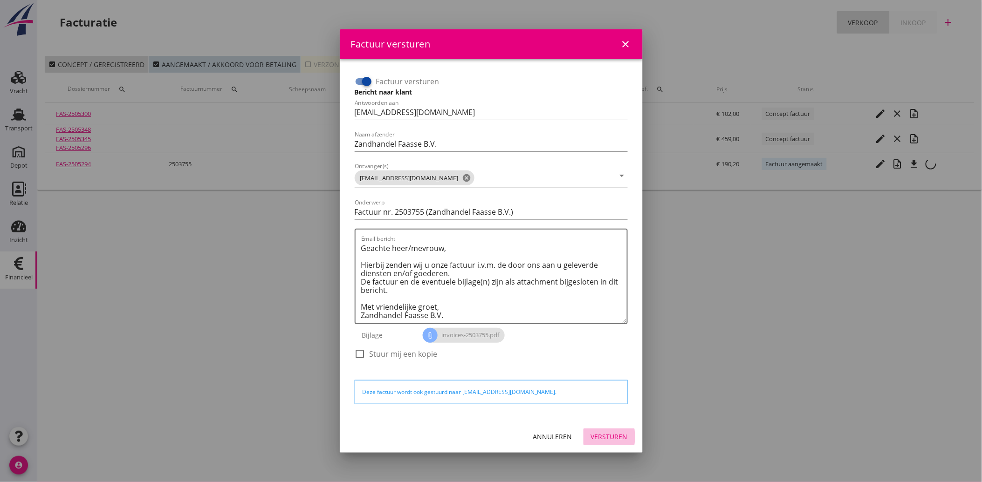
click at [614, 434] on div "Versturen" at bounding box center [609, 437] width 37 height 10
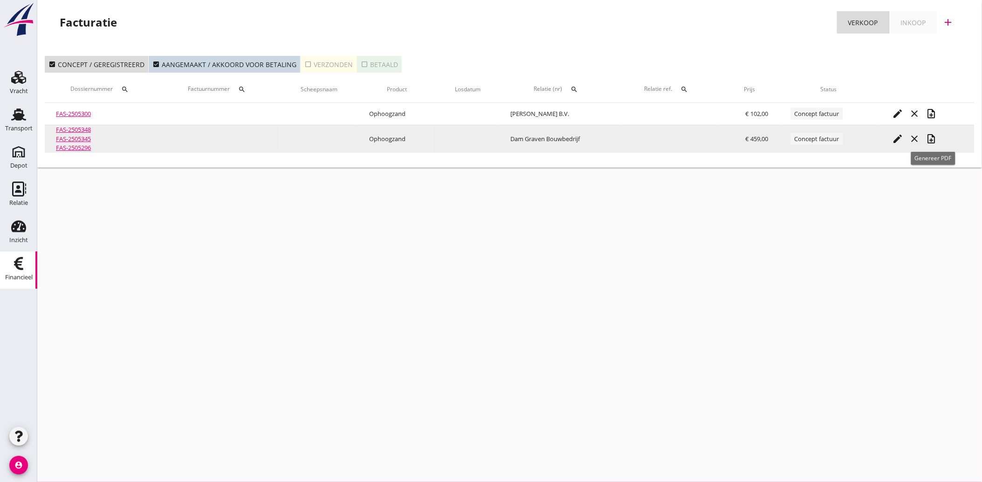
click at [935, 136] on icon "note_add" at bounding box center [930, 138] width 11 height 11
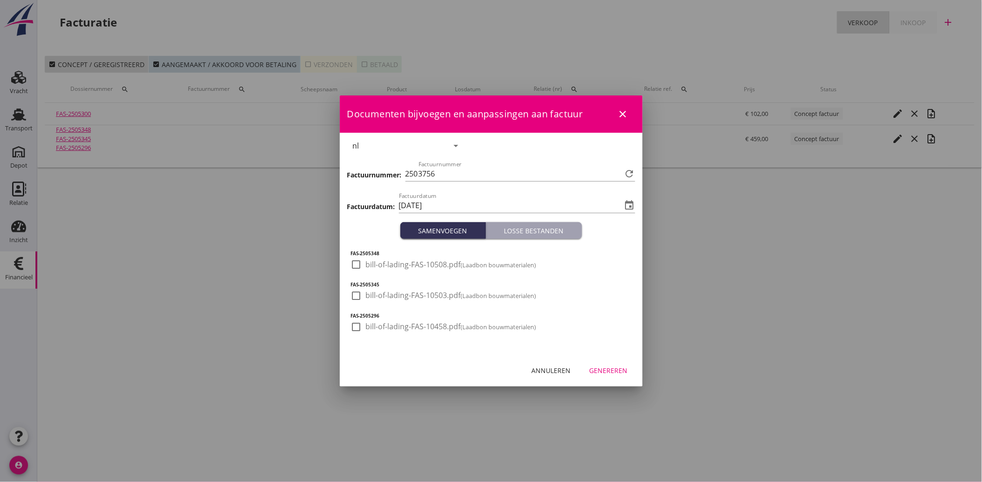
drag, startPoint x: 361, startPoint y: 268, endPoint x: 360, endPoint y: 278, distance: 9.8
click at [361, 269] on div at bounding box center [357, 265] width 16 height 16
click at [356, 291] on div at bounding box center [357, 296] width 16 height 16
click at [359, 324] on div at bounding box center [357, 327] width 16 height 16
click at [602, 367] on div "Genereren" at bounding box center [608, 371] width 38 height 10
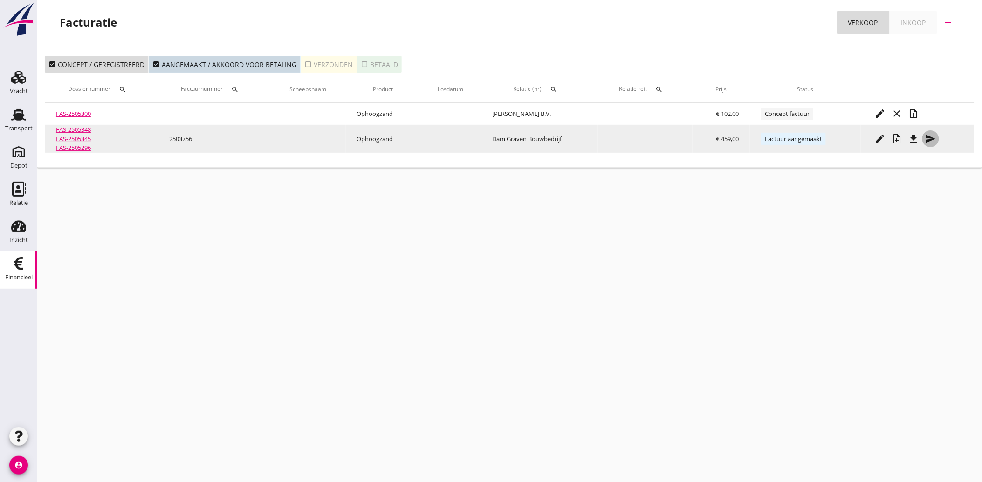
click at [936, 137] on icon "send" at bounding box center [930, 138] width 11 height 11
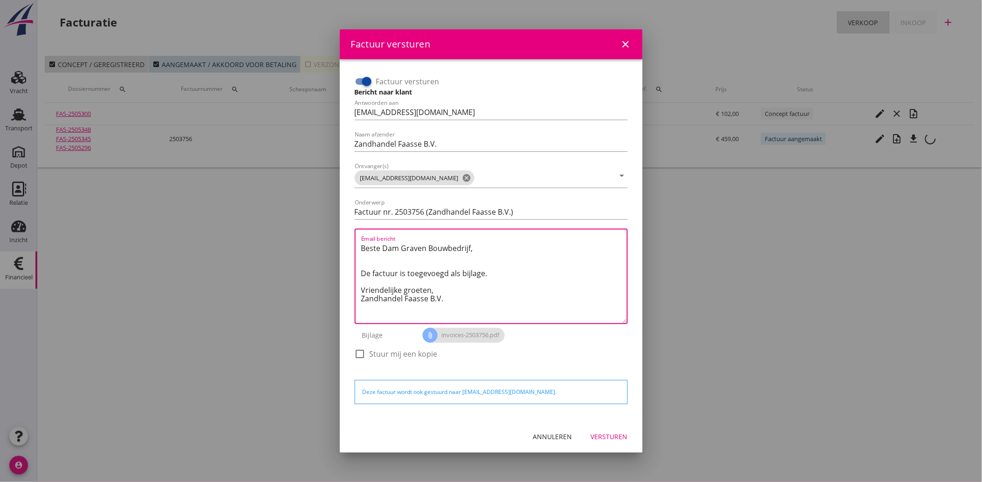
drag, startPoint x: 453, startPoint y: 303, endPoint x: 346, endPoint y: 240, distance: 124.3
click at [346, 240] on div "Factuur versturen Bericht naar klant Antwoorden aan [EMAIL_ADDRESS][DOMAIN_NAME…" at bounding box center [491, 240] width 303 height 362
paste textarea "Geachte heer/mevrouw, Hierbij zenden wij u onze factuur i.v.m. de door ons aan …"
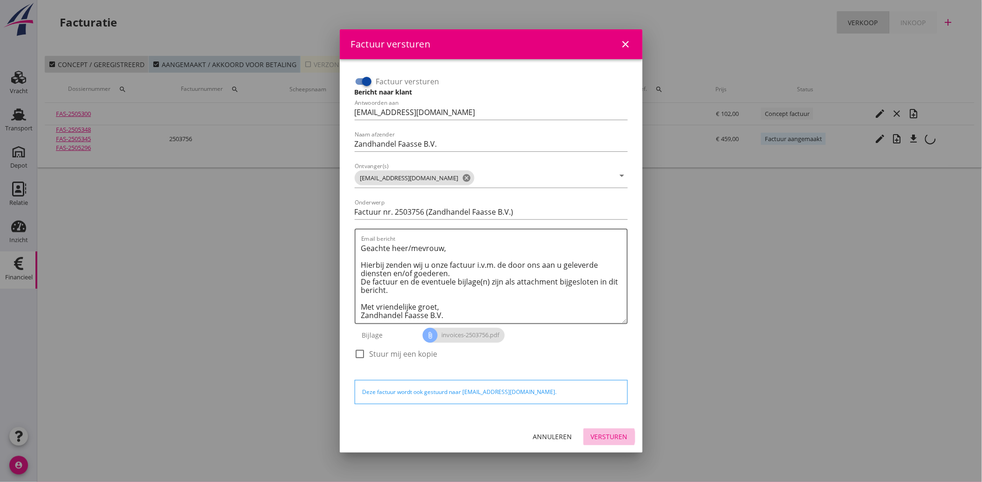
click at [621, 432] on div "Versturen" at bounding box center [609, 437] width 37 height 10
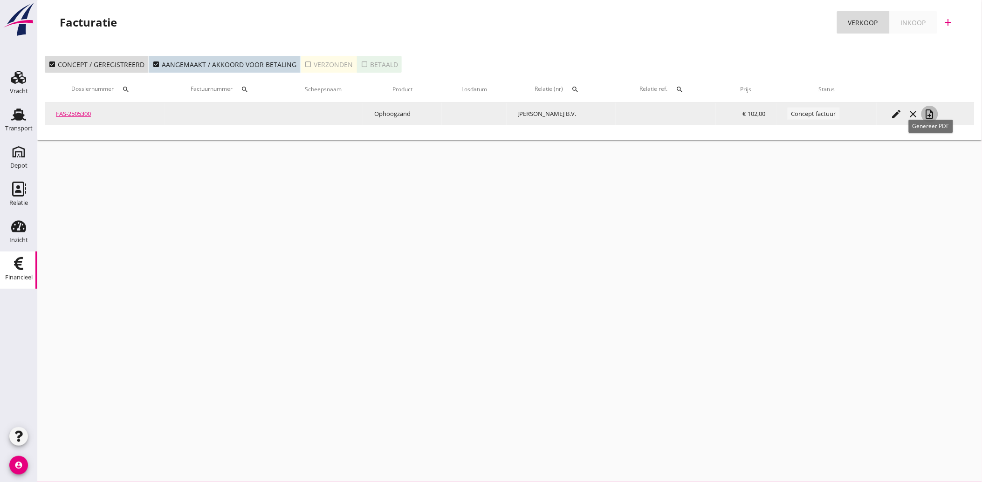
click at [931, 112] on icon "note_add" at bounding box center [929, 114] width 11 height 11
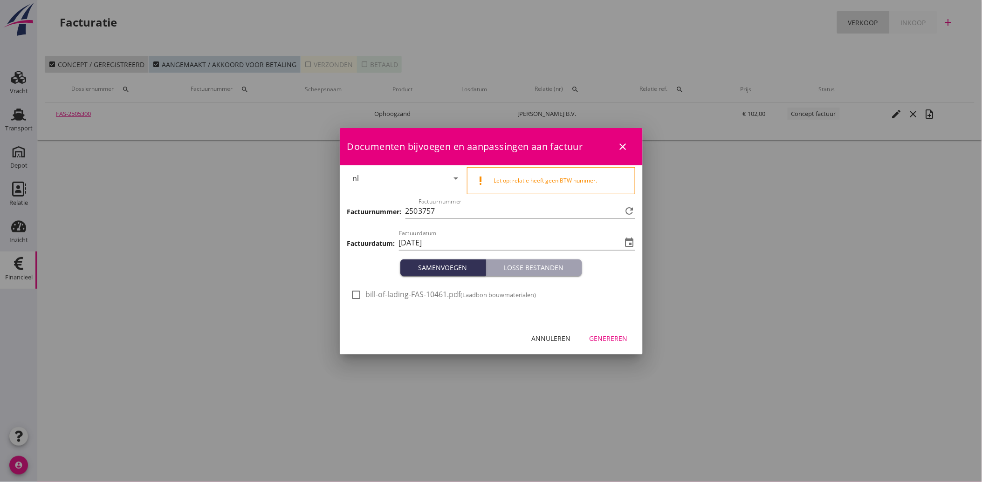
click at [358, 291] on div at bounding box center [357, 295] width 16 height 16
click at [622, 337] on div "Genereren" at bounding box center [608, 339] width 38 height 10
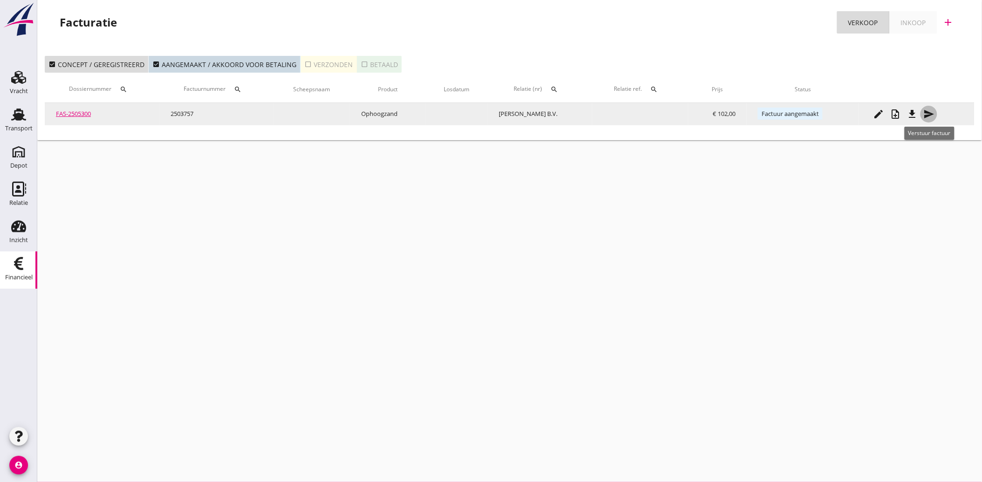
click at [933, 106] on button "send" at bounding box center [928, 114] width 17 height 17
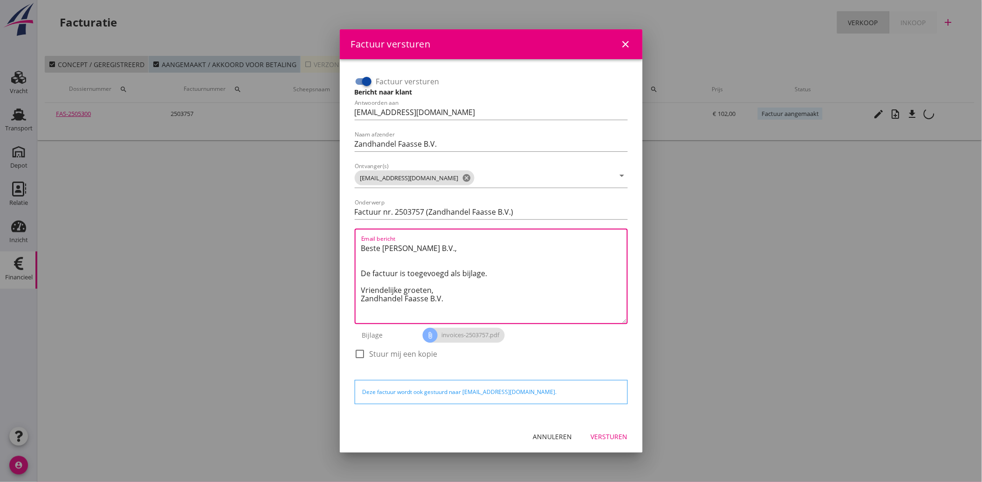
drag, startPoint x: 449, startPoint y: 304, endPoint x: 356, endPoint y: 236, distance: 115.8
click at [356, 236] on div "Email bericht Beste [PERSON_NAME] B.V., De factuur is toegevoegd als bijlage. V…" at bounding box center [491, 277] width 273 height 96
paste textarea "Geachte heer/mevrouw, Hierbij zenden wij u onze factuur i.v.m. de door ons aan …"
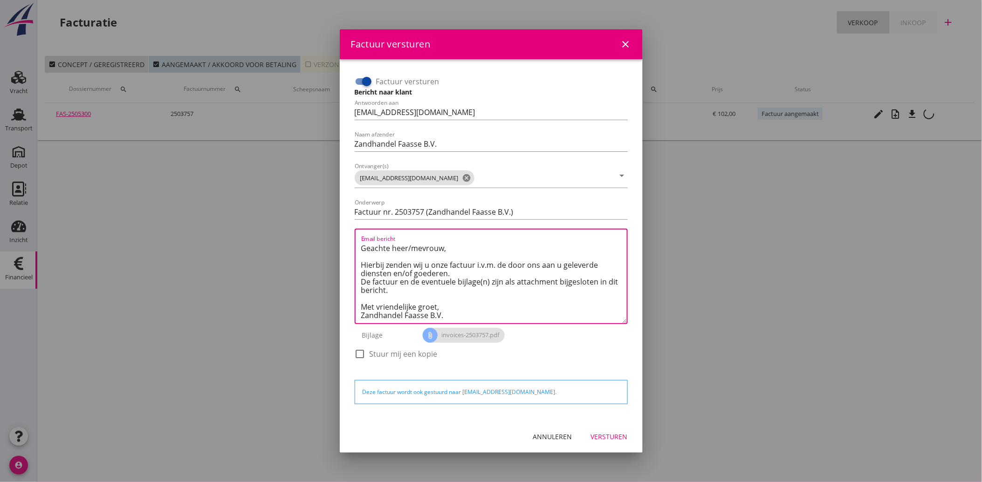
click at [614, 434] on div "Versturen" at bounding box center [609, 437] width 37 height 10
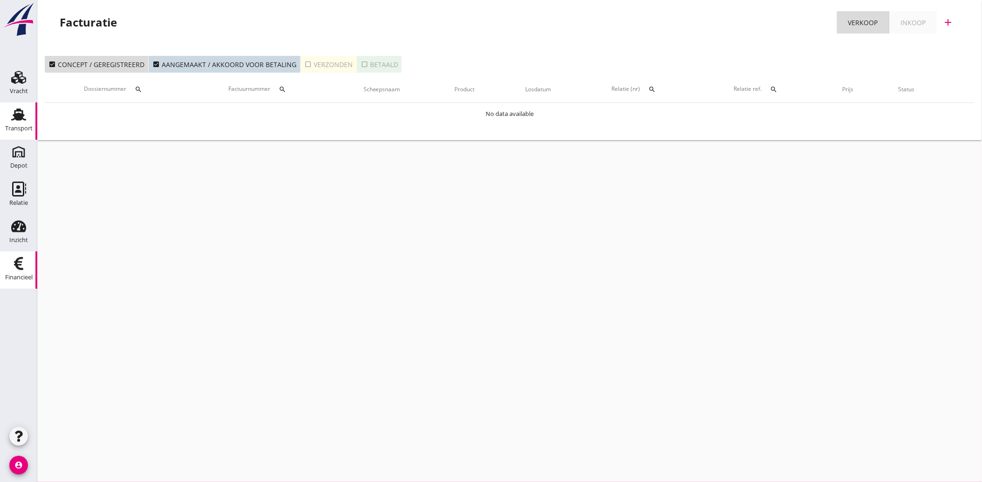
click at [10, 123] on div "Transport" at bounding box center [18, 128] width 27 height 13
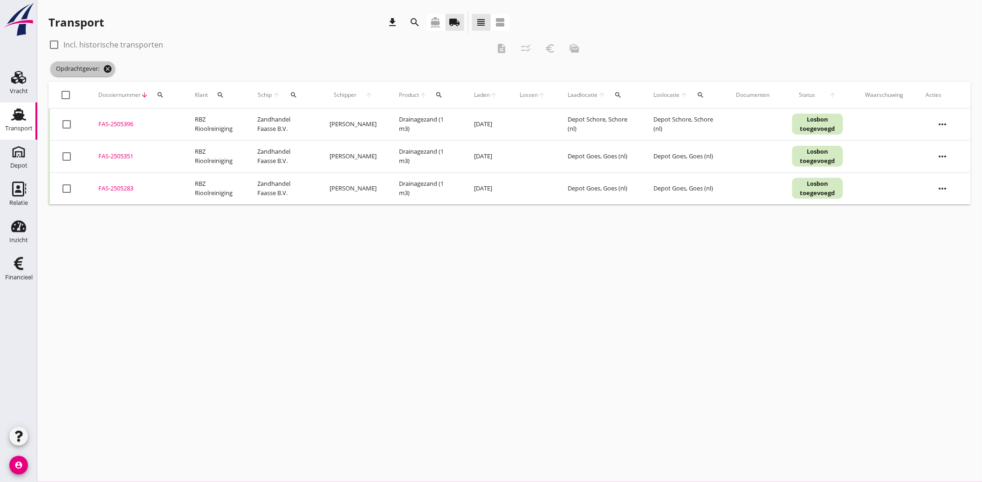
click at [106, 67] on icon "cancel" at bounding box center [107, 68] width 9 height 9
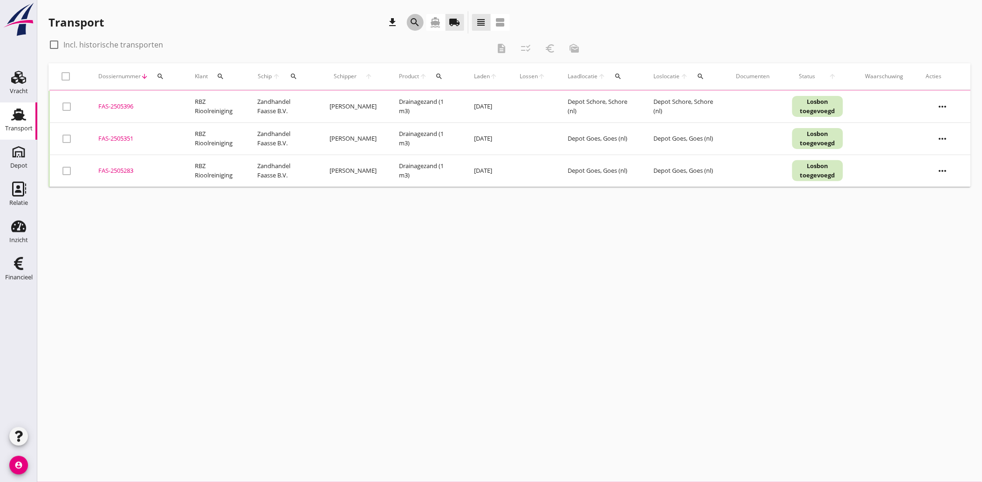
click at [421, 19] on div "search" at bounding box center [415, 22] width 17 height 11
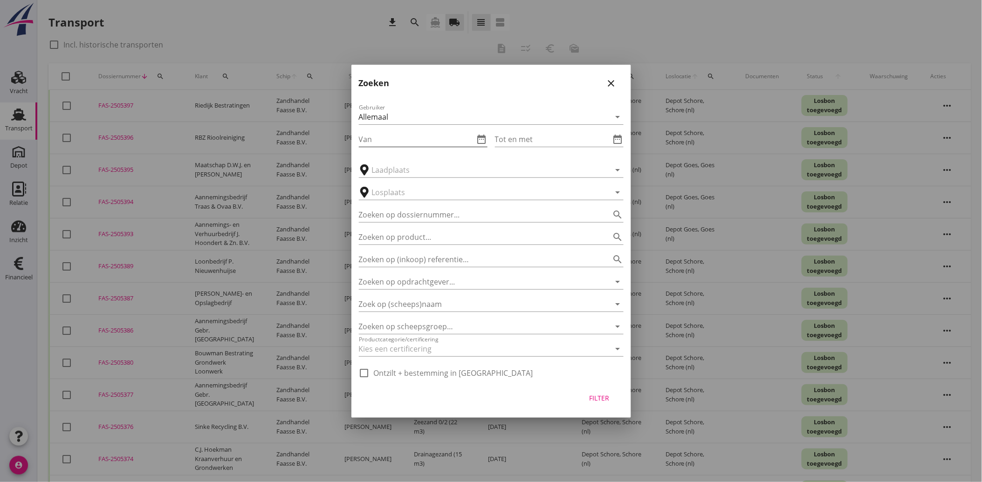
click at [413, 138] on input "Van" at bounding box center [417, 139] width 116 height 15
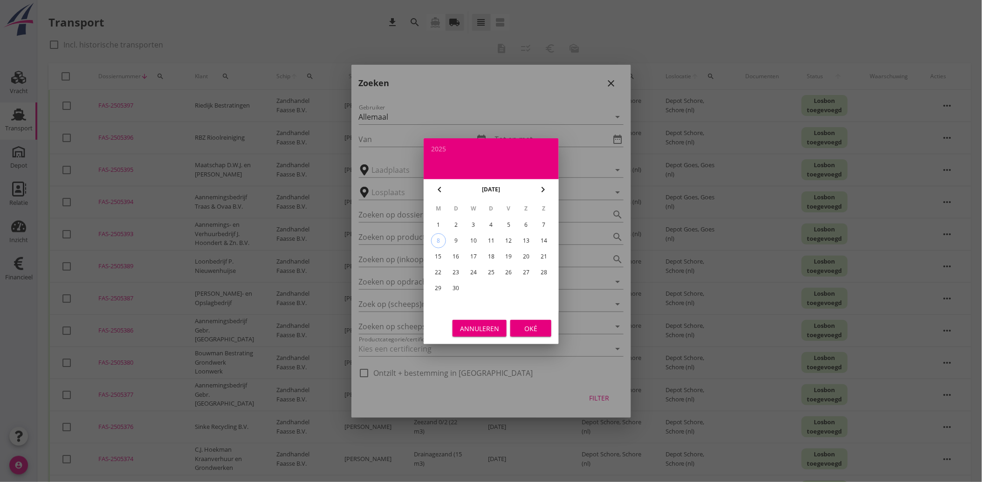
click at [437, 221] on div "1" at bounding box center [438, 225] width 15 height 15
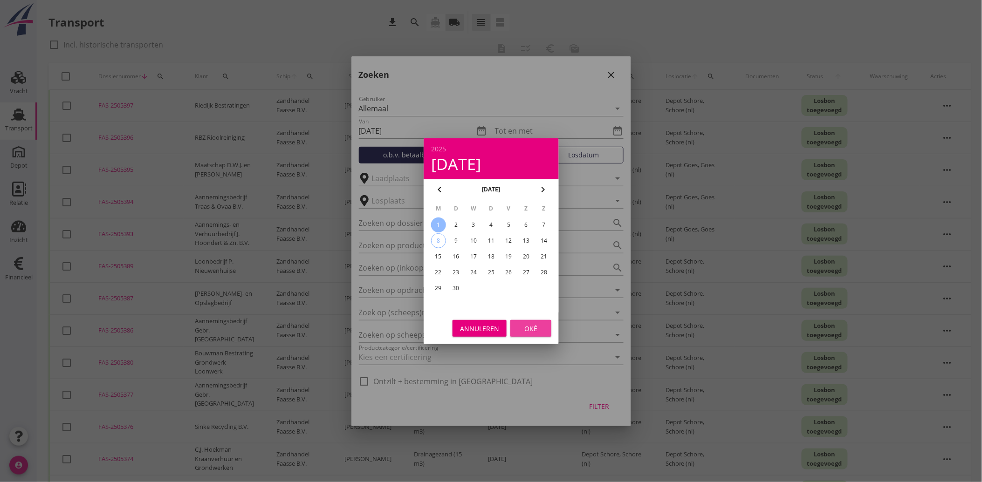
drag, startPoint x: 529, startPoint y: 327, endPoint x: 574, endPoint y: 234, distance: 102.5
click at [529, 326] on div "Oké" at bounding box center [531, 328] width 26 height 10
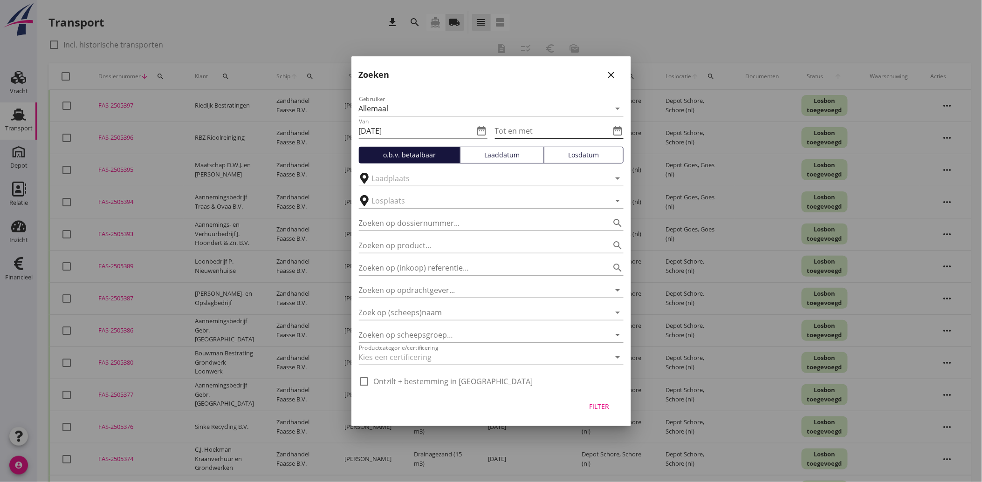
click at [622, 133] on icon "date_range" at bounding box center [617, 130] width 11 height 11
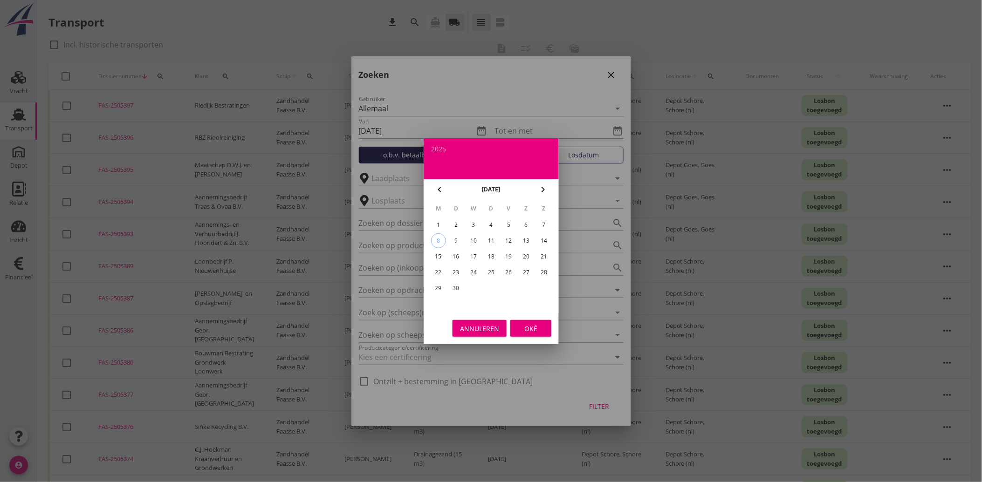
click at [513, 222] on div "5" at bounding box center [508, 225] width 15 height 15
click at [535, 323] on div "Oké" at bounding box center [531, 328] width 26 height 10
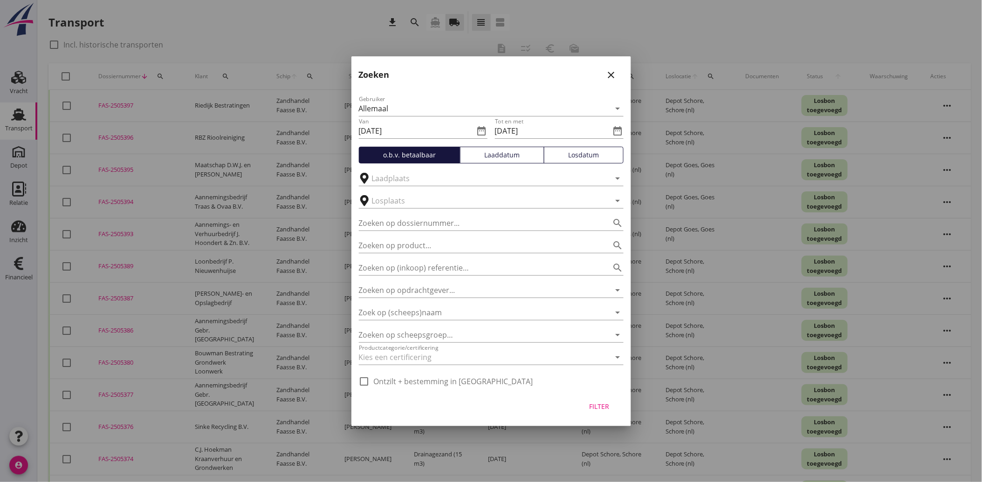
click at [598, 407] on div "Filter" at bounding box center [599, 407] width 26 height 10
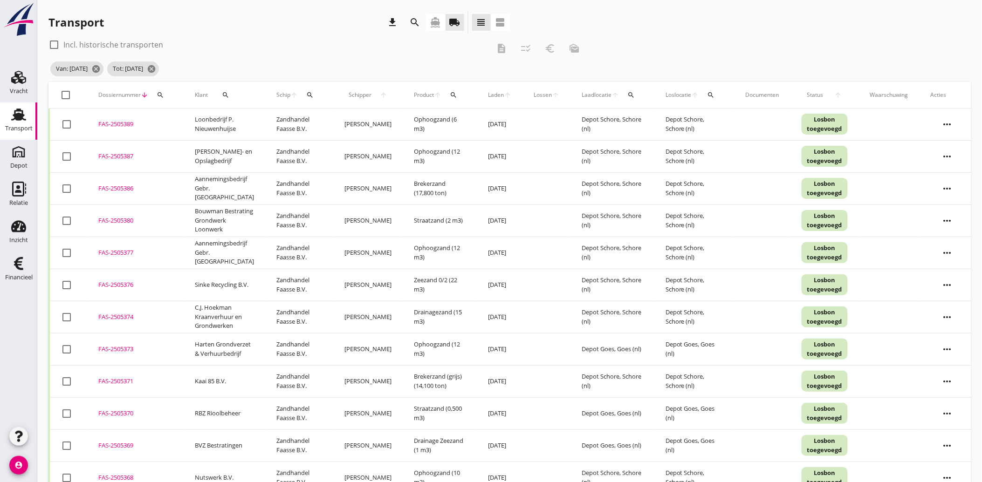
click at [233, 91] on div "search" at bounding box center [226, 94] width 28 height 7
click at [260, 121] on input "Zoeken op opdrachtgever..." at bounding box center [263, 122] width 97 height 15
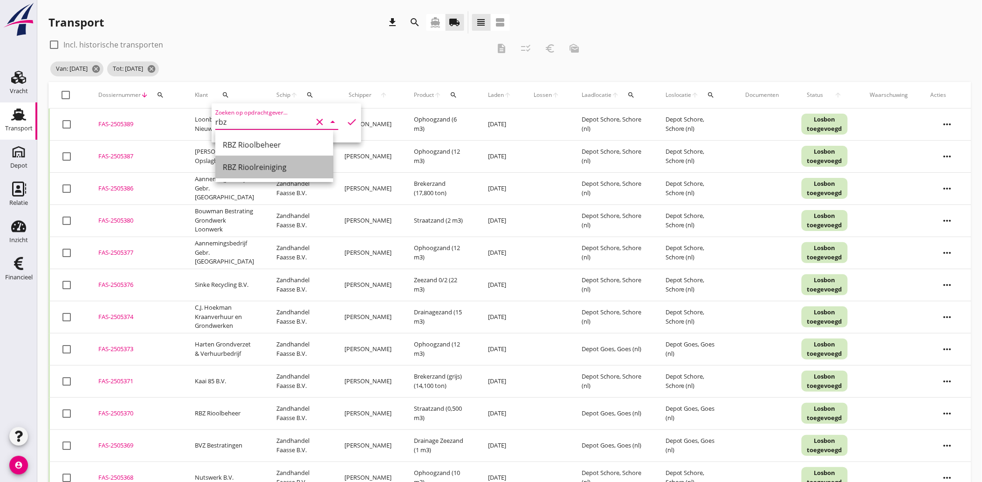
click at [247, 164] on div "RBZ Rioolreiniging" at bounding box center [274, 167] width 103 height 11
click at [346, 118] on icon "check" at bounding box center [351, 121] width 11 height 11
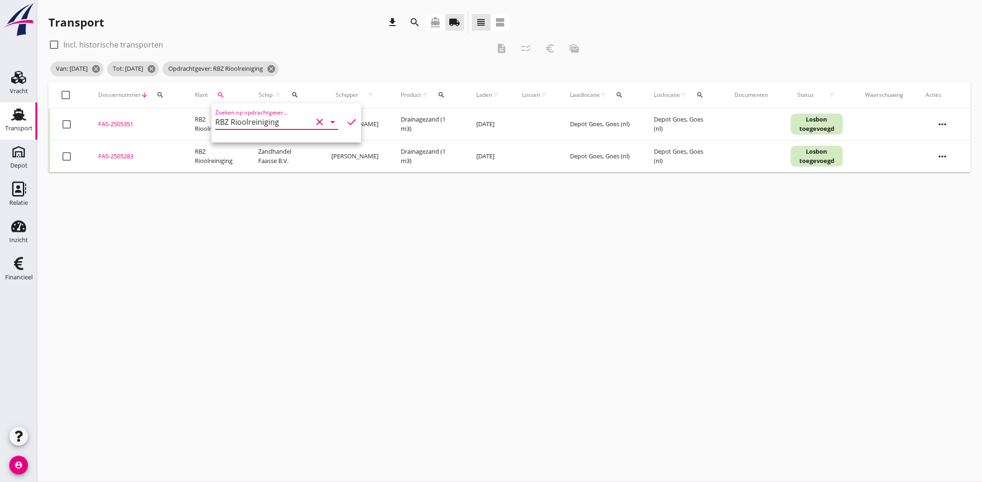
click at [417, 231] on div "cancel You are impersonating another user. Transport download search directions…" at bounding box center [509, 241] width 945 height 482
click at [120, 154] on div "FAS-2505283" at bounding box center [135, 156] width 74 height 9
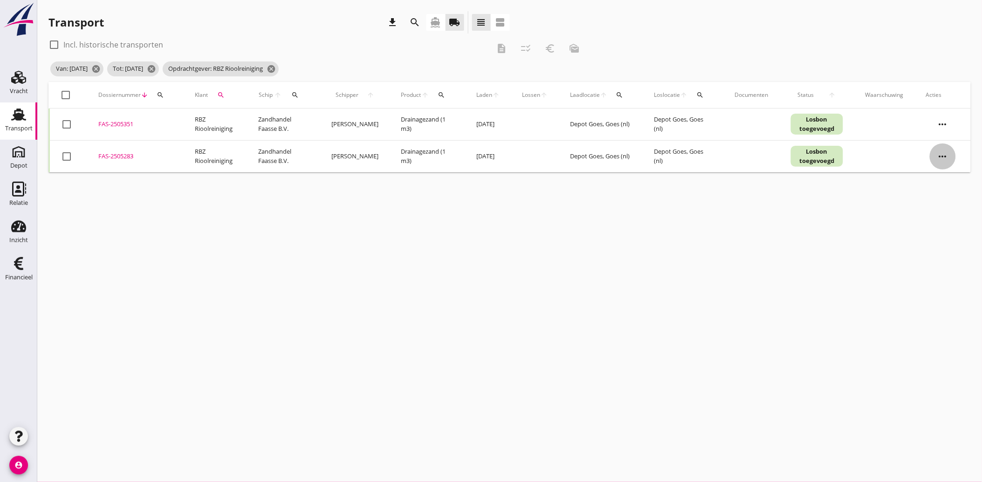
click at [946, 152] on icon "more_horiz" at bounding box center [943, 157] width 26 height 26
click at [66, 125] on div at bounding box center [67, 124] width 16 height 16
click at [70, 154] on div at bounding box center [67, 157] width 16 height 16
click at [556, 42] on button "euro_symbol" at bounding box center [549, 48] width 17 height 17
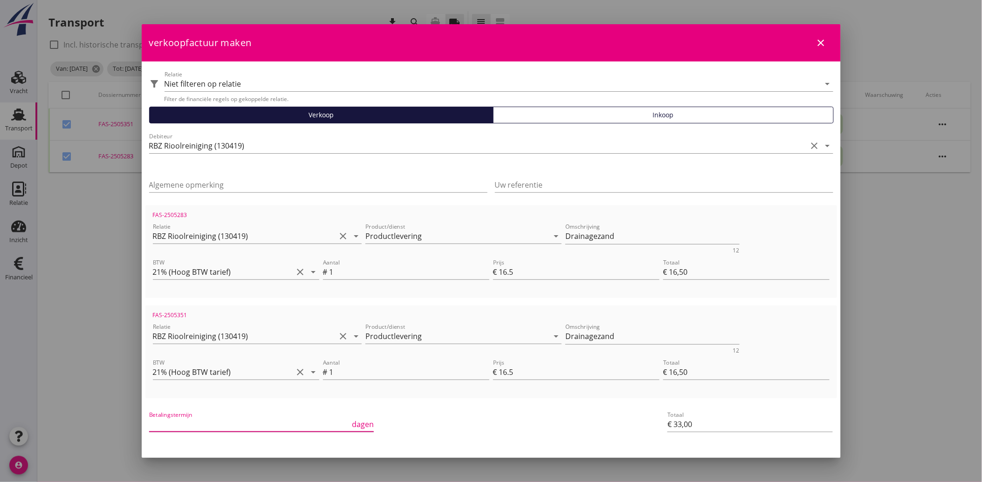
click at [210, 418] on input "Betalingstermijn" at bounding box center [249, 424] width 201 height 15
click at [500, 438] on div "Betalingstermijn 30 dagen" at bounding box center [375, 425] width 457 height 35
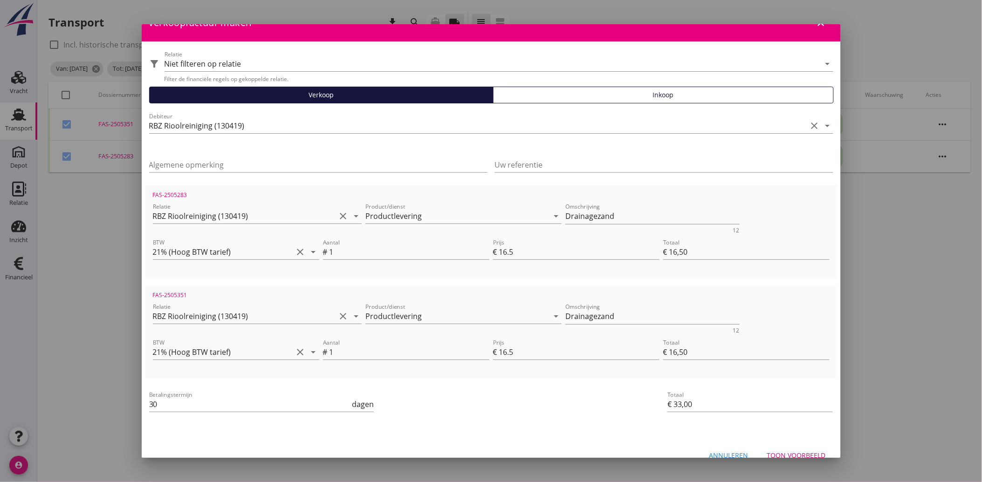
scroll to position [34, 0]
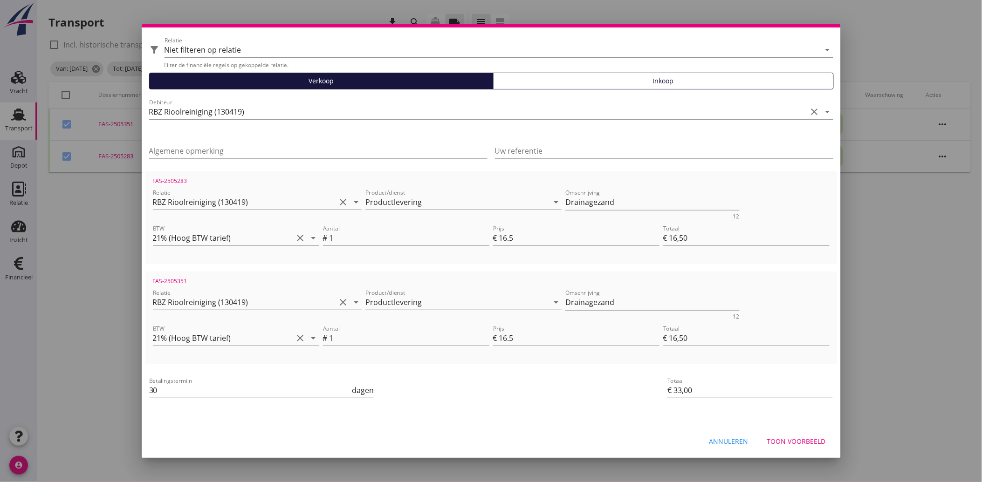
click at [783, 438] on div "Toon voorbeeld" at bounding box center [796, 442] width 59 height 10
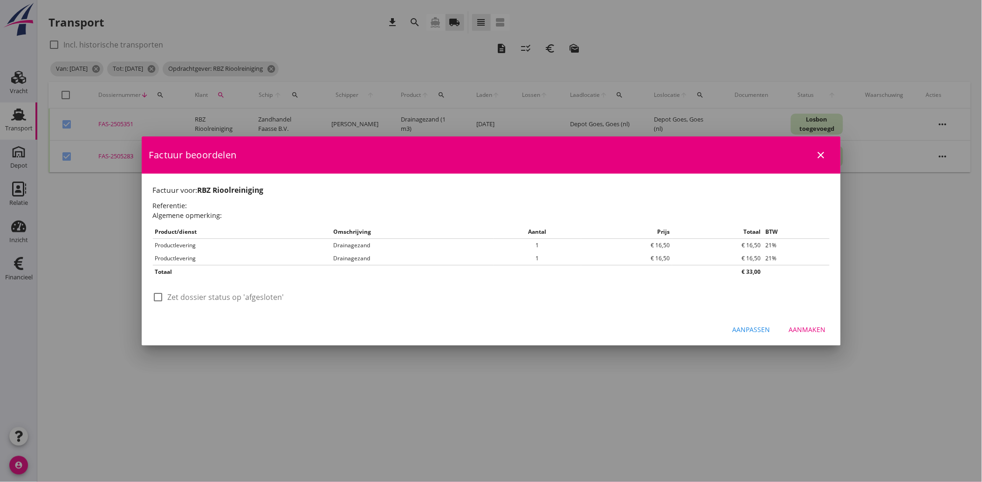
scroll to position [0, 0]
click at [156, 299] on div at bounding box center [159, 297] width 16 height 16
click at [800, 329] on div "Aanmaken" at bounding box center [807, 330] width 37 height 10
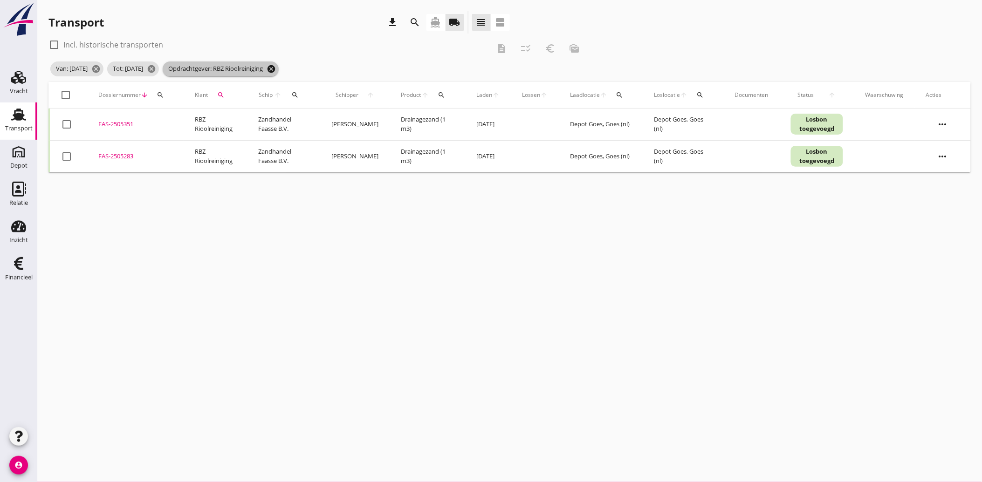
click at [276, 70] on icon "cancel" at bounding box center [271, 68] width 9 height 9
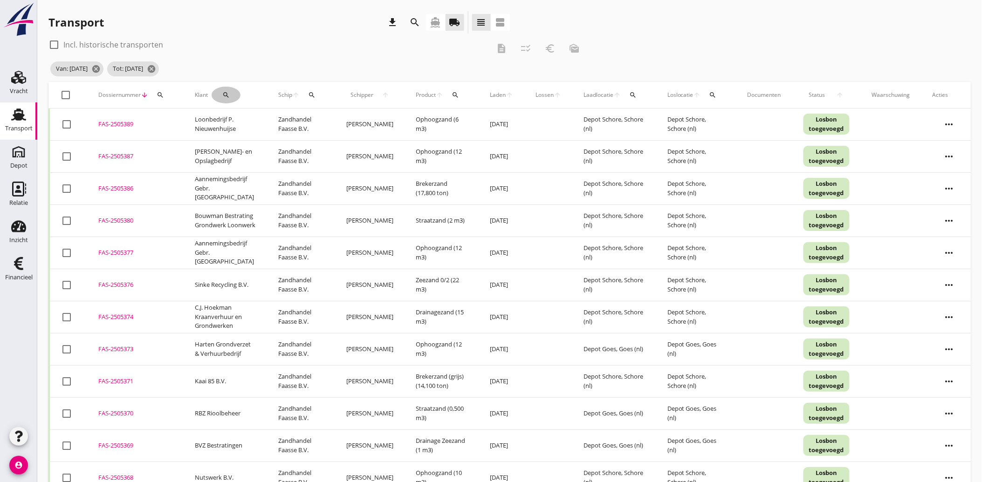
click at [223, 96] on icon "search" at bounding box center [225, 94] width 7 height 7
click at [247, 120] on input "Zoeken op opdrachtgever..." at bounding box center [263, 122] width 97 height 15
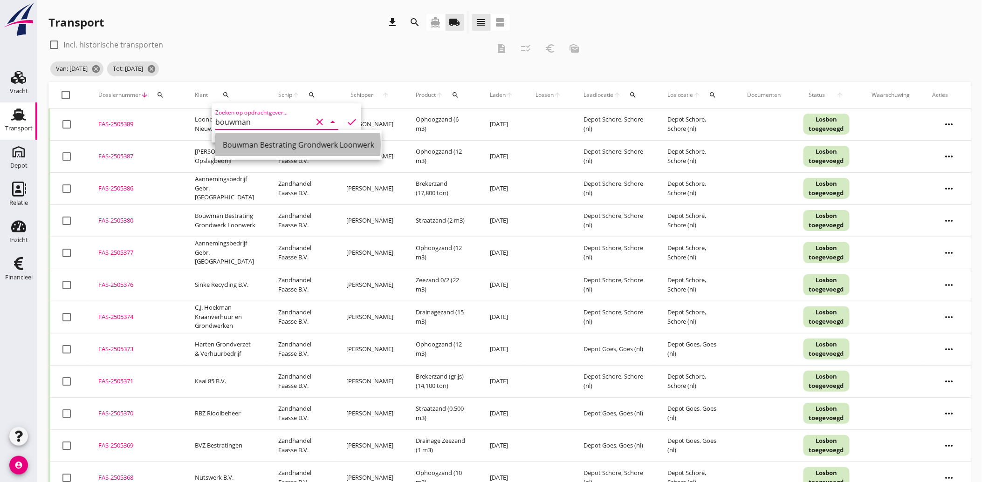
click at [247, 146] on div "Bouwman Bestrating Grondwerk Loonwerk" at bounding box center [298, 144] width 151 height 11
click at [346, 119] on icon "check" at bounding box center [351, 121] width 11 height 11
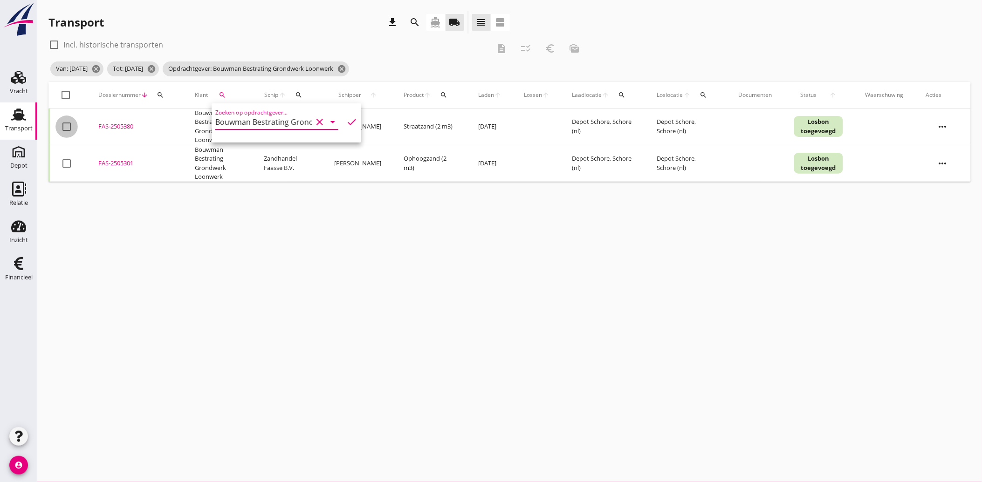
click at [68, 126] on div at bounding box center [67, 127] width 16 height 16
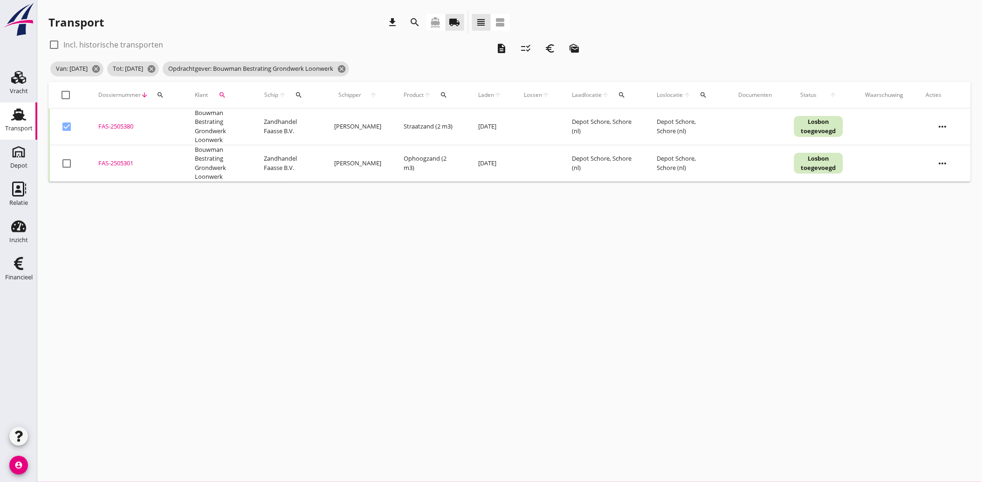
click at [62, 163] on div at bounding box center [67, 164] width 16 height 16
click at [547, 47] on icon "euro_symbol" at bounding box center [549, 48] width 11 height 11
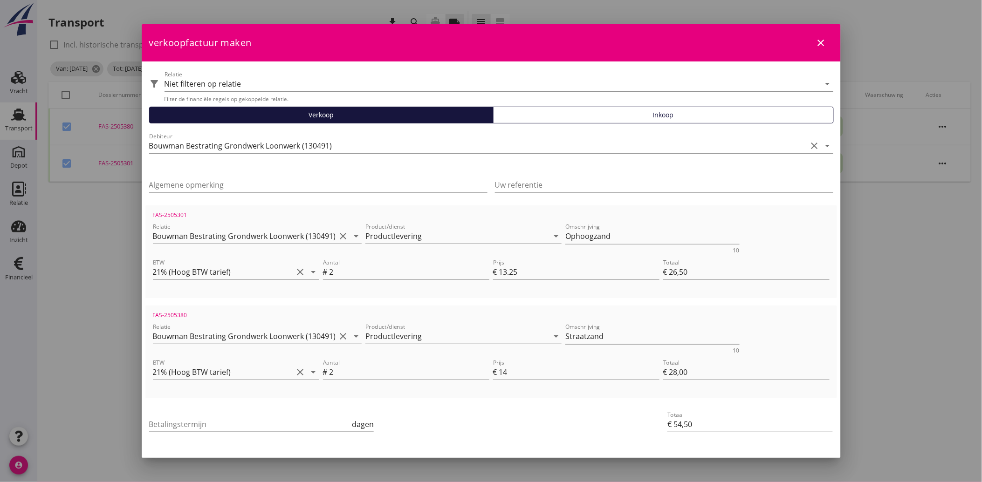
click at [213, 418] on input "Betalingstermijn" at bounding box center [249, 424] width 201 height 15
click at [520, 426] on div "Betalingstermijn 30 dagen" at bounding box center [375, 425] width 457 height 35
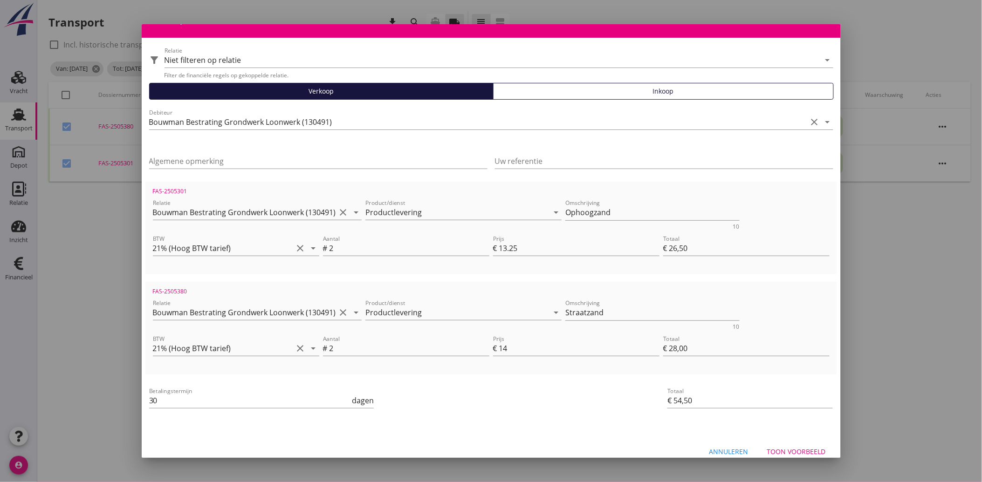
scroll to position [34, 0]
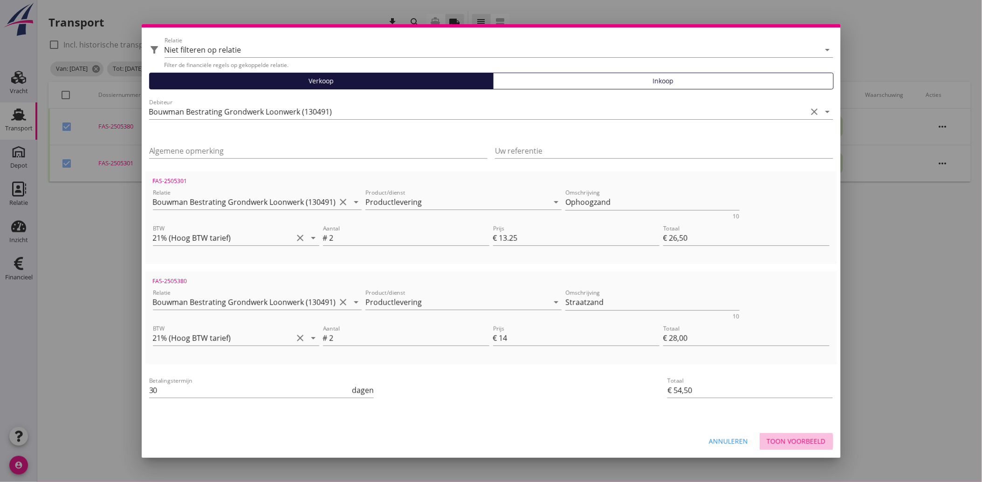
click at [780, 435] on button "Toon voorbeeld" at bounding box center [797, 441] width 74 height 17
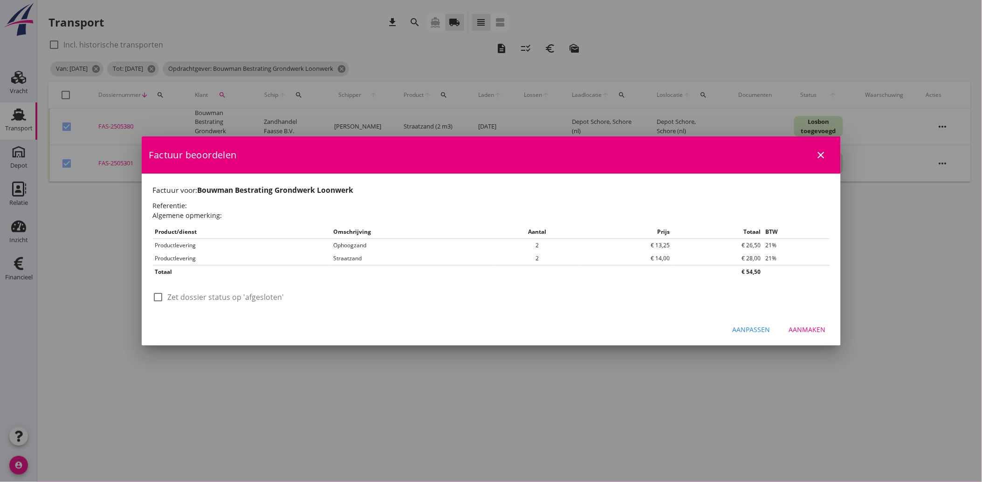
scroll to position [0, 0]
drag, startPoint x: 165, startPoint y: 293, endPoint x: 174, endPoint y: 299, distance: 11.4
click at [165, 294] on div at bounding box center [159, 297] width 16 height 16
click at [812, 328] on div "Aanmaken" at bounding box center [807, 330] width 37 height 10
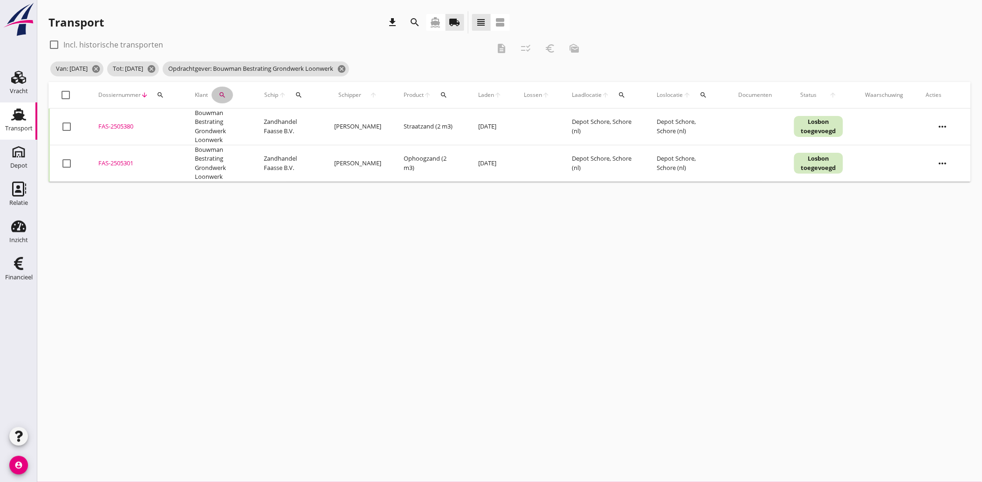
click at [222, 96] on icon "search" at bounding box center [222, 94] width 7 height 7
click at [314, 123] on icon "clear" at bounding box center [319, 121] width 11 height 11
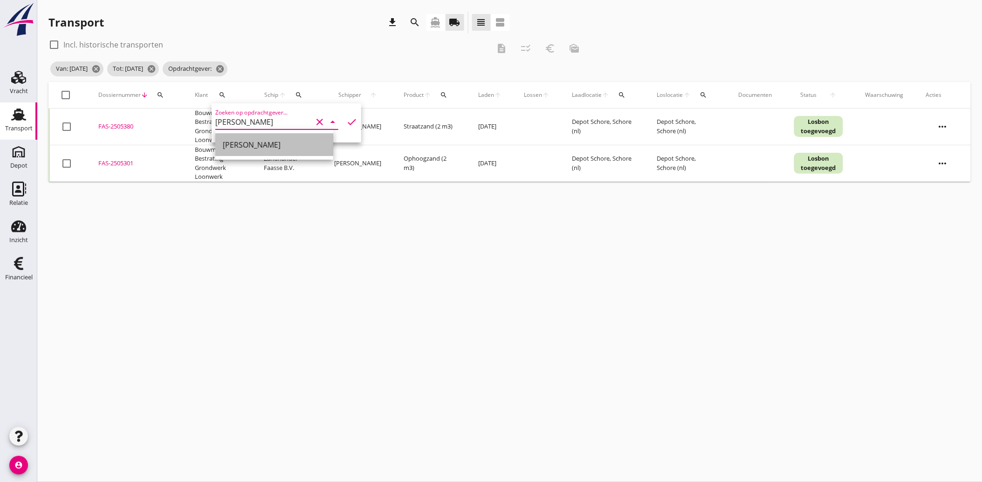
click at [269, 153] on div "[PERSON_NAME]" at bounding box center [274, 145] width 103 height 22
click at [347, 122] on icon "check" at bounding box center [351, 121] width 11 height 11
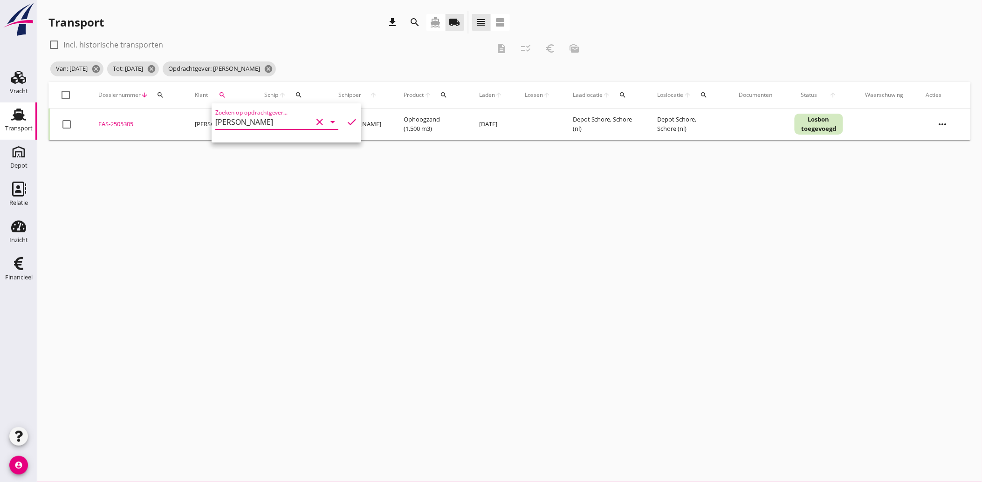
click at [68, 126] on div at bounding box center [67, 124] width 16 height 16
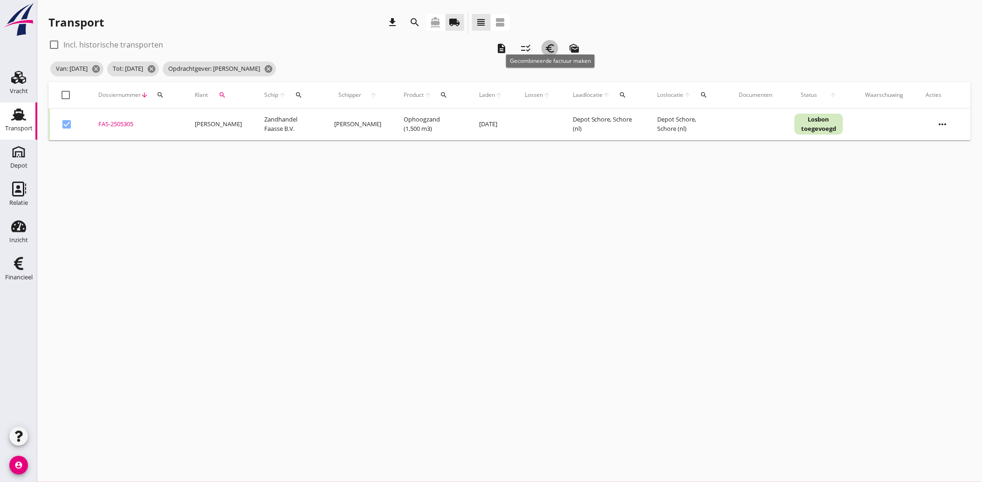
click at [548, 48] on icon "euro_symbol" at bounding box center [549, 48] width 11 height 11
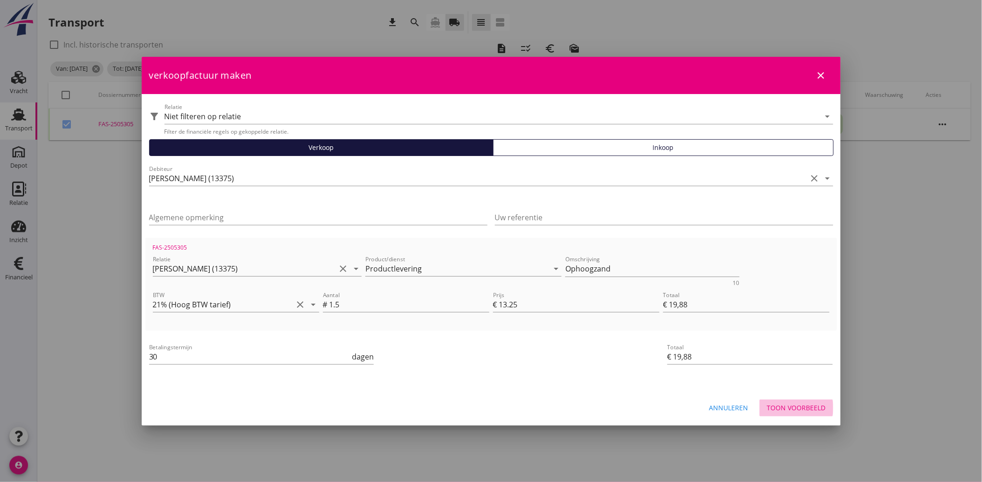
click at [794, 404] on div "Toon voorbeeld" at bounding box center [796, 408] width 59 height 10
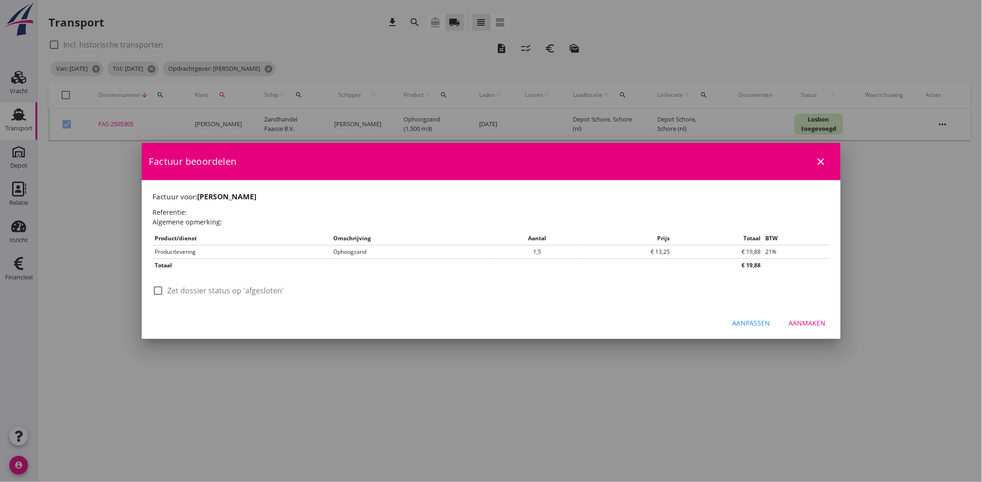
click at [161, 293] on div at bounding box center [159, 291] width 16 height 16
click at [814, 315] on button "Aanmaken" at bounding box center [807, 323] width 52 height 17
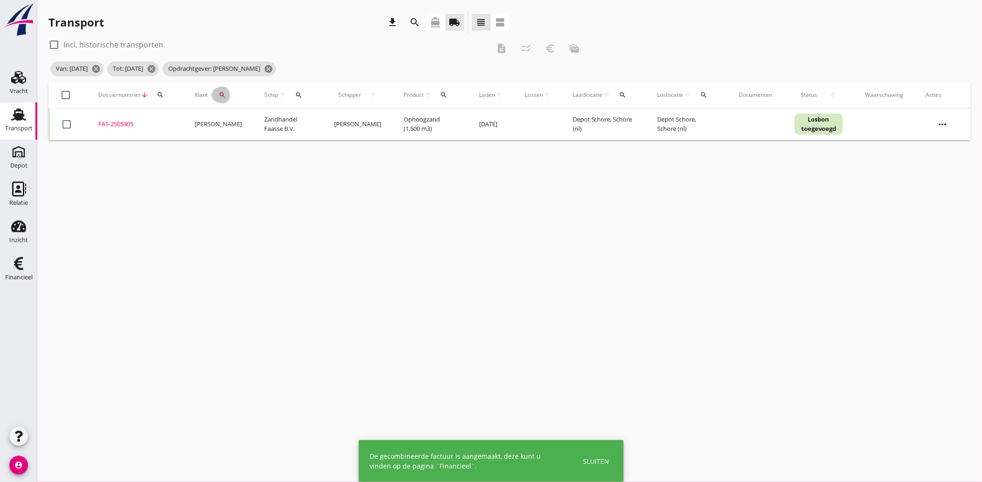
click at [219, 97] on icon "search" at bounding box center [222, 94] width 7 height 7
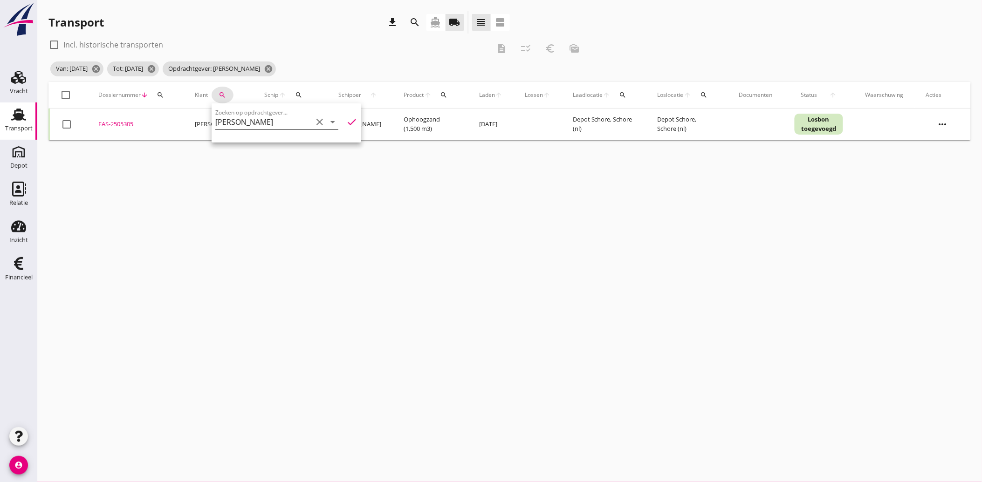
click at [315, 119] on icon "clear" at bounding box center [319, 121] width 11 height 11
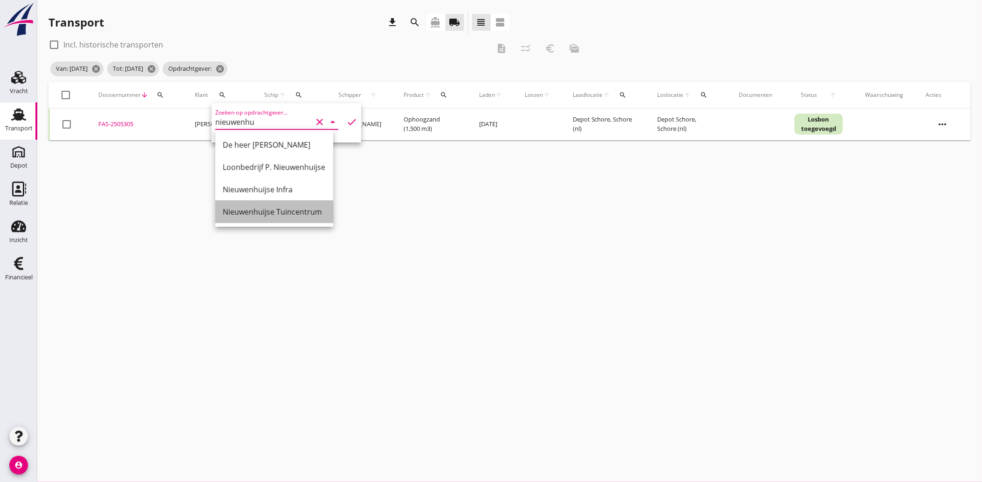
click at [267, 209] on div "Nieuwenhuijse Tuincentrum" at bounding box center [274, 211] width 103 height 11
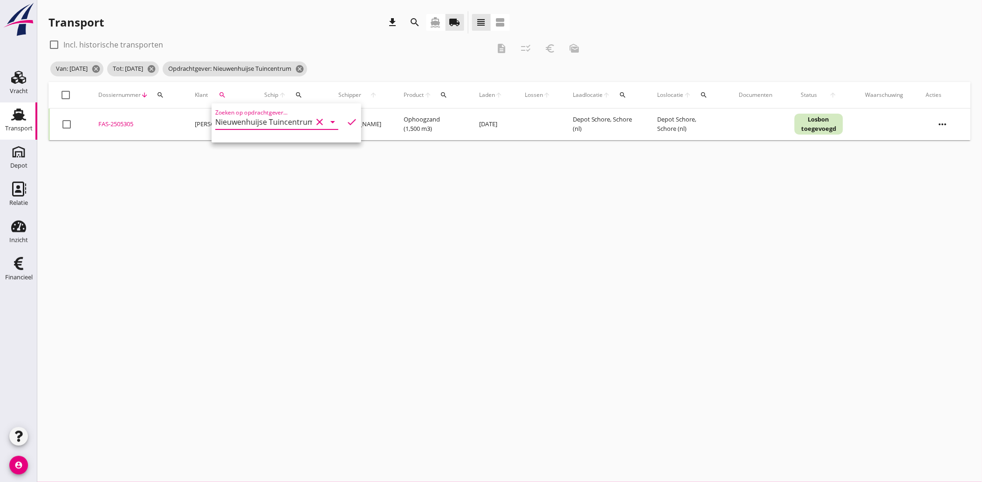
click at [346, 120] on icon "check" at bounding box center [351, 121] width 11 height 11
click at [66, 123] on div at bounding box center [67, 124] width 16 height 16
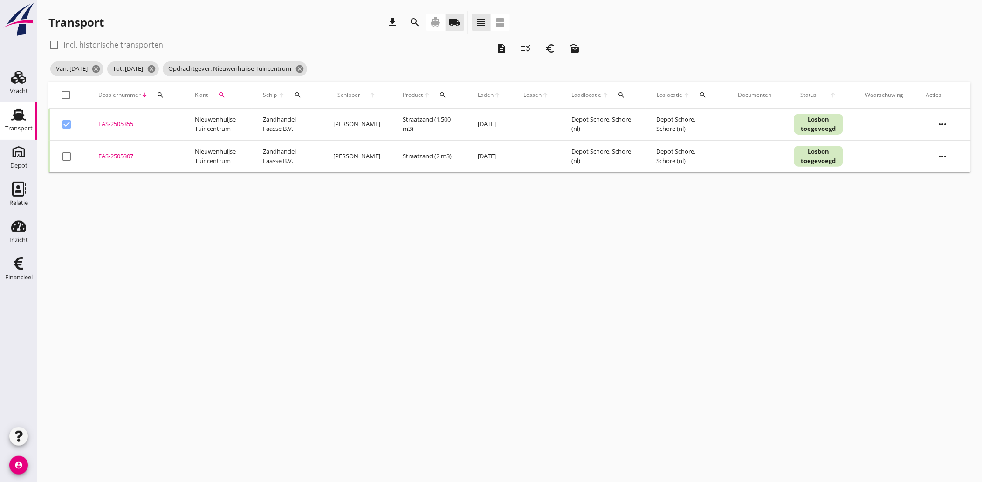
drag, startPoint x: 67, startPoint y: 151, endPoint x: 87, endPoint y: 154, distance: 20.2
click at [67, 152] on div at bounding box center [67, 157] width 16 height 16
click at [550, 43] on icon "euro_symbol" at bounding box center [549, 48] width 11 height 11
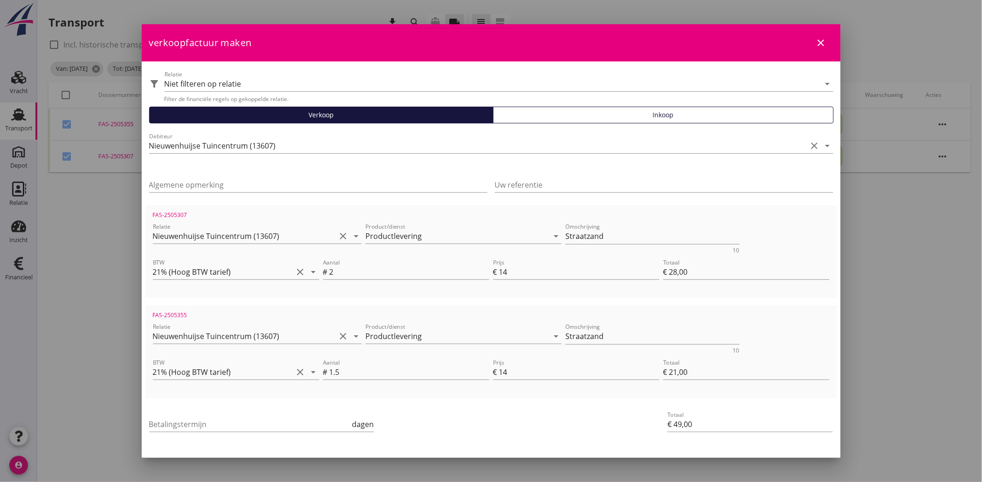
click at [241, 412] on div "Betalingstermijn dagen" at bounding box center [261, 426] width 225 height 30
click at [235, 425] on input "Betalingstermijn" at bounding box center [249, 424] width 201 height 15
click at [510, 418] on div "Betalingstermijn 30 dagen" at bounding box center [375, 425] width 457 height 35
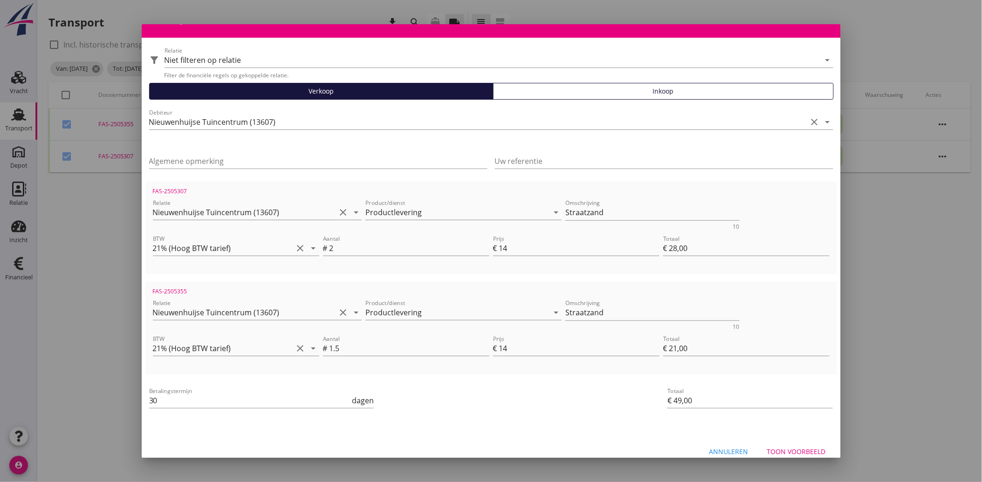
scroll to position [34, 0]
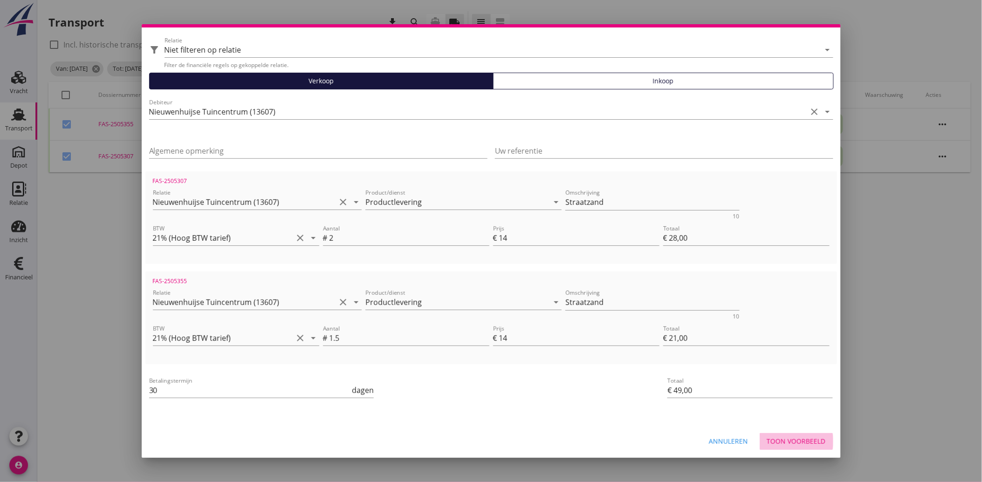
click at [785, 438] on div "Toon voorbeeld" at bounding box center [796, 442] width 59 height 10
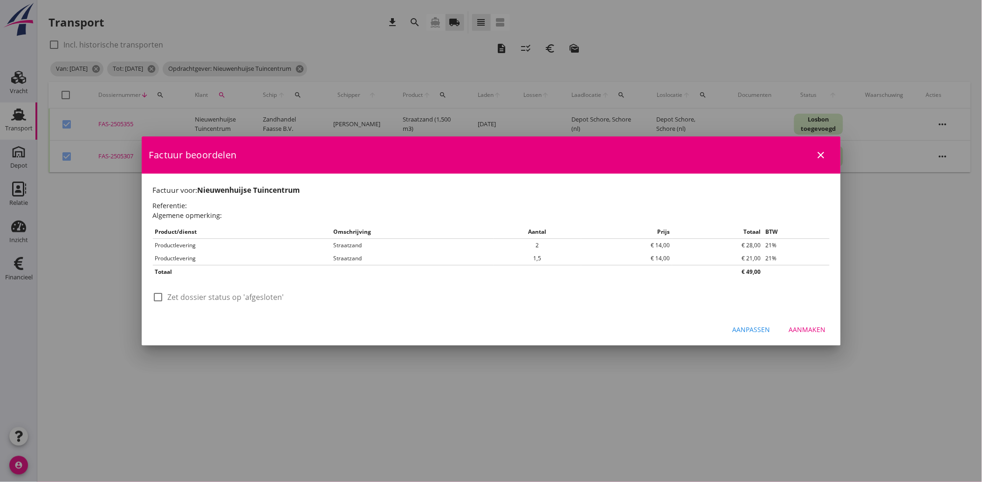
scroll to position [0, 0]
click at [159, 299] on div at bounding box center [159, 297] width 16 height 16
click at [795, 323] on button "Aanmaken" at bounding box center [807, 330] width 52 height 17
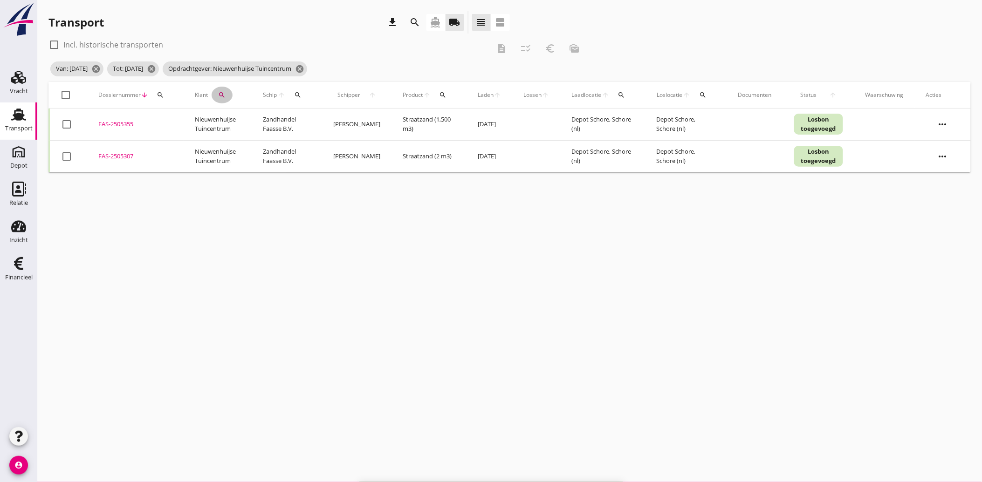
click at [222, 96] on icon "search" at bounding box center [222, 94] width 7 height 7
click at [316, 123] on icon "clear" at bounding box center [319, 121] width 11 height 11
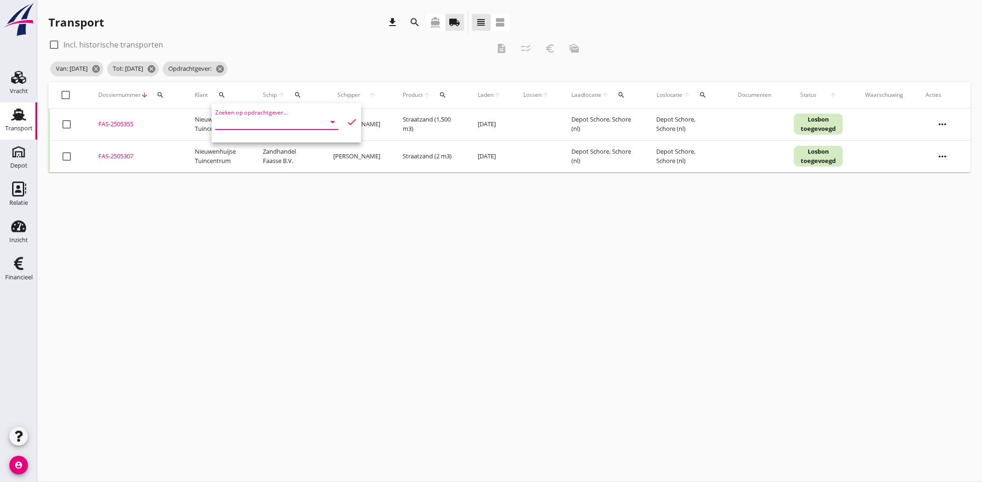
click at [295, 123] on input "Zoeken op opdrachtgever..." at bounding box center [263, 122] width 97 height 15
click at [273, 152] on div "Kwekerij Plantenweelde" at bounding box center [274, 145] width 103 height 22
click at [348, 123] on icon "check" at bounding box center [351, 121] width 11 height 11
click at [68, 125] on div at bounding box center [67, 124] width 16 height 16
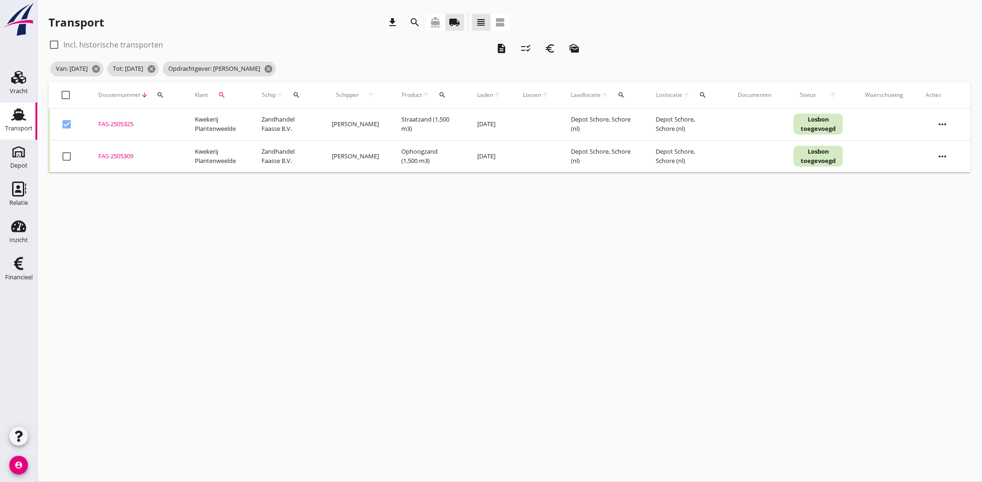
click at [60, 157] on div at bounding box center [67, 157] width 16 height 16
click at [551, 48] on icon "euro_symbol" at bounding box center [549, 48] width 11 height 11
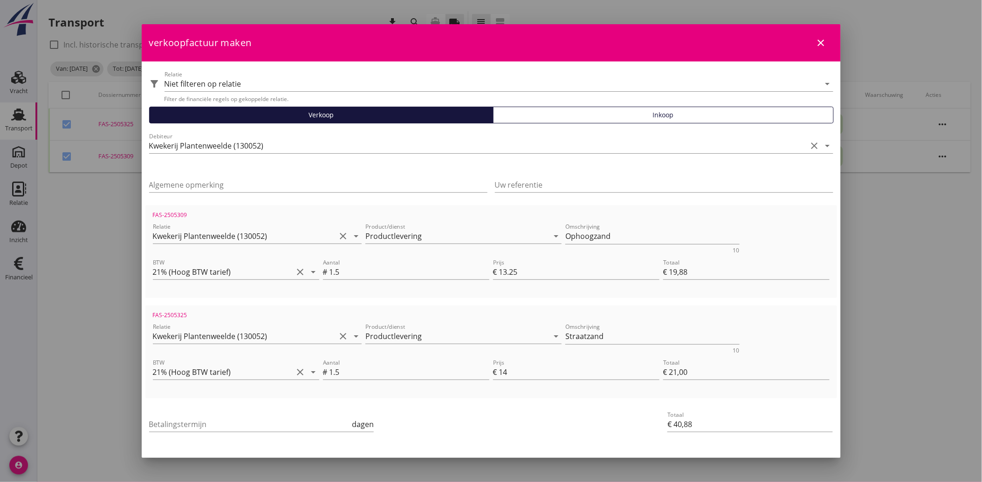
click at [266, 413] on div "Betalingstermijn dagen" at bounding box center [261, 426] width 225 height 30
click at [252, 419] on input "Betalingstermijn" at bounding box center [249, 424] width 201 height 15
click at [501, 430] on div "Betalingstermijn 30 dagen" at bounding box center [375, 425] width 457 height 35
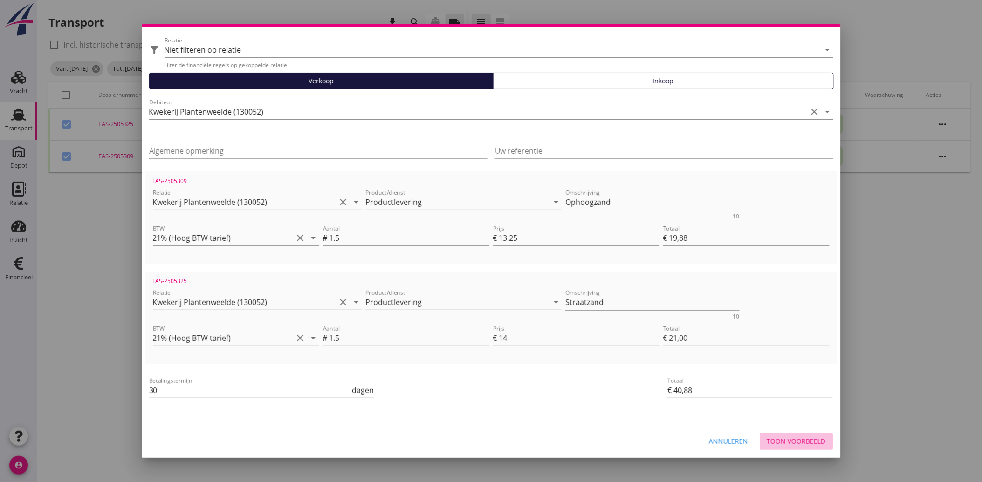
click at [783, 442] on div "Toon voorbeeld" at bounding box center [796, 442] width 59 height 10
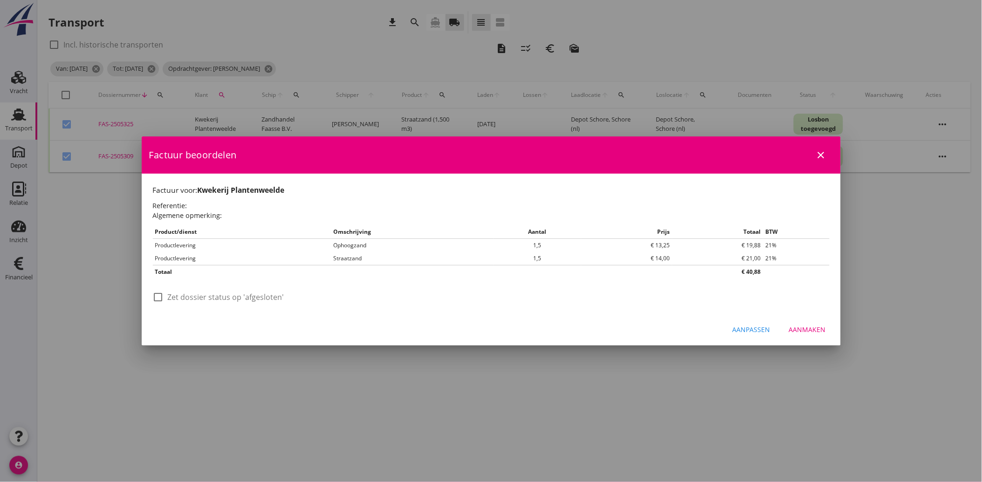
scroll to position [0, 0]
click at [159, 301] on div at bounding box center [159, 297] width 16 height 16
click at [819, 335] on button "Aanmaken" at bounding box center [807, 330] width 52 height 17
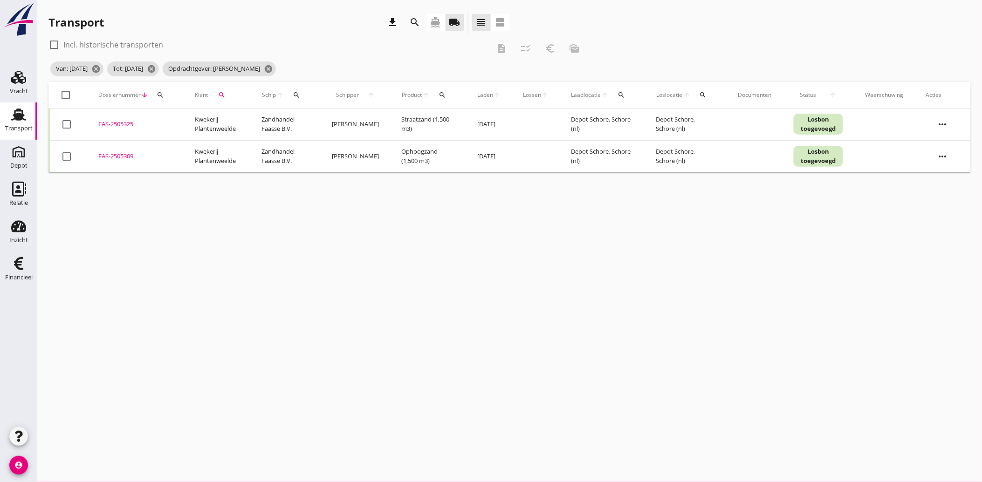
click at [222, 98] on icon "search" at bounding box center [221, 94] width 7 height 7
click at [314, 115] on div "Zoeken op opdrachtgever... Kwekerij Plantenweelde clear arrow_drop_down" at bounding box center [276, 122] width 123 height 15
click at [314, 126] on icon "clear" at bounding box center [319, 121] width 11 height 11
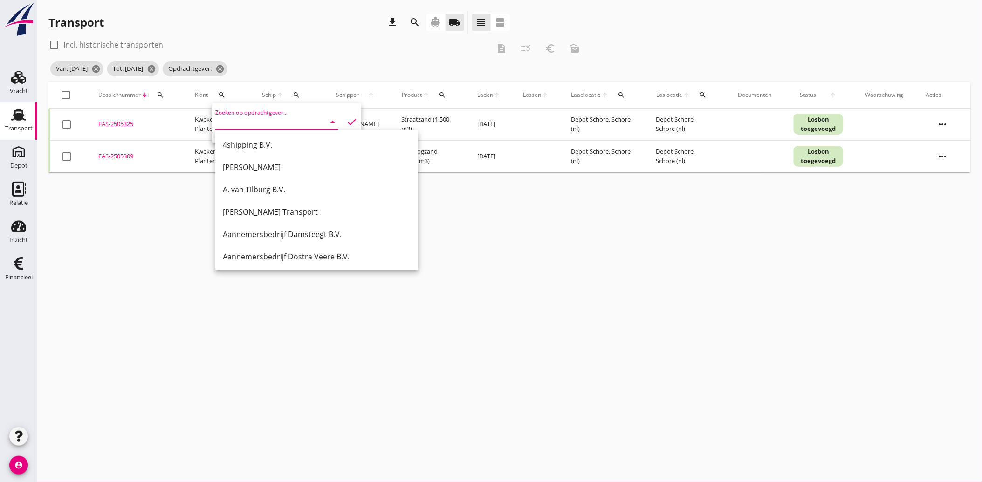
click at [301, 124] on input "Zoeken op opdrachtgever..." at bounding box center [263, 122] width 97 height 15
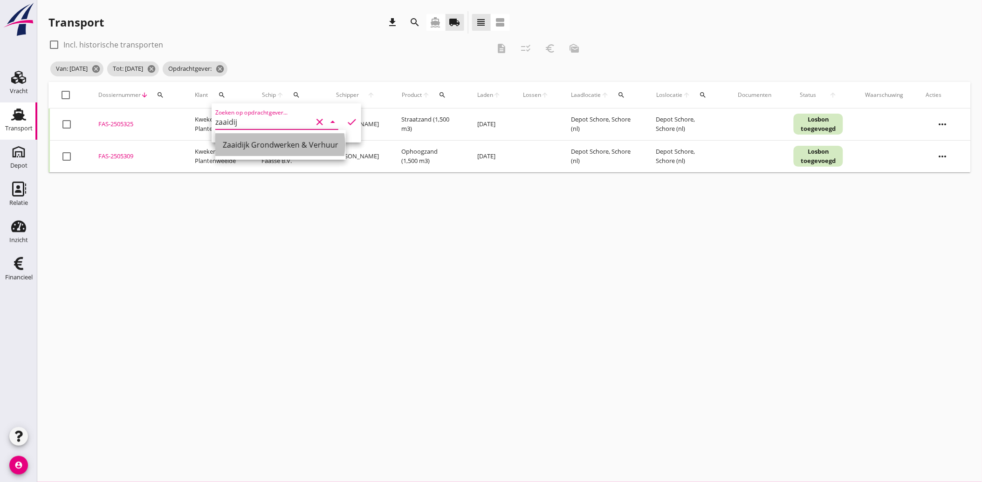
click at [286, 140] on div "Zaaidijk Grondwerken & Verhuur" at bounding box center [281, 144] width 116 height 11
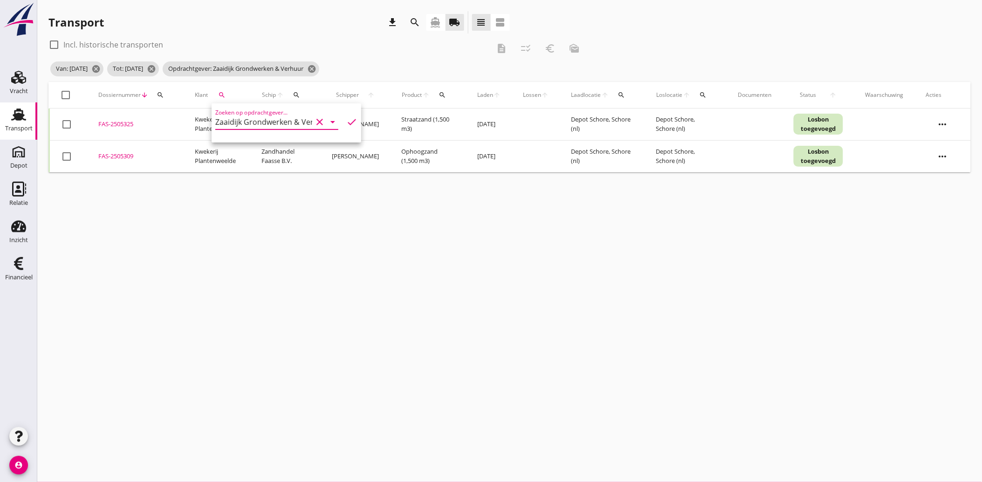
click at [347, 118] on icon "check" at bounding box center [351, 121] width 11 height 11
click at [63, 126] on div at bounding box center [67, 124] width 16 height 16
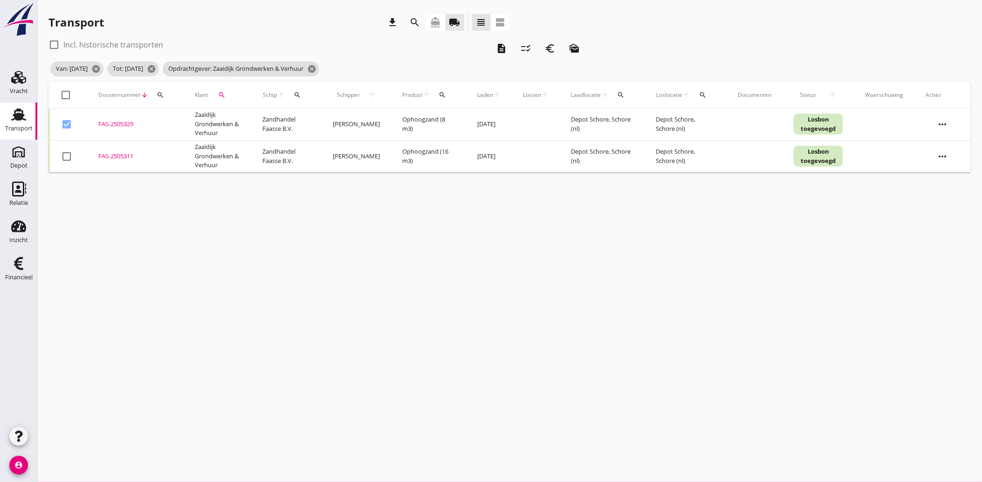
click at [71, 152] on div at bounding box center [67, 157] width 16 height 16
click at [550, 47] on icon "euro_symbol" at bounding box center [549, 48] width 11 height 11
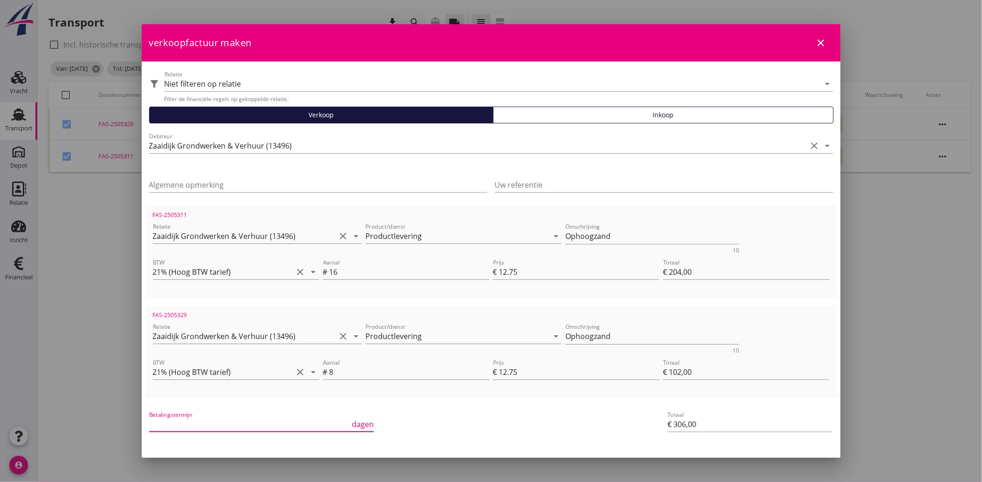
click at [245, 423] on input "Betalingstermijn" at bounding box center [249, 424] width 201 height 15
click at [480, 421] on div "Betalingstermijn 30 dagen" at bounding box center [375, 425] width 457 height 35
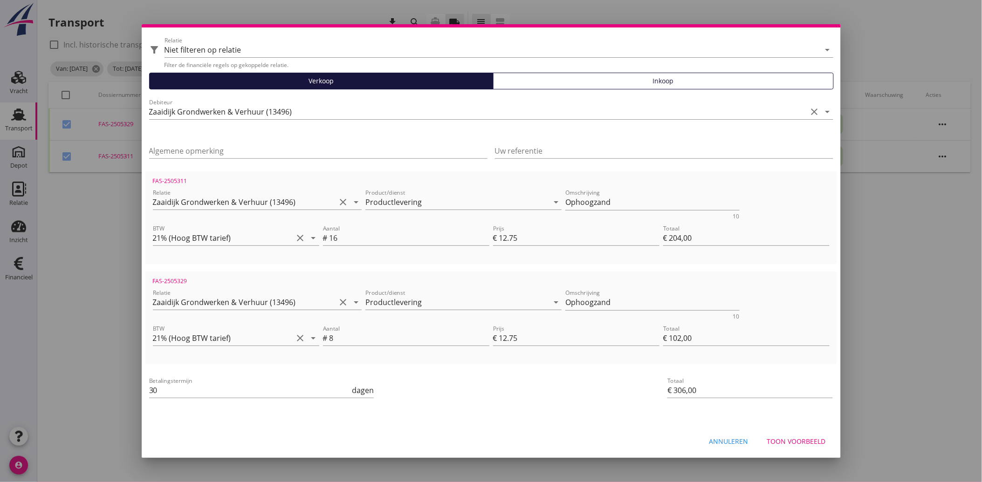
click at [774, 428] on div "Annuleren Toon voorbeeld" at bounding box center [491, 442] width 699 height 32
click at [776, 434] on button "Toon voorbeeld" at bounding box center [797, 441] width 74 height 17
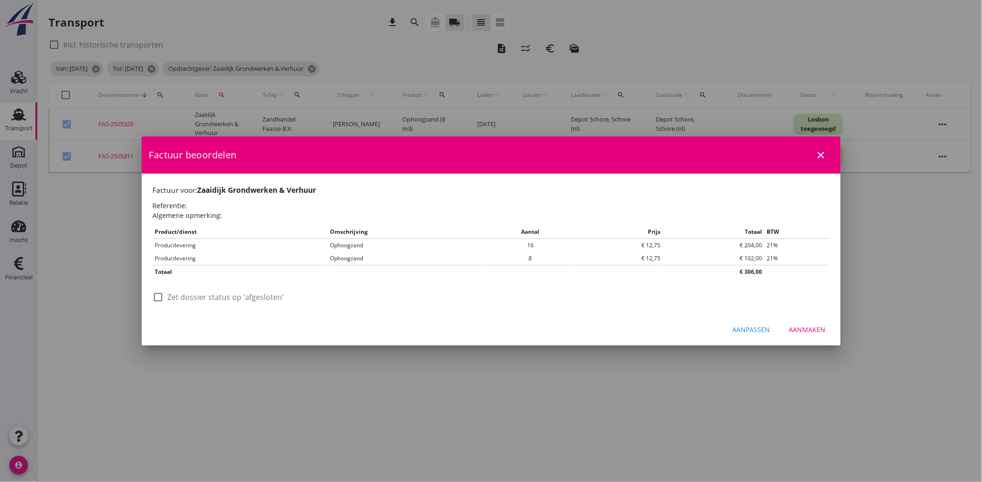
scroll to position [0, 0]
drag, startPoint x: 157, startPoint y: 297, endPoint x: 413, endPoint y: 322, distance: 257.1
click at [157, 297] on div at bounding box center [159, 297] width 16 height 16
click at [814, 330] on div "Aanmaken" at bounding box center [807, 330] width 37 height 10
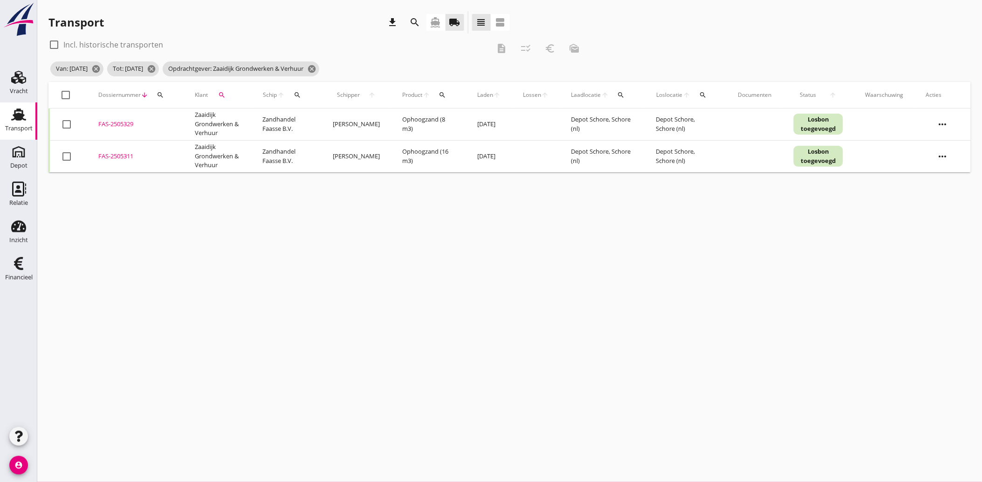
click at [222, 92] on icon "search" at bounding box center [221, 94] width 7 height 7
click at [317, 121] on icon "clear" at bounding box center [319, 121] width 11 height 11
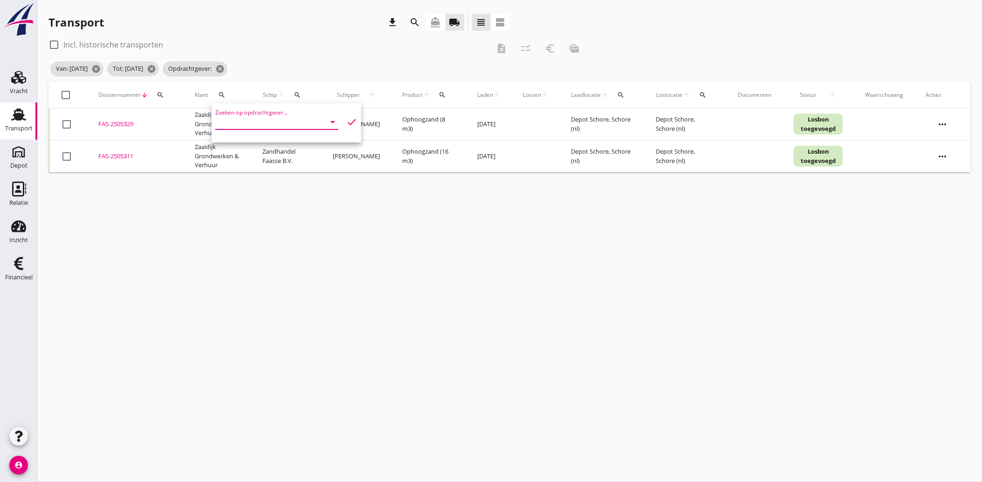
click at [300, 124] on input "Zoeken op opdrachtgever..." at bounding box center [263, 122] width 97 height 15
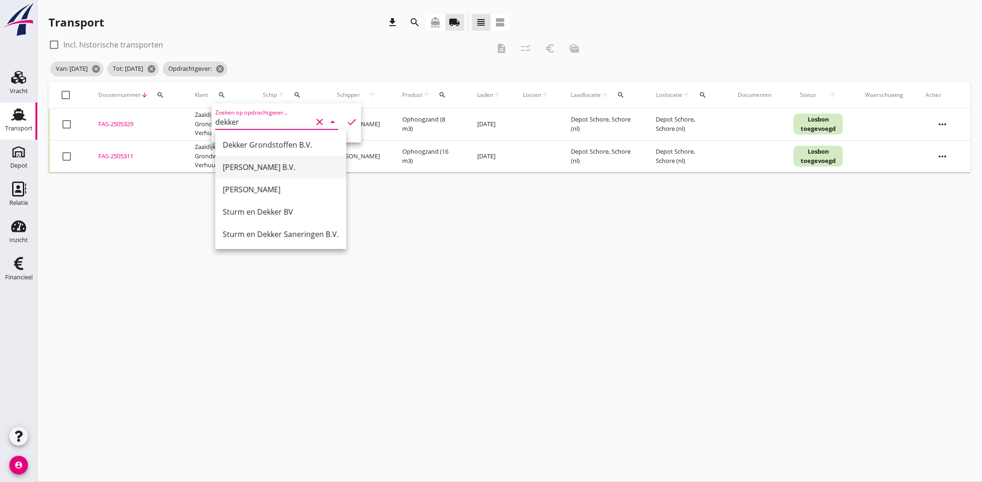
click at [266, 164] on div "[PERSON_NAME] B.V." at bounding box center [281, 167] width 116 height 11
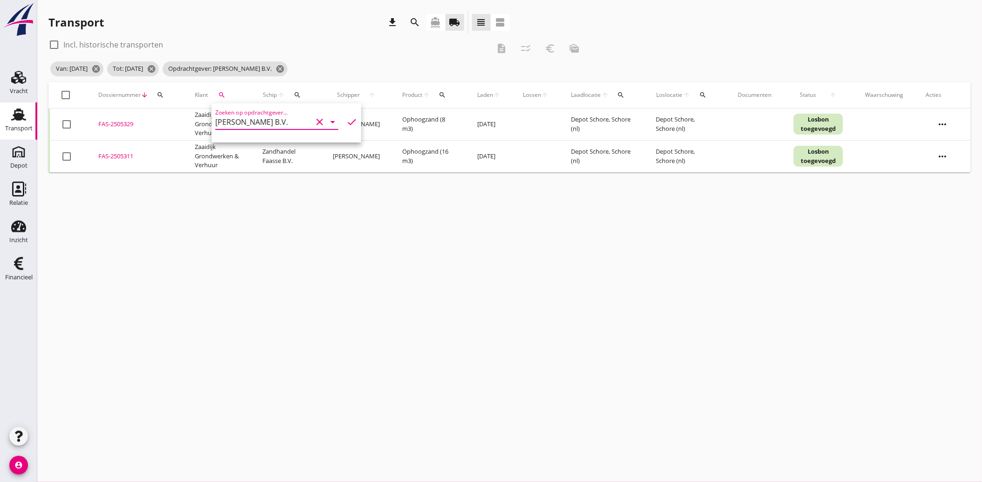
click at [346, 120] on icon "check" at bounding box center [351, 121] width 11 height 11
click at [63, 124] on div at bounding box center [67, 124] width 16 height 16
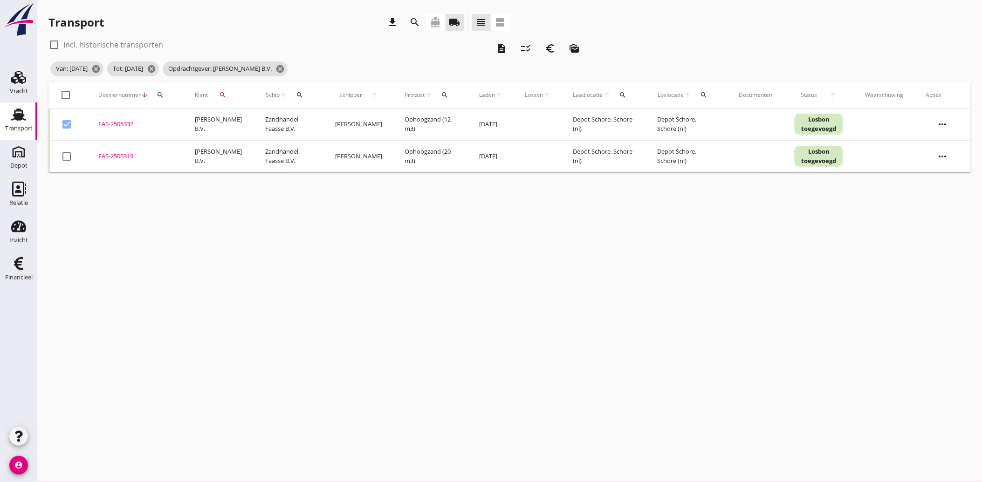
click at [49, 171] on td "check_box_outline_blank" at bounding box center [68, 156] width 38 height 32
drag, startPoint x: 60, startPoint y: 157, endPoint x: 82, endPoint y: 160, distance: 22.6
click at [63, 157] on div at bounding box center [67, 157] width 16 height 16
click at [553, 49] on icon "euro_symbol" at bounding box center [549, 48] width 11 height 11
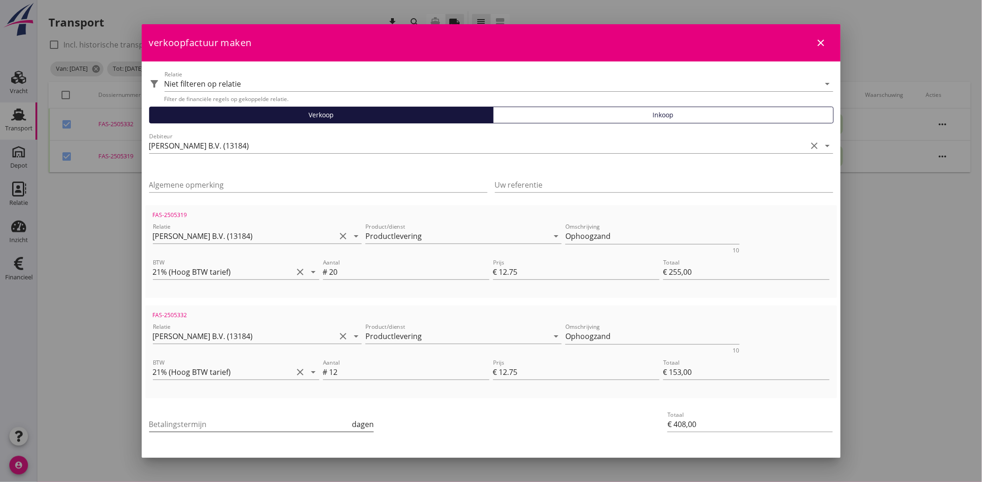
click at [219, 421] on input "Betalingstermijn" at bounding box center [249, 424] width 201 height 15
click at [486, 409] on div "Betalingstermijn 30 dagen" at bounding box center [375, 425] width 457 height 35
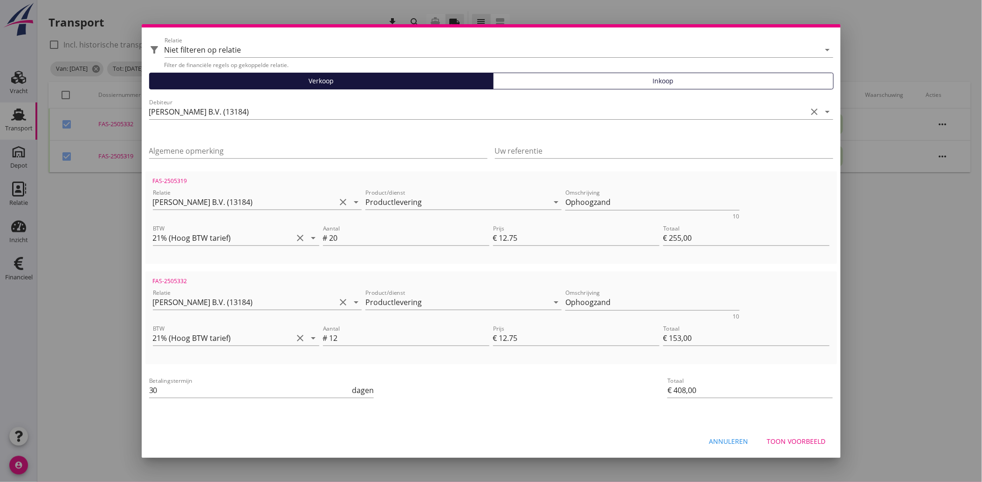
click at [774, 448] on button "Toon voorbeeld" at bounding box center [797, 441] width 74 height 17
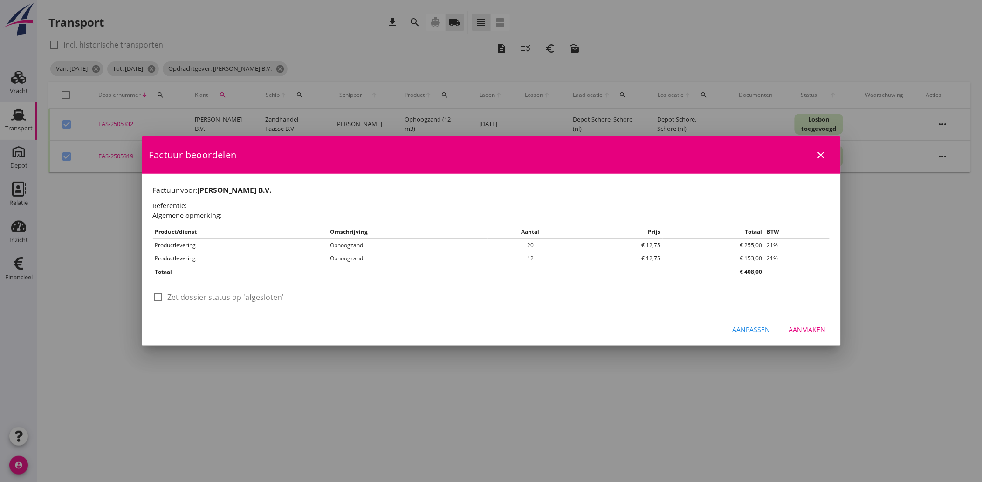
scroll to position [0, 0]
click at [159, 300] on div at bounding box center [159, 297] width 16 height 16
click at [797, 331] on div "Aanmaken" at bounding box center [807, 330] width 37 height 10
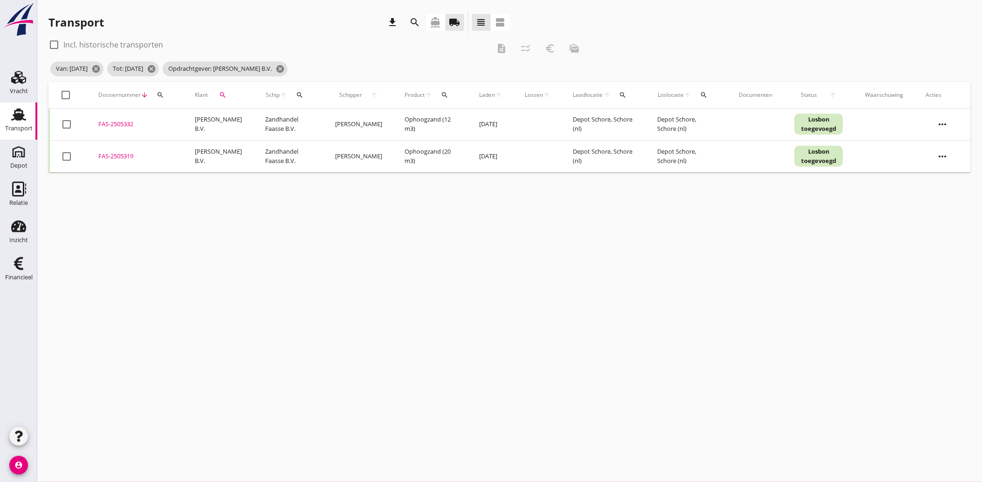
click at [225, 96] on div "search" at bounding box center [223, 94] width 22 height 7
click at [318, 123] on icon "clear" at bounding box center [319, 121] width 11 height 11
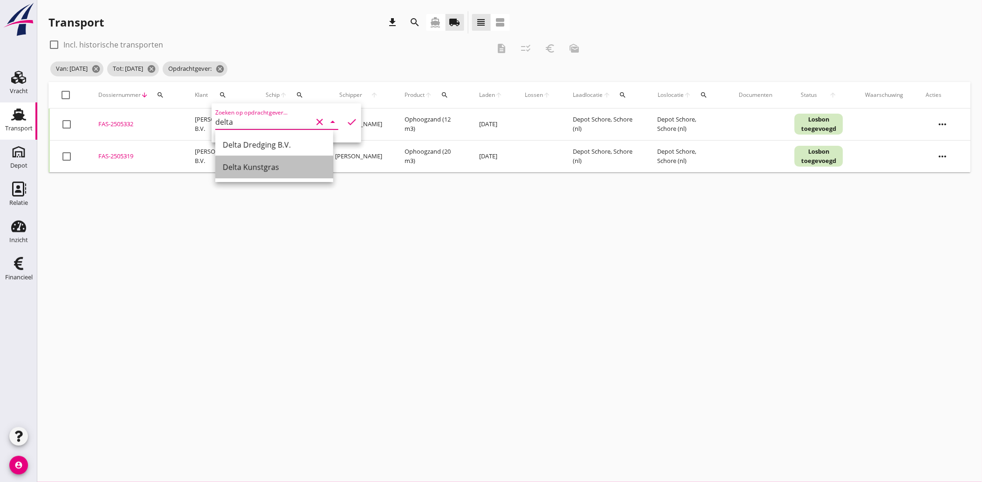
click at [232, 174] on div "Delta Kunstgras" at bounding box center [274, 167] width 103 height 22
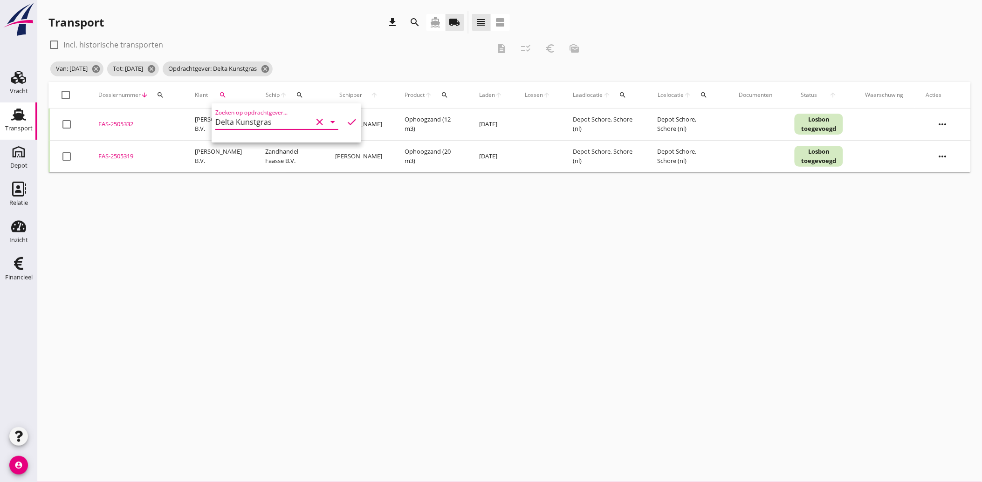
click at [346, 120] on icon "check" at bounding box center [351, 121] width 11 height 11
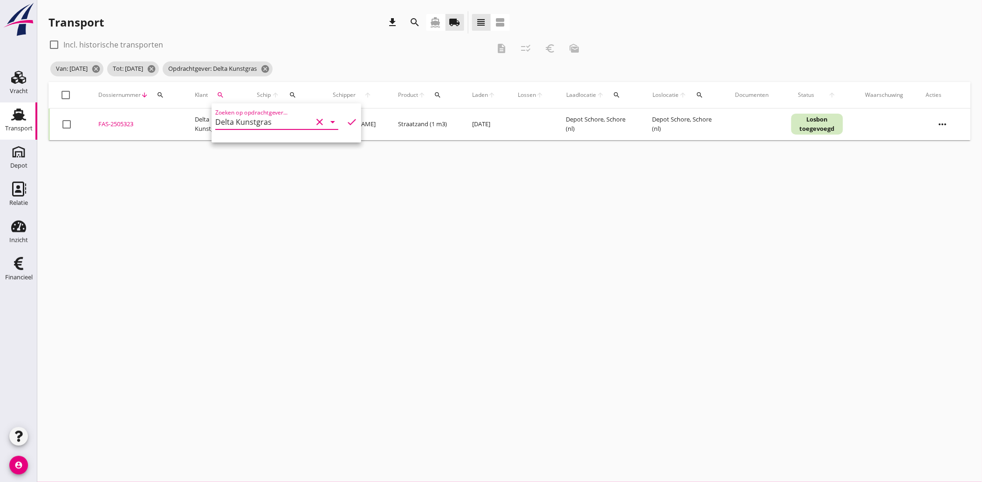
click at [346, 120] on icon "check" at bounding box center [351, 121] width 11 height 11
drag, startPoint x: 64, startPoint y: 122, endPoint x: 272, endPoint y: 138, distance: 208.9
click at [65, 123] on div at bounding box center [67, 124] width 16 height 16
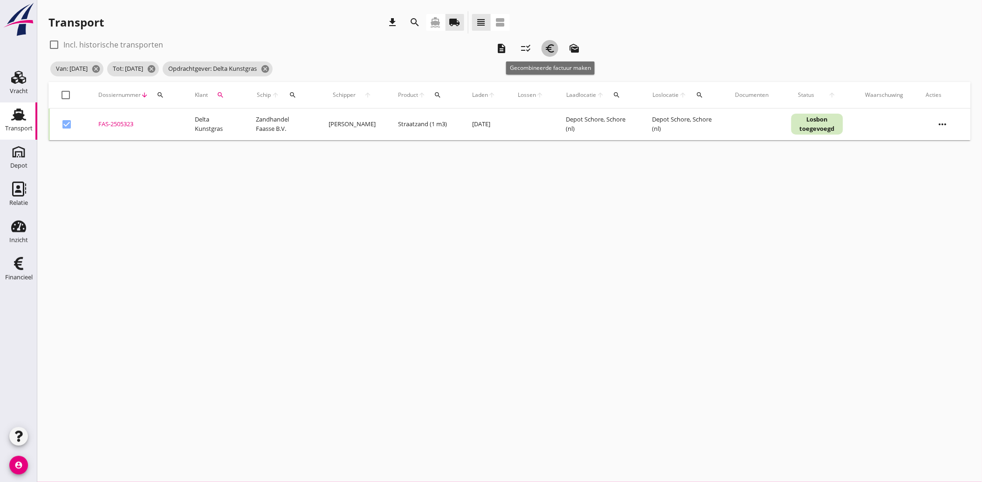
click at [552, 48] on icon "euro_symbol" at bounding box center [549, 48] width 11 height 11
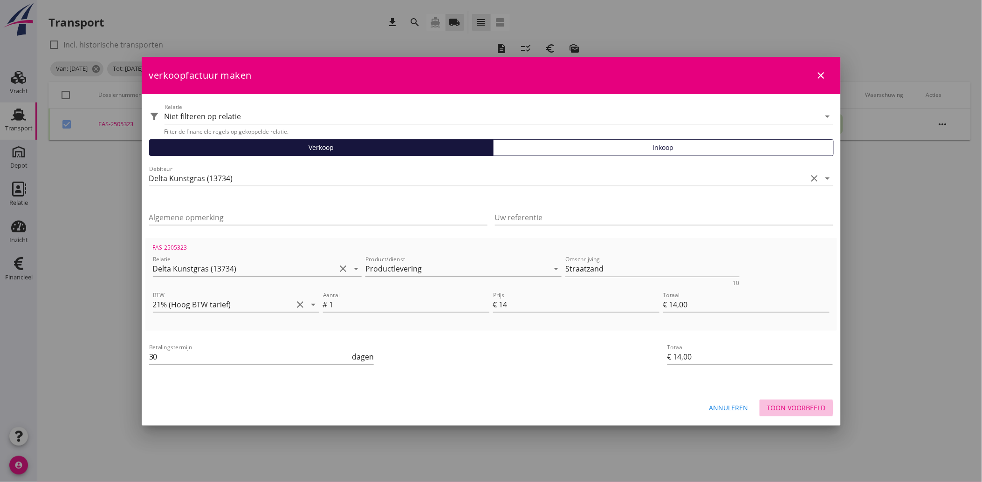
click at [816, 411] on div "Toon voorbeeld" at bounding box center [796, 408] width 59 height 10
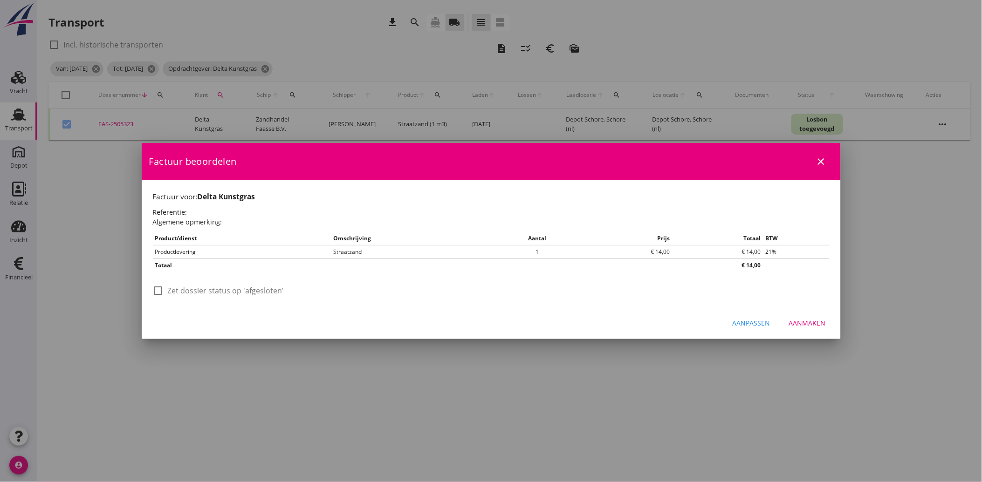
click at [157, 294] on div at bounding box center [159, 291] width 16 height 16
click at [800, 319] on div "Aanmaken" at bounding box center [807, 323] width 37 height 10
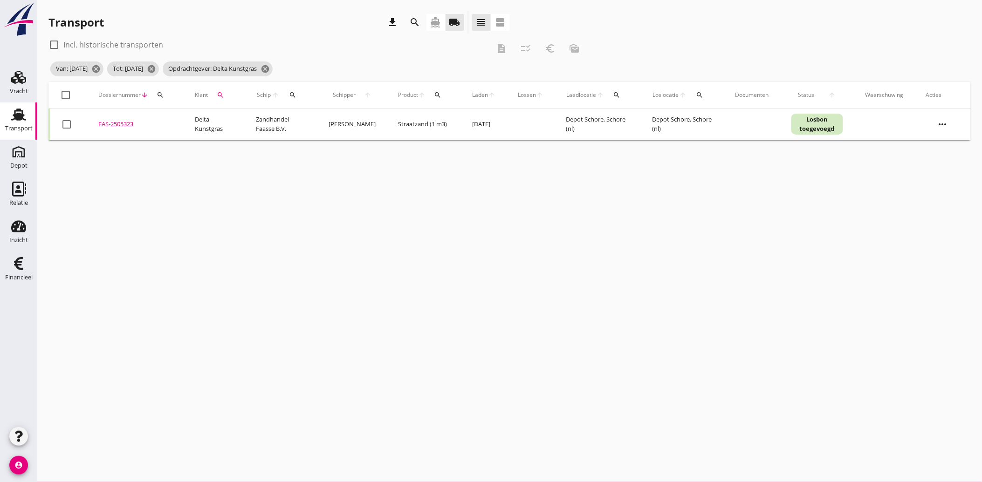
click at [224, 95] on div "search" at bounding box center [221, 94] width 18 height 7
click at [314, 124] on icon "clear" at bounding box center [319, 121] width 11 height 11
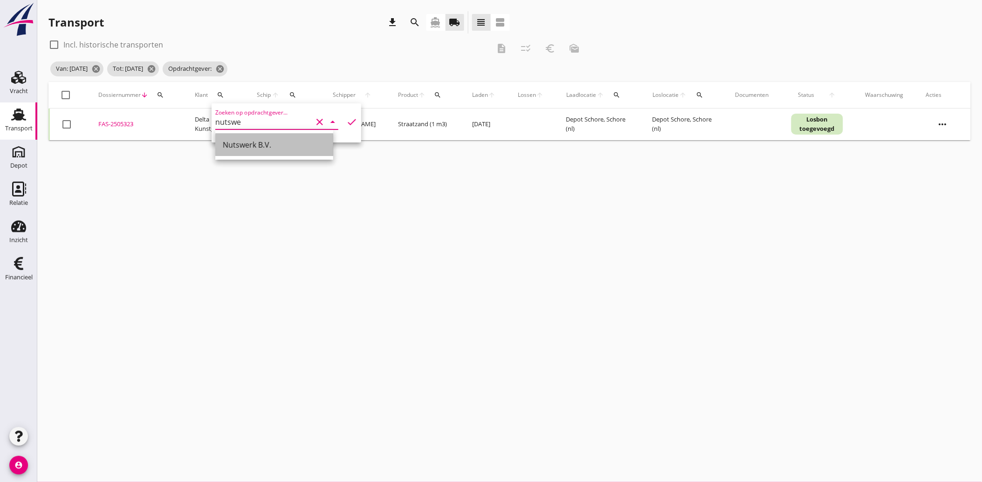
click at [239, 145] on div "Nutswerk B.V." at bounding box center [274, 144] width 103 height 11
click at [347, 123] on icon "check" at bounding box center [351, 121] width 11 height 11
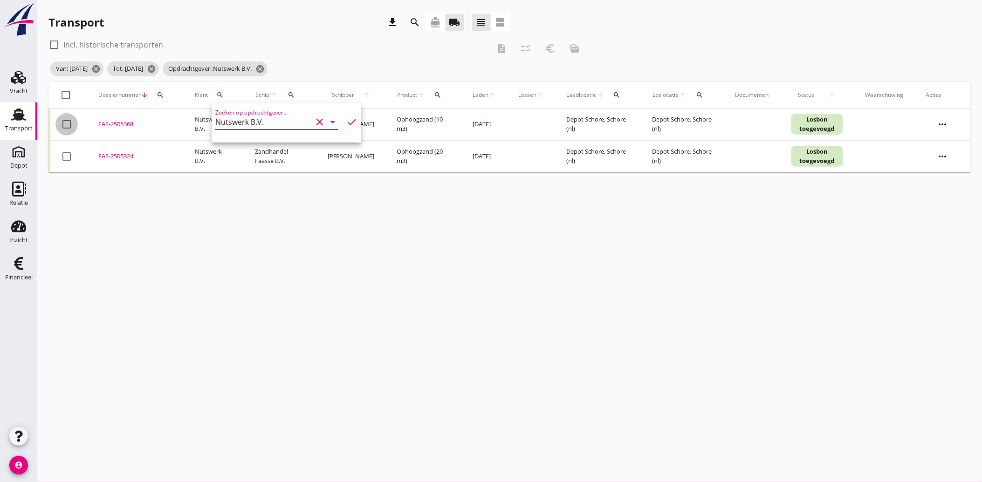
click at [67, 127] on div at bounding box center [67, 124] width 16 height 16
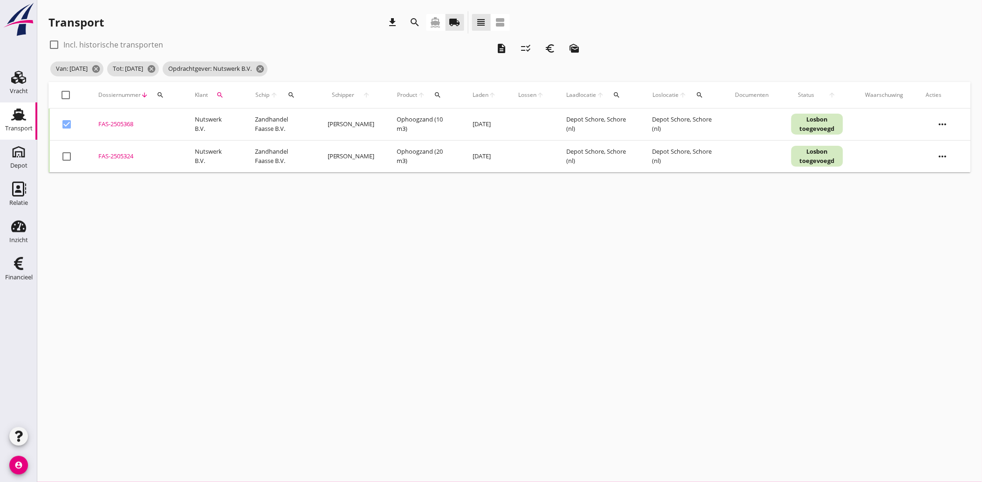
click at [59, 159] on div at bounding box center [67, 157] width 16 height 16
click at [551, 49] on icon "euro_symbol" at bounding box center [549, 48] width 11 height 11
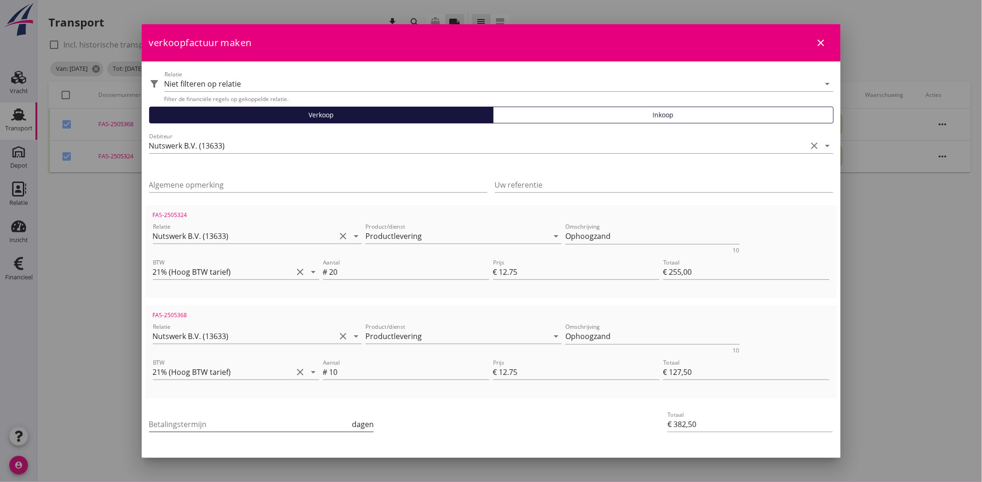
click at [205, 422] on input "Betalingstermijn" at bounding box center [249, 424] width 201 height 15
click at [493, 425] on div "Betalingstermijn 30 dagen" at bounding box center [375, 425] width 457 height 35
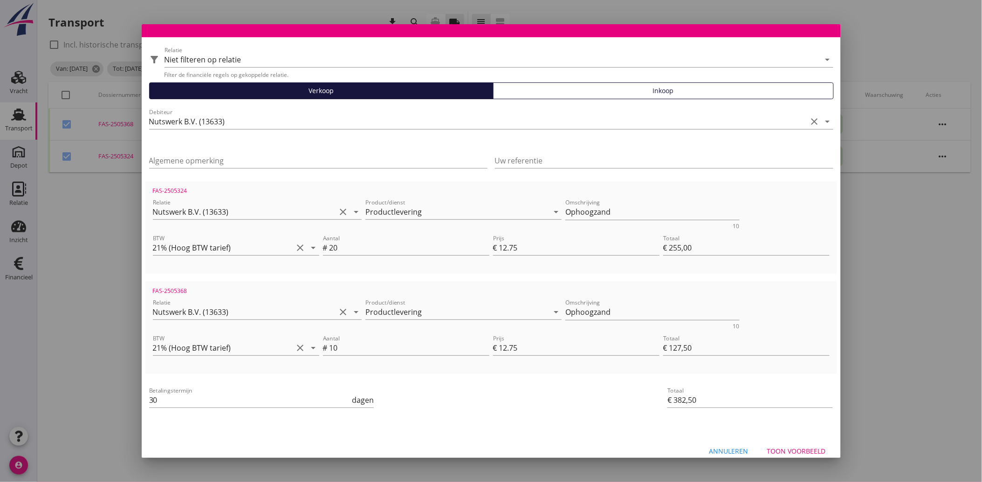
scroll to position [34, 0]
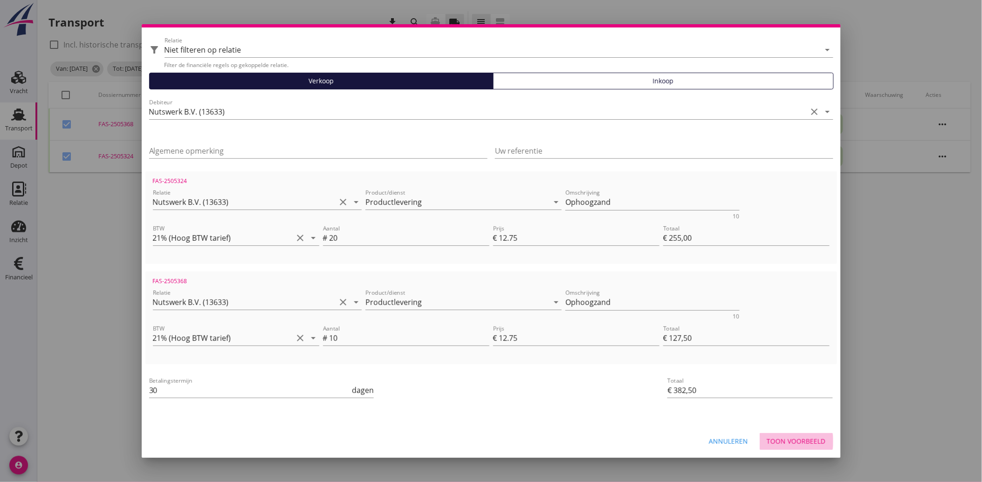
click at [785, 435] on button "Toon voorbeeld" at bounding box center [797, 441] width 74 height 17
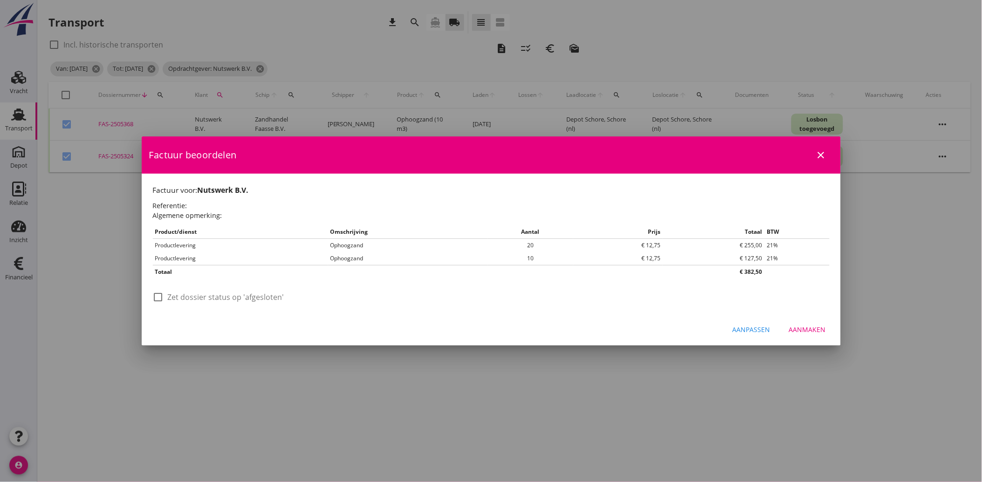
scroll to position [0, 0]
click at [160, 300] on div at bounding box center [159, 297] width 16 height 16
click at [814, 329] on div "Aanmaken" at bounding box center [807, 330] width 37 height 10
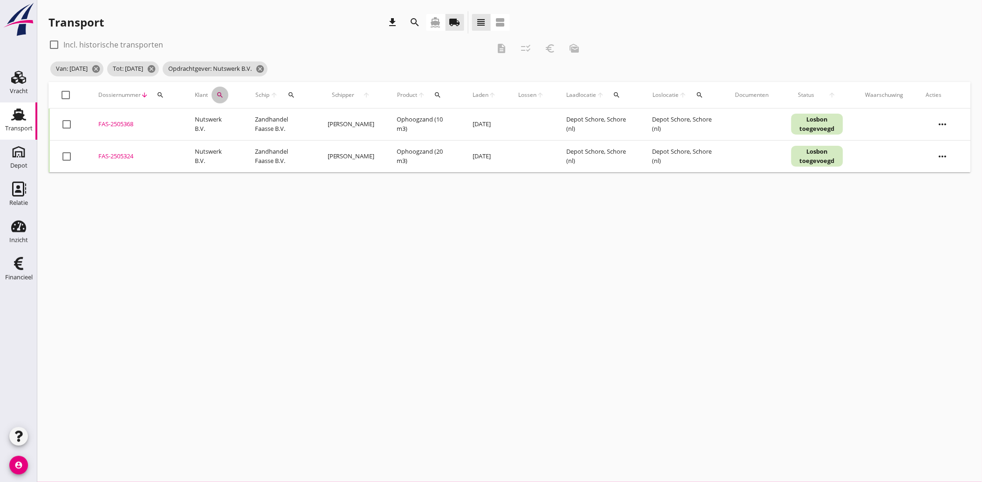
drag, startPoint x: 221, startPoint y: 98, endPoint x: 231, endPoint y: 113, distance: 17.6
click at [221, 98] on icon "search" at bounding box center [219, 94] width 7 height 7
click at [315, 121] on icon "clear" at bounding box center [319, 121] width 11 height 11
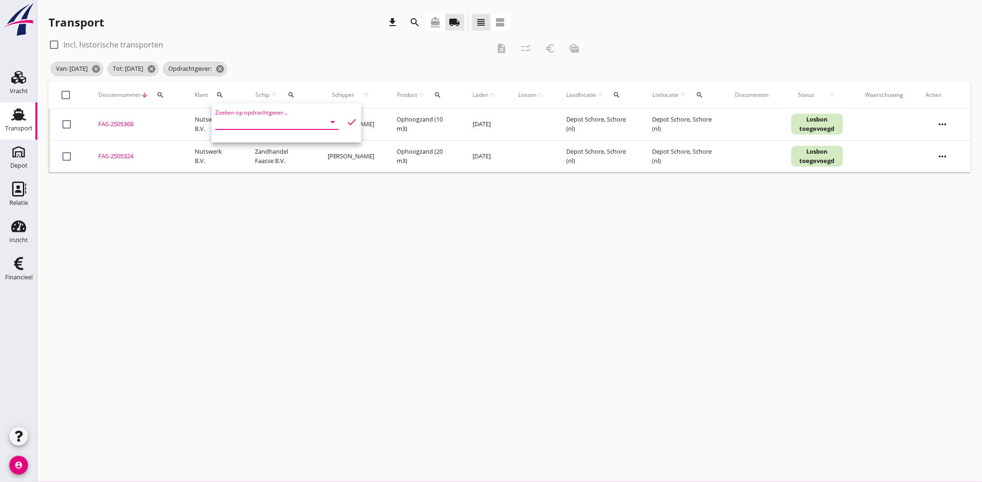
click at [306, 123] on input "Zoeken op opdrachtgever..." at bounding box center [263, 122] width 97 height 15
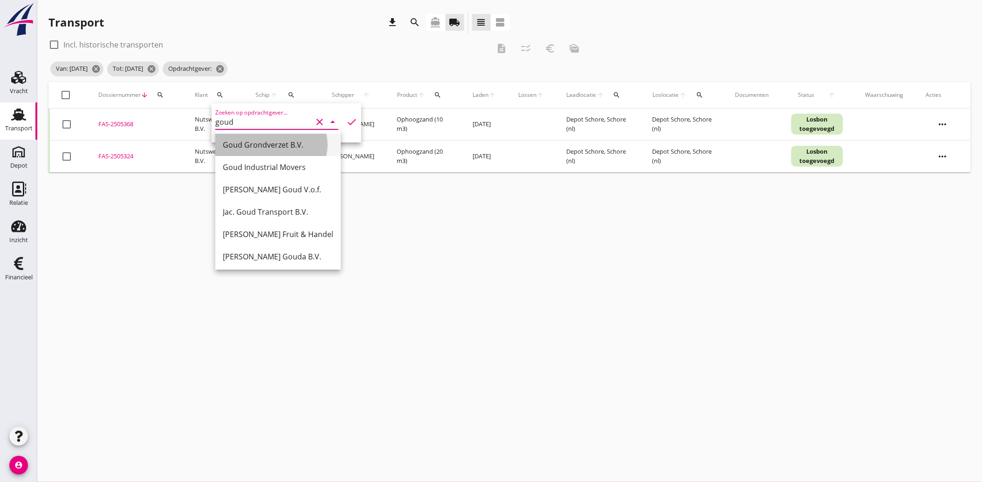
click at [285, 145] on div "Goud Grondverzet B.V." at bounding box center [278, 144] width 110 height 11
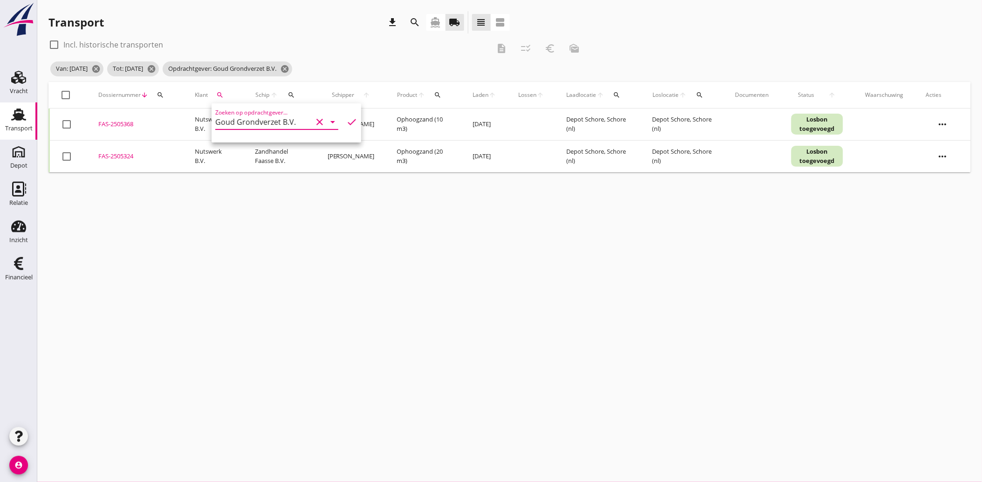
click at [346, 118] on icon "check" at bounding box center [351, 121] width 11 height 11
click at [60, 123] on div at bounding box center [67, 124] width 16 height 16
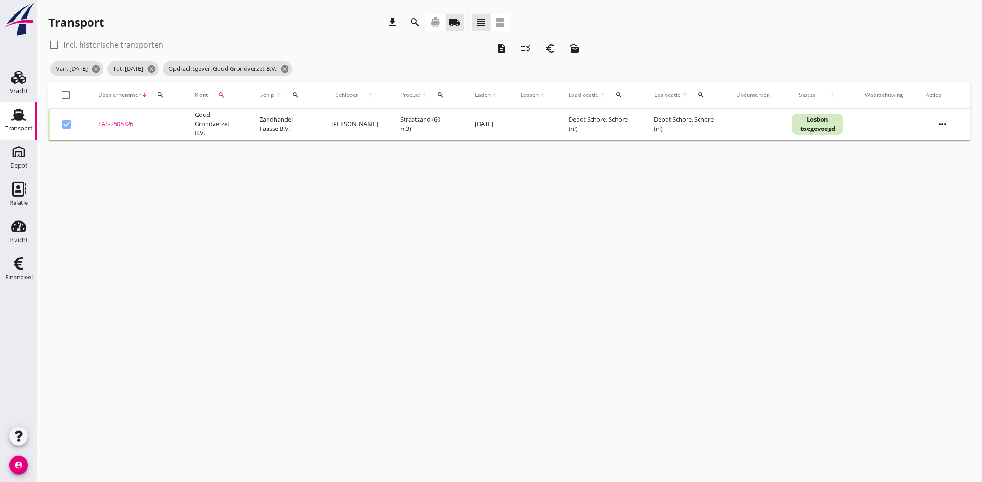
click at [553, 45] on icon "euro_symbol" at bounding box center [549, 48] width 11 height 11
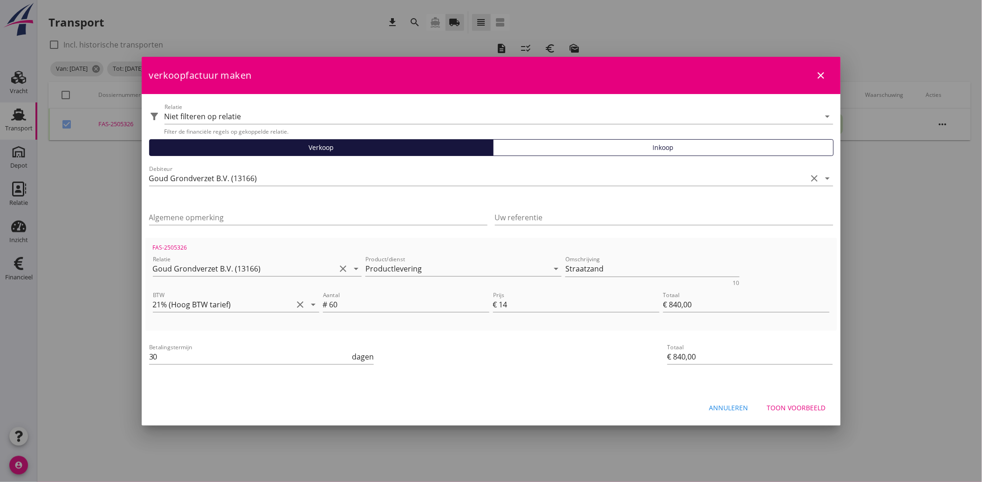
click at [807, 411] on div "Toon voorbeeld" at bounding box center [796, 408] width 59 height 10
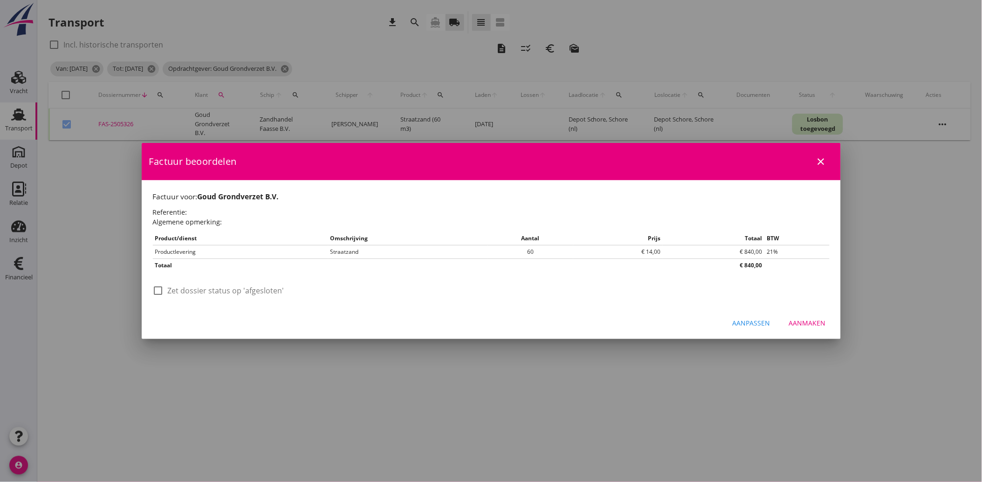
click at [164, 291] on div at bounding box center [159, 291] width 16 height 16
click at [811, 323] on div "Aanmaken" at bounding box center [807, 323] width 37 height 10
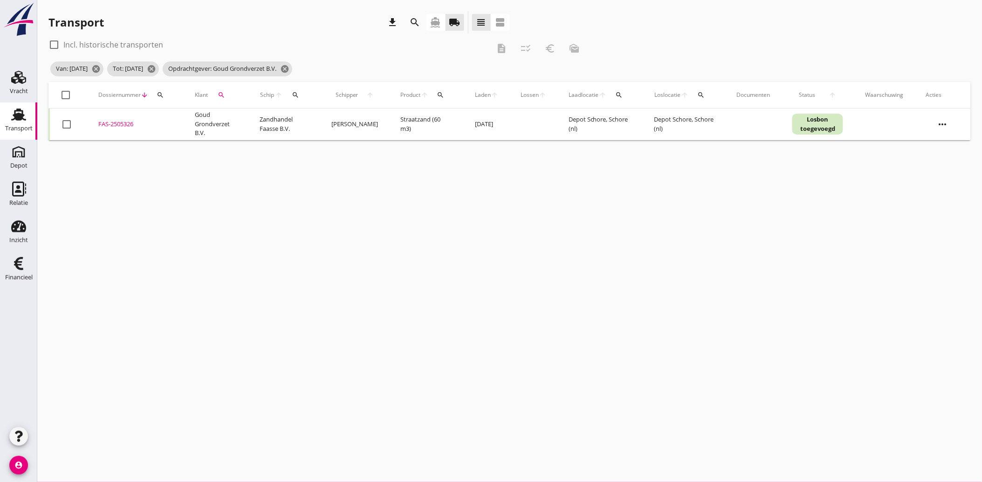
drag, startPoint x: 15, startPoint y: 267, endPoint x: 318, endPoint y: 330, distance: 309.2
click at [15, 267] on icon "Financieel" at bounding box center [18, 263] width 15 height 15
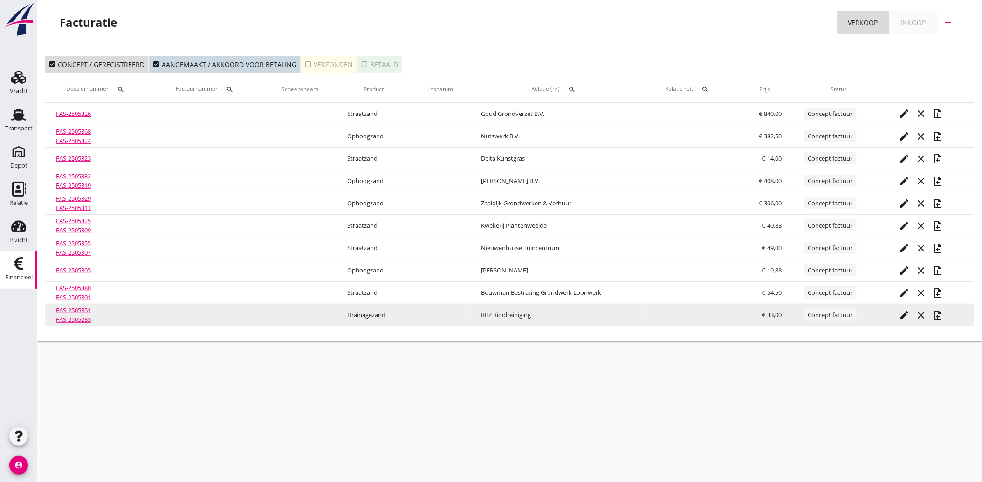
click at [939, 318] on icon "note_add" at bounding box center [937, 315] width 11 height 11
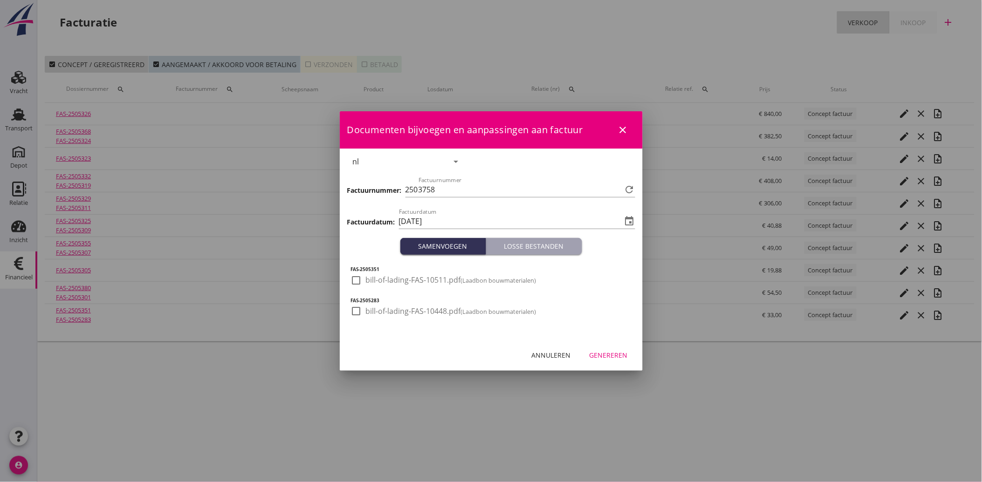
drag, startPoint x: 353, startPoint y: 274, endPoint x: 350, endPoint y: 291, distance: 17.5
click at [353, 276] on div at bounding box center [357, 281] width 16 height 16
click at [361, 309] on div at bounding box center [357, 311] width 16 height 16
click at [606, 354] on div "Genereren" at bounding box center [608, 355] width 38 height 10
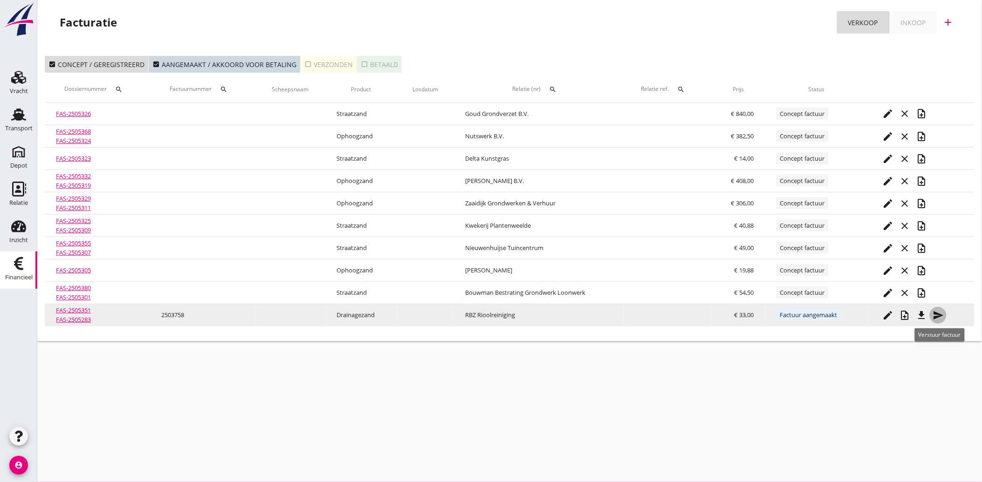
click at [936, 313] on icon "send" at bounding box center [937, 315] width 11 height 11
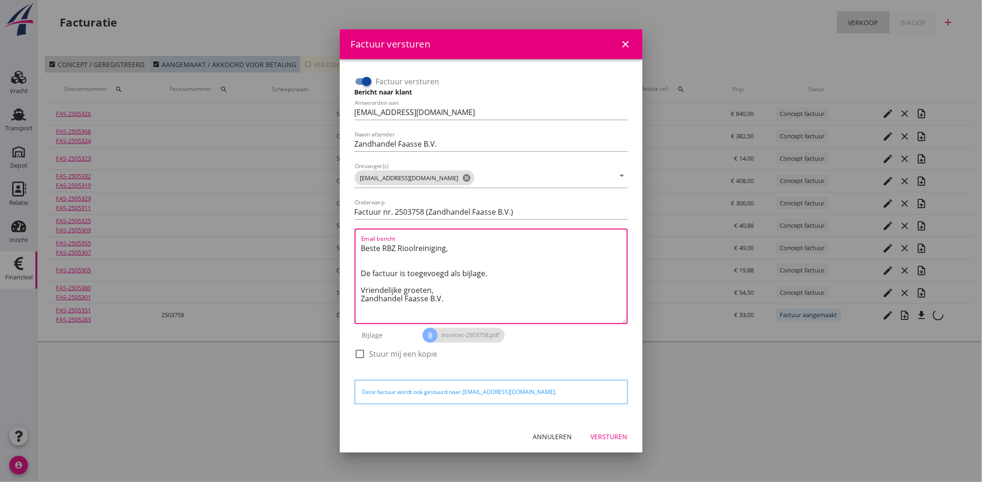
drag, startPoint x: 463, startPoint y: 309, endPoint x: 350, endPoint y: 238, distance: 134.1
click at [350, 238] on div "Factuur versturen Bericht naar klant Antwoorden aan [EMAIL_ADDRESS][DOMAIN_NAME…" at bounding box center [491, 240] width 288 height 347
paste textarea "Geachte heer/mevrouw, Hierbij zenden wij u onze factuur i.v.m. de door ons aan …"
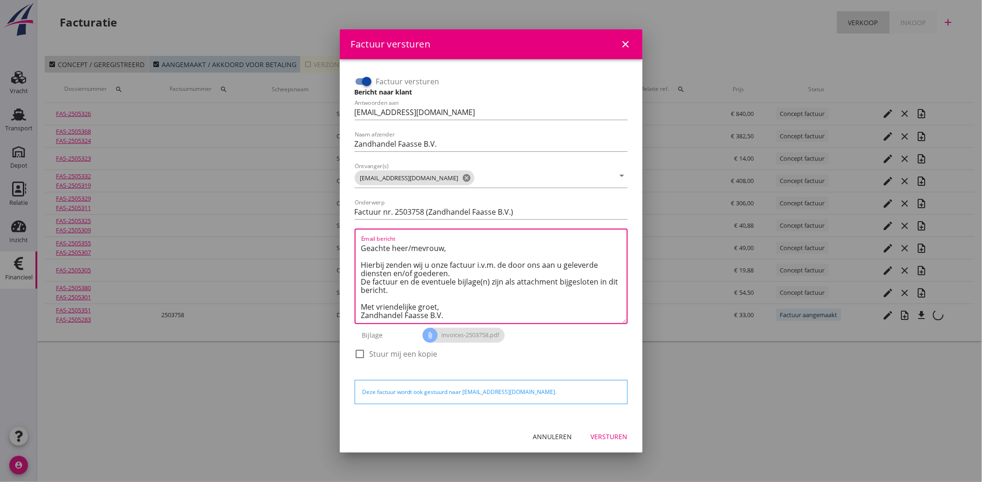
scroll to position [6, 0]
click at [608, 435] on div "Versturen" at bounding box center [609, 437] width 37 height 10
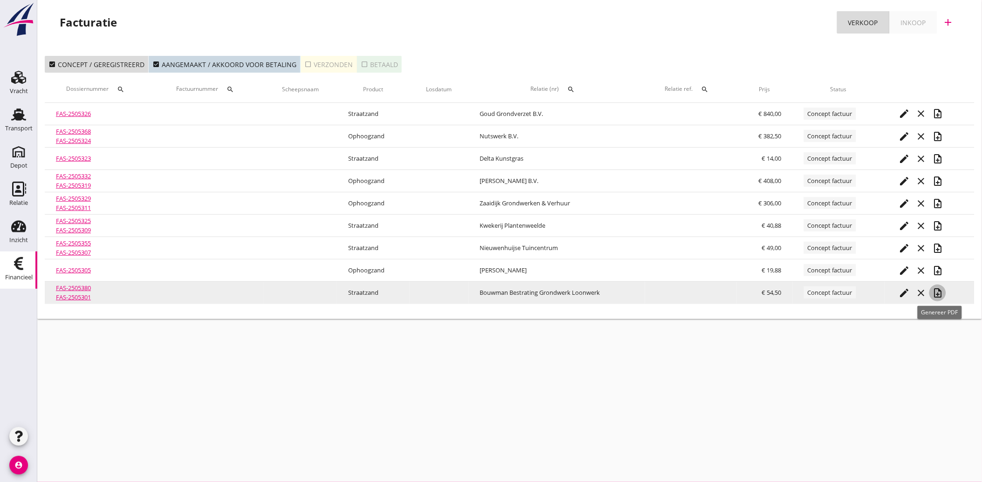
click at [939, 292] on icon "note_add" at bounding box center [937, 293] width 11 height 11
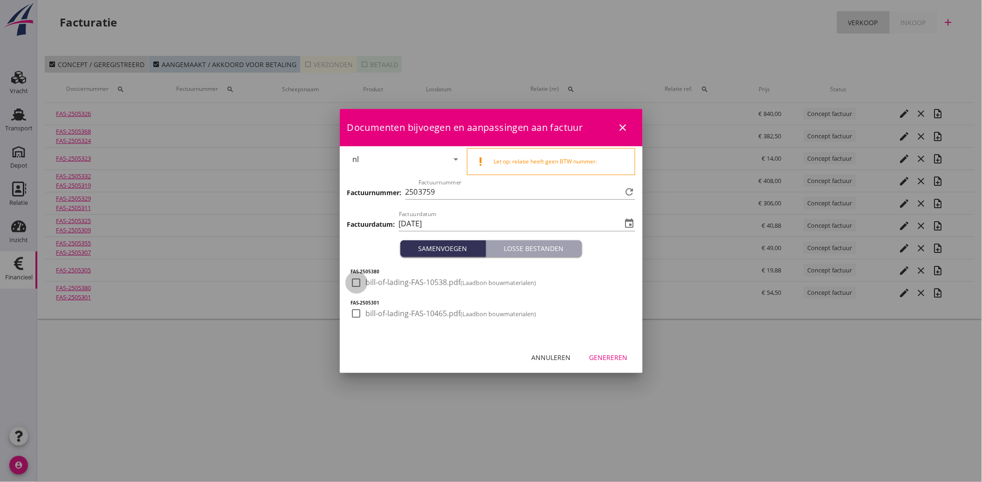
drag, startPoint x: 362, startPoint y: 281, endPoint x: 353, endPoint y: 299, distance: 19.2
click at [361, 283] on div at bounding box center [357, 283] width 16 height 16
click at [352, 310] on div at bounding box center [357, 314] width 16 height 16
click at [625, 357] on div "Genereren" at bounding box center [608, 358] width 38 height 10
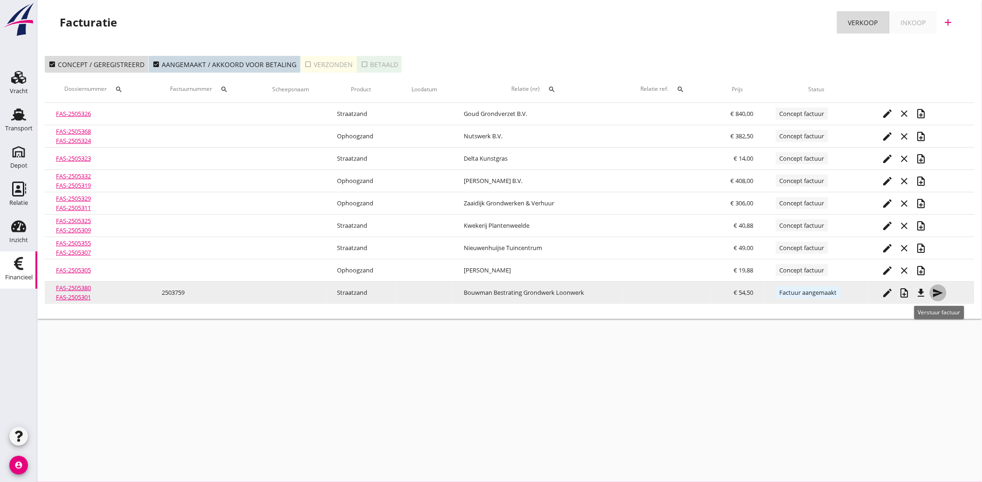
click at [938, 289] on icon "send" at bounding box center [937, 293] width 11 height 11
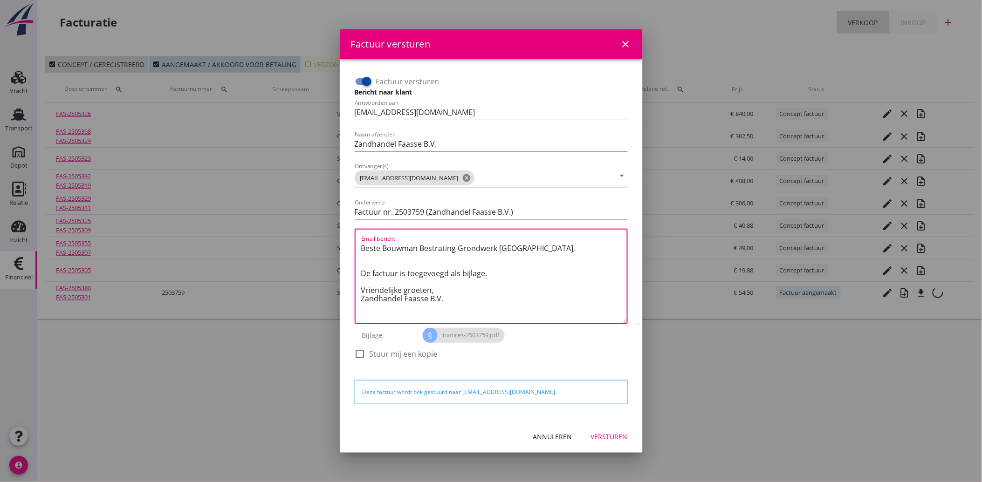
drag, startPoint x: 452, startPoint y: 301, endPoint x: 356, endPoint y: 248, distance: 110.3
click at [356, 248] on div "Email bericht Beste Bouwman Bestrating Grondwerk Loonwerk, De factuur is toegev…" at bounding box center [491, 277] width 273 height 96
paste textarea "Geachte heer/mevrouw, Hierbij zenden wij u onze factuur i.v.m. de door ons aan …"
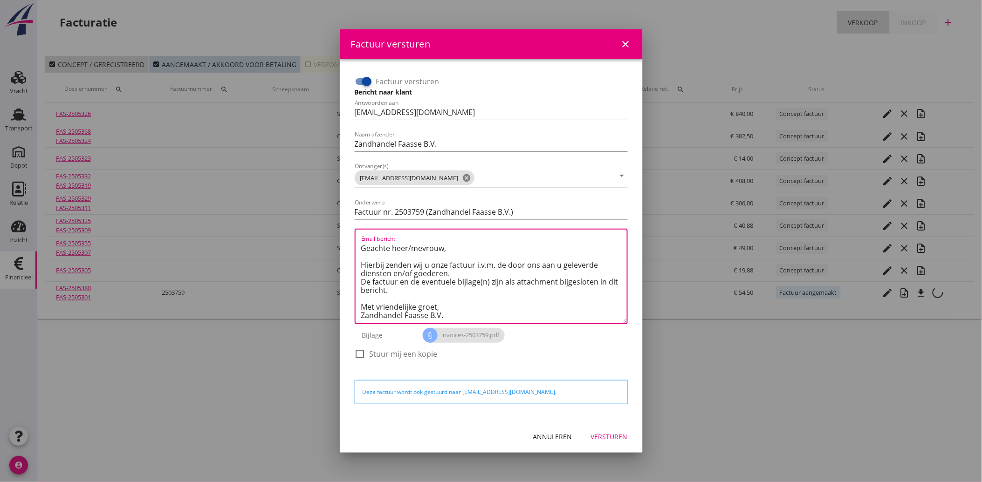
click at [612, 431] on button "Versturen" at bounding box center [609, 437] width 52 height 17
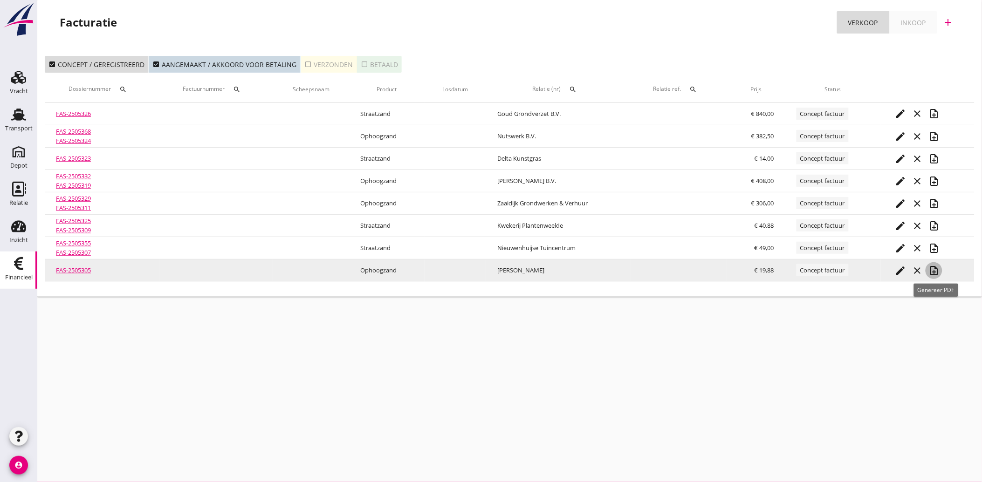
click at [932, 266] on icon "note_add" at bounding box center [933, 270] width 11 height 11
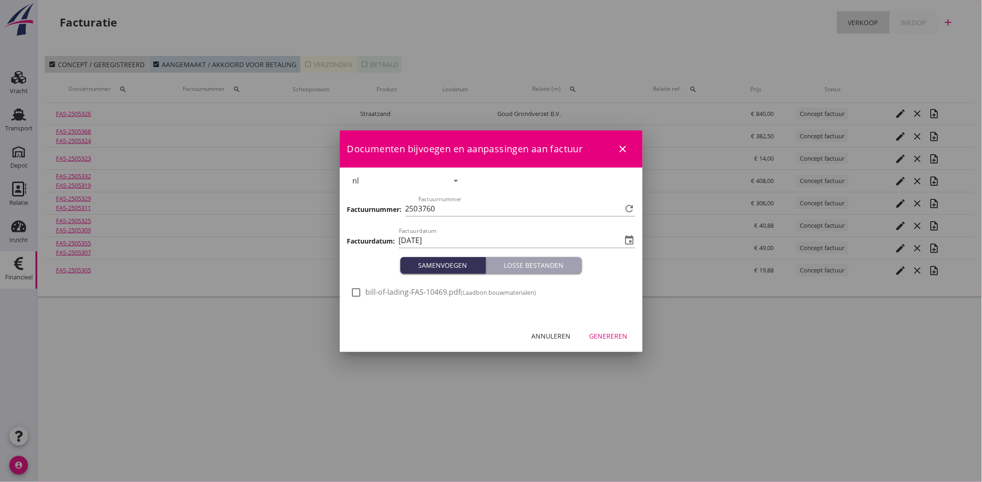
click at [359, 294] on div at bounding box center [357, 293] width 16 height 16
click at [616, 331] on div "Genereren" at bounding box center [608, 336] width 38 height 10
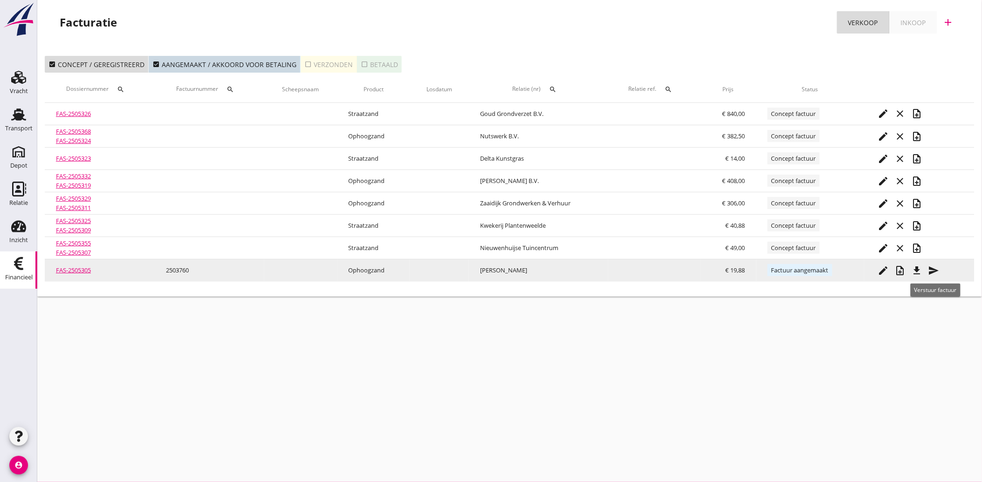
click at [938, 271] on icon "send" at bounding box center [933, 270] width 11 height 11
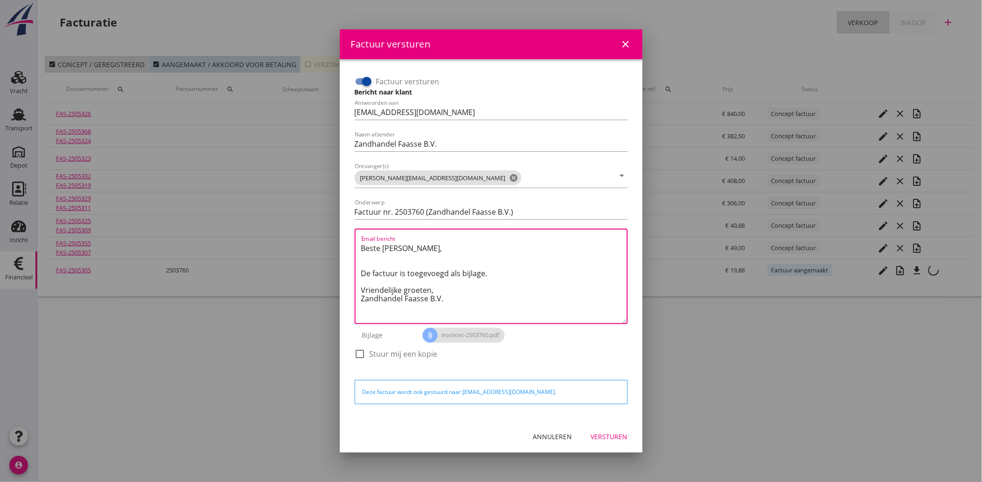
drag, startPoint x: 451, startPoint y: 301, endPoint x: 351, endPoint y: 244, distance: 114.8
click at [351, 244] on div "Factuur versturen Bericht naar klant Antwoorden aan [EMAIL_ADDRESS][DOMAIN_NAME…" at bounding box center [491, 222] width 281 height 304
paste textarea "Geachte heer/mevrouw, Hierbij zenden wij u onze factuur i.v.m. de door ons aan …"
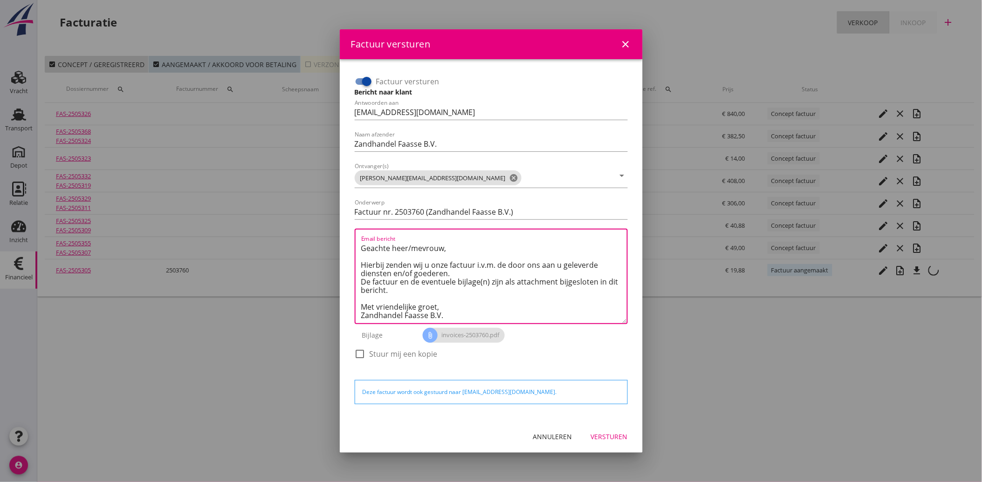
click at [610, 434] on div "Versturen" at bounding box center [609, 437] width 37 height 10
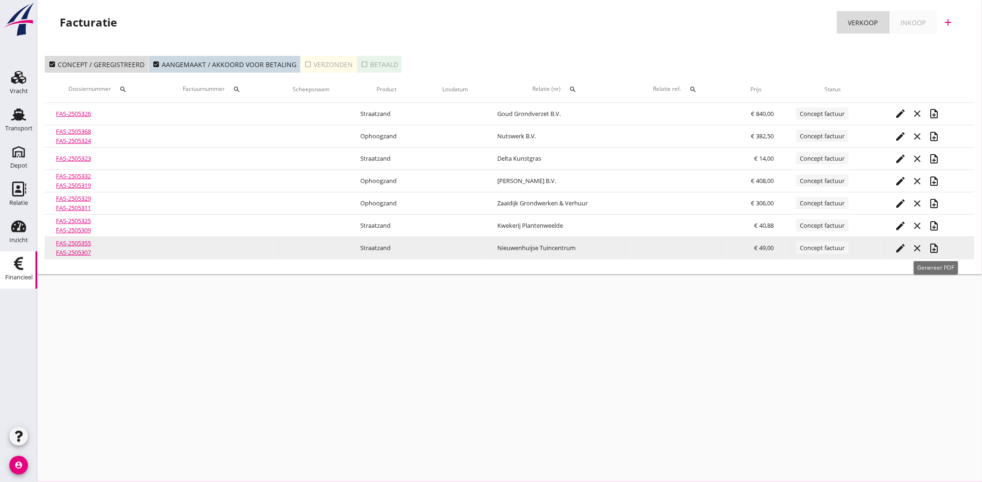
click at [934, 249] on icon "note_add" at bounding box center [933, 248] width 11 height 11
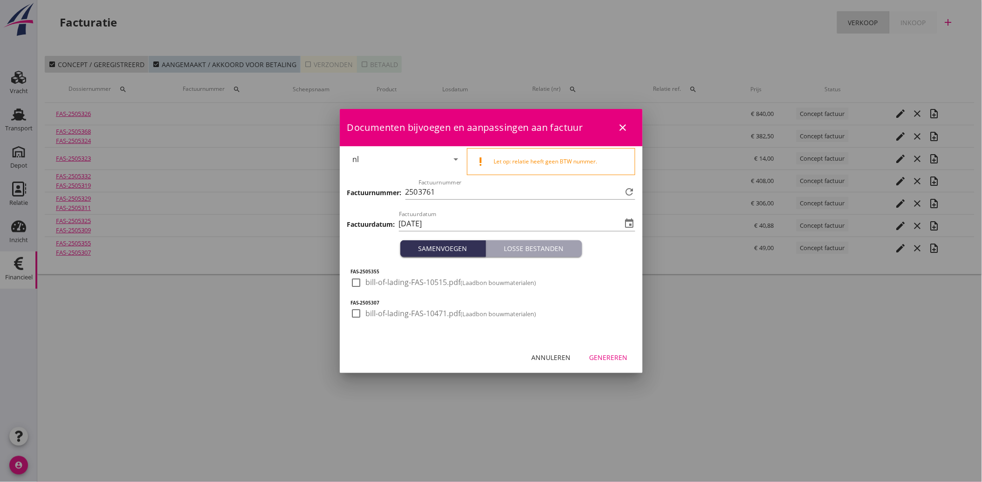
drag, startPoint x: 351, startPoint y: 277, endPoint x: 356, endPoint y: 300, distance: 23.4
click at [351, 278] on div at bounding box center [357, 283] width 16 height 16
click at [357, 315] on div at bounding box center [357, 314] width 16 height 16
click at [611, 353] on div "Genereren" at bounding box center [608, 358] width 38 height 10
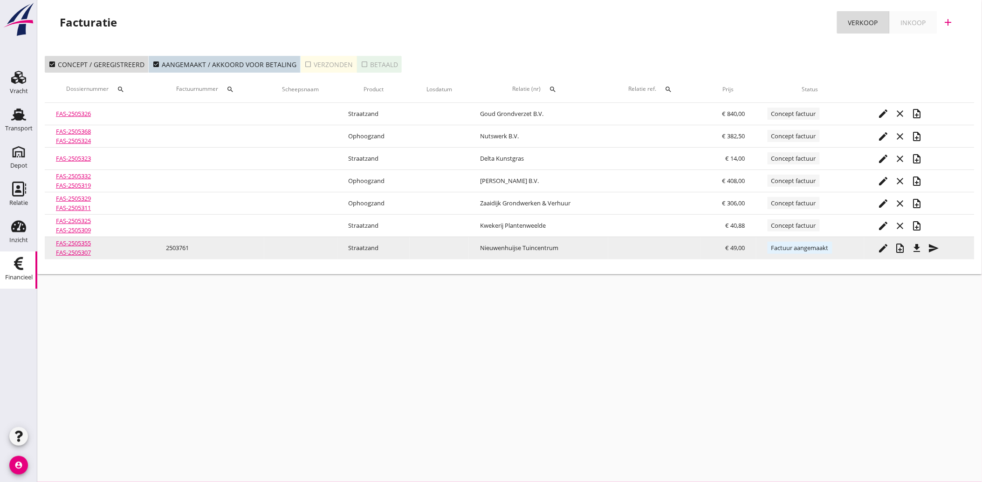
click at [934, 250] on icon "send" at bounding box center [933, 248] width 11 height 11
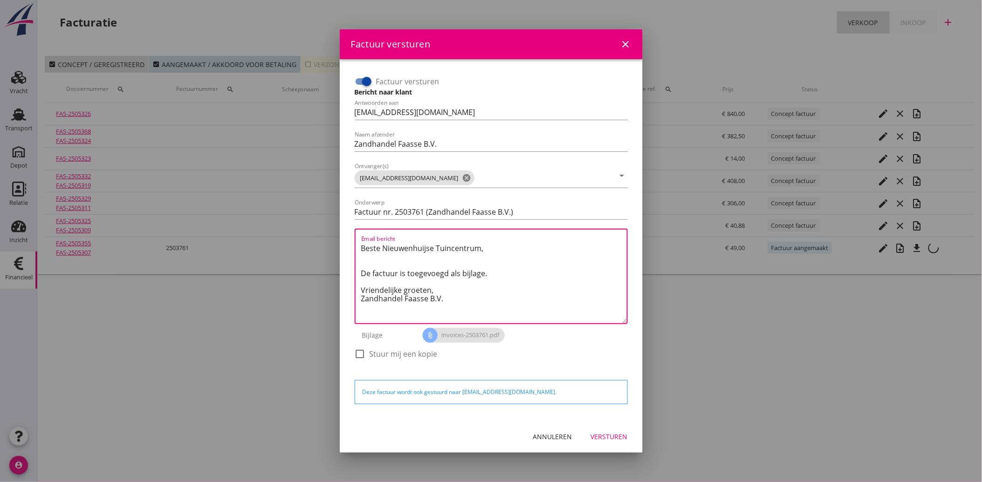
drag, startPoint x: 457, startPoint y: 307, endPoint x: 349, endPoint y: 238, distance: 127.6
click at [349, 238] on div "Factuur versturen Bericht naar klant Antwoorden aan [EMAIL_ADDRESS][DOMAIN_NAME…" at bounding box center [491, 240] width 288 height 347
paste textarea "Geachte heer/mevrouw, Hierbij zenden wij u onze factuur i.v.m. de door ons aan …"
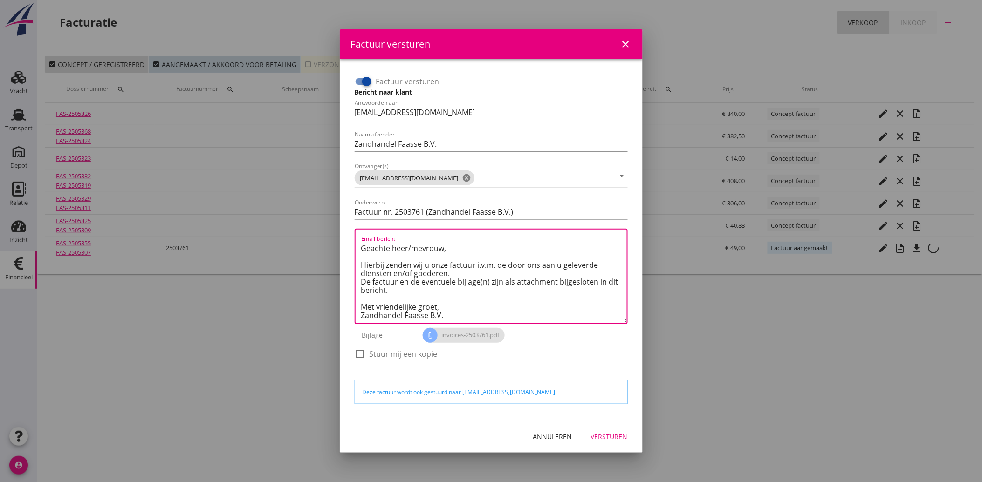
click at [611, 432] on div "Versturen" at bounding box center [609, 437] width 37 height 10
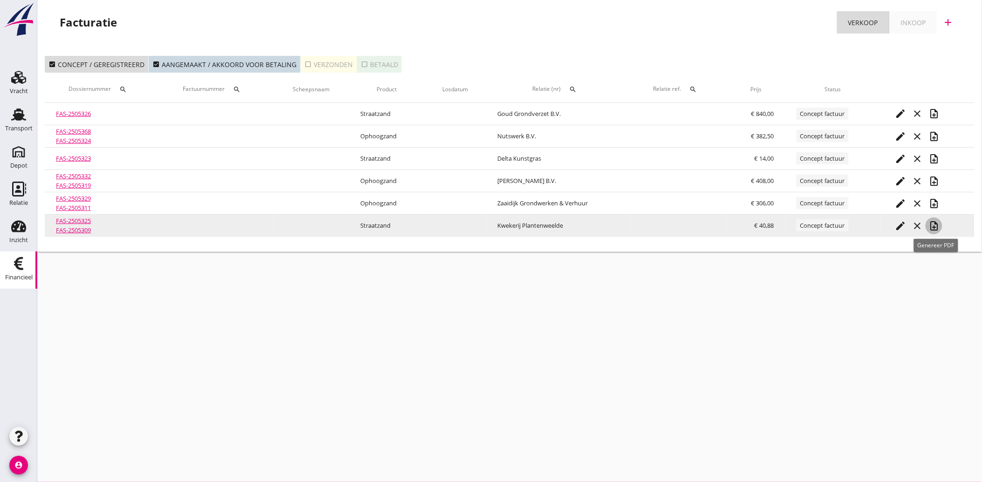
click at [931, 224] on icon "note_add" at bounding box center [933, 225] width 11 height 11
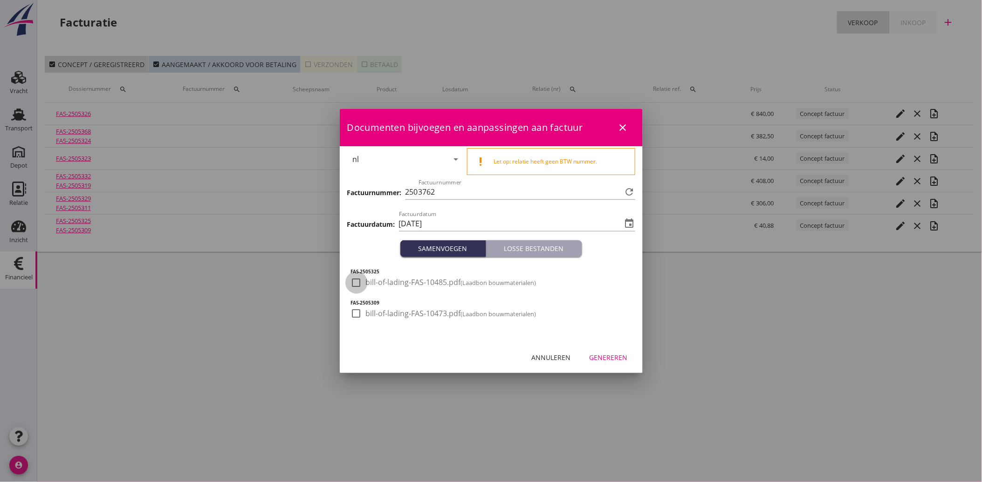
click at [358, 279] on div at bounding box center [357, 283] width 16 height 16
drag, startPoint x: 356, startPoint y: 315, endPoint x: 493, endPoint y: 358, distance: 143.9
click at [356, 316] on div at bounding box center [357, 314] width 16 height 16
click at [627, 359] on div "Genereren" at bounding box center [608, 358] width 38 height 10
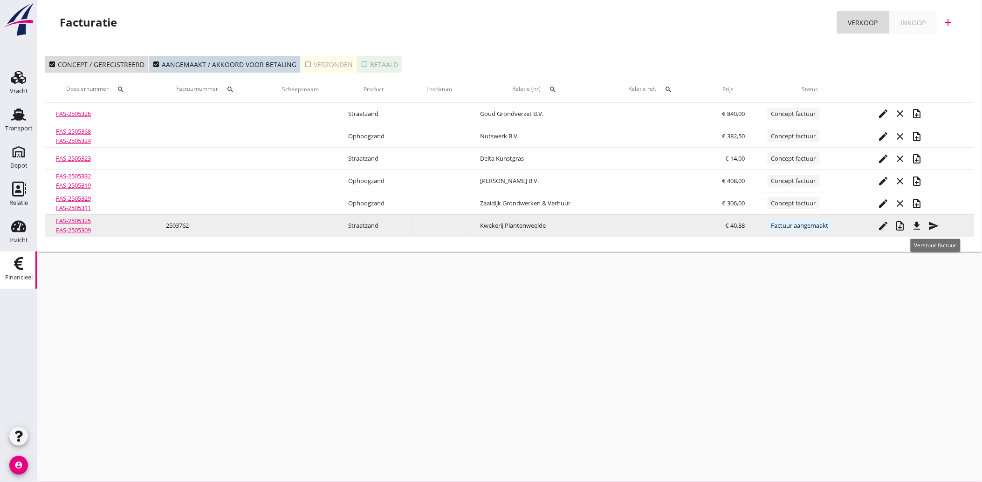
click at [931, 226] on icon "send" at bounding box center [933, 225] width 11 height 11
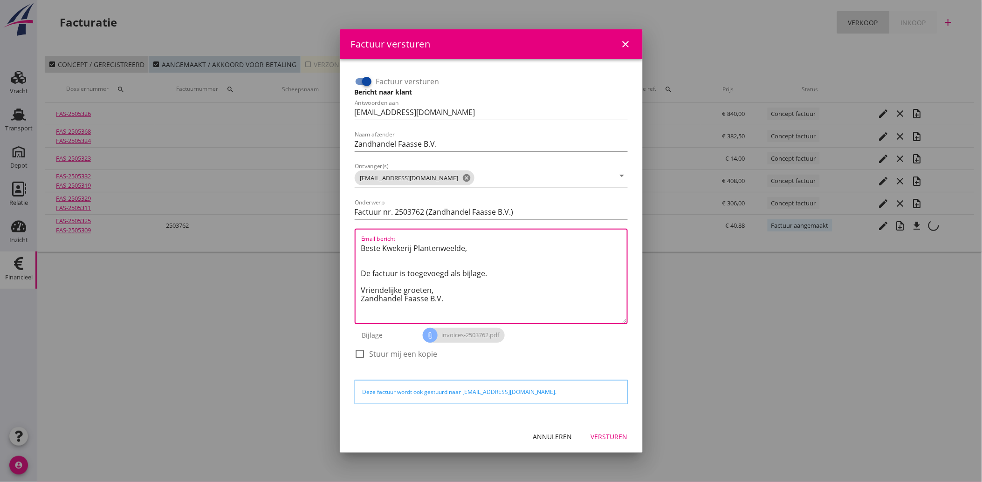
drag, startPoint x: 463, startPoint y: 309, endPoint x: 350, endPoint y: 243, distance: 130.7
click at [351, 243] on div "Factuur versturen Bericht naar klant Antwoorden aan [EMAIL_ADDRESS][DOMAIN_NAME…" at bounding box center [491, 222] width 281 height 304
paste textarea "Geachte heer/mevrouw, Hierbij zenden wij u onze factuur i.v.m. de door ons aan …"
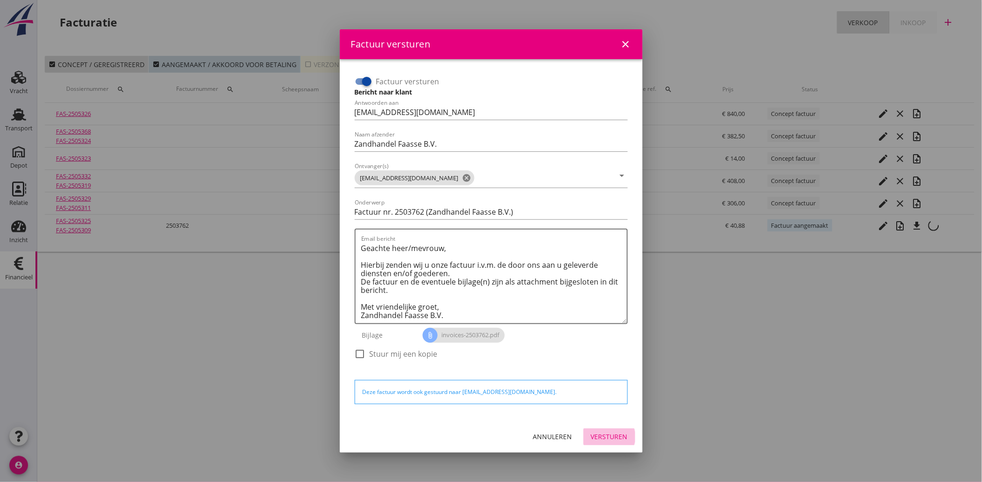
click at [623, 444] on button "Versturen" at bounding box center [609, 437] width 52 height 17
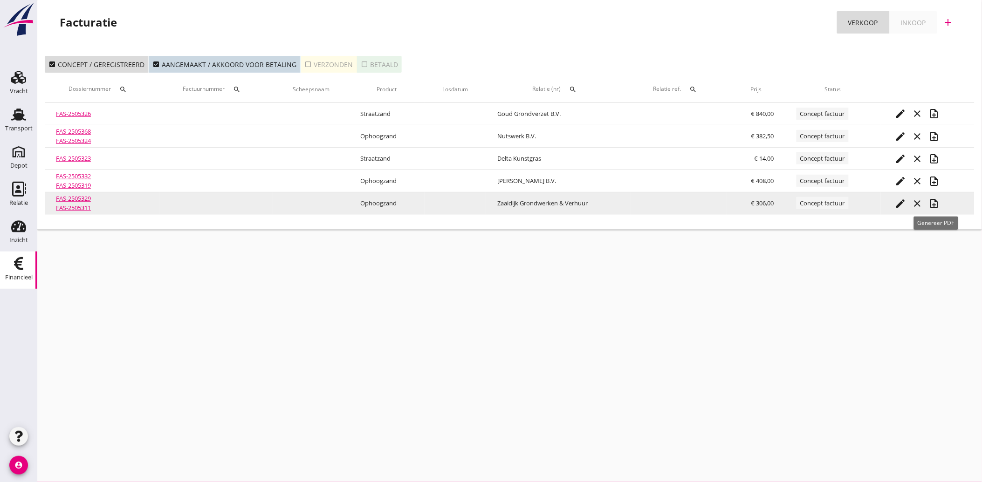
click at [939, 203] on icon "note_add" at bounding box center [933, 203] width 11 height 11
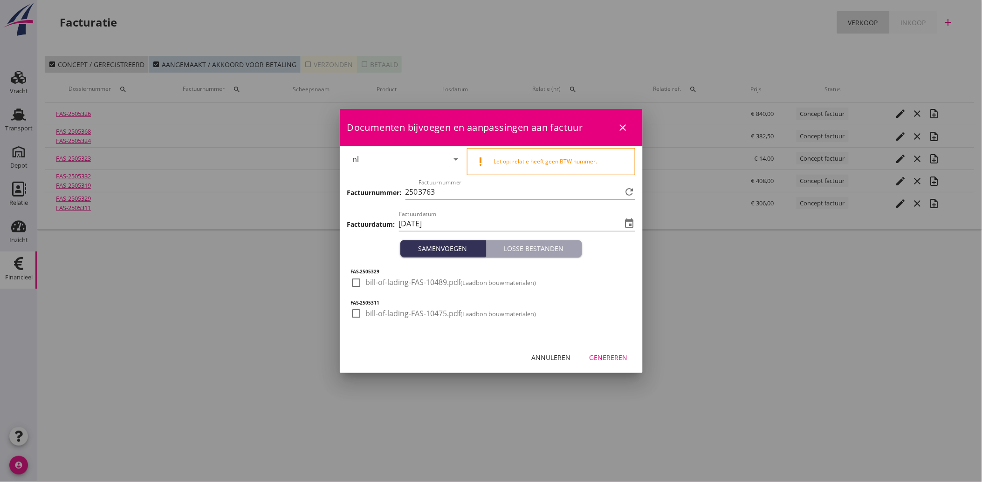
click at [359, 281] on div at bounding box center [357, 283] width 16 height 16
click at [359, 313] on div at bounding box center [357, 314] width 16 height 16
click at [614, 355] on div "Genereren" at bounding box center [608, 358] width 38 height 10
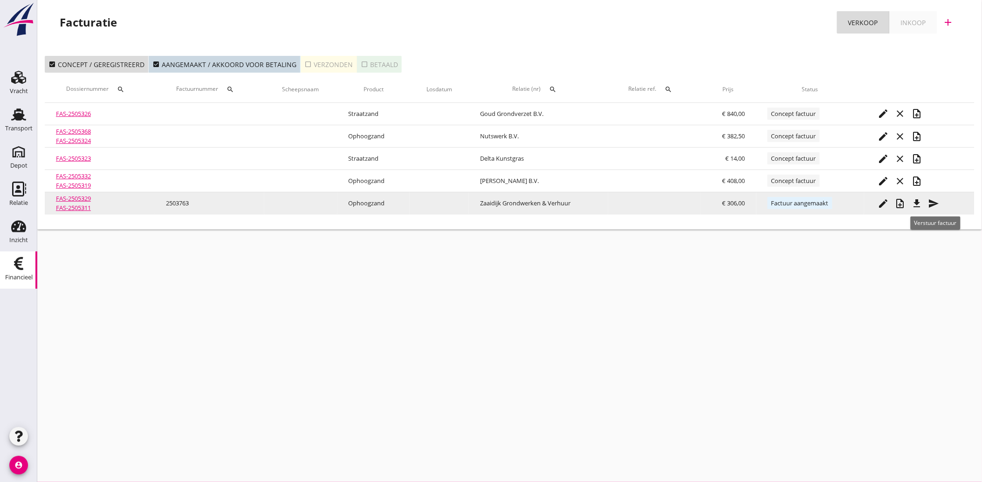
click at [938, 204] on icon "send" at bounding box center [933, 203] width 11 height 11
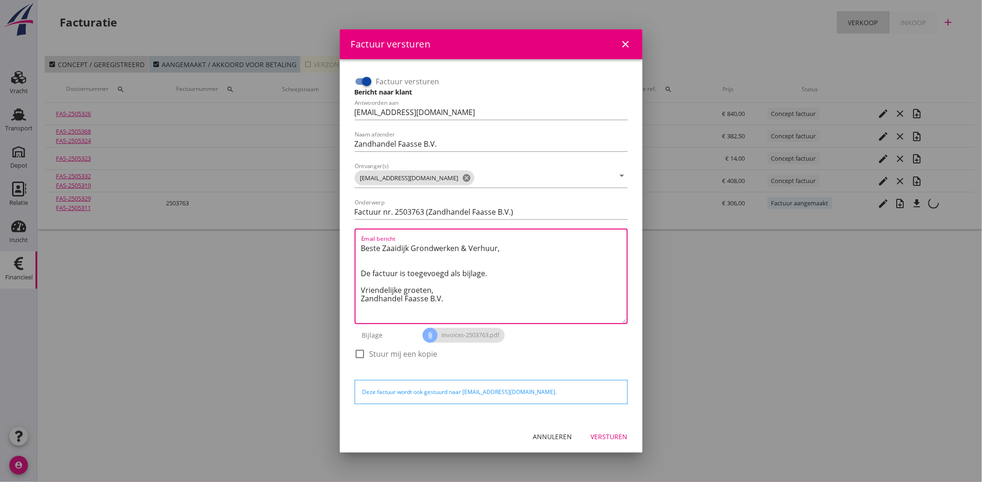
drag, startPoint x: 456, startPoint y: 300, endPoint x: 353, endPoint y: 246, distance: 116.3
click at [353, 246] on div "Factuur versturen Bericht naar klant Antwoorden aan [EMAIL_ADDRESS][DOMAIN_NAME…" at bounding box center [491, 222] width 281 height 304
paste textarea "Geachte heer/mevrouw, Hierbij zenden wij u onze factuur i.v.m. de door ons aan …"
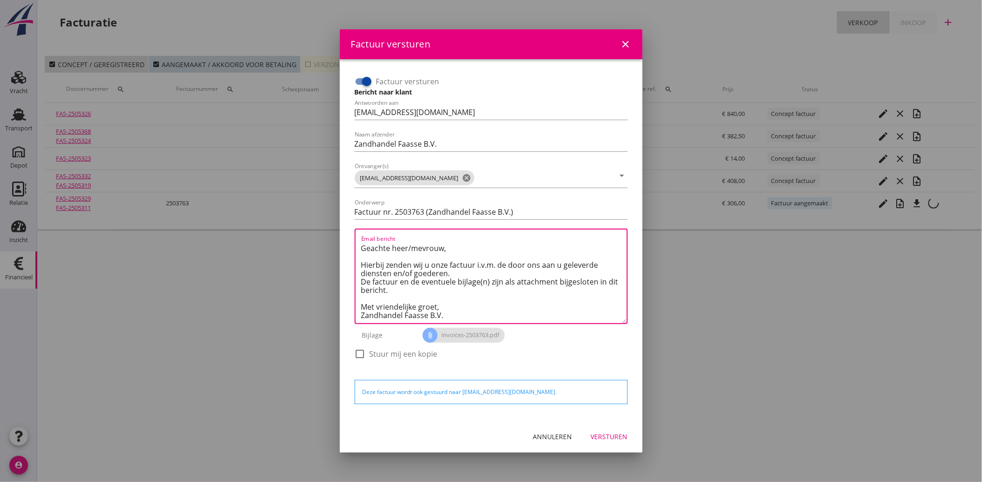
click at [609, 437] on div "Versturen" at bounding box center [609, 437] width 37 height 10
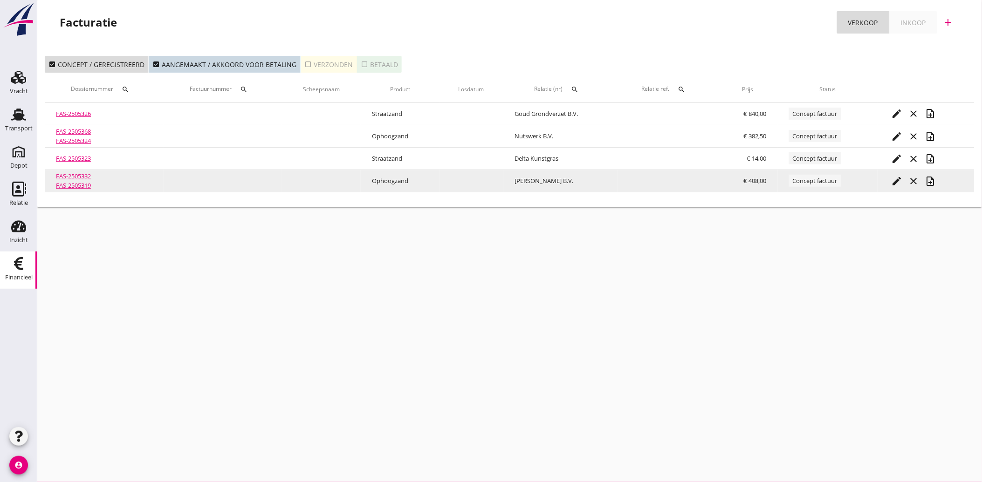
click at [935, 178] on icon "note_add" at bounding box center [930, 181] width 11 height 11
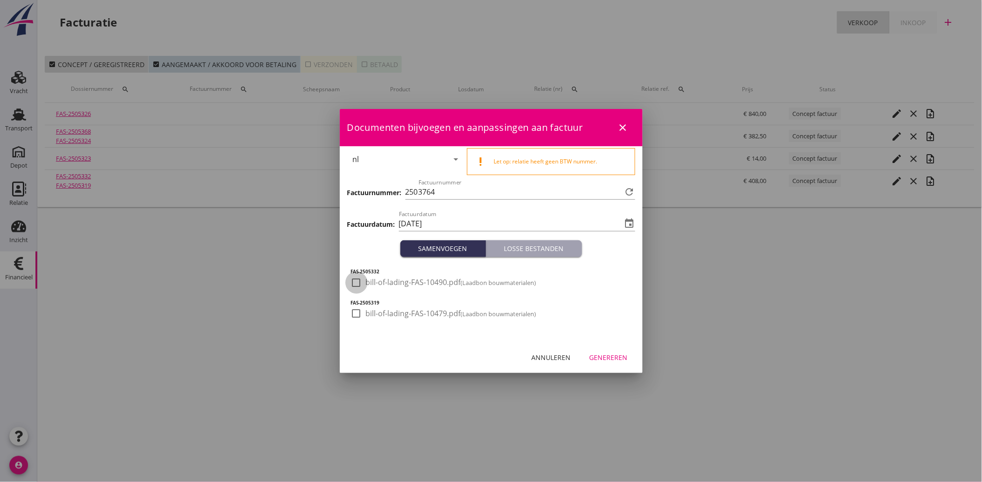
click at [355, 285] on div at bounding box center [357, 283] width 16 height 16
click at [357, 313] on div at bounding box center [357, 314] width 16 height 16
click at [606, 353] on div "Genereren" at bounding box center [608, 358] width 38 height 10
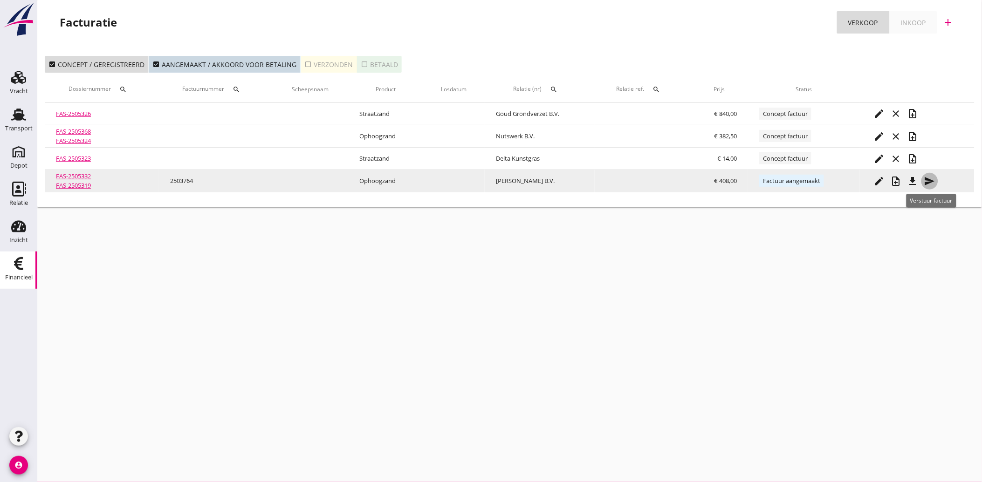
click at [931, 182] on icon "send" at bounding box center [929, 181] width 11 height 11
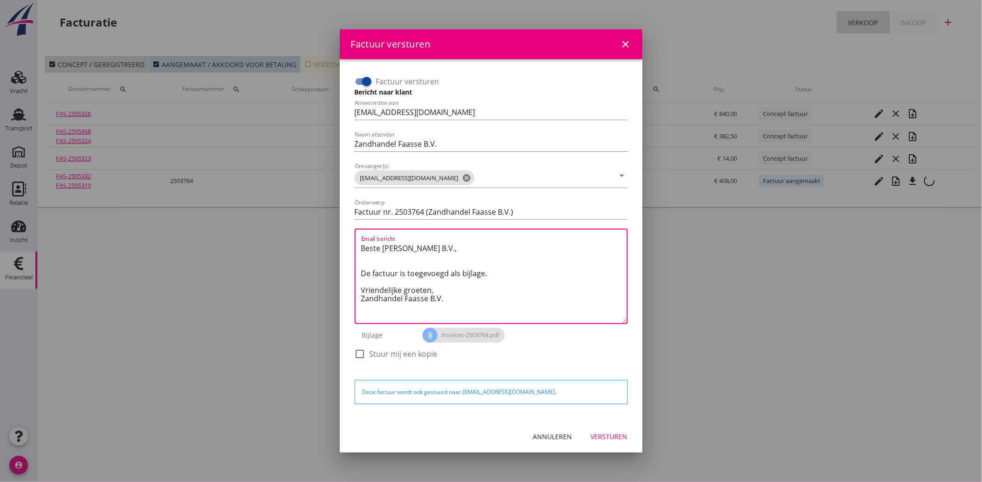
drag, startPoint x: 455, startPoint y: 306, endPoint x: 341, endPoint y: 235, distance: 134.7
click at [341, 235] on div "Factuur versturen Bericht naar klant Antwoorden aan [EMAIL_ADDRESS][DOMAIN_NAME…" at bounding box center [491, 240] width 303 height 362
paste textarea "Geachte heer/mevrouw, Hierbij zenden wij u onze factuur i.v.m. de door ons aan …"
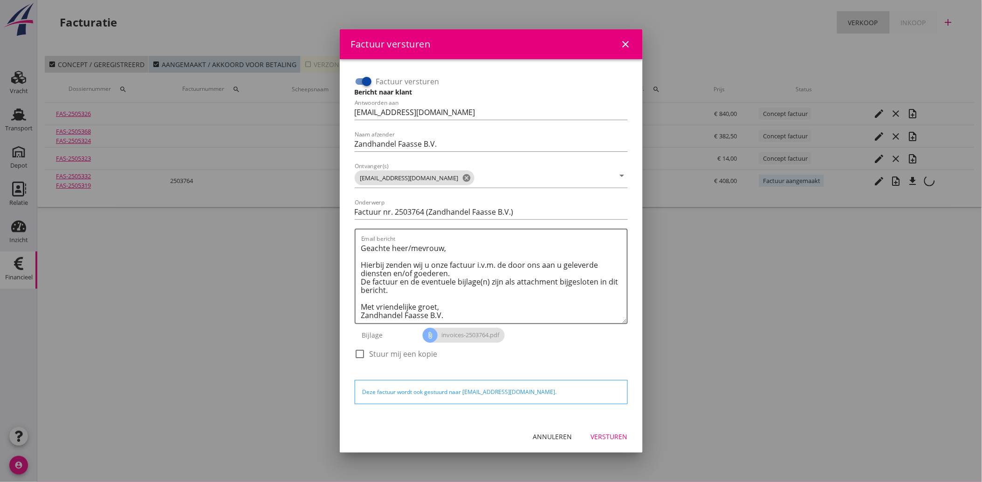
click at [613, 434] on div "Versturen" at bounding box center [609, 437] width 37 height 10
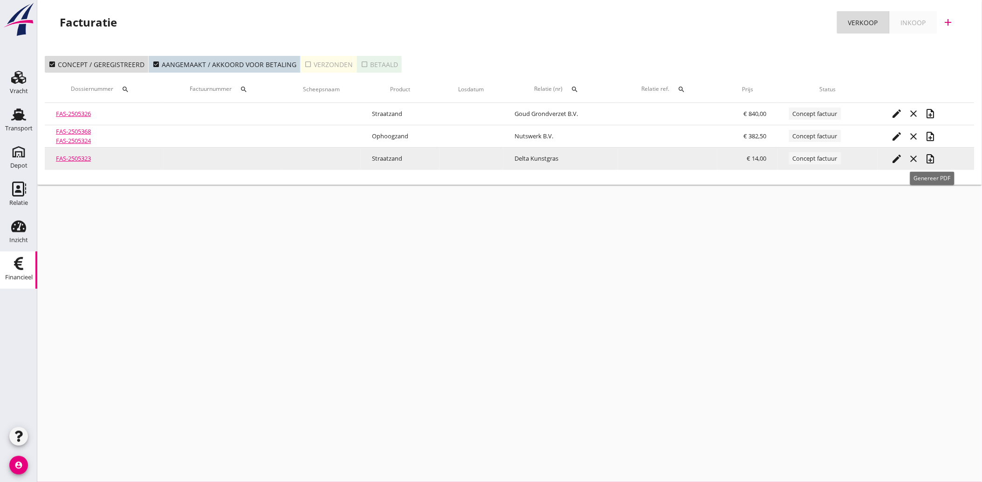
click at [933, 157] on icon "note_add" at bounding box center [930, 158] width 11 height 11
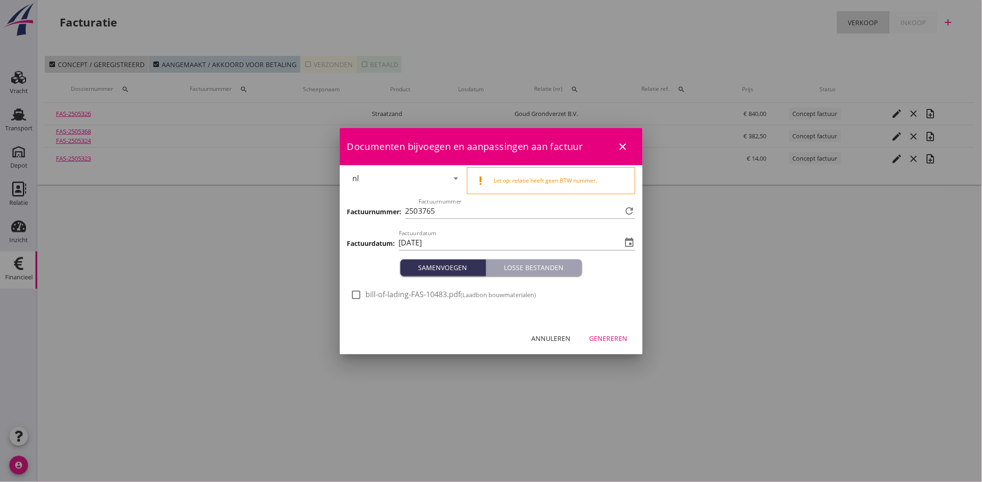
click at [357, 294] on div at bounding box center [357, 295] width 16 height 16
click at [609, 332] on button "Genereren" at bounding box center [608, 338] width 53 height 17
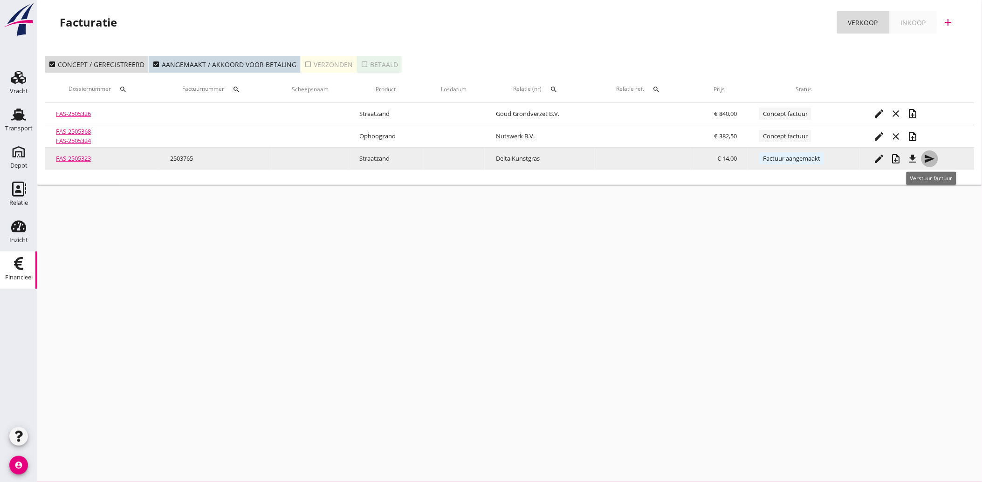
click at [932, 157] on icon "send" at bounding box center [929, 158] width 11 height 11
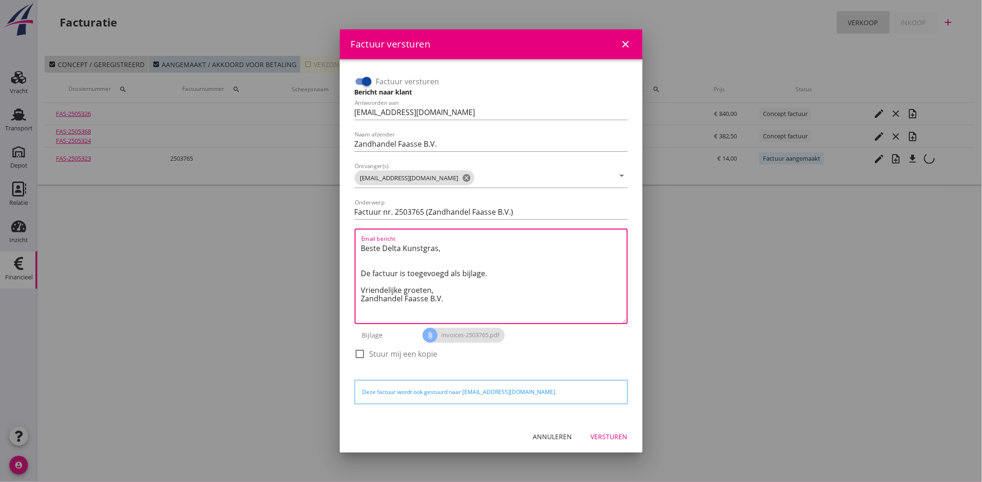
drag, startPoint x: 465, startPoint y: 308, endPoint x: 359, endPoint y: 249, distance: 120.8
click at [359, 249] on div "Email bericht Beste Delta Kunstgras, De factuur is toegevoegd als bijlage. Vrie…" at bounding box center [491, 277] width 273 height 96
paste textarea "Geachte heer/mevrouw, Hierbij zenden wij u onze factuur i.v.m. de door ons aan …"
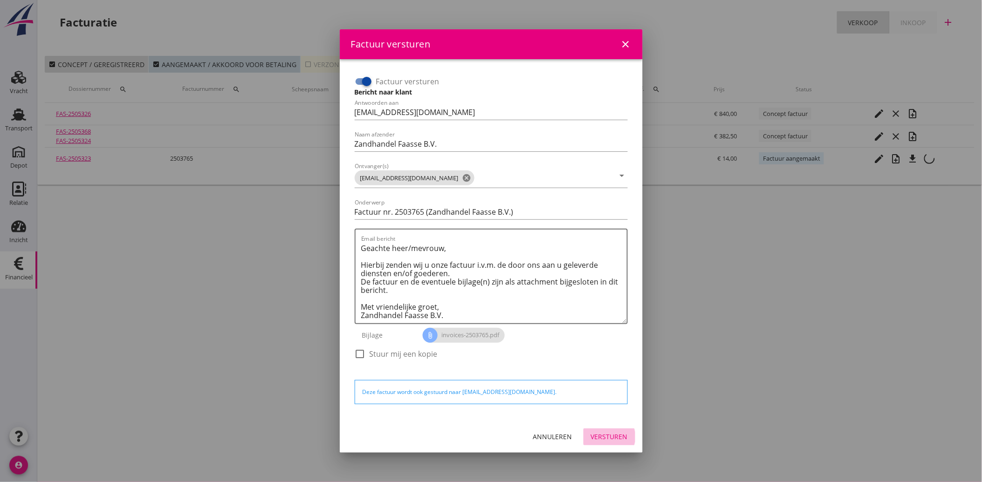
click at [611, 430] on button "Versturen" at bounding box center [609, 437] width 52 height 17
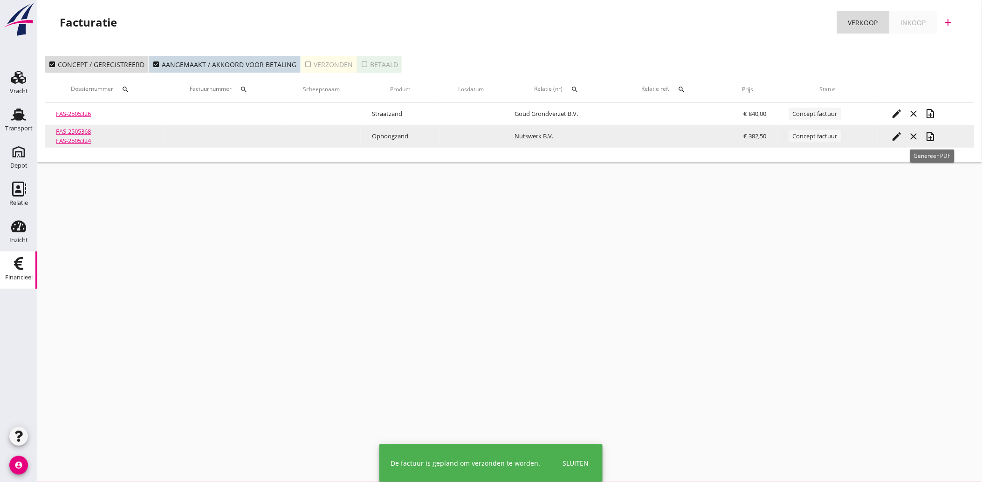
click at [932, 137] on icon "note_add" at bounding box center [930, 136] width 11 height 11
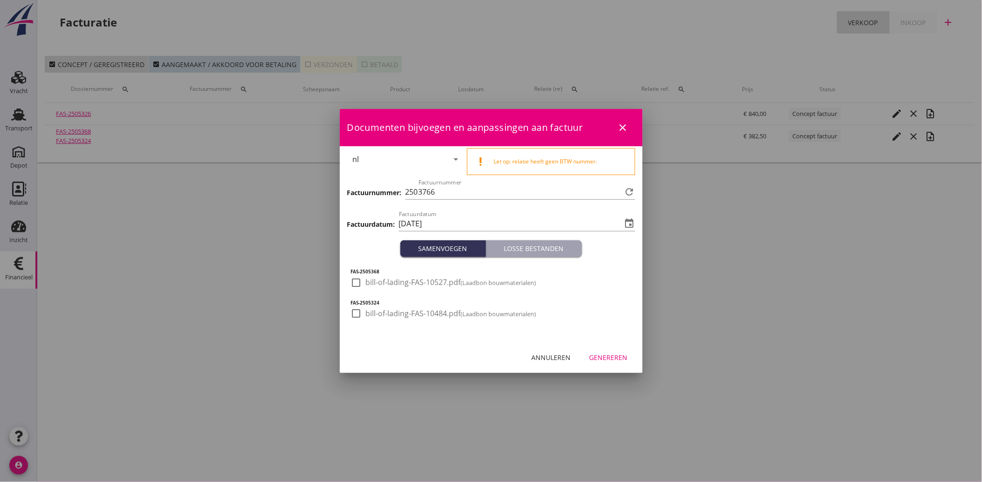
click at [357, 282] on div at bounding box center [357, 283] width 16 height 16
click at [353, 309] on div at bounding box center [357, 314] width 16 height 16
click at [607, 353] on div "Genereren" at bounding box center [608, 358] width 38 height 10
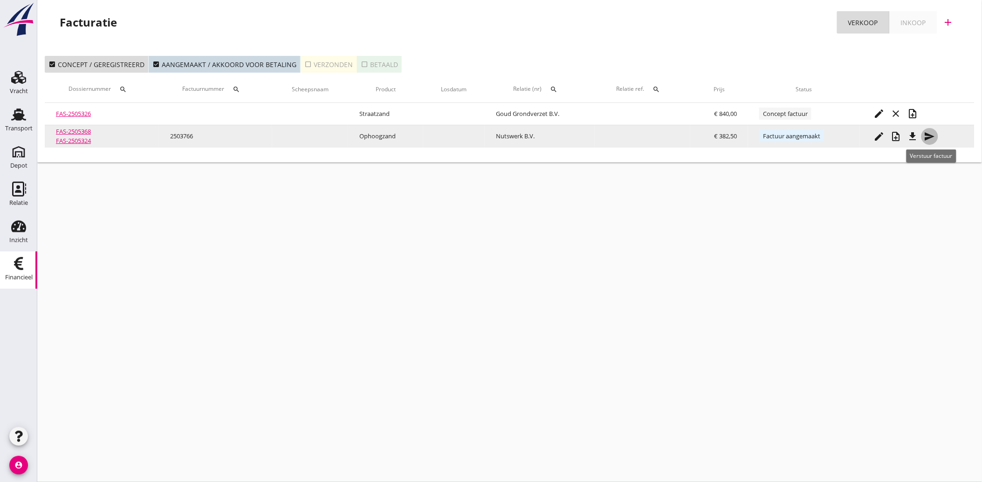
click at [933, 132] on icon "send" at bounding box center [929, 136] width 11 height 11
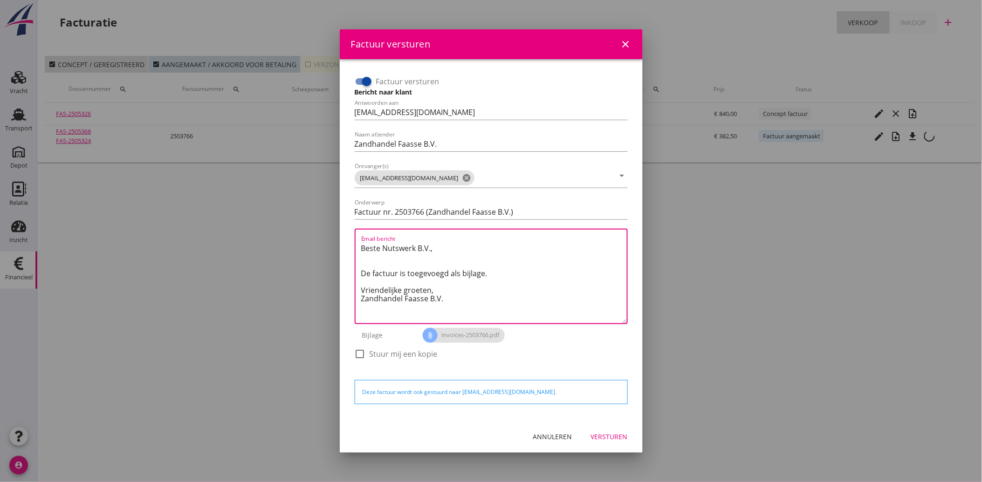
drag, startPoint x: 453, startPoint y: 301, endPoint x: 361, endPoint y: 251, distance: 105.1
click at [361, 251] on textarea "Beste Nutswerk B.V., De factuur is toegevoegd als bijlage. Vriendelijke groeten…" at bounding box center [494, 282] width 266 height 82
paste textarea "Geachte heer/mevrouw, Hierbij zenden wij u onze factuur i.v.m. de door ons aan …"
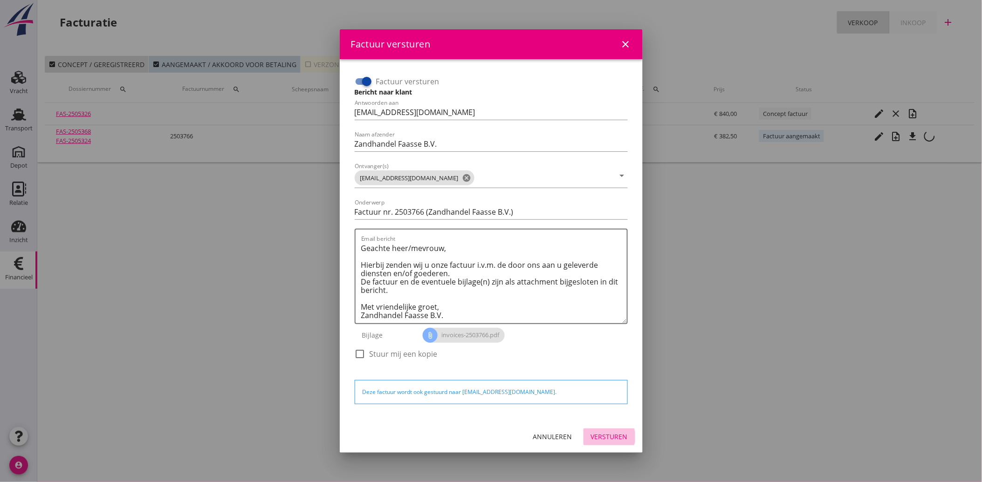
click at [600, 430] on button "Versturen" at bounding box center [609, 437] width 52 height 17
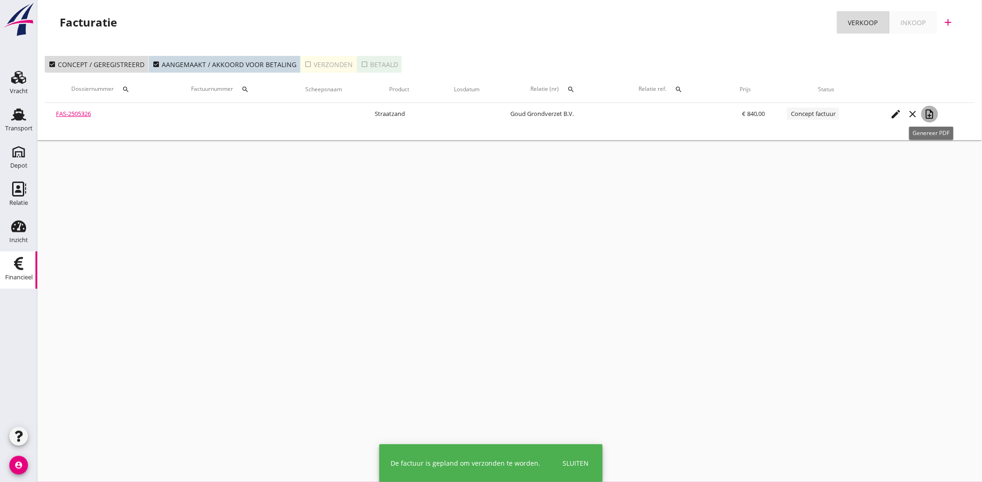
click at [933, 116] on icon "note_add" at bounding box center [929, 114] width 11 height 11
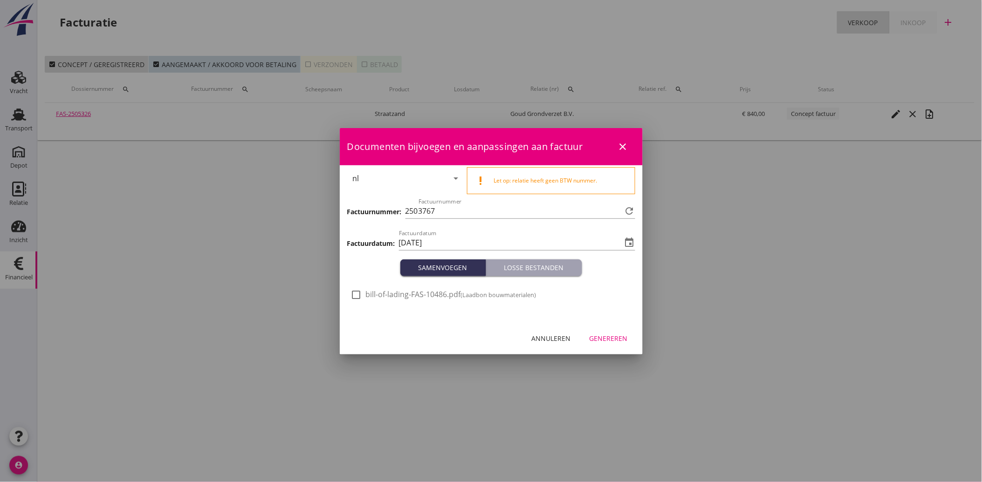
click at [361, 296] on div at bounding box center [357, 295] width 16 height 16
click at [619, 329] on div "Annuleren Genereren" at bounding box center [491, 339] width 303 height 32
click at [616, 336] on div "Genereren" at bounding box center [608, 339] width 38 height 10
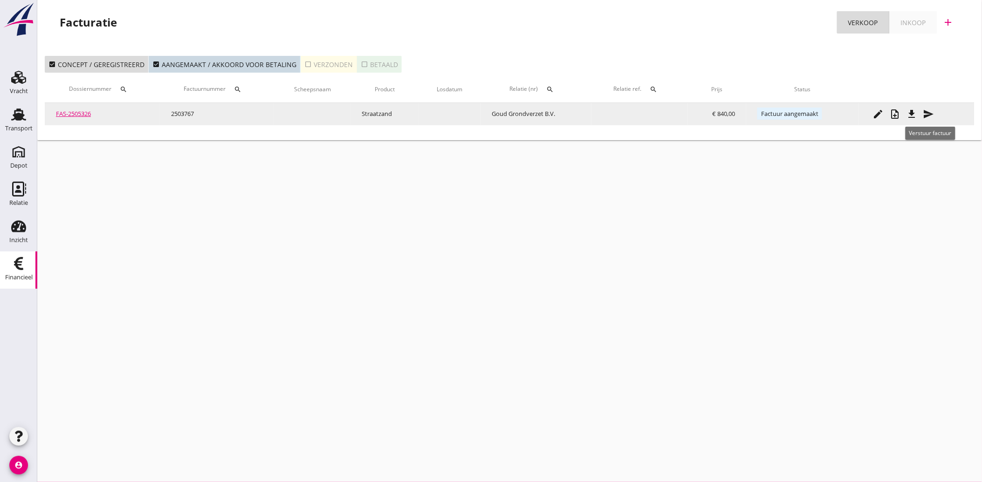
click at [930, 115] on icon "send" at bounding box center [928, 114] width 11 height 11
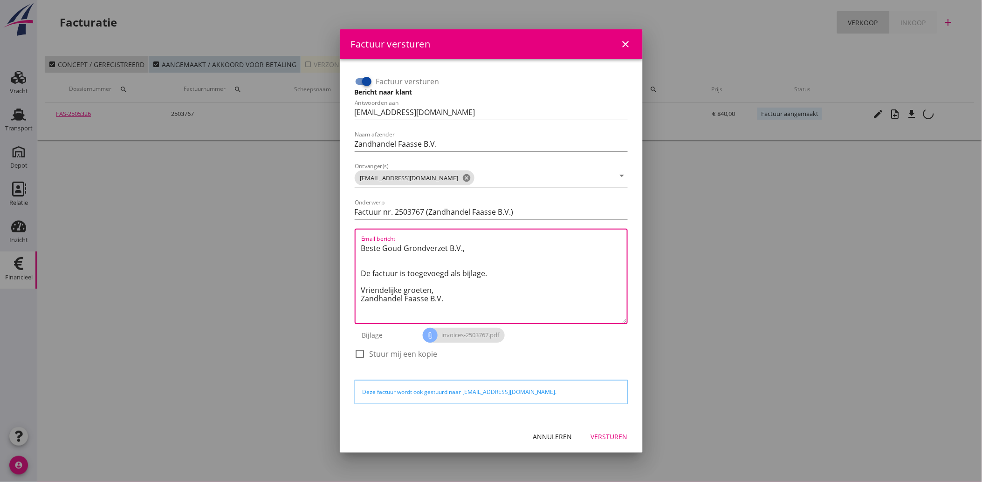
drag, startPoint x: 451, startPoint y: 301, endPoint x: 349, endPoint y: 241, distance: 118.0
click at [349, 241] on div "Factuur versturen Bericht naar klant Antwoorden aan [EMAIL_ADDRESS][DOMAIN_NAME…" at bounding box center [491, 240] width 288 height 347
paste textarea "Geachte heer/mevrouw, Hierbij zenden wij u onze factuur i.v.m. de door ons aan …"
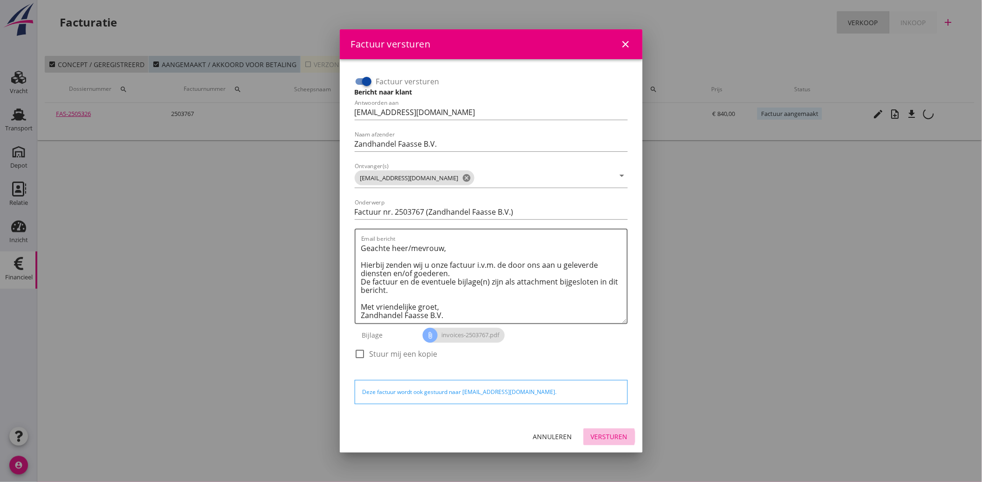
click at [606, 437] on div "Versturen" at bounding box center [609, 437] width 37 height 10
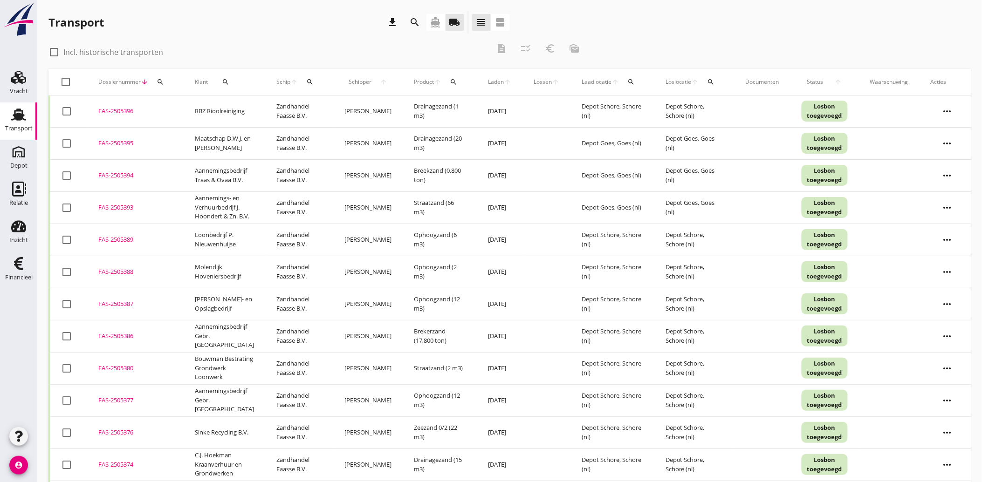
click at [226, 81] on icon "search" at bounding box center [225, 81] width 7 height 7
click at [232, 105] on input "Zoeken op opdrachtgever..." at bounding box center [263, 109] width 97 height 15
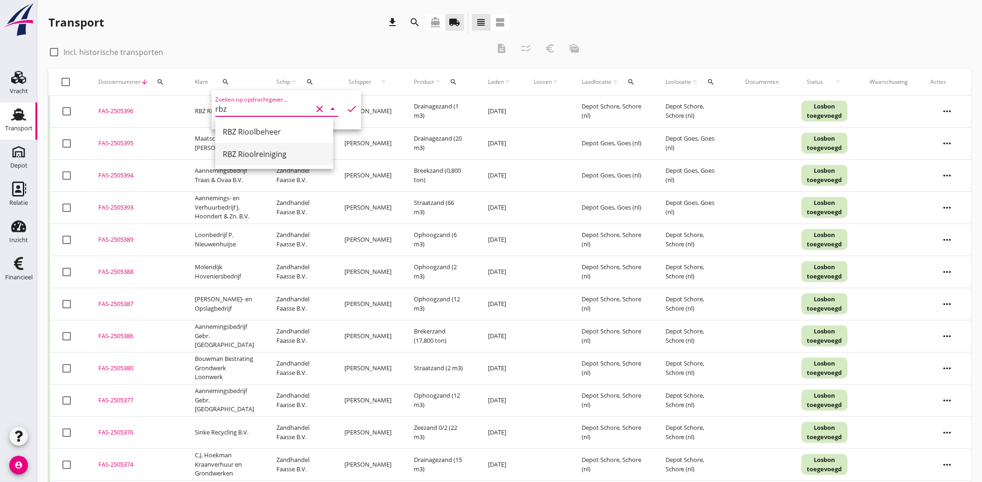
click at [248, 149] on div "RBZ Rioolreiniging" at bounding box center [274, 154] width 103 height 11
type input "RBZ Rioolreiniging"
click at [346, 105] on icon "check" at bounding box center [351, 108] width 11 height 11
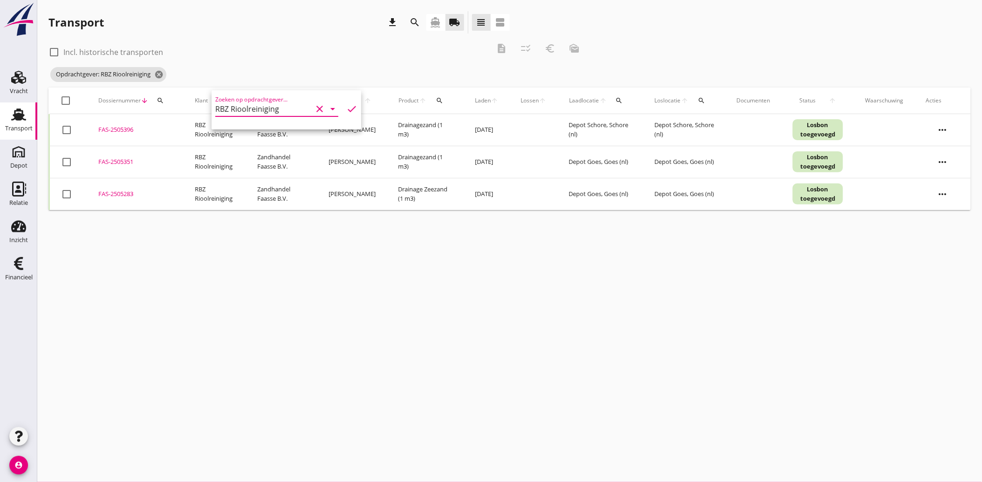
click at [66, 190] on div at bounding box center [67, 194] width 16 height 16
checkbox input "true"
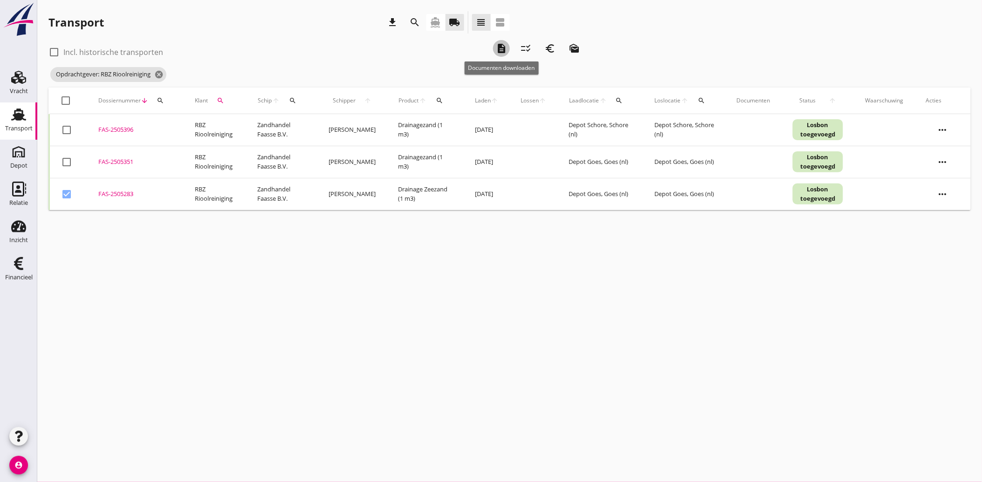
click at [499, 49] on icon "description" at bounding box center [501, 48] width 11 height 11
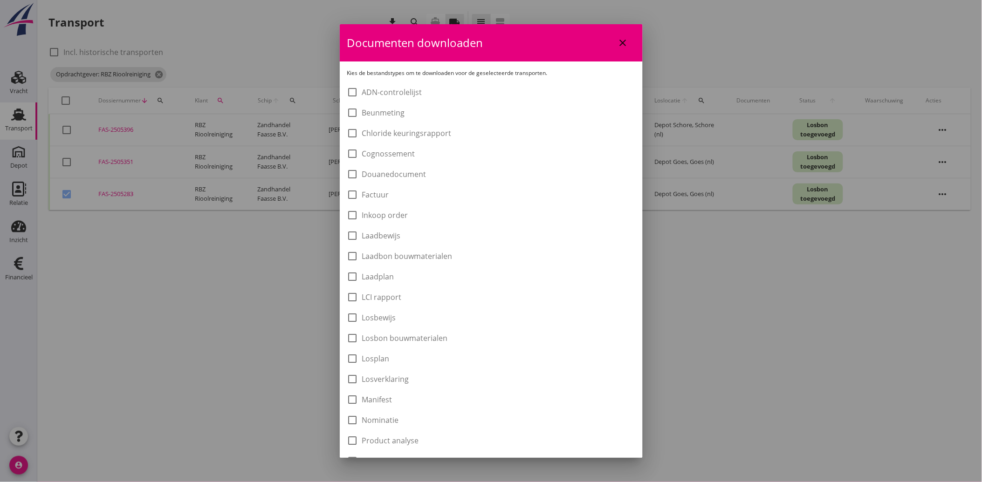
click at [403, 258] on label "Laadbon bouwmaterialen" at bounding box center [407, 256] width 90 height 9
checkbox input "true"
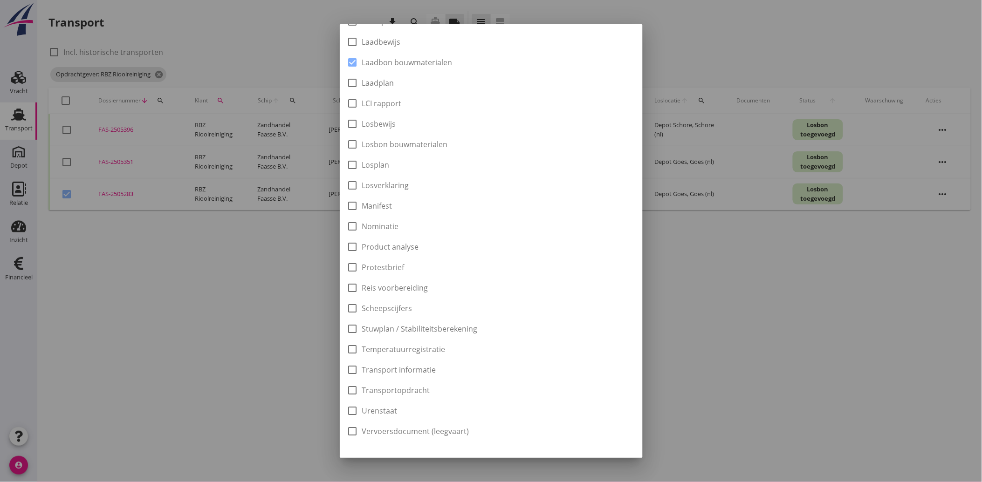
scroll to position [211, 0]
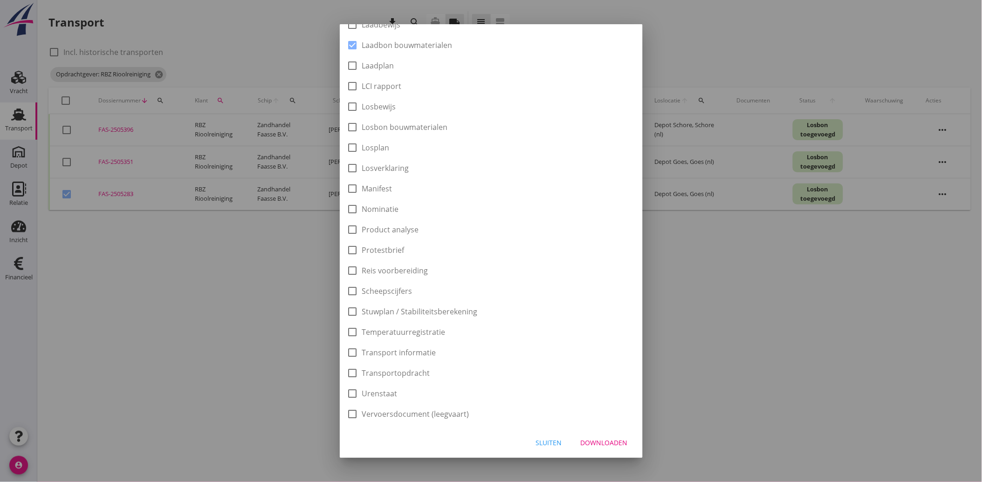
click at [616, 446] on div "Downloaden" at bounding box center [604, 443] width 47 height 10
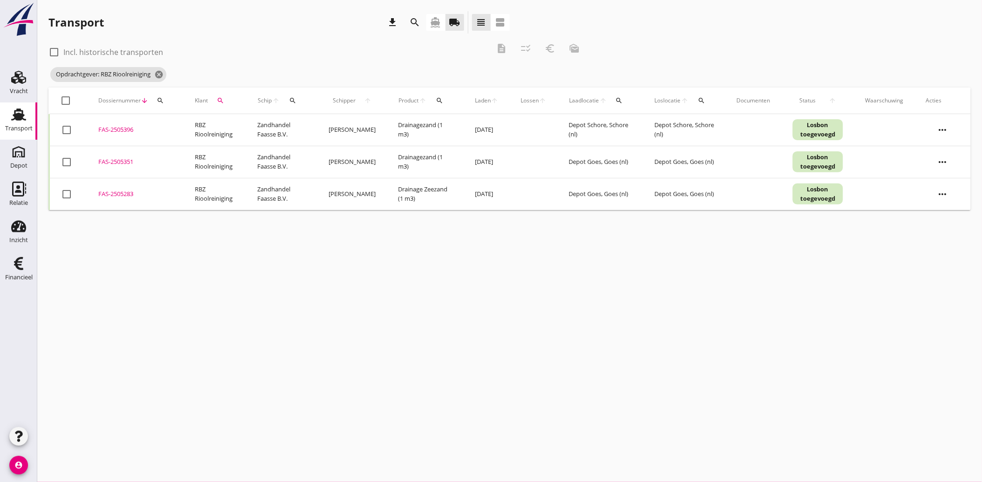
checkbox input "false"
